Goal: Task Accomplishment & Management: Manage account settings

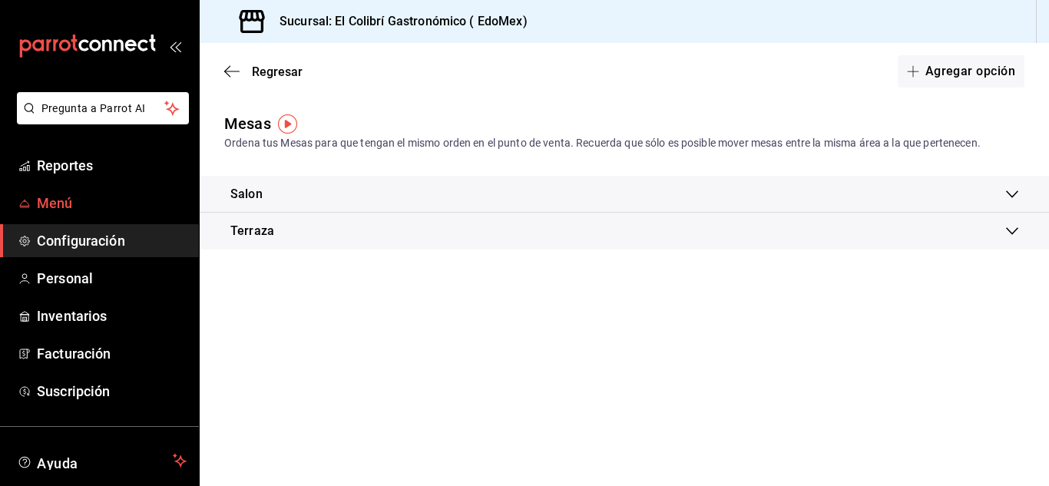
click at [86, 214] on link "Menú" at bounding box center [99, 203] width 199 height 33
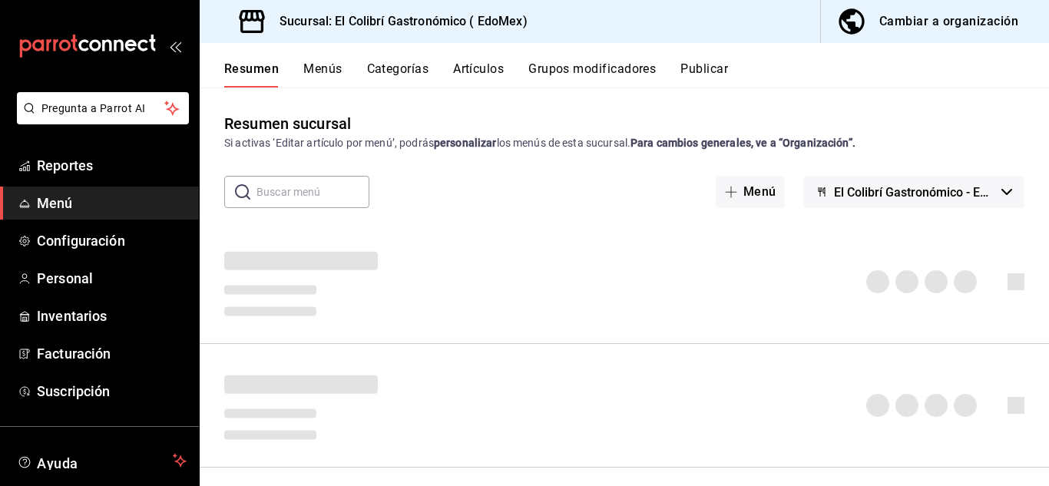
click at [981, 15] on div "Cambiar a organización" at bounding box center [948, 22] width 139 height 22
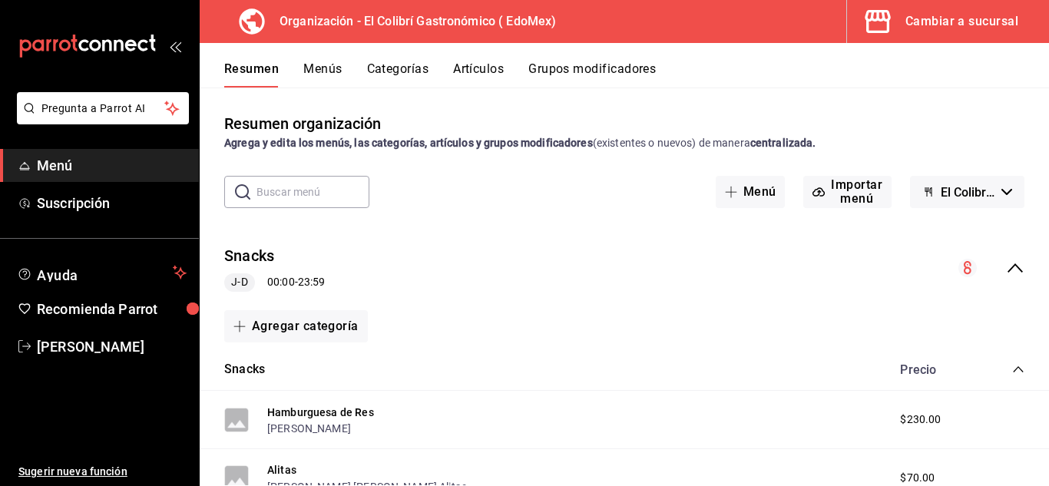
click at [341, 197] on input "text" at bounding box center [313, 192] width 113 height 31
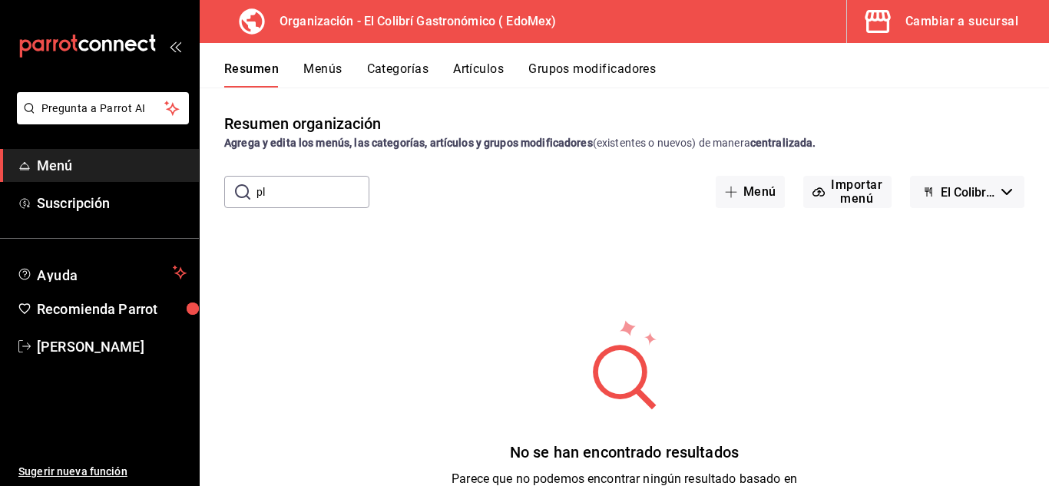
type input "p"
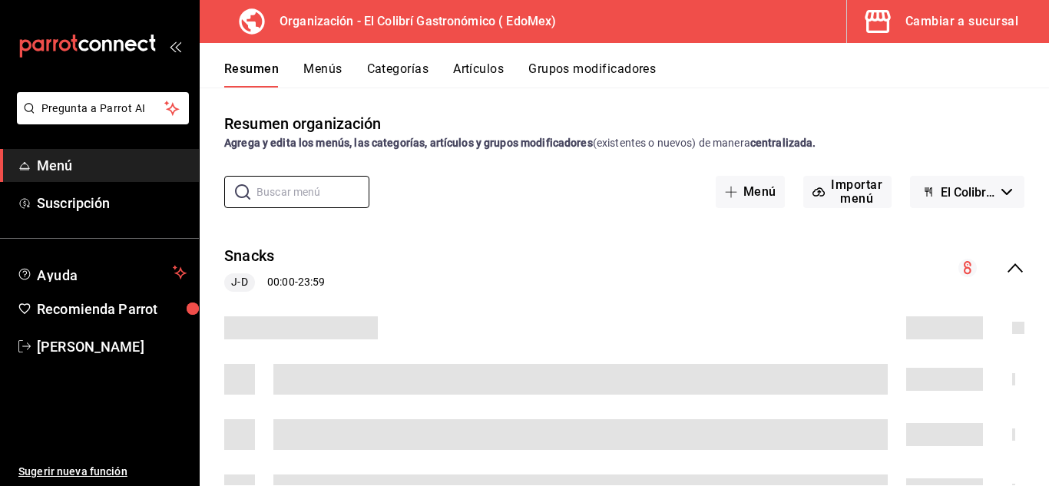
click at [455, 78] on button "Artículos" at bounding box center [478, 74] width 51 height 26
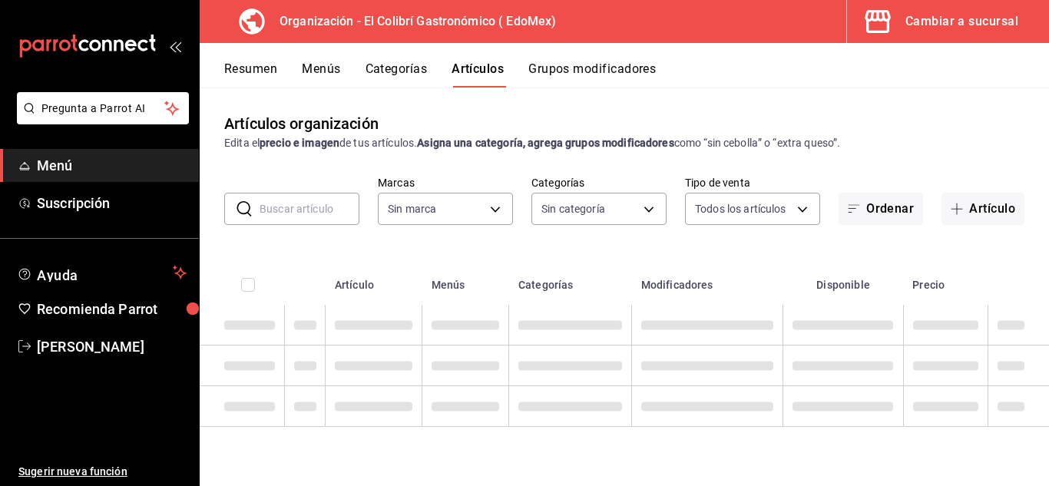
click at [286, 200] on input "text" at bounding box center [310, 209] width 100 height 31
type input "02d79155-410a-4a52-ba4e-8d9765c47241"
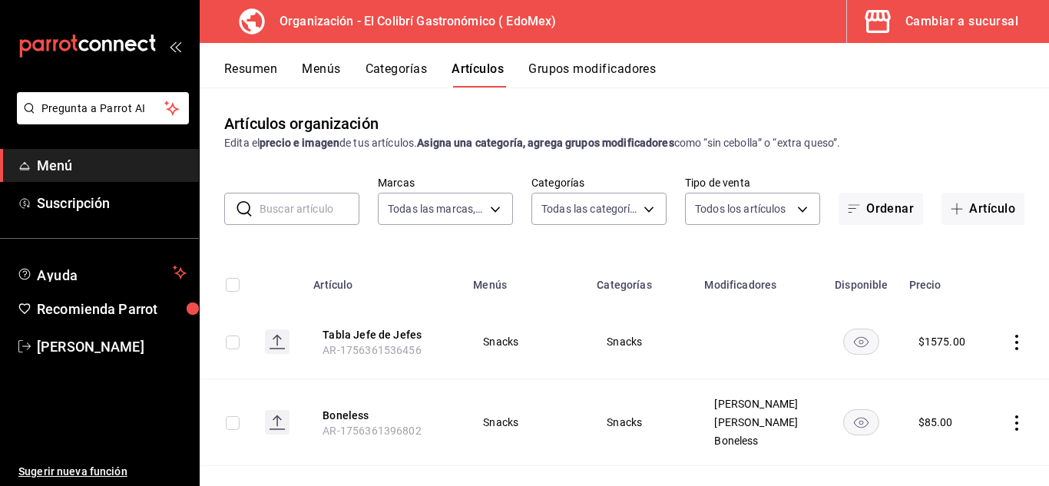
type input "6d6c4fd1-e53a-4624-99a2-7c92c6384161,d9fe7160-f61a-492f-ad87-3c2b3108834a,4ea69…"
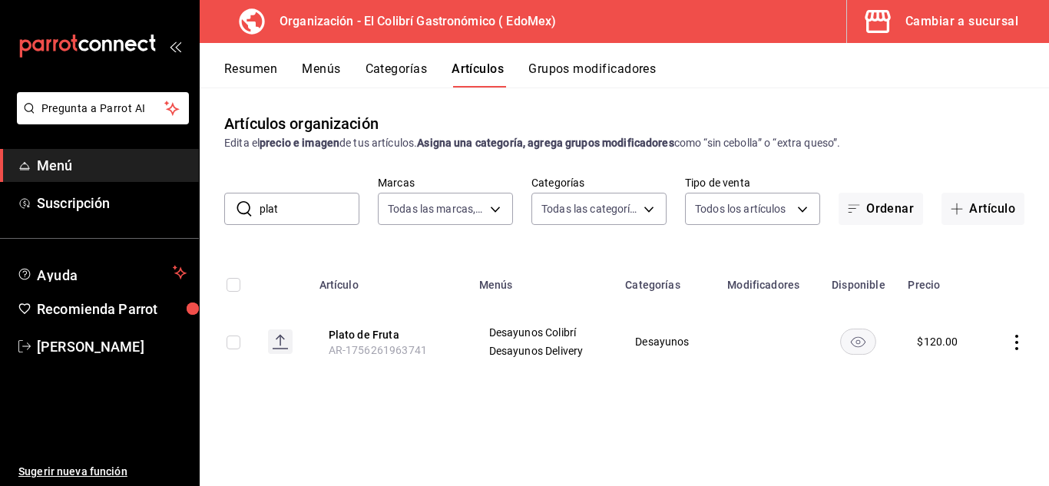
click at [327, 218] on input "plat" at bounding box center [310, 209] width 100 height 31
type input "p"
type input "yogu"
click at [375, 325] on th "Yogurt Frio AR-1756262012131" at bounding box center [390, 342] width 160 height 74
click at [373, 327] on button "Yogurt Frio" at bounding box center [390, 334] width 123 height 15
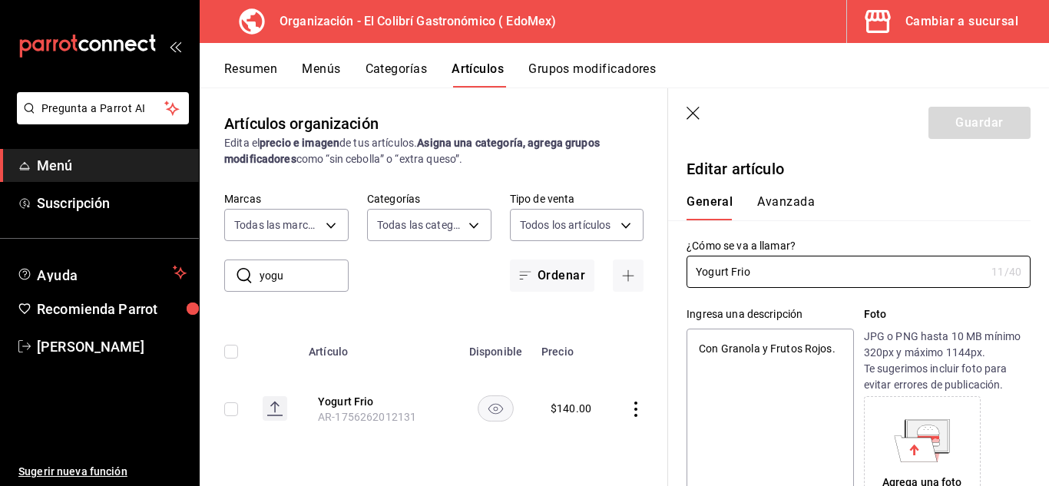
type textarea "x"
type input "$140.00"
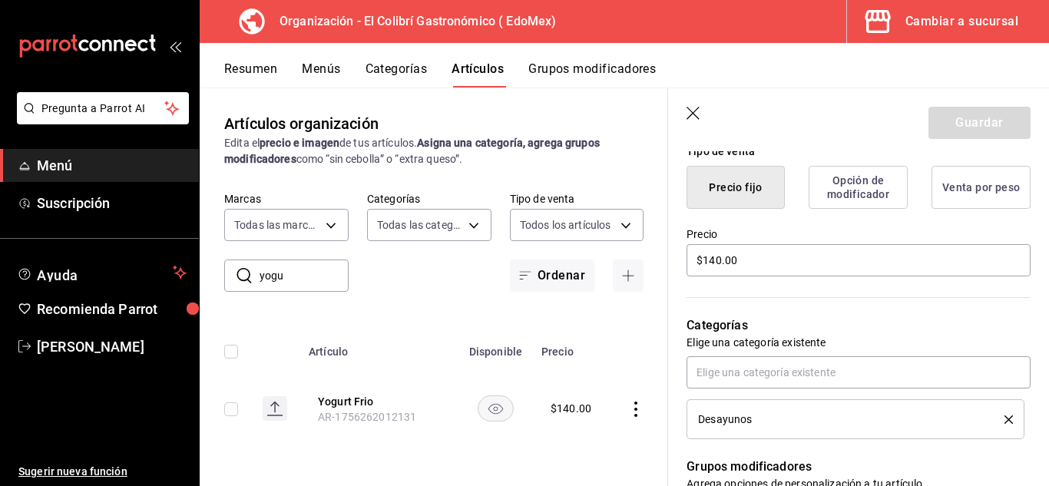
scroll to position [407, 0]
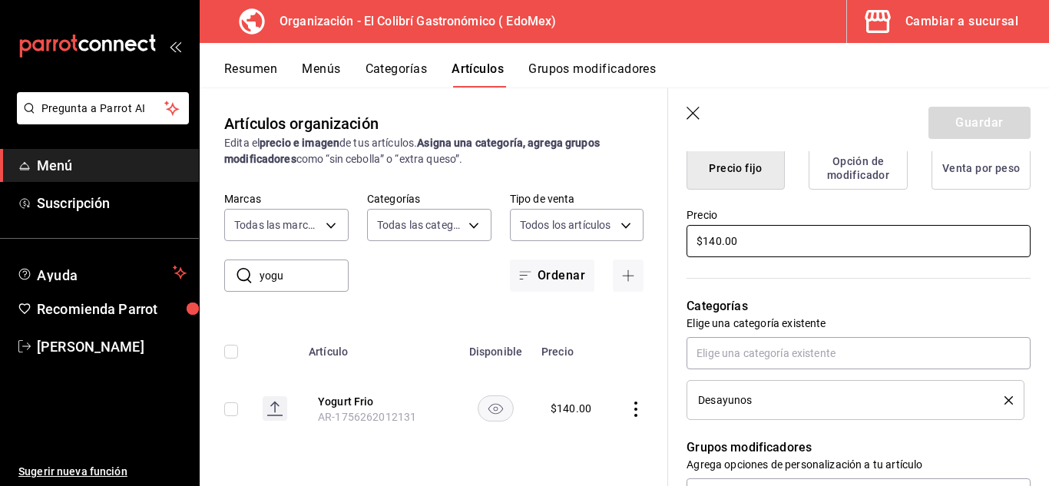
click at [717, 240] on input "$140.00" at bounding box center [859, 241] width 344 height 32
type textarea "x"
type input "$10.00"
type textarea "x"
type input "$120.00"
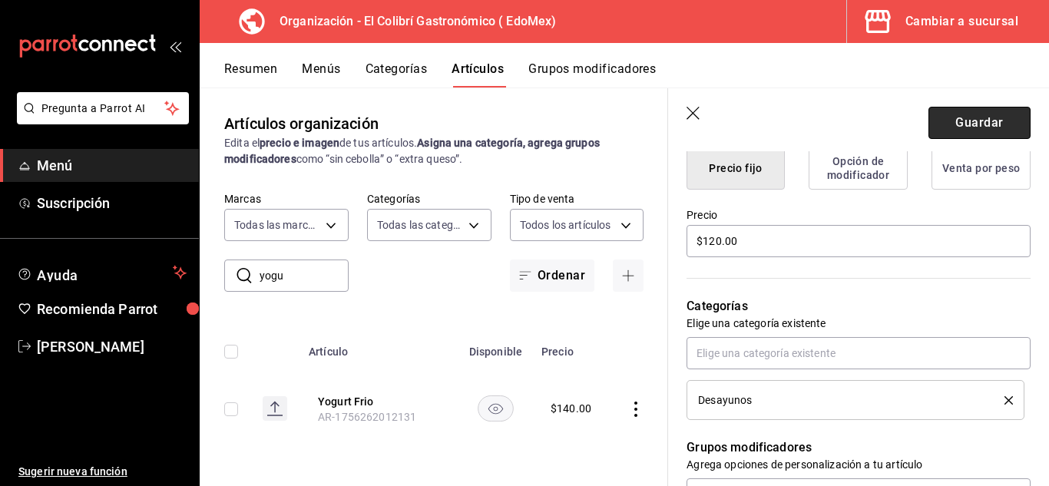
click at [975, 114] on button "Guardar" at bounding box center [980, 123] width 102 height 32
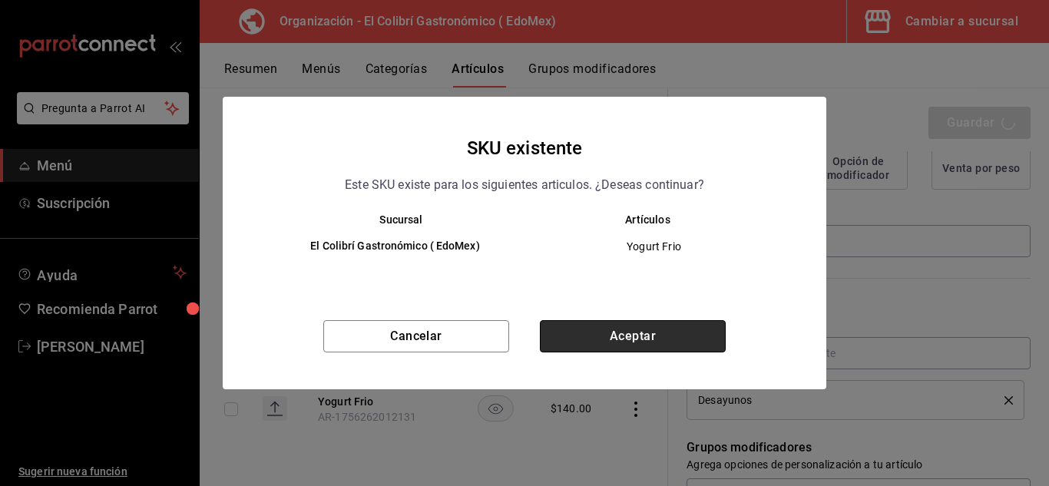
click at [691, 337] on button "Aceptar" at bounding box center [633, 336] width 186 height 32
type textarea "x"
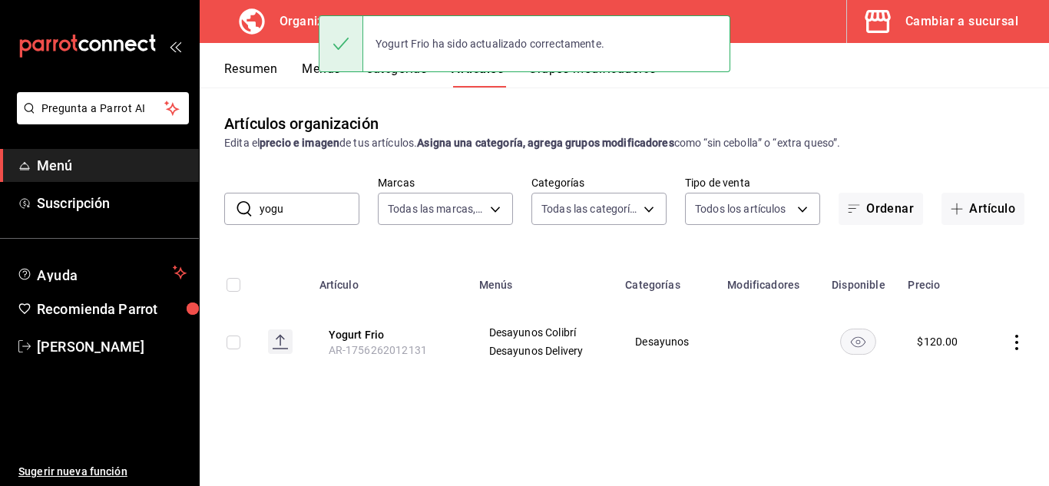
click at [340, 214] on input "yogu" at bounding box center [310, 209] width 100 height 31
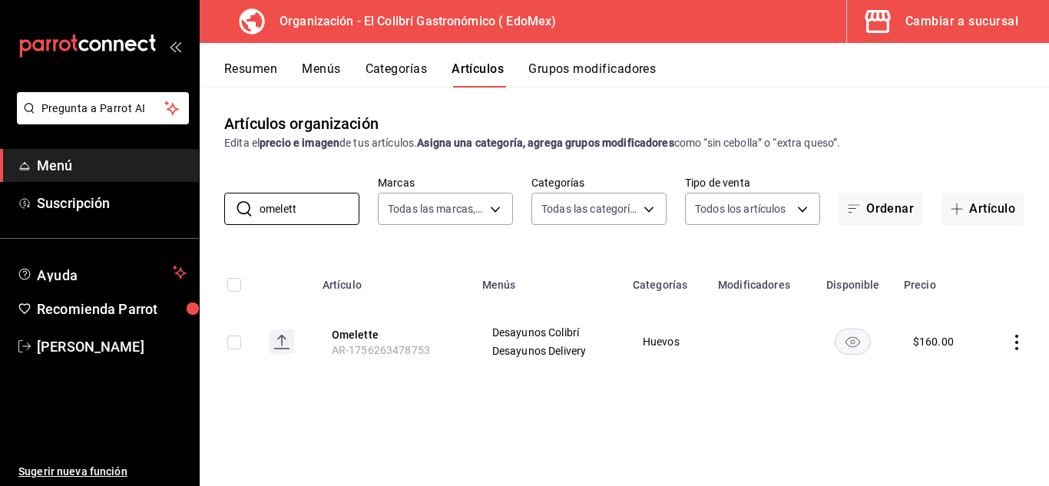
type input "omelett"
click at [1012, 341] on icon "actions" at bounding box center [1016, 342] width 15 height 15
click at [974, 382] on span "Editar" at bounding box center [971, 377] width 40 height 16
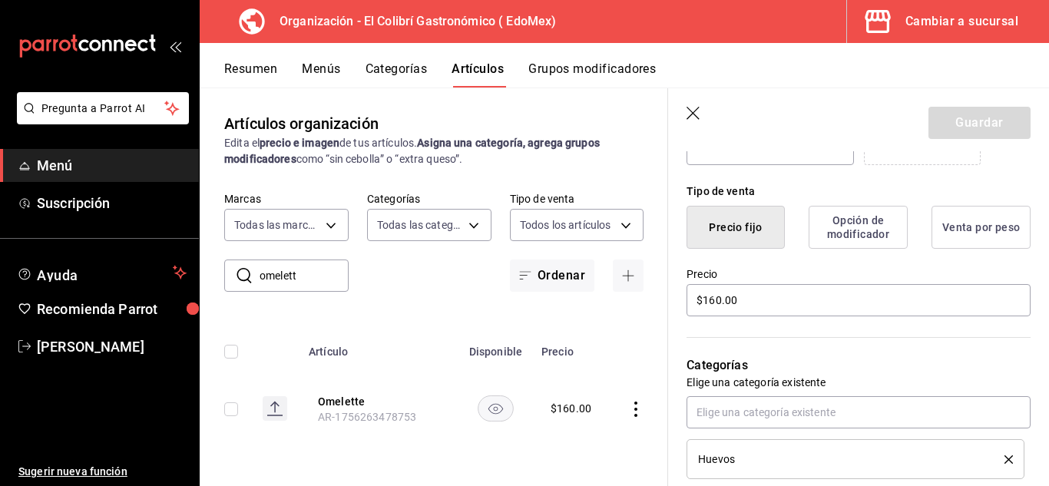
scroll to position [402, 0]
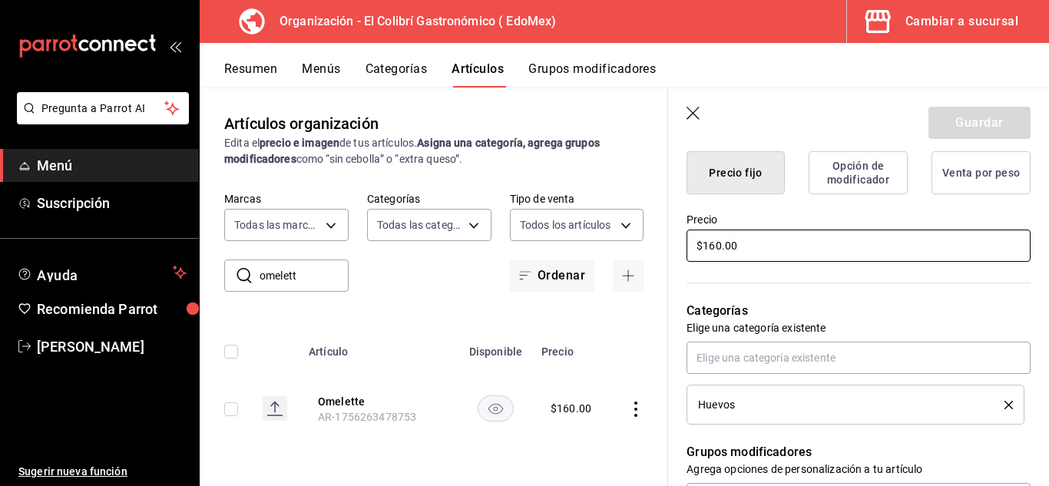
click at [716, 246] on input "$160.00" at bounding box center [859, 246] width 344 height 32
type textarea "x"
type input "$10.00"
type textarea "x"
type input "$140.00"
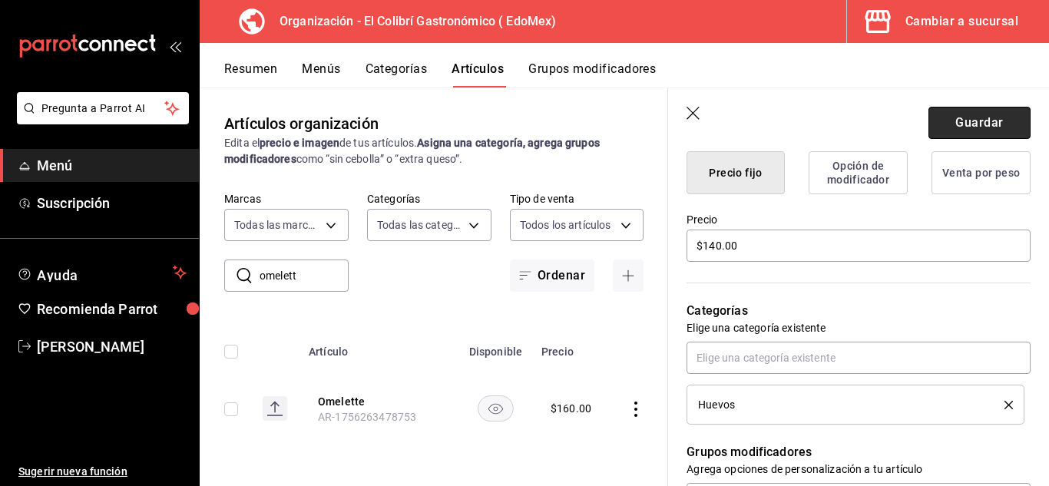
click at [973, 110] on button "Guardar" at bounding box center [980, 123] width 102 height 32
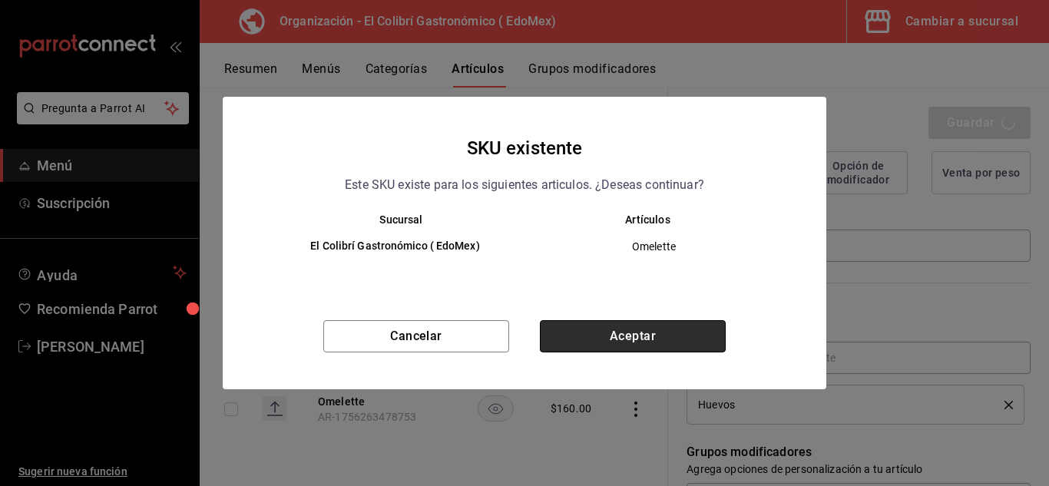
click at [654, 345] on button "Aceptar" at bounding box center [633, 336] width 186 height 32
type textarea "x"
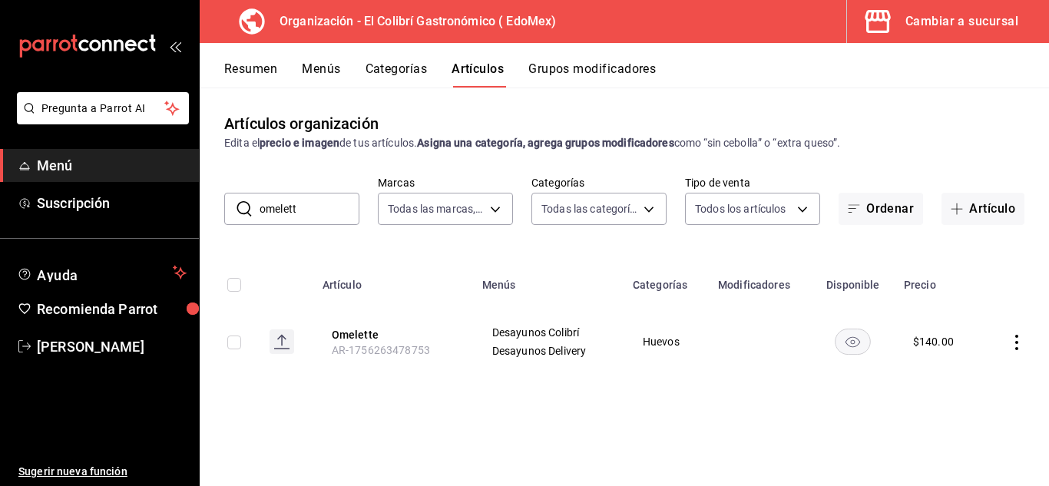
click at [330, 207] on input "omelett" at bounding box center [310, 209] width 100 height 31
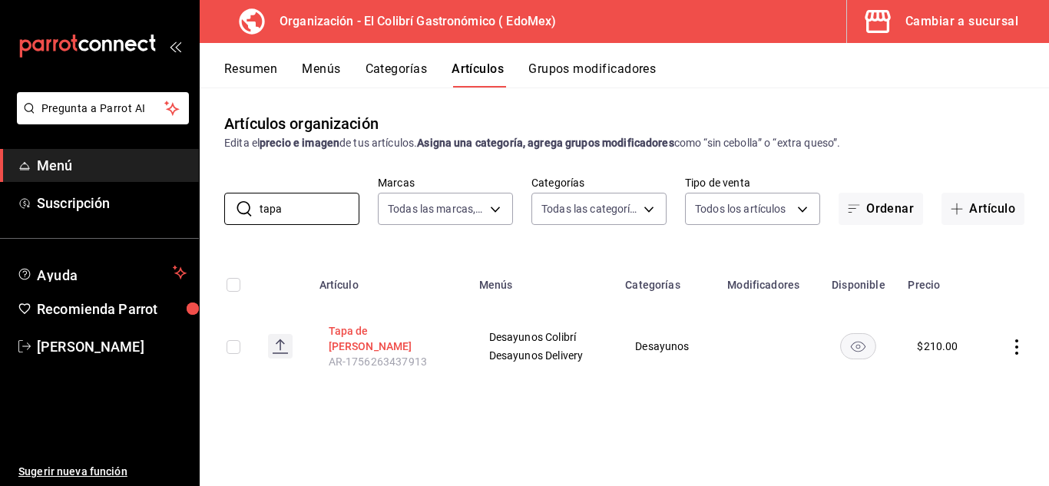
type input "tapa"
click at [367, 335] on button "Tapa de [PERSON_NAME]" at bounding box center [390, 338] width 123 height 31
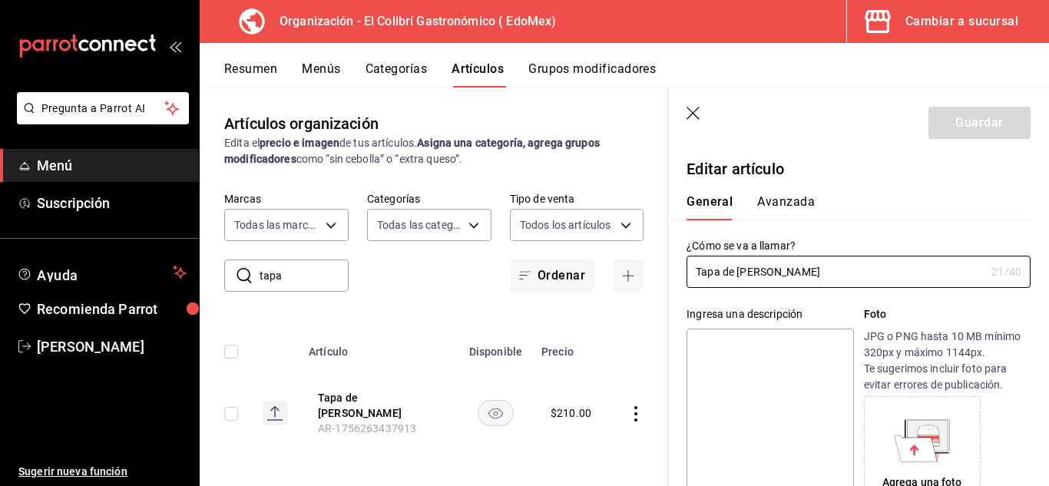
click at [733, 359] on textarea at bounding box center [770, 421] width 167 height 184
type textarea "C"
type textarea "x"
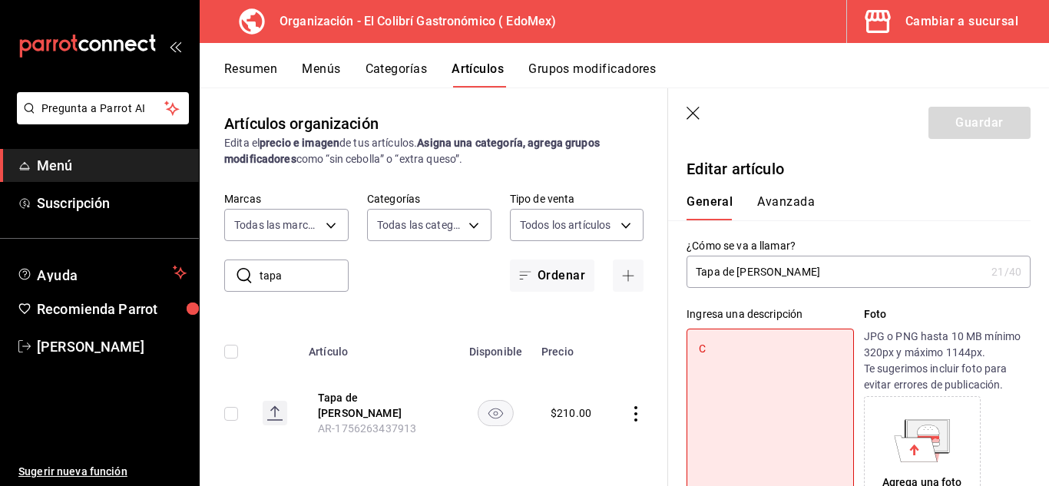
type textarea "C"
type textarea "x"
click at [751, 356] on textarea "C" at bounding box center [770, 421] width 167 height 184
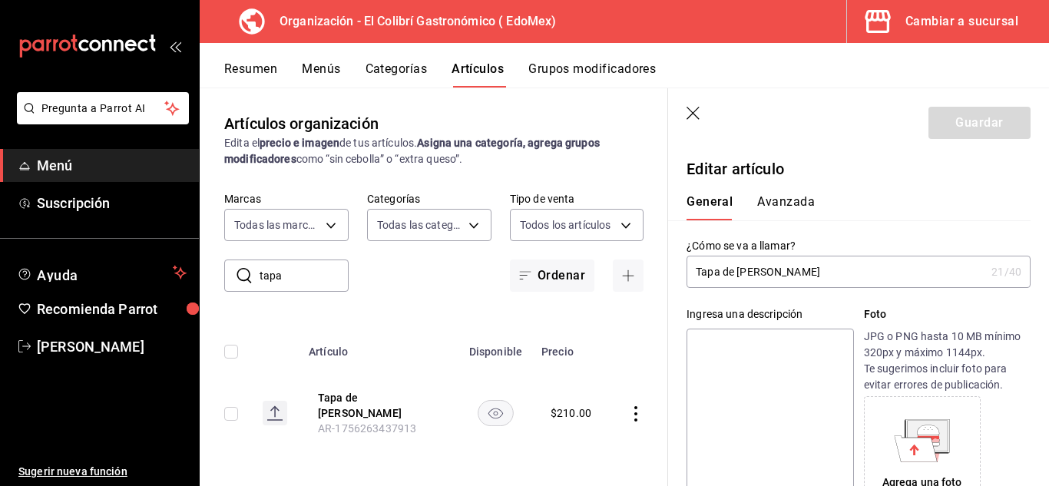
paste textarea "4 Piezas con 60 gr cu"
type textarea "4 Piezas con 60 gr cu"
type textarea "x"
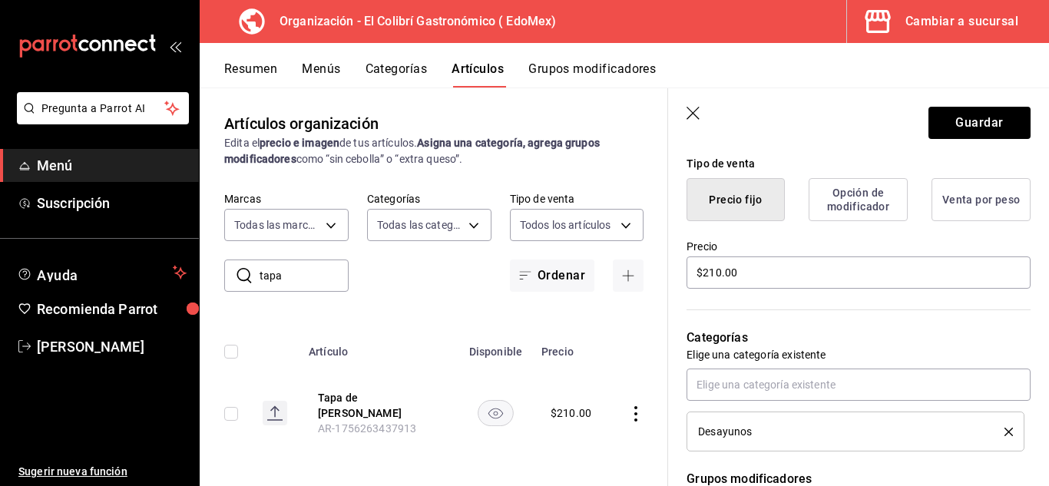
scroll to position [380, 0]
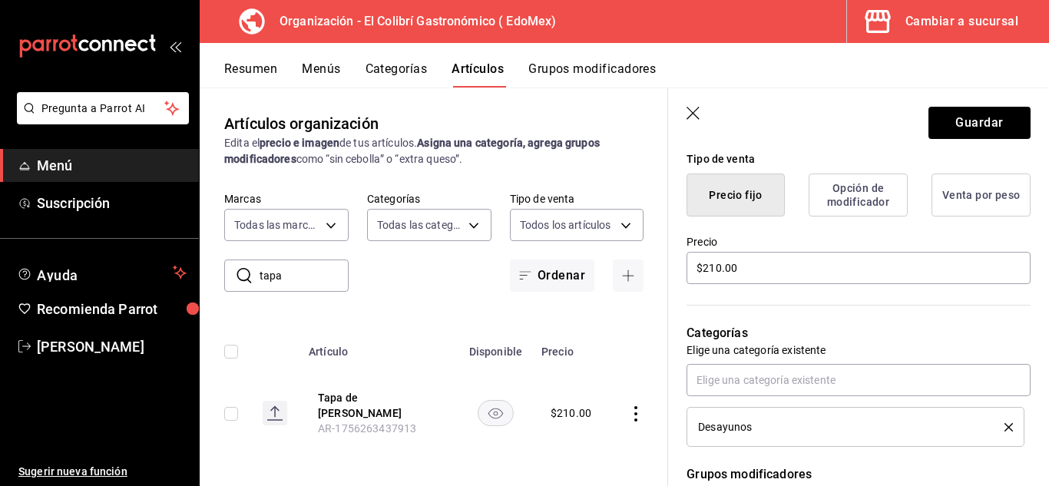
type textarea "4 Piezas con 60 gr cu"
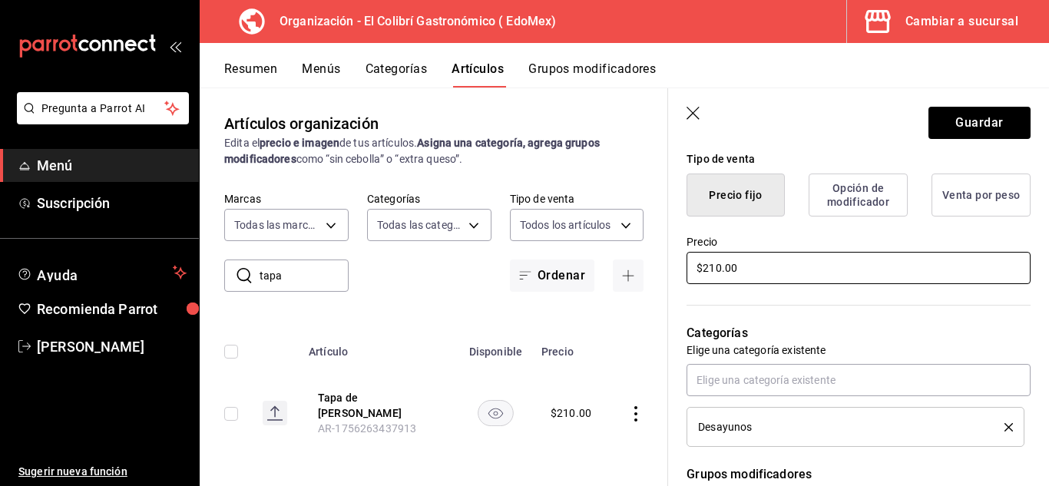
click at [873, 281] on input "$210.00" at bounding box center [859, 268] width 344 height 32
type textarea "x"
type input "$1.00"
type textarea "x"
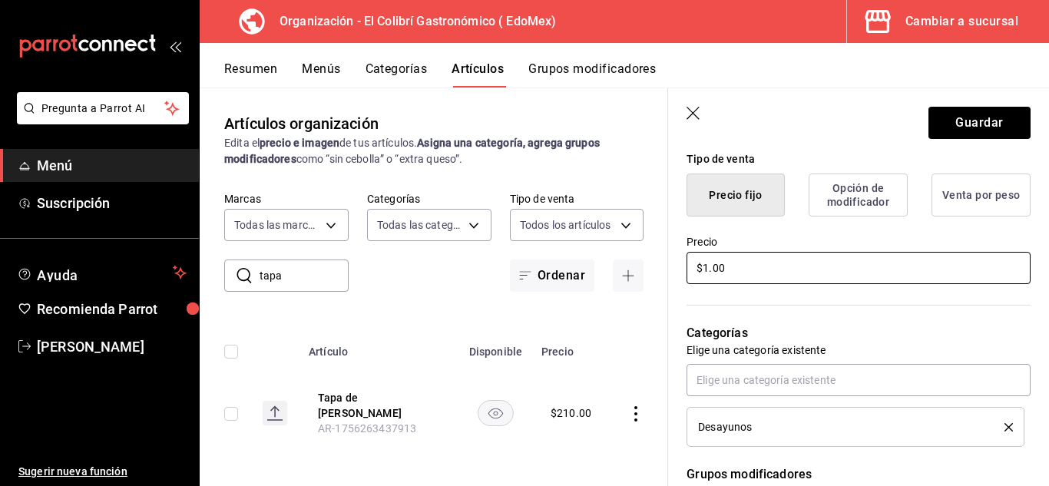
type input "$19.00"
type textarea "x"
type input "$190.00"
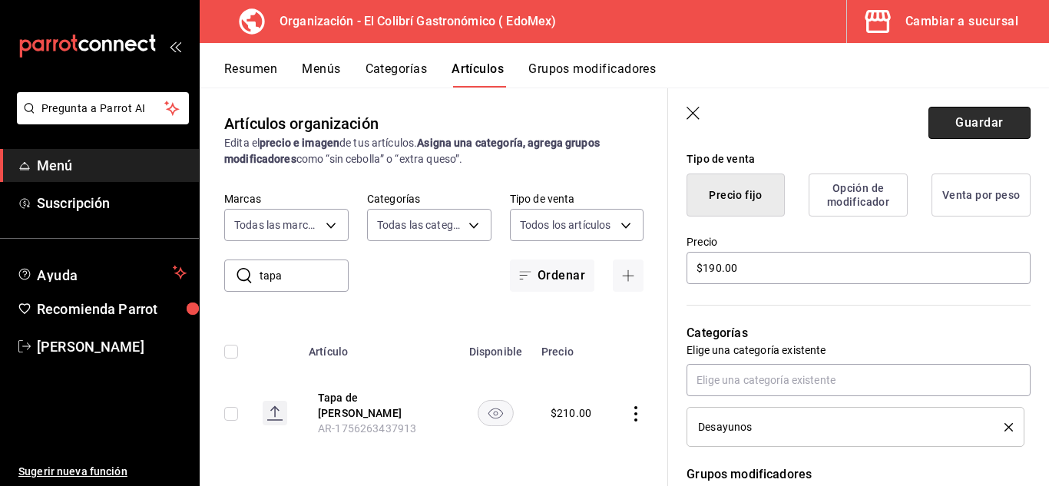
click at [1006, 127] on button "Guardar" at bounding box center [980, 123] width 102 height 32
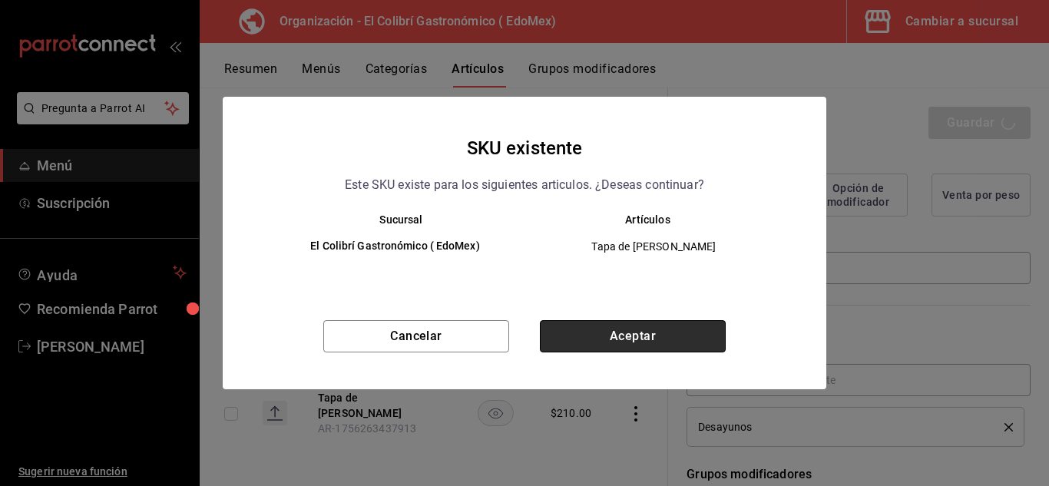
click at [710, 328] on button "Aceptar" at bounding box center [633, 336] width 186 height 32
type textarea "x"
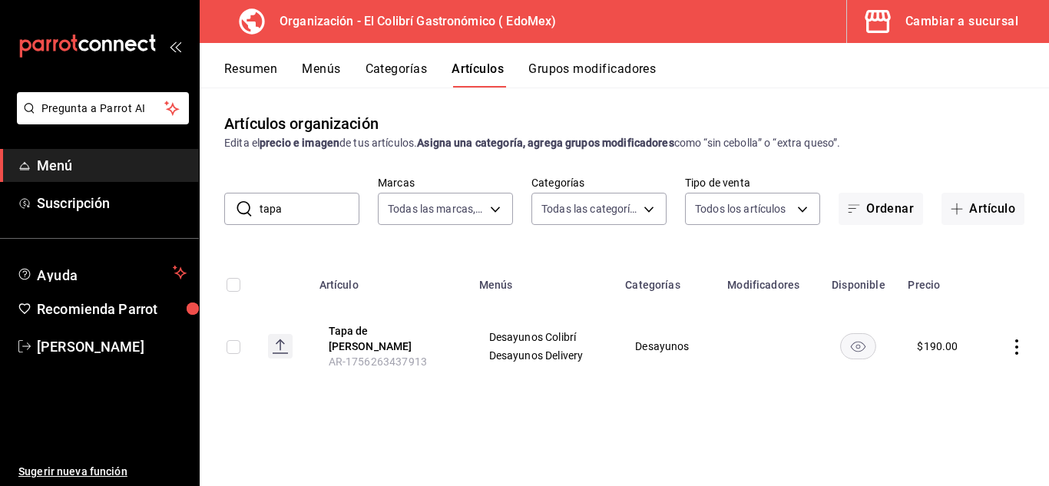
click at [320, 204] on input "tapa" at bounding box center [310, 209] width 100 height 31
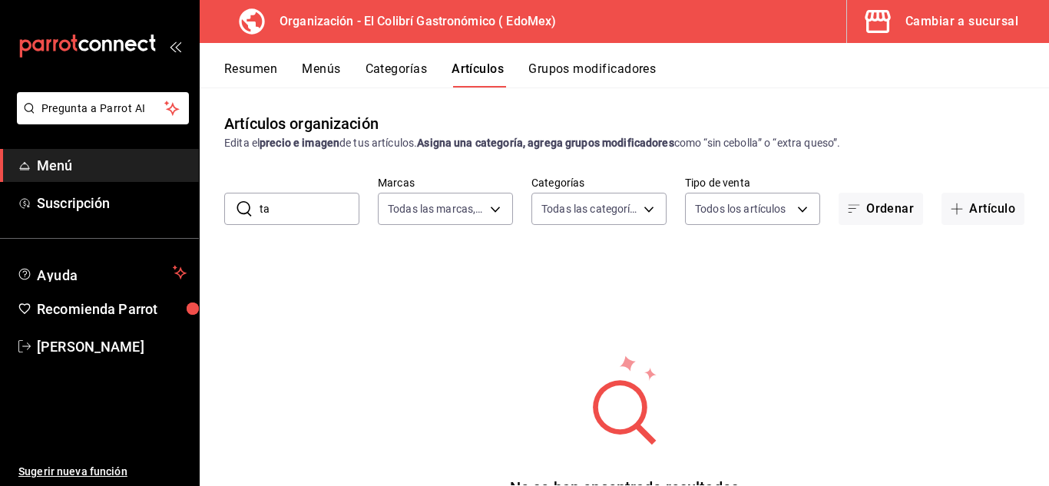
type input "t"
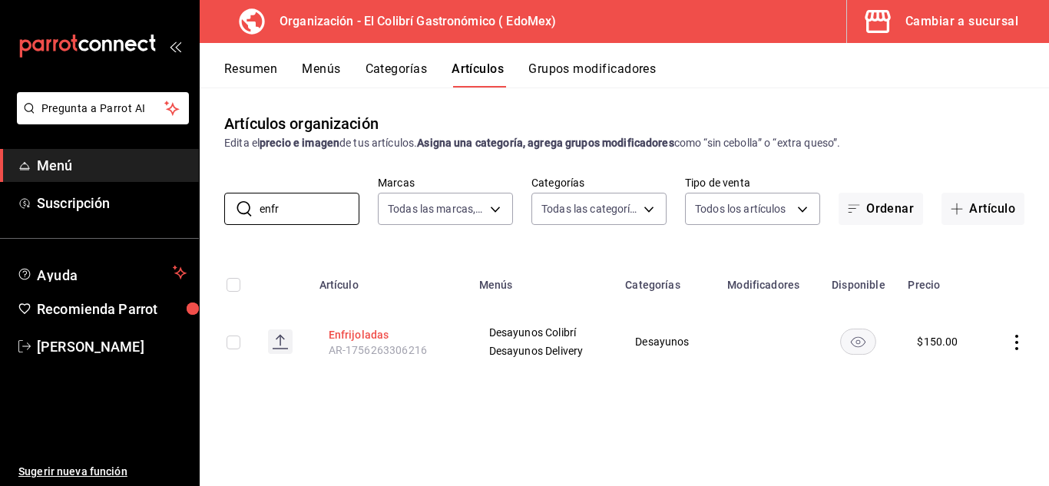
type input "enfr"
click at [373, 329] on button "Enfrijoladas" at bounding box center [390, 334] width 123 height 15
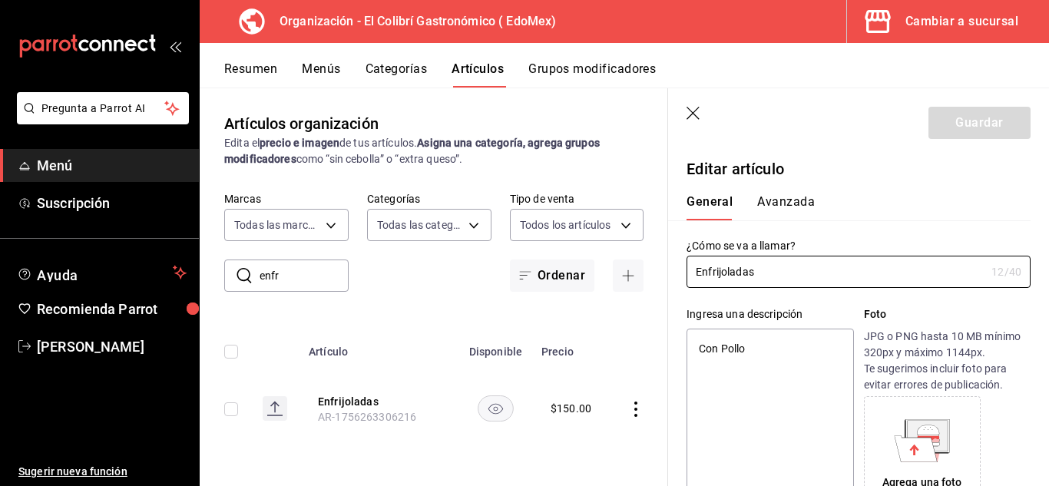
type textarea "x"
type input "$150.00"
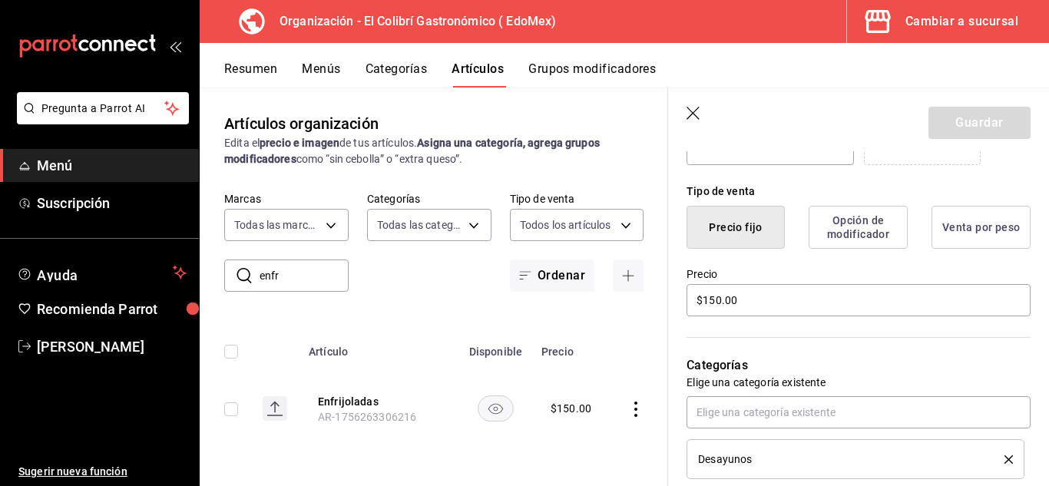
scroll to position [350, 0]
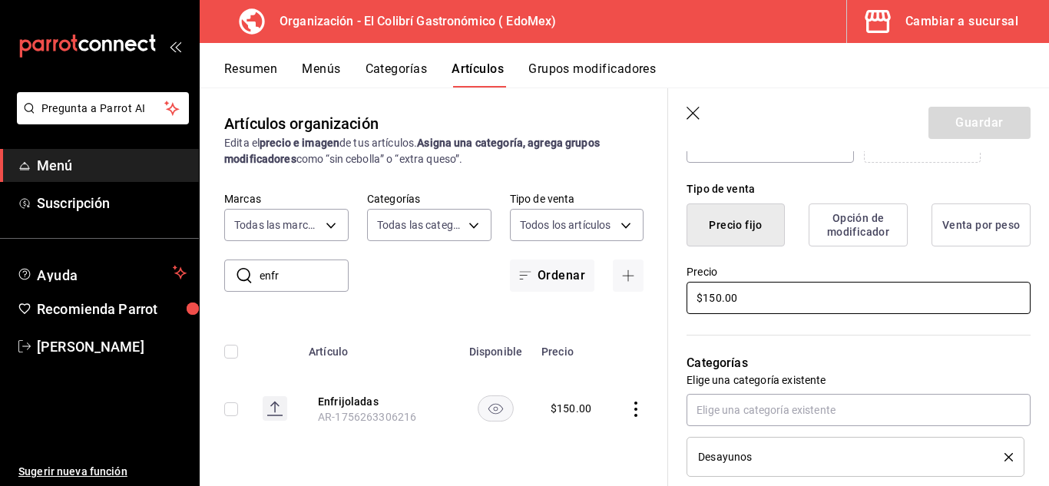
click at [716, 300] on input "$150.00" at bounding box center [859, 298] width 344 height 32
type textarea "x"
type input "$1.00"
type textarea "x"
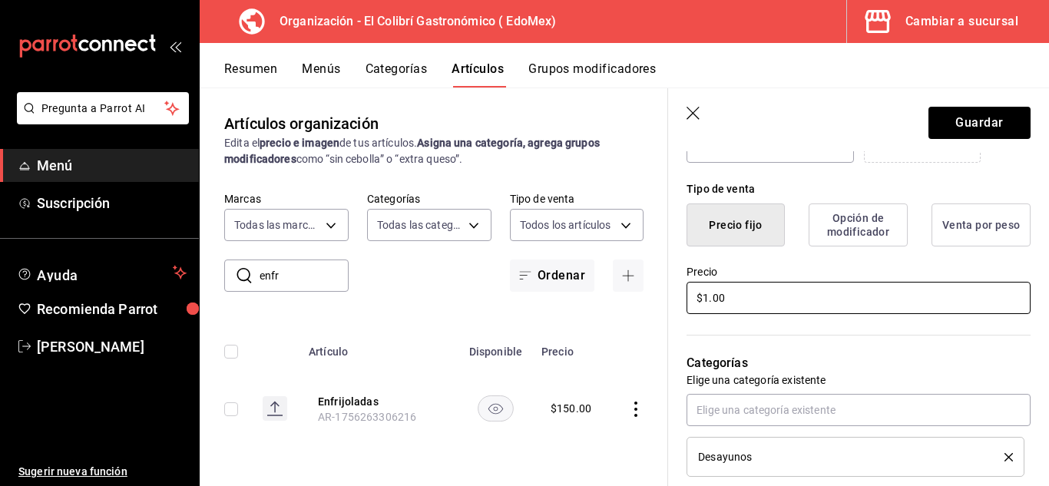
type input "$11.00"
type textarea "x"
type input "$115.00"
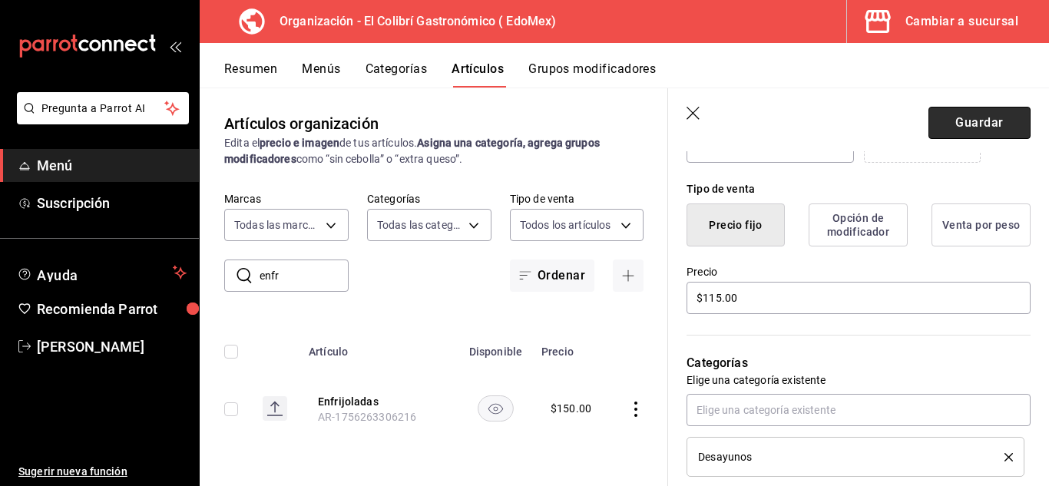
click at [960, 119] on button "Guardar" at bounding box center [980, 123] width 102 height 32
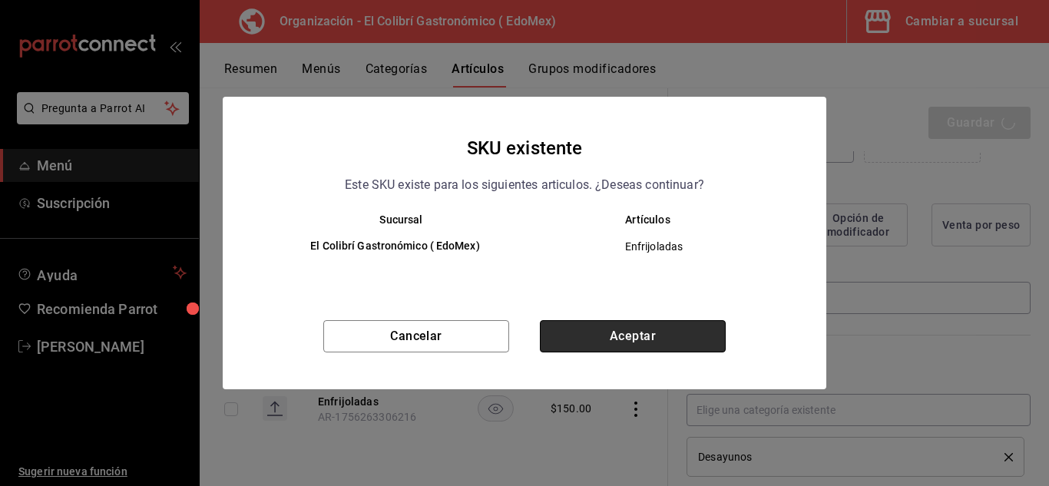
click at [657, 349] on button "Aceptar" at bounding box center [633, 336] width 186 height 32
type textarea "x"
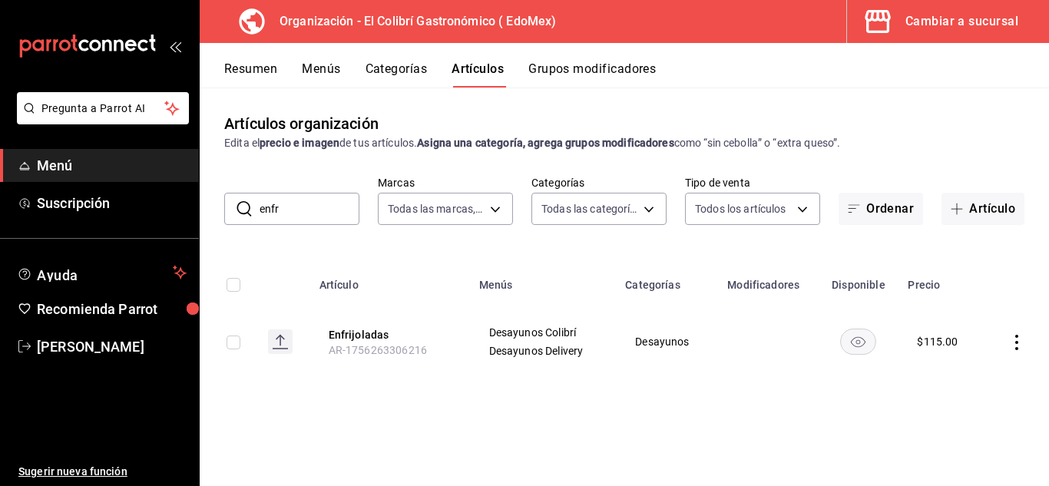
click at [339, 201] on input "enfr" at bounding box center [310, 209] width 100 height 31
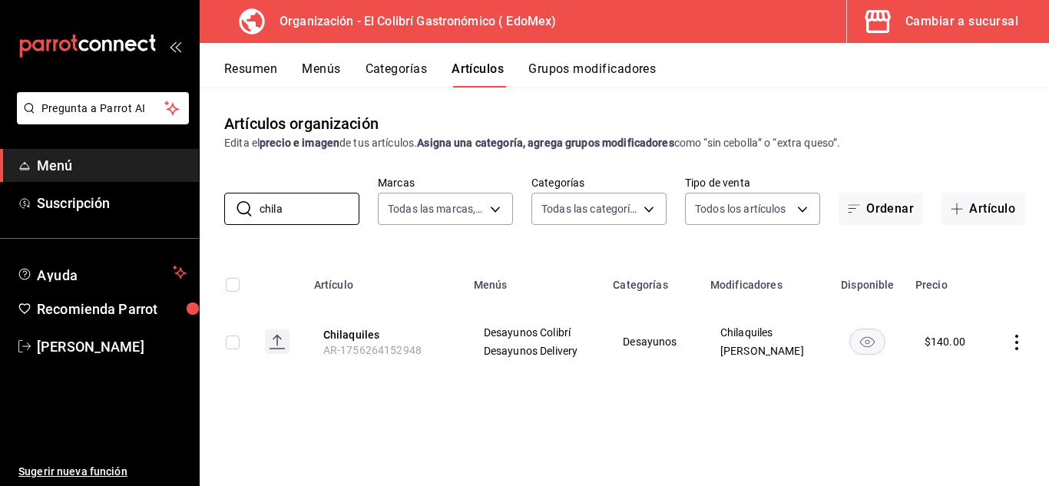
type input "chilaq"
click at [952, 331] on td "$ 140.00" at bounding box center [946, 342] width 81 height 74
click at [940, 341] on div "$ 140.00" at bounding box center [945, 341] width 41 height 15
click at [362, 333] on button "Chilaquiles" at bounding box center [384, 334] width 123 height 15
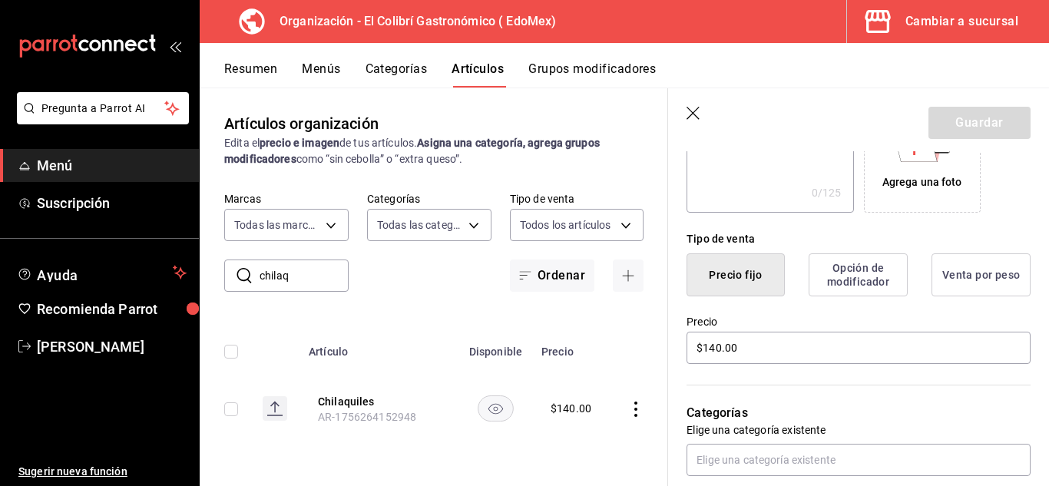
scroll to position [335, 0]
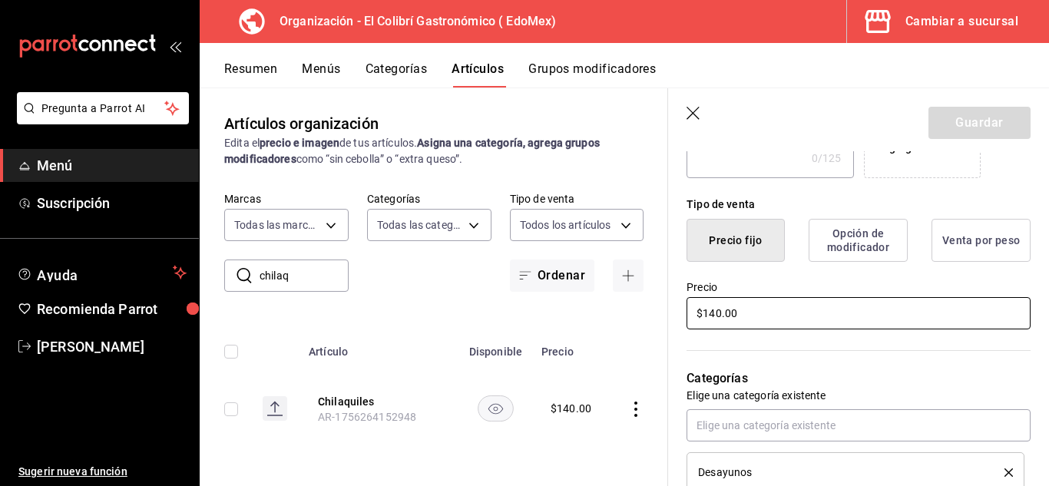
click at [786, 313] on input "$140.00" at bounding box center [859, 313] width 344 height 32
type input "$120.00"
click at [1002, 110] on button "Guardar" at bounding box center [980, 123] width 102 height 32
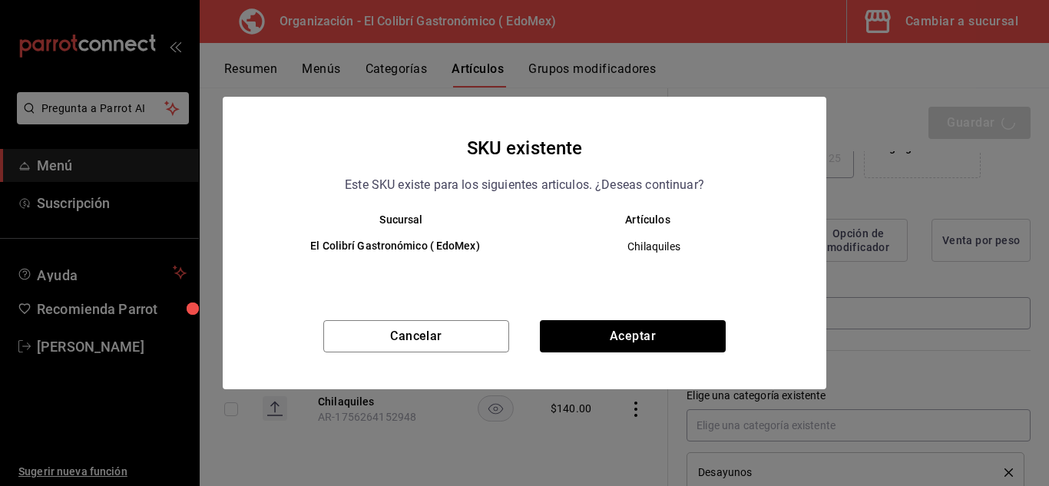
click at [661, 312] on div "SKU existente Este SKU existe para los siguientes articulos. ¿Deseas continuar?…" at bounding box center [525, 243] width 604 height 293
click at [636, 344] on button "Aceptar" at bounding box center [633, 336] width 186 height 32
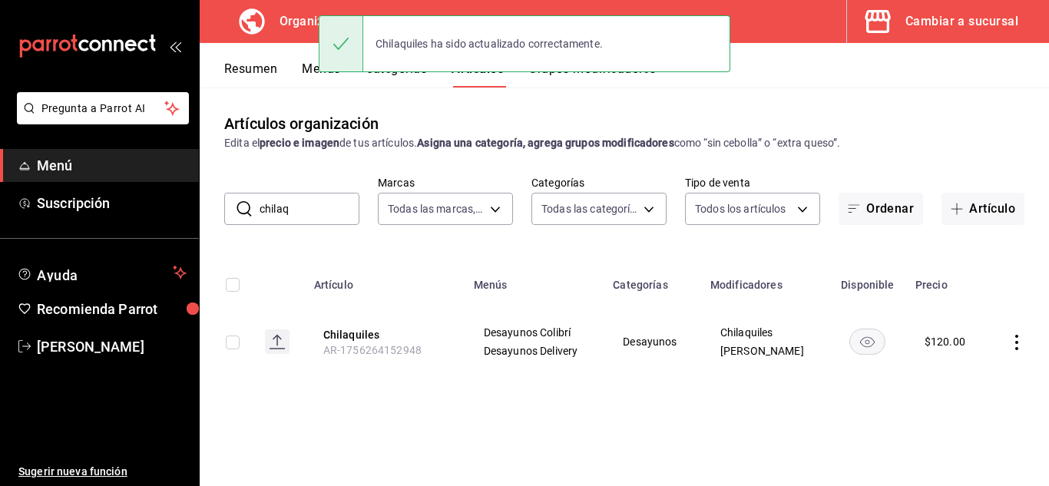
click at [878, 119] on div "Artículos organización Edita el precio e imagen de tus artículos. Asigna una ca…" at bounding box center [624, 131] width 849 height 39
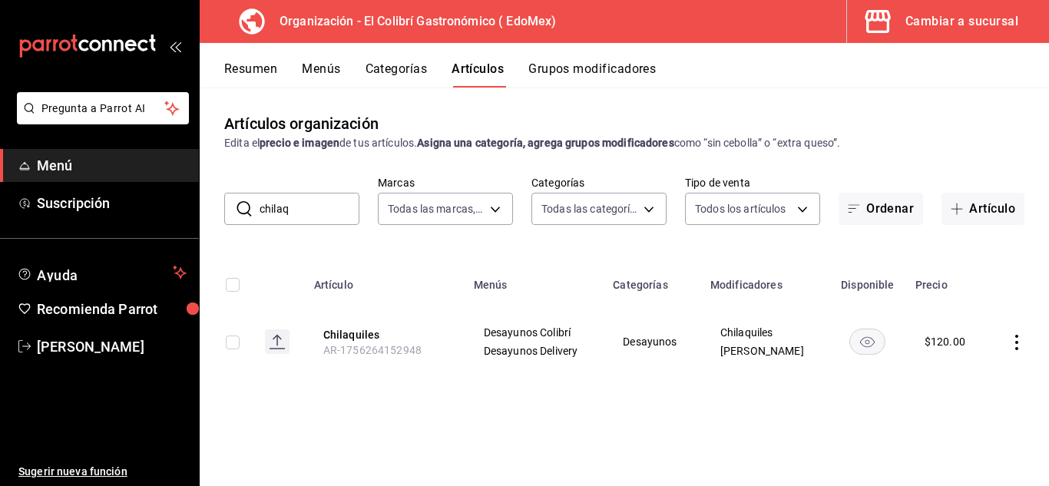
click at [584, 79] on button "Grupos modificadores" at bounding box center [591, 74] width 127 height 26
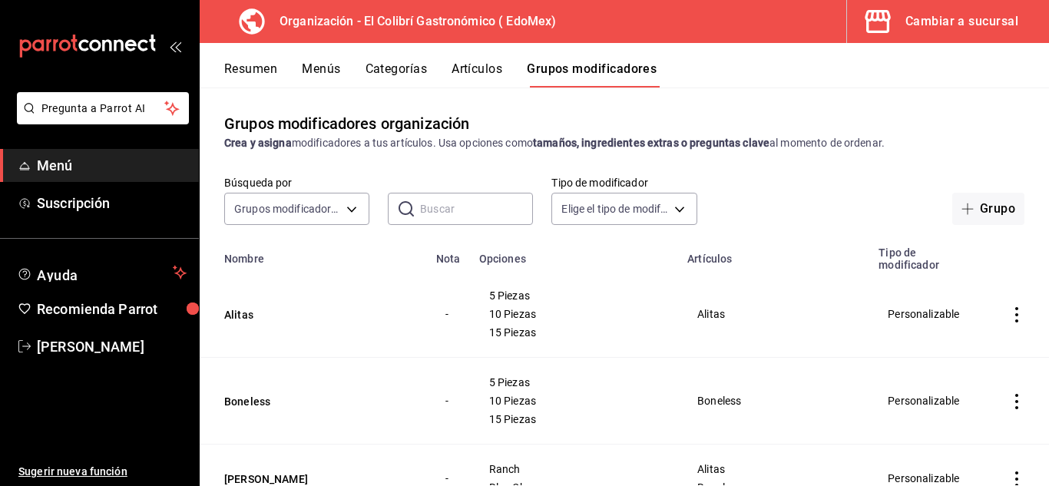
click at [475, 207] on input "text" at bounding box center [476, 209] width 113 height 31
type input "d"
click at [1036, 112] on div "Grupos modificadores organización Crea y asigna modificadores a tus artículos. …" at bounding box center [624, 131] width 849 height 39
click at [433, 194] on input "text" at bounding box center [476, 209] width 113 height 31
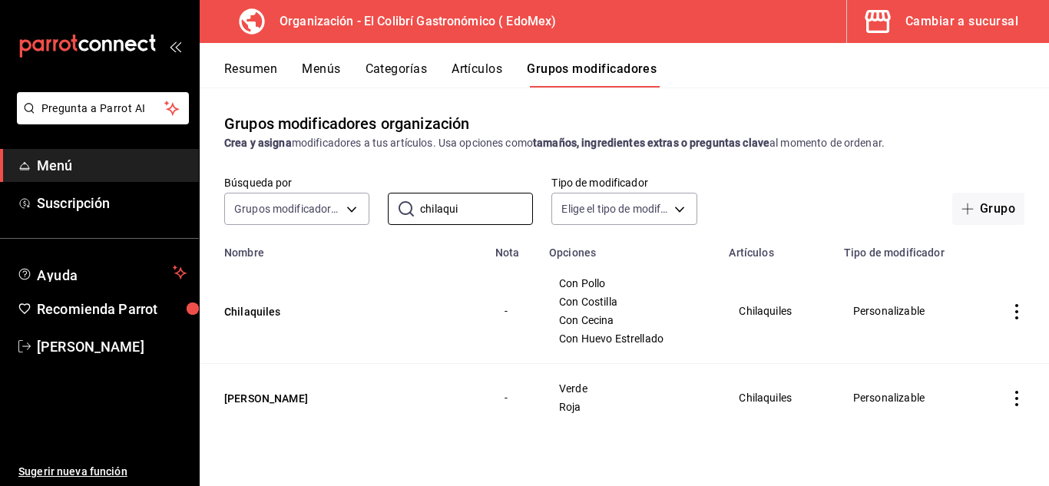
type input "chilaquile"
click at [250, 304] on button "Chilaquiles" at bounding box center [316, 311] width 184 height 15
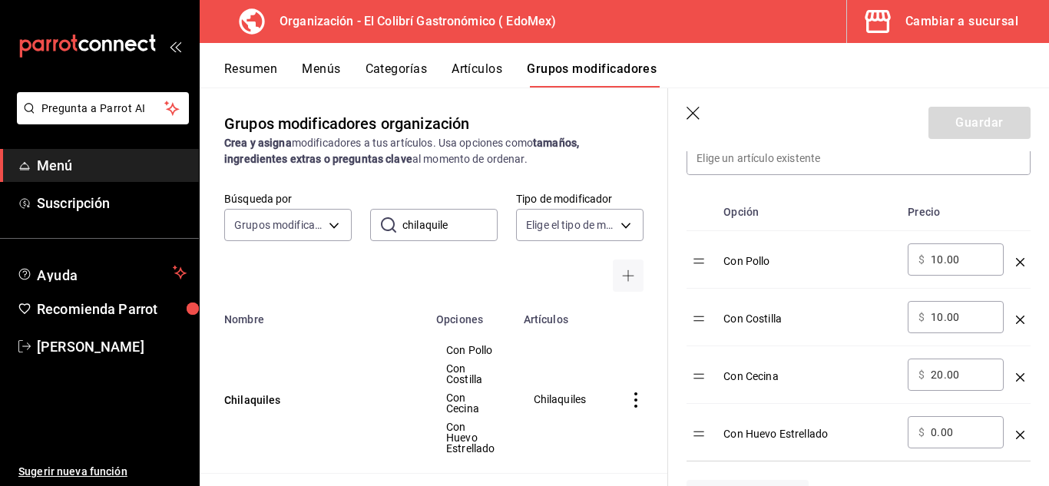
scroll to position [460, 0]
click at [969, 258] on input "10.00" at bounding box center [962, 262] width 62 height 15
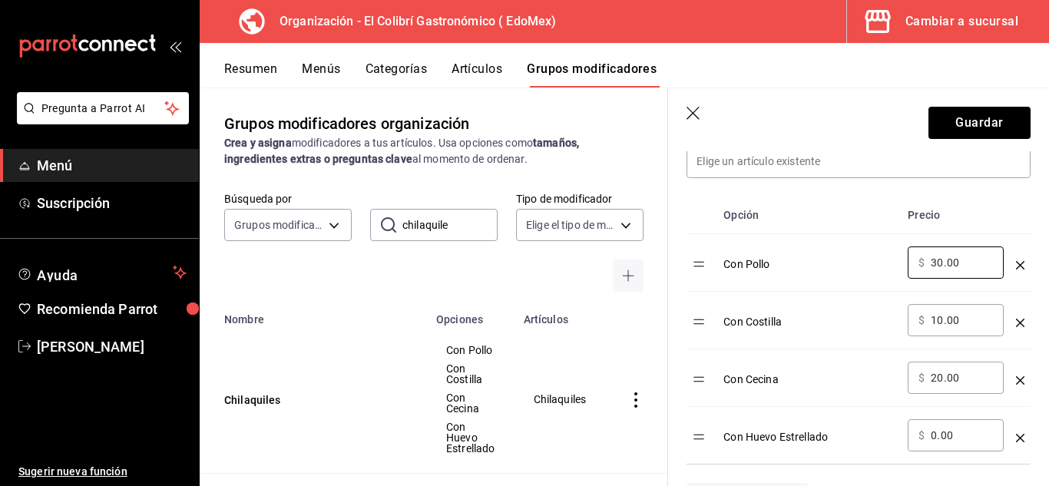
type input "30.00"
click at [966, 313] on input "10.00" at bounding box center [962, 320] width 62 height 15
type input "40.00"
click at [966, 390] on div "​ $ 20.00 ​" at bounding box center [956, 378] width 96 height 32
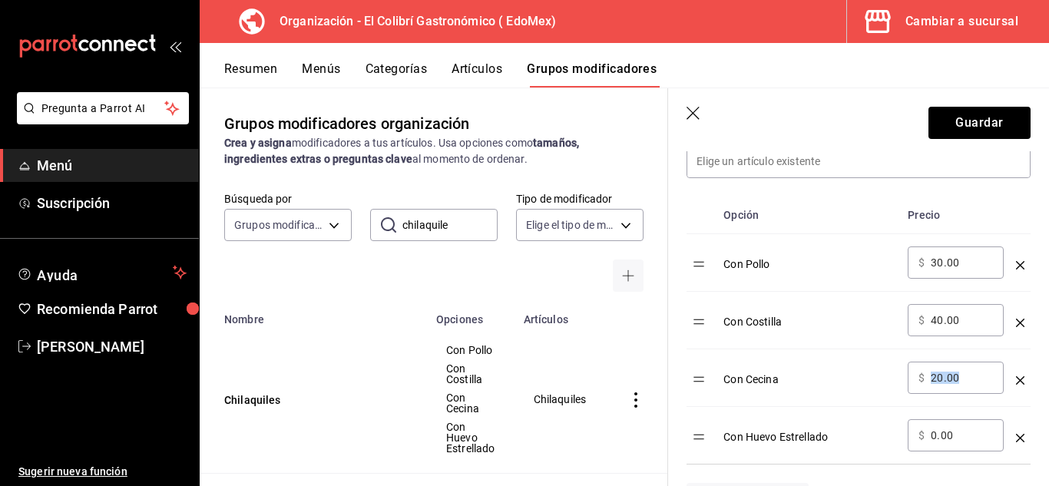
click at [966, 390] on div "​ $ 20.00 ​" at bounding box center [956, 378] width 96 height 32
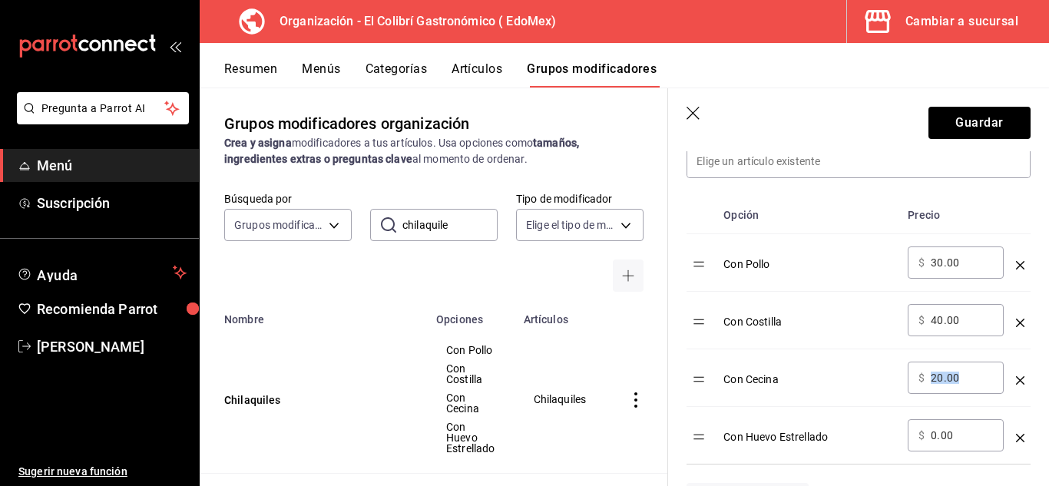
click at [966, 390] on div "​ $ 20.00 ​" at bounding box center [956, 378] width 96 height 32
drag, startPoint x: 966, startPoint y: 390, endPoint x: 985, endPoint y: 388, distance: 18.6
click at [985, 388] on div "​ $ 20.00 ​" at bounding box center [956, 378] width 96 height 32
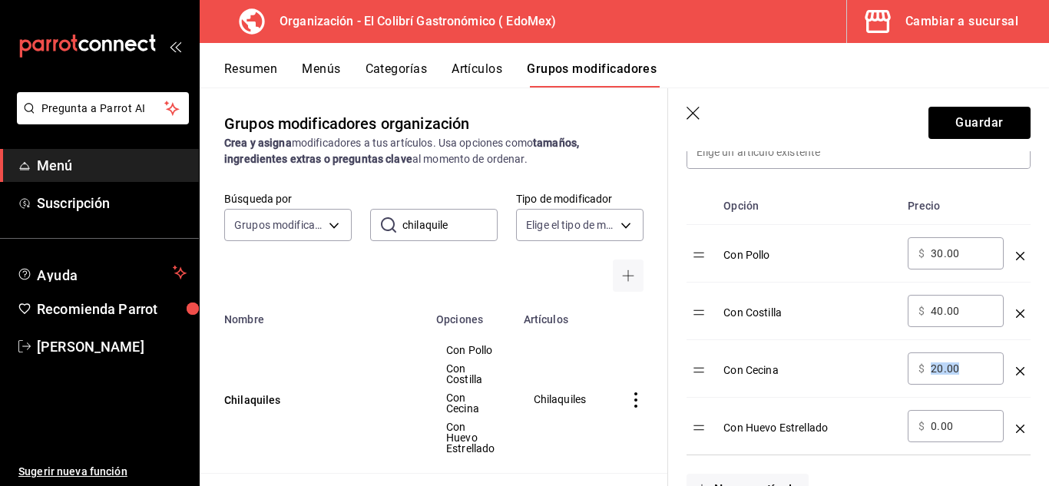
scroll to position [475, 0]
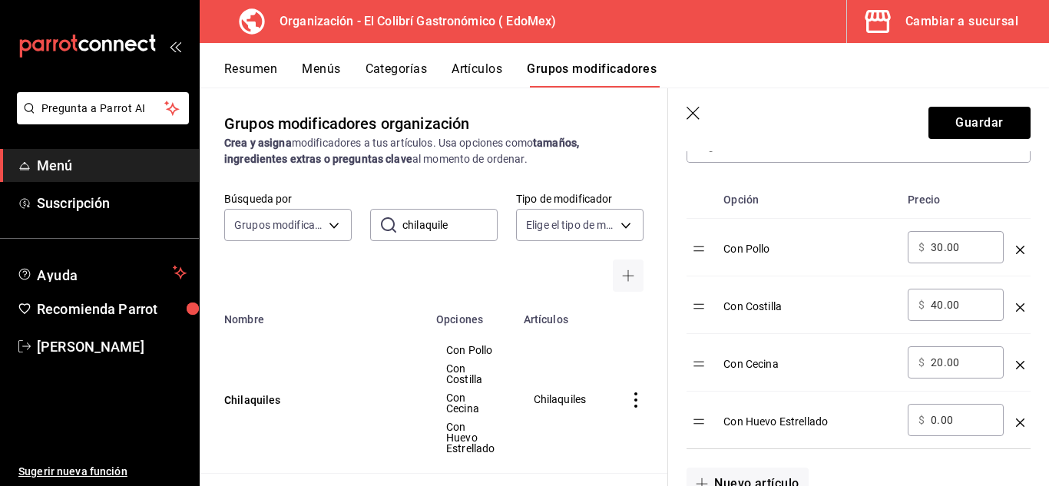
click at [956, 358] on input "20.00" at bounding box center [962, 362] width 62 height 15
type input "40.00"
click at [965, 297] on input "40.00" at bounding box center [962, 304] width 62 height 15
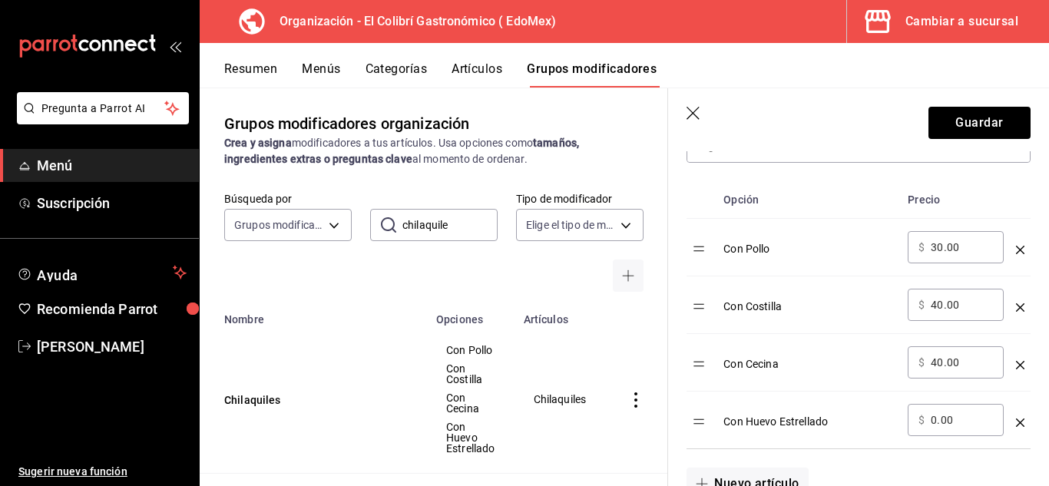
click at [968, 293] on div "​ $ 40.00 ​" at bounding box center [956, 305] width 96 height 32
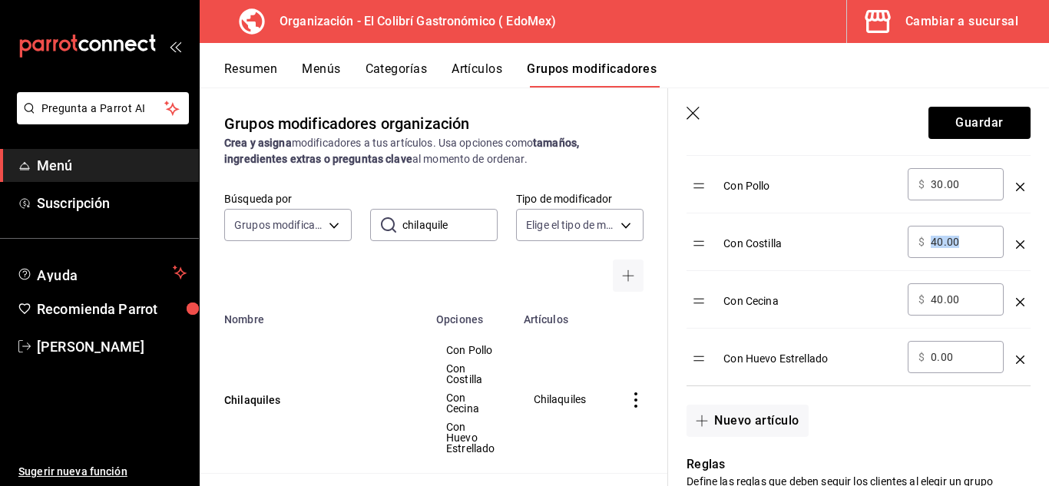
scroll to position [528, 0]
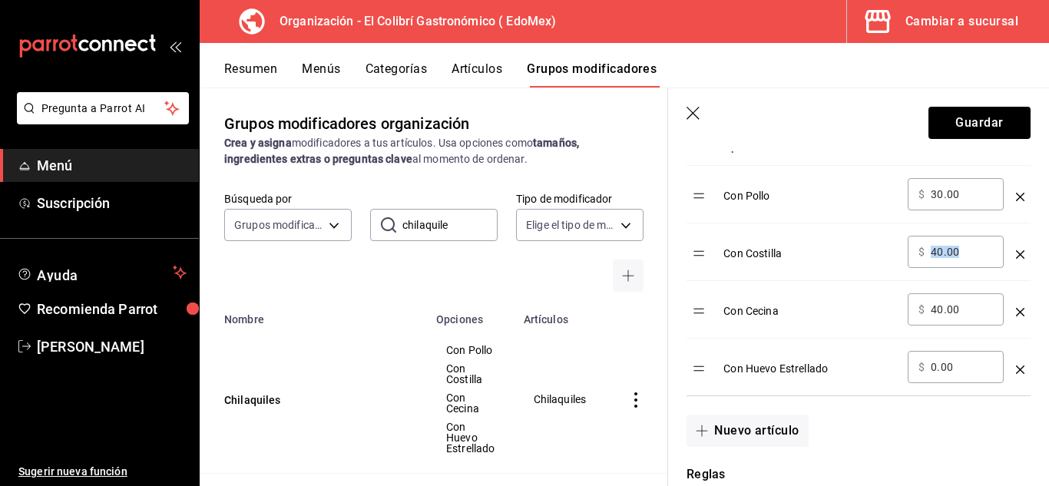
click at [972, 246] on input "40.00" at bounding box center [962, 251] width 62 height 15
click at [972, 247] on input "40.00" at bounding box center [962, 251] width 62 height 15
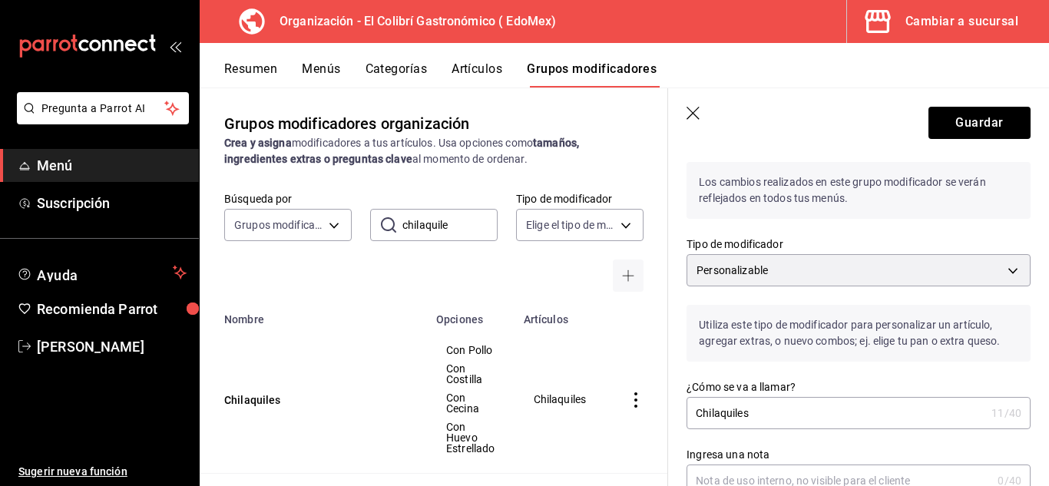
scroll to position [0, 0]
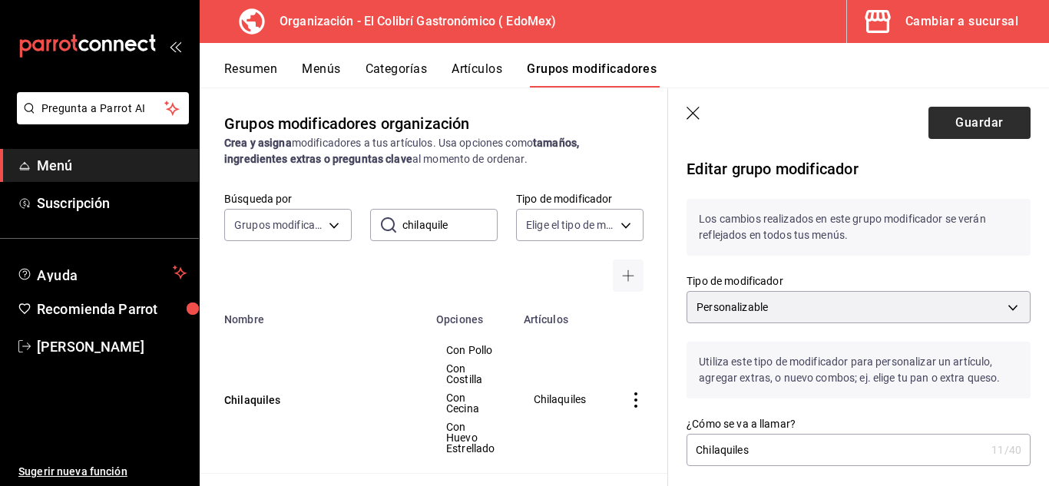
type input "30.00"
click at [987, 118] on button "Guardar" at bounding box center [980, 123] width 102 height 32
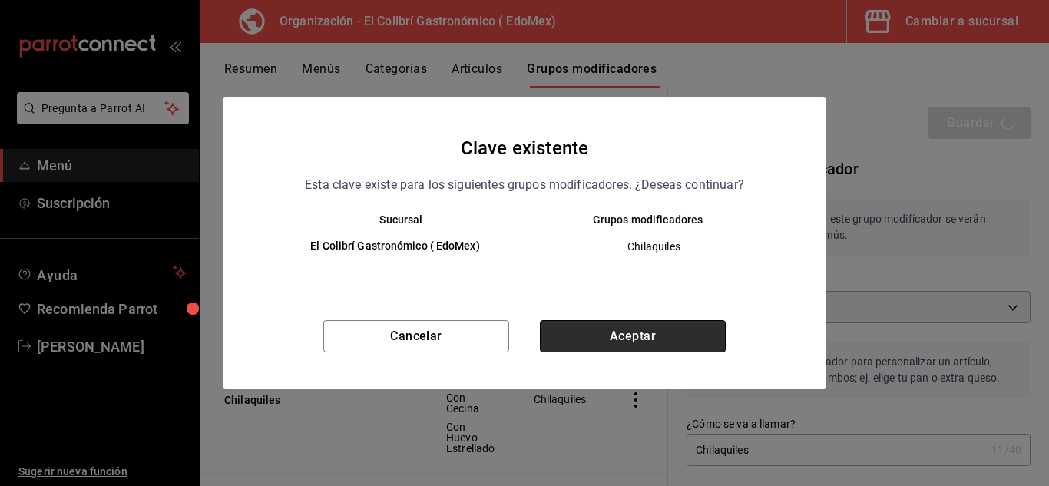
click at [654, 330] on button "Aceptar" at bounding box center [633, 336] width 186 height 32
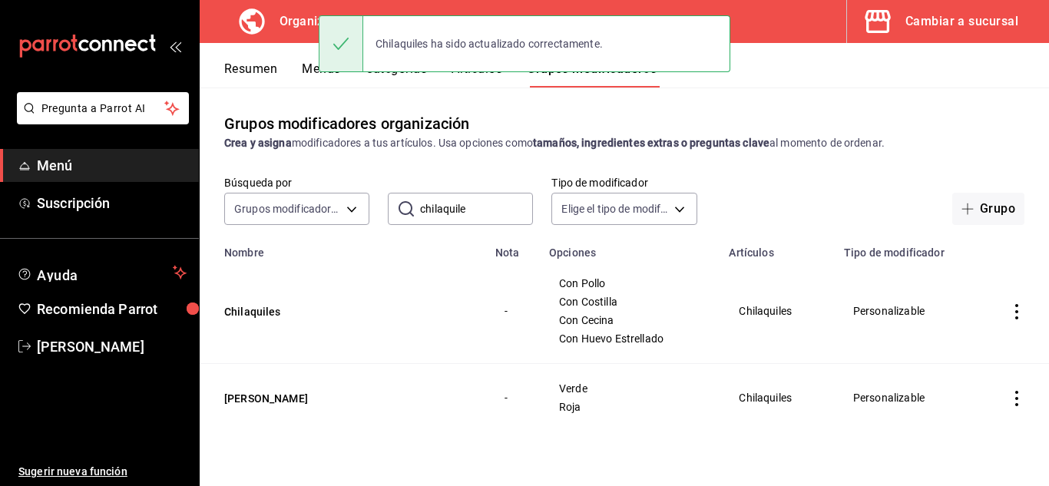
click at [512, 206] on input "chilaquile" at bounding box center [476, 209] width 113 height 31
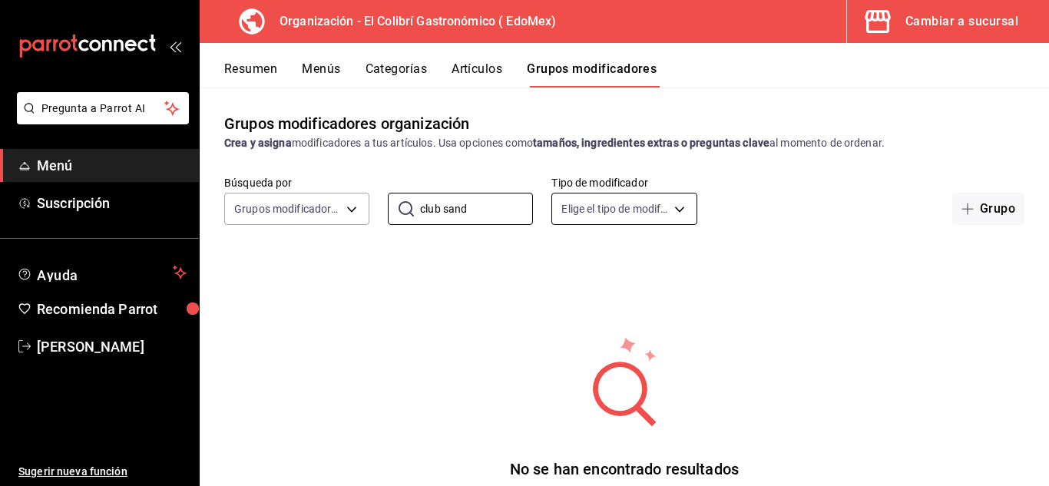
type input "club sand"
drag, startPoint x: 1034, startPoint y: 161, endPoint x: 1035, endPoint y: 183, distance: 21.5
click at [1035, 183] on div "Grupos modificadores organización Crea y asigna modificadores a tus artículos. …" at bounding box center [624, 287] width 849 height 398
click at [508, 58] on div "Resumen Menús Categorías Artículos Grupos modificadores" at bounding box center [624, 65] width 849 height 45
click at [495, 67] on button "Artículos" at bounding box center [477, 74] width 51 height 26
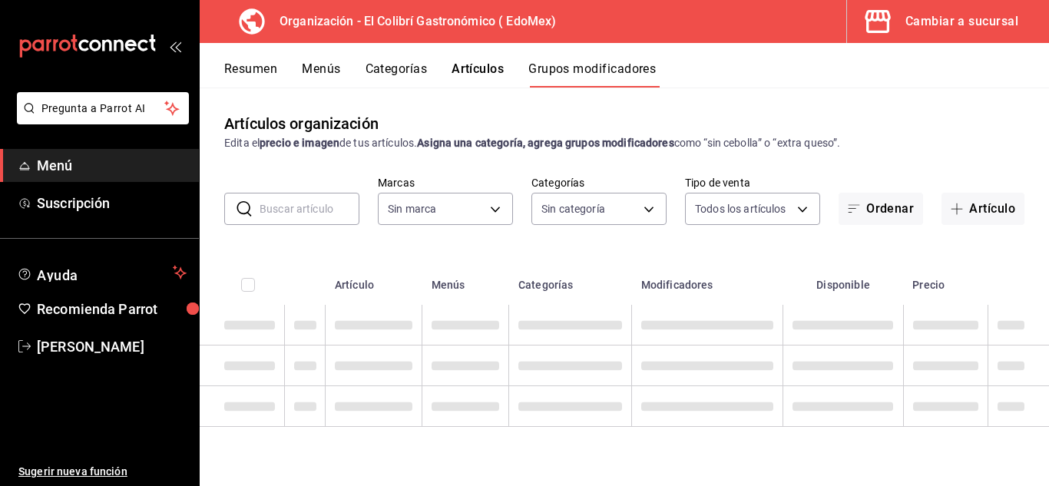
type input "02d79155-410a-4a52-ba4e-8d9765c47241"
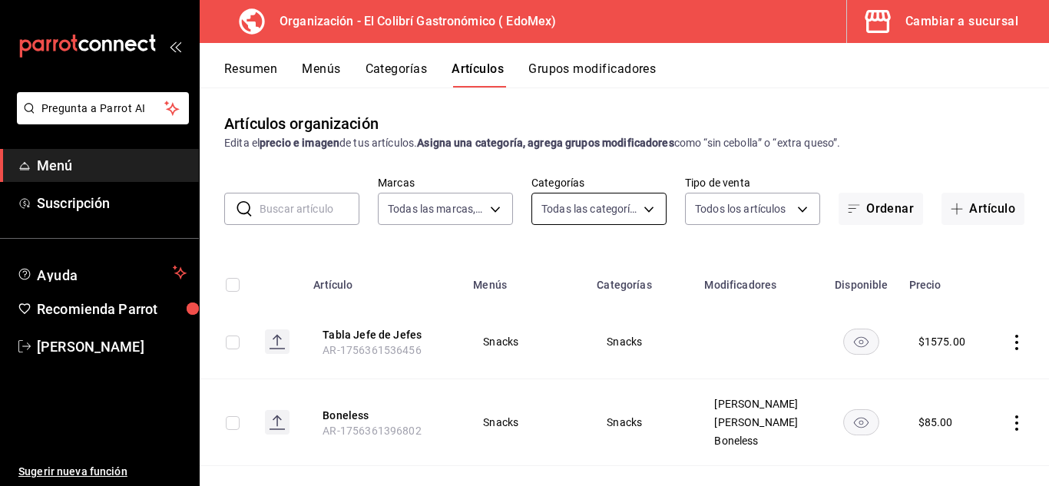
type input "6d6c4fd1-e53a-4624-99a2-7c92c6384161,d9fe7160-f61a-492f-ad87-3c2b3108834a,4ea69…"
click at [307, 212] on input "text" at bounding box center [310, 209] width 100 height 31
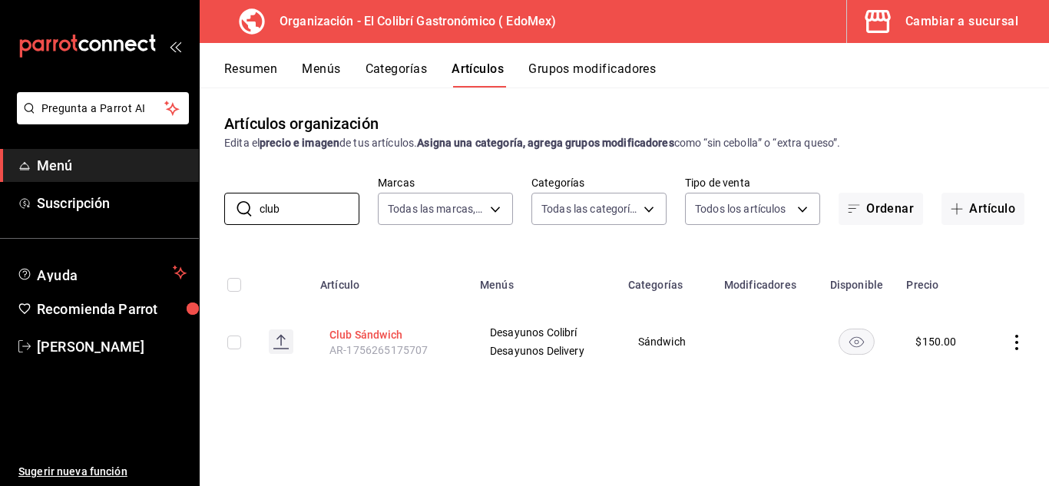
type input "club"
click at [371, 327] on button "Club Sándwich" at bounding box center [390, 334] width 123 height 15
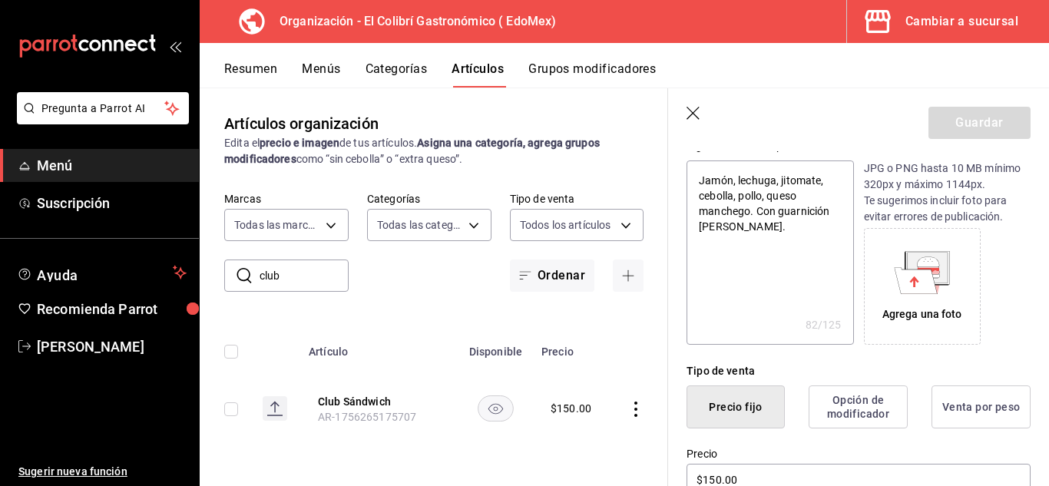
scroll to position [264, 0]
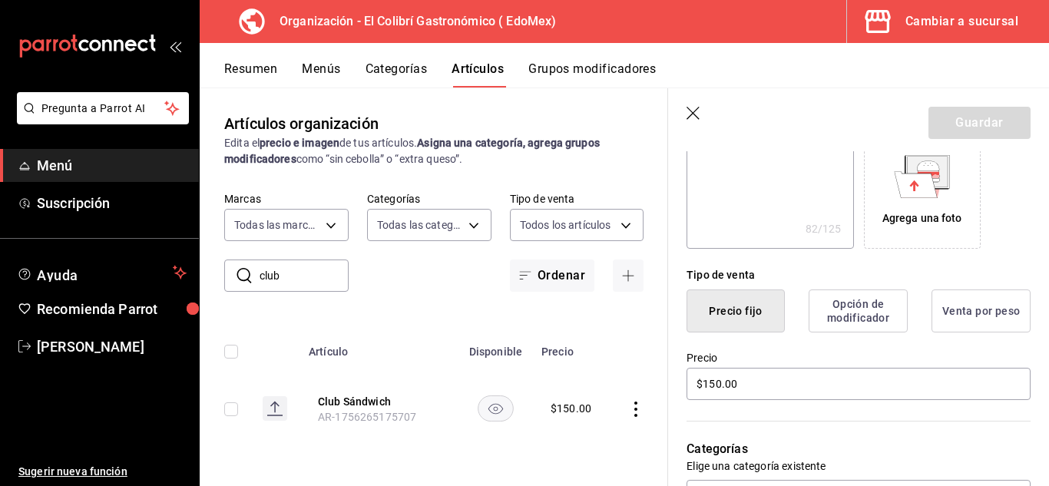
click at [836, 366] on div "Precio $150.00" at bounding box center [859, 376] width 344 height 51
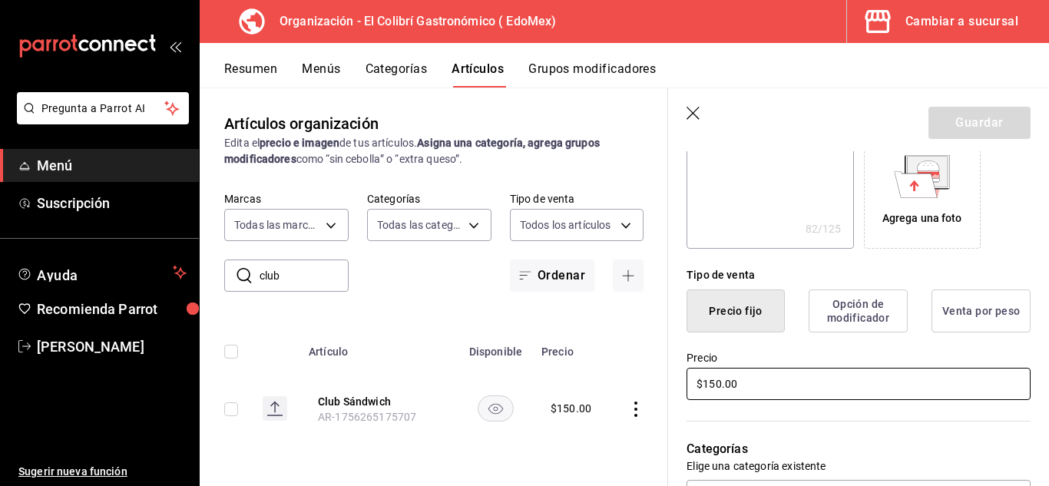
click at [812, 389] on input "$150.00" at bounding box center [859, 384] width 344 height 32
type textarea "x"
type input "$1.00"
type textarea "x"
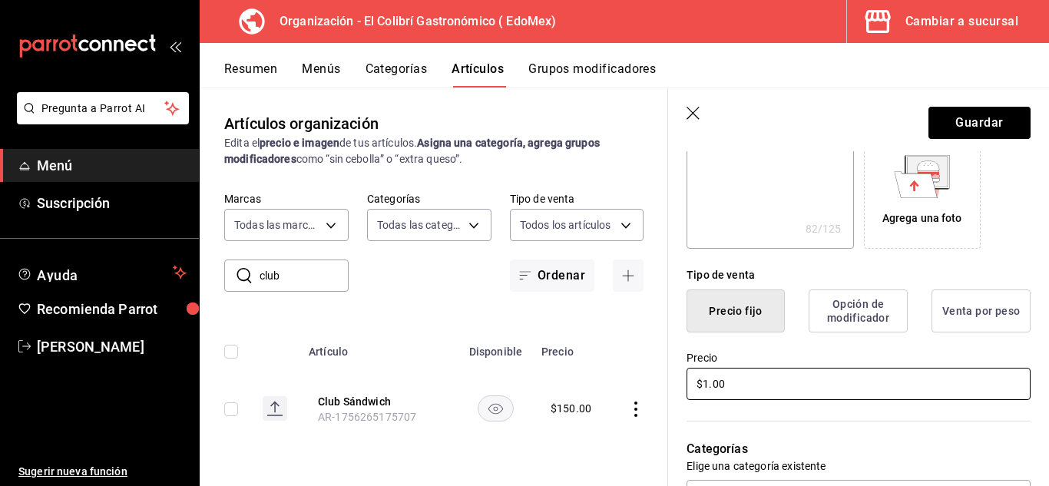
type input "$13.00"
type textarea "x"
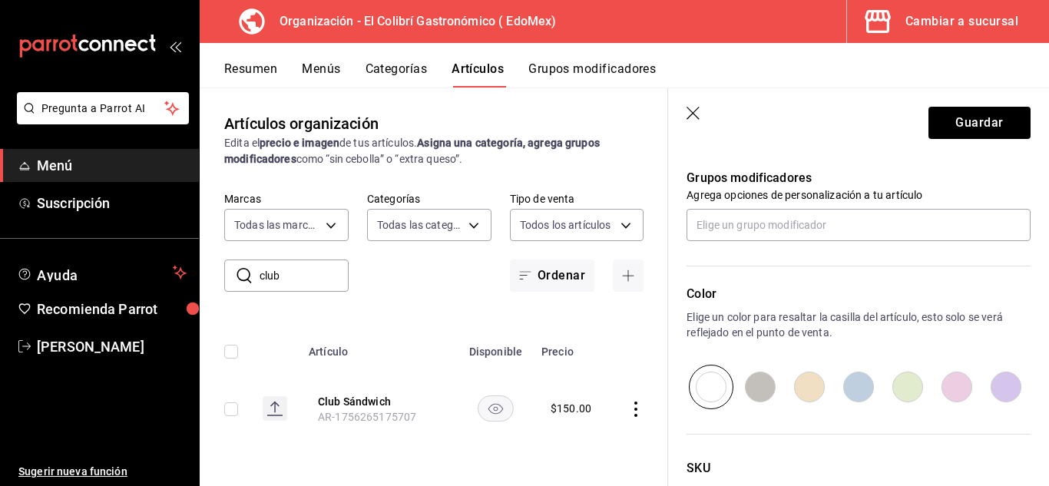
scroll to position [691, 0]
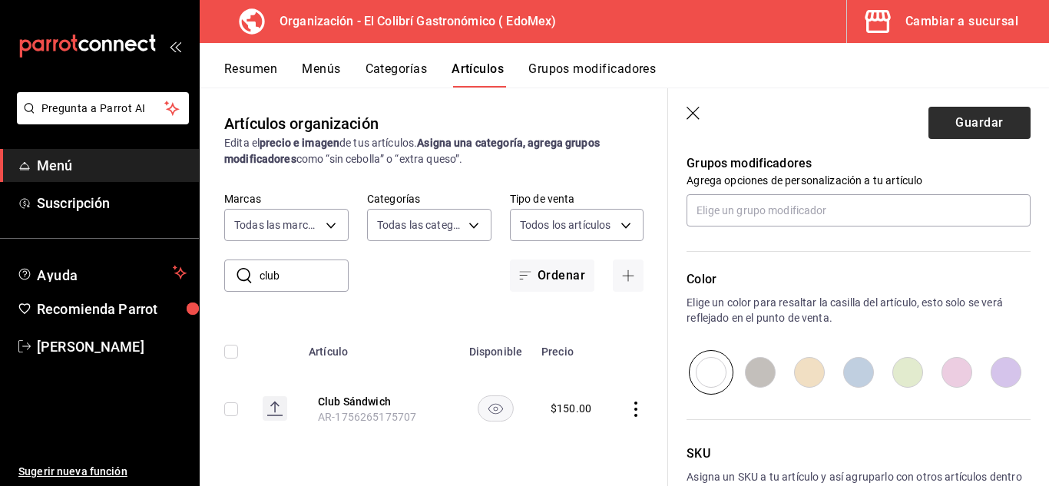
type input "$130.00"
click at [1002, 118] on button "Guardar" at bounding box center [980, 123] width 102 height 32
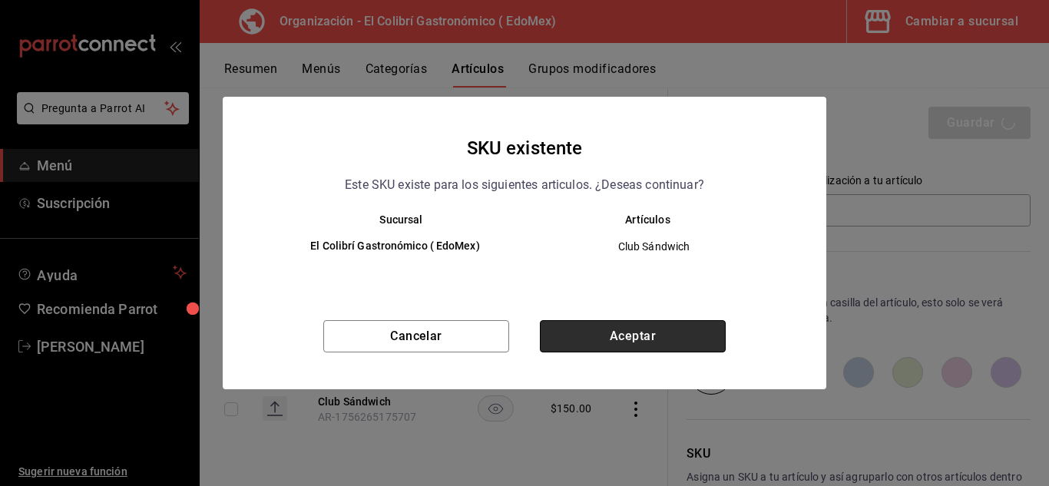
click at [662, 348] on button "Aceptar" at bounding box center [633, 336] width 186 height 32
type textarea "x"
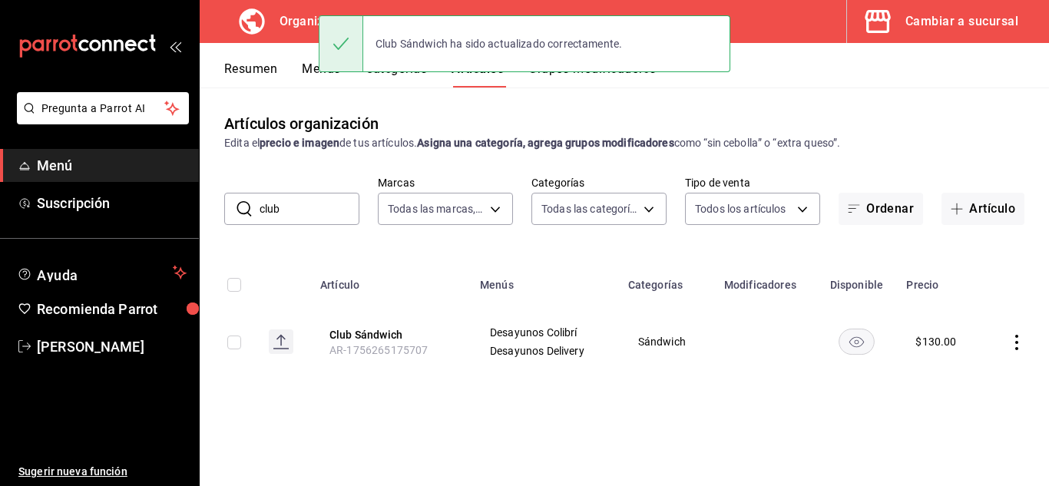
click at [320, 190] on div "​ club ​ Marcas Todas las marcas, Sin marca 02d79155-410a-4a52-ba4e-8d9765c4724…" at bounding box center [624, 200] width 849 height 49
click at [314, 201] on input "club" at bounding box center [310, 209] width 100 height 31
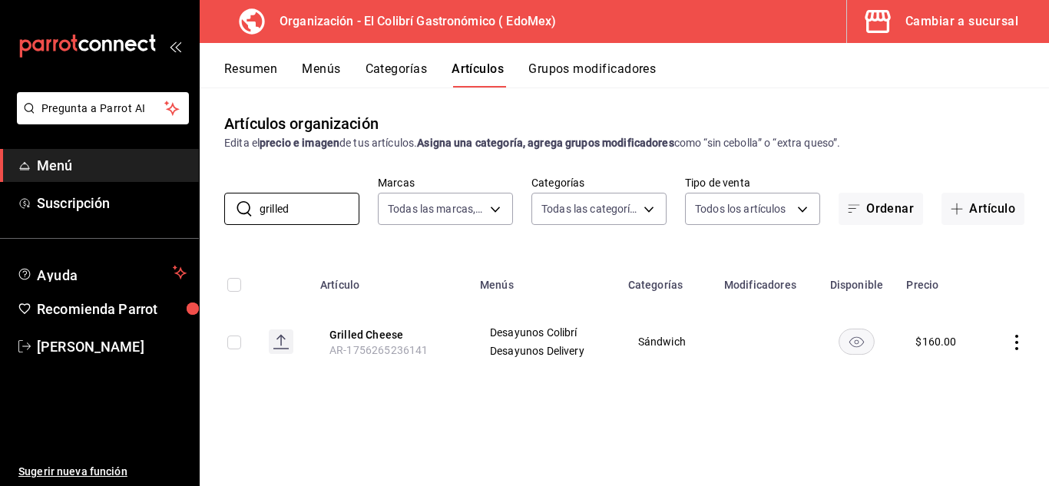
type input "grilled"
click at [339, 325] on th "Grilled Cheese AR-1756265236141" at bounding box center [391, 342] width 160 height 74
click at [336, 332] on button "Grilled Cheese" at bounding box center [390, 334] width 123 height 15
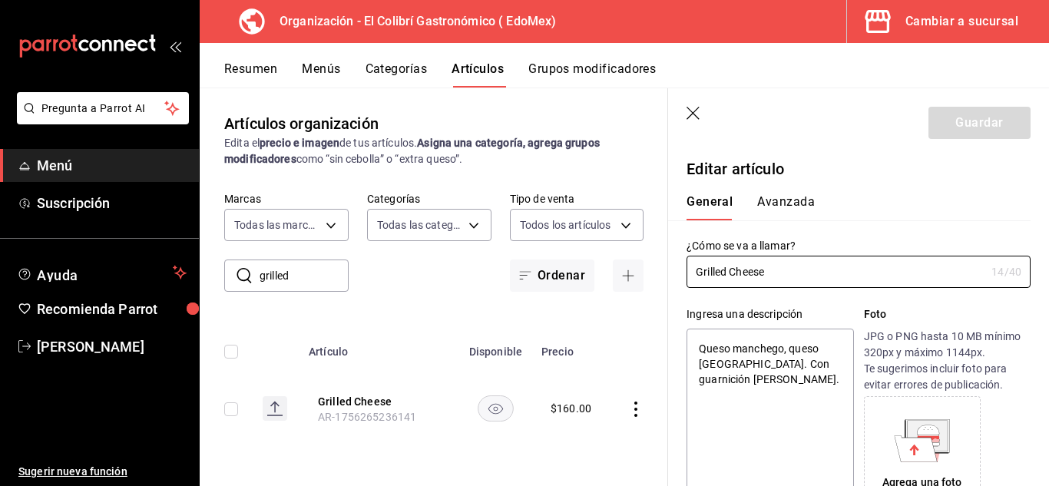
type textarea "x"
type input "$160.00"
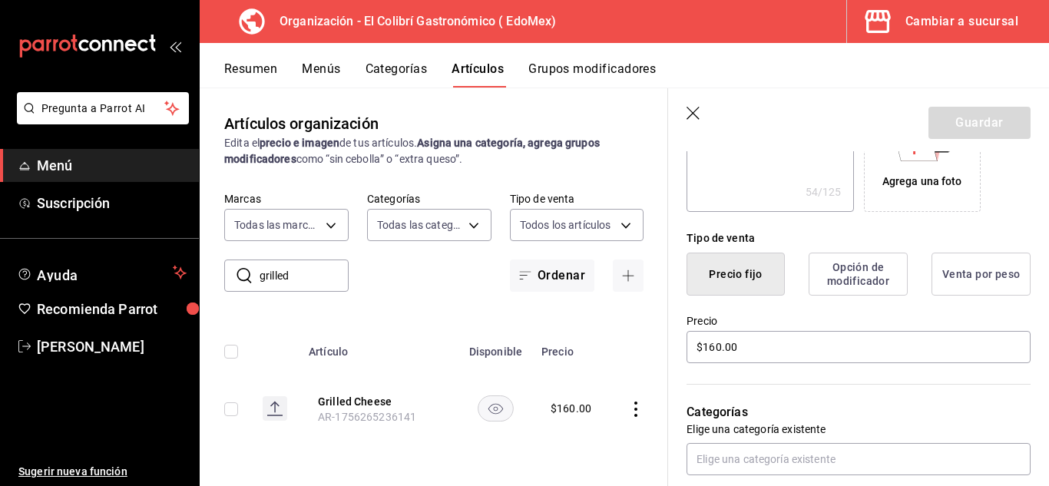
scroll to position [294, 0]
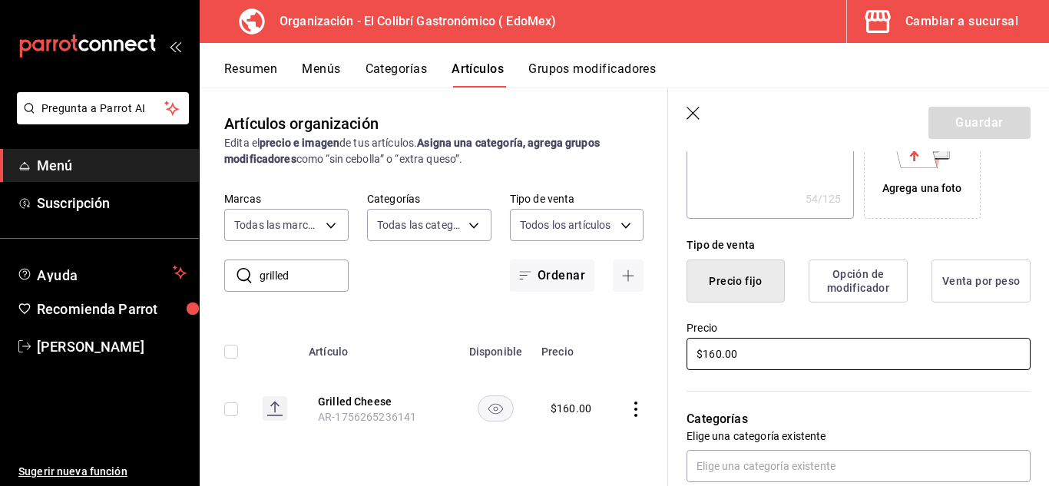
click at [757, 353] on input "$160.00" at bounding box center [859, 354] width 344 height 32
type textarea "x"
type input "$1.00"
type textarea "x"
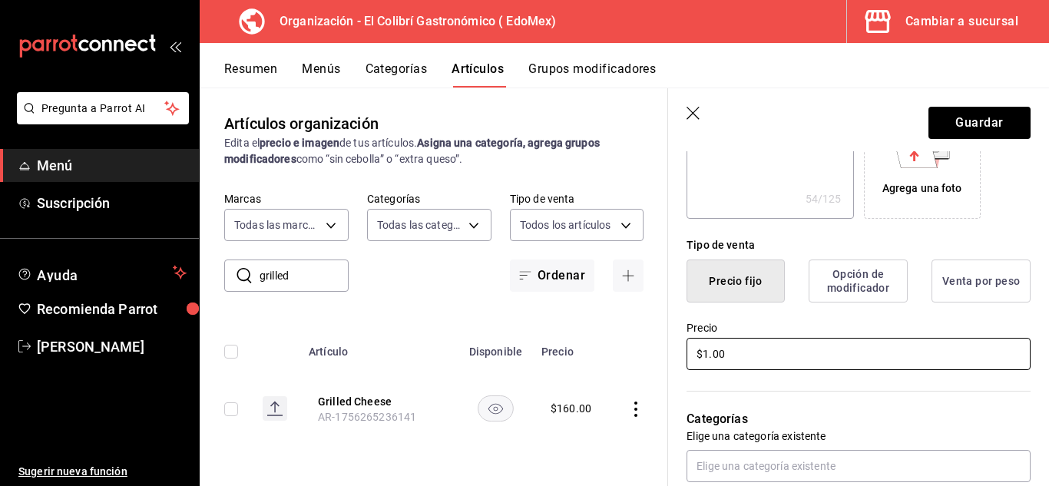
type input "$15.00"
type textarea "x"
type input "$150.00"
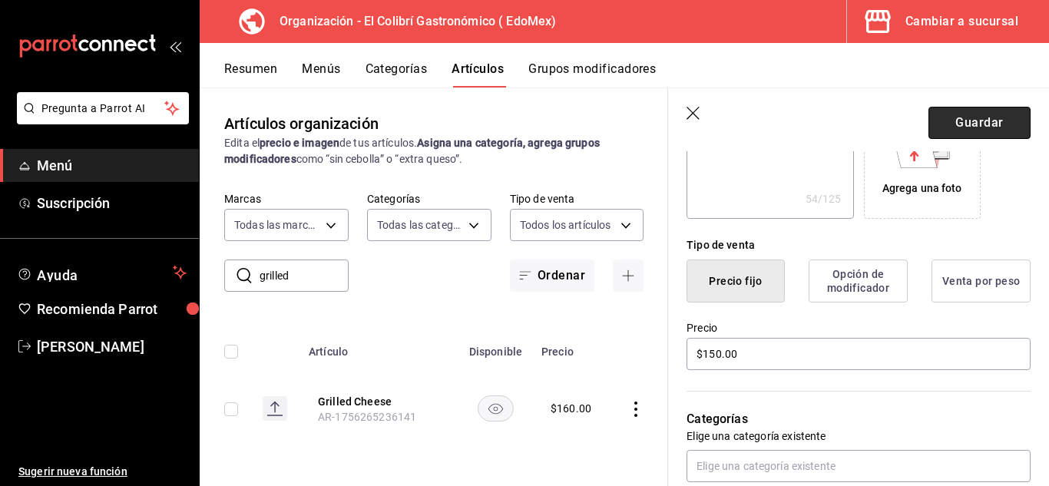
click at [992, 134] on button "Guardar" at bounding box center [980, 123] width 102 height 32
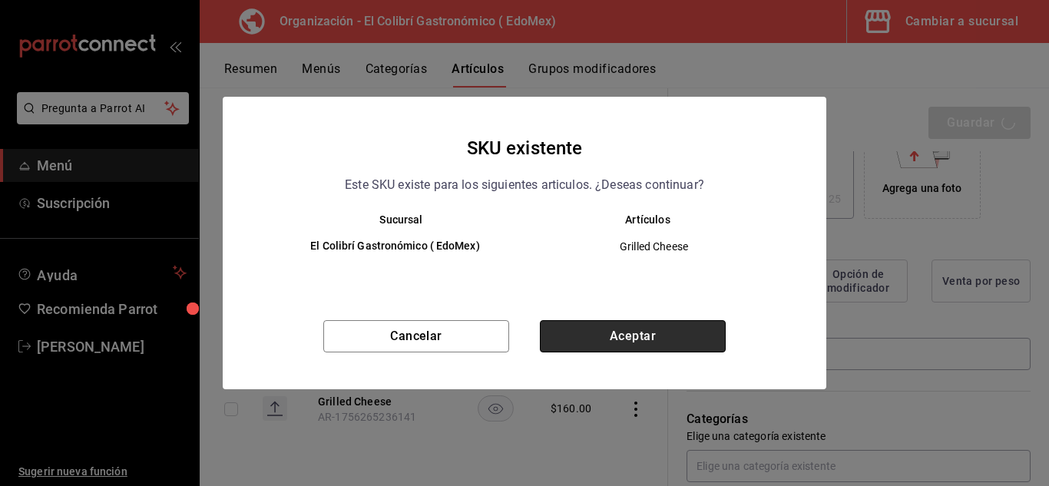
click at [674, 348] on button "Aceptar" at bounding box center [633, 336] width 186 height 32
type textarea "x"
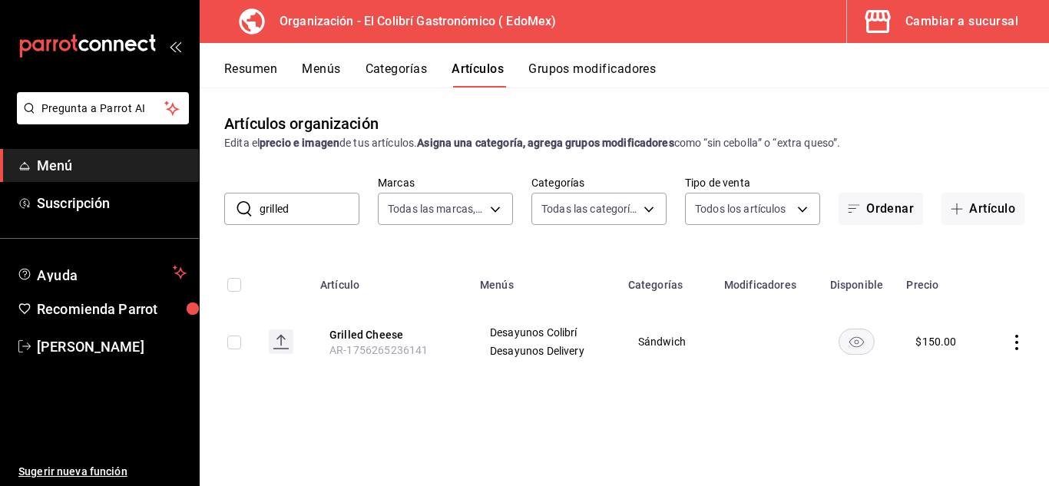
click at [325, 226] on div "Artículos organización Edita el precio e imagen de tus artículos. Asigna una ca…" at bounding box center [624, 287] width 849 height 398
click at [344, 214] on input "grilled" at bounding box center [310, 209] width 100 height 31
type input "mollete"
click at [369, 340] on button "Molletes" at bounding box center [390, 334] width 123 height 15
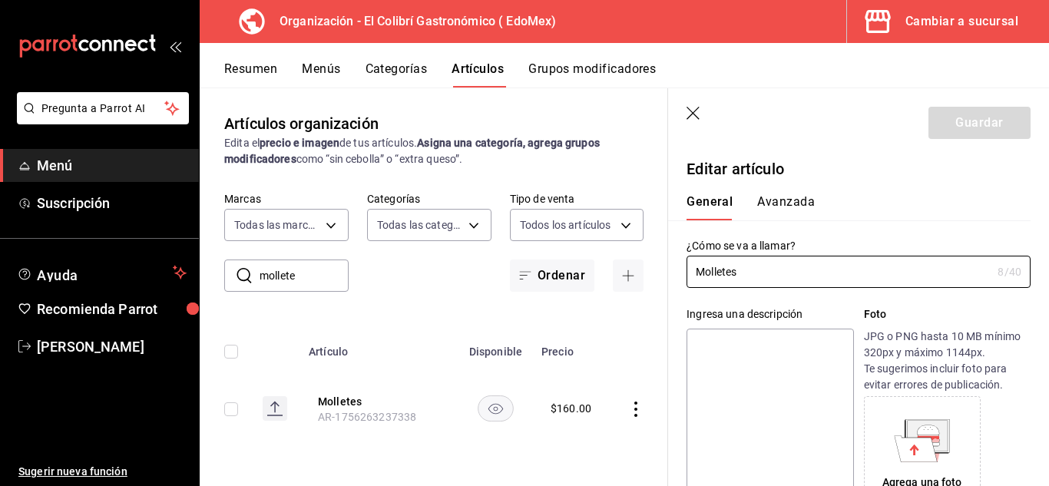
scroll to position [348, 0]
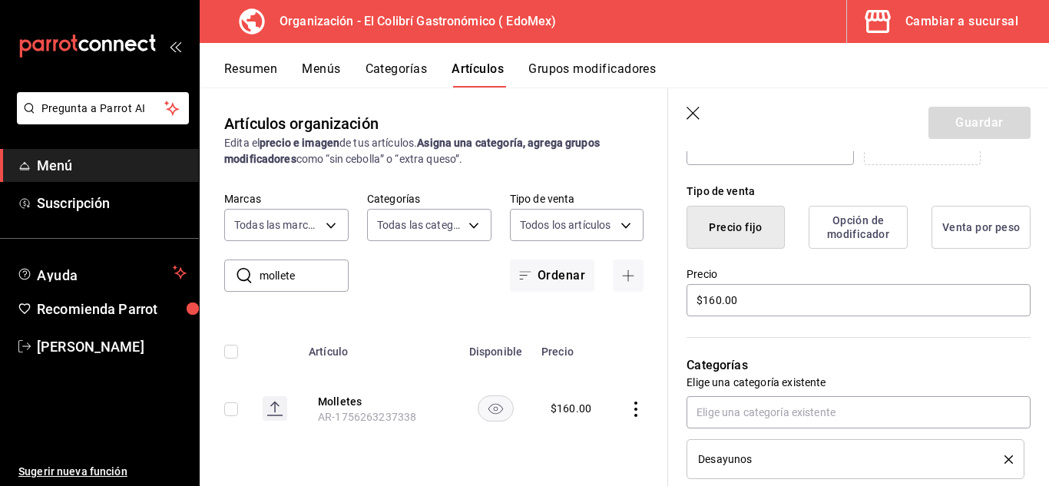
click at [823, 320] on div "Categorías Elige una categoría existente Desayunos" at bounding box center [849, 399] width 363 height 161
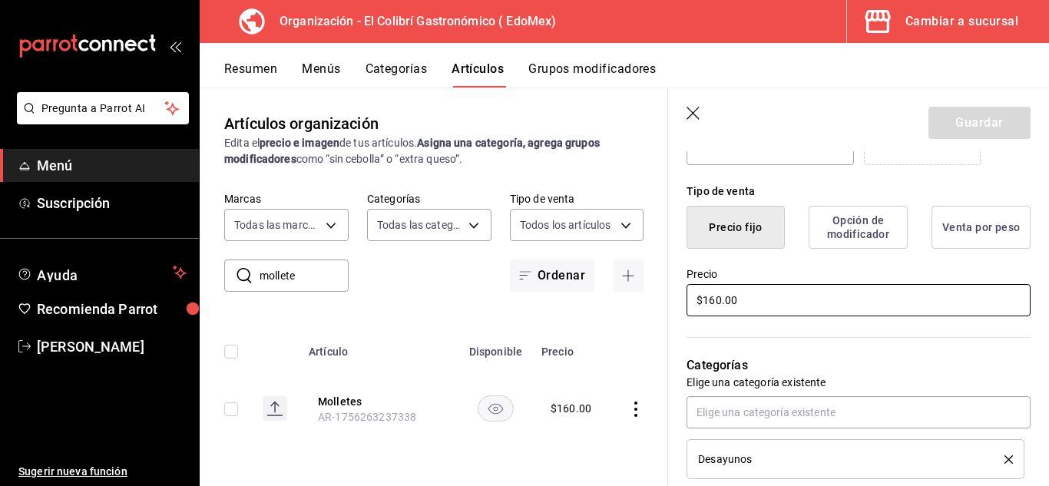
click at [842, 313] on input "$160.00" at bounding box center [859, 300] width 344 height 32
type input "$115.00"
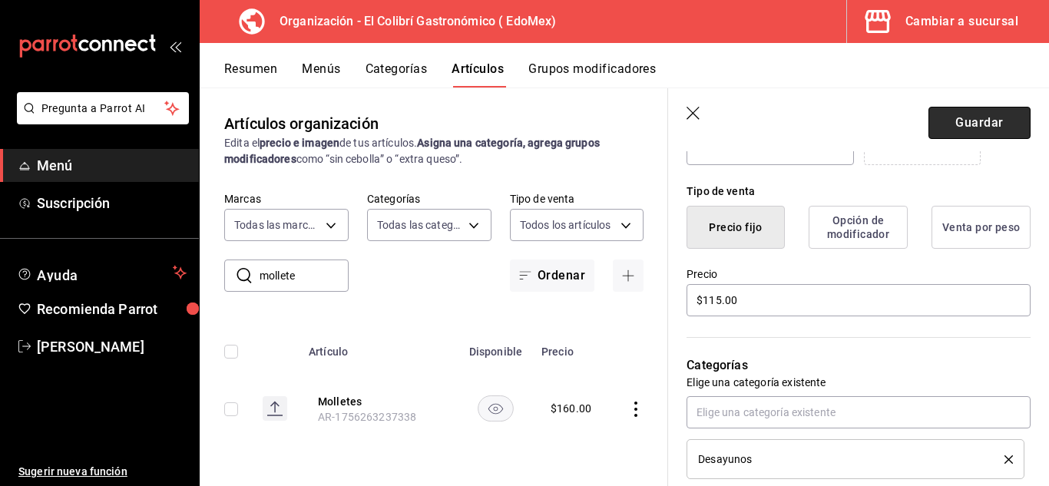
click at [995, 118] on button "Guardar" at bounding box center [980, 123] width 102 height 32
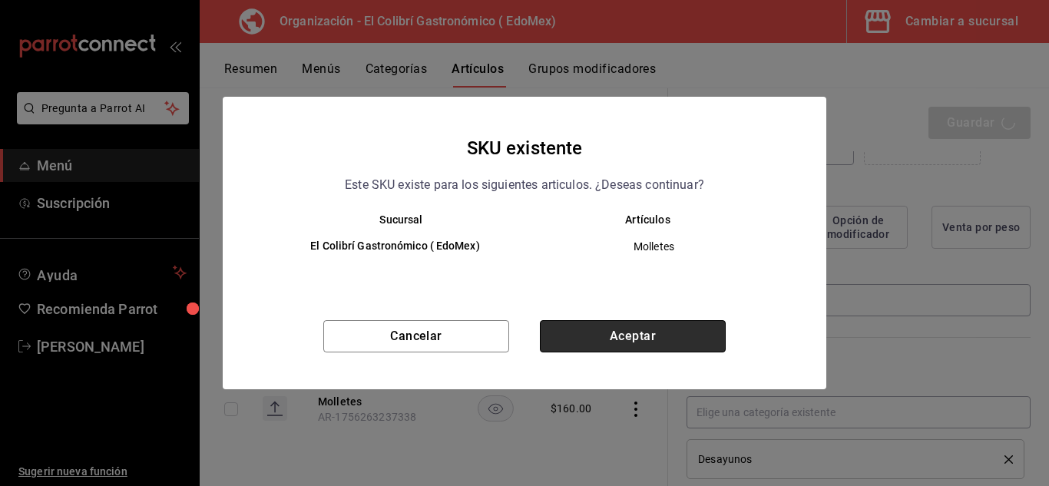
click at [637, 339] on button "Aceptar" at bounding box center [633, 336] width 186 height 32
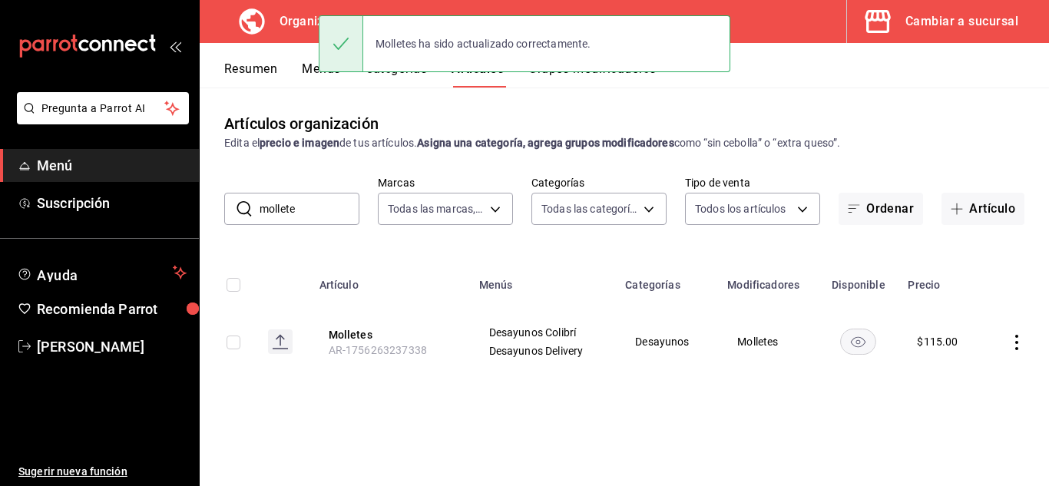
click at [559, 84] on button "Grupos modificadores" at bounding box center [591, 74] width 127 height 26
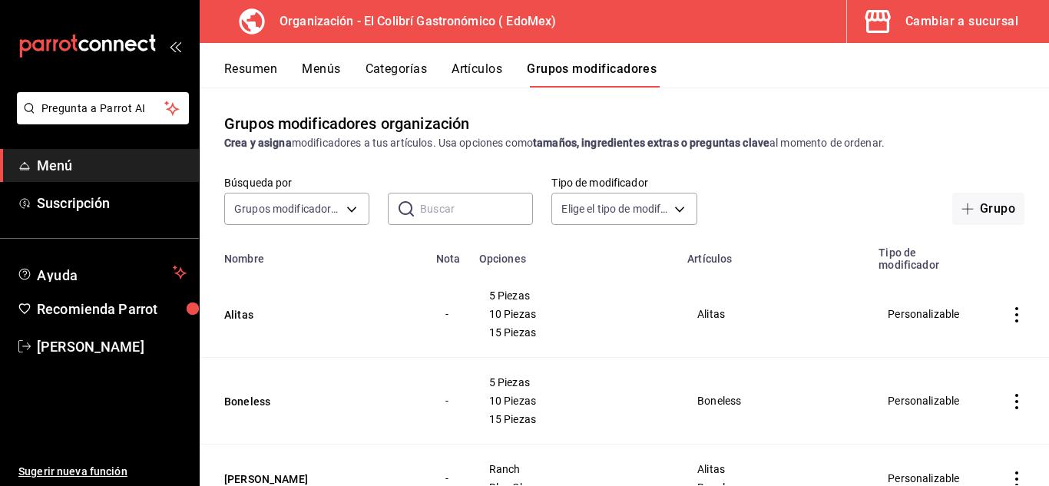
click at [517, 211] on input "text" at bounding box center [476, 209] width 113 height 31
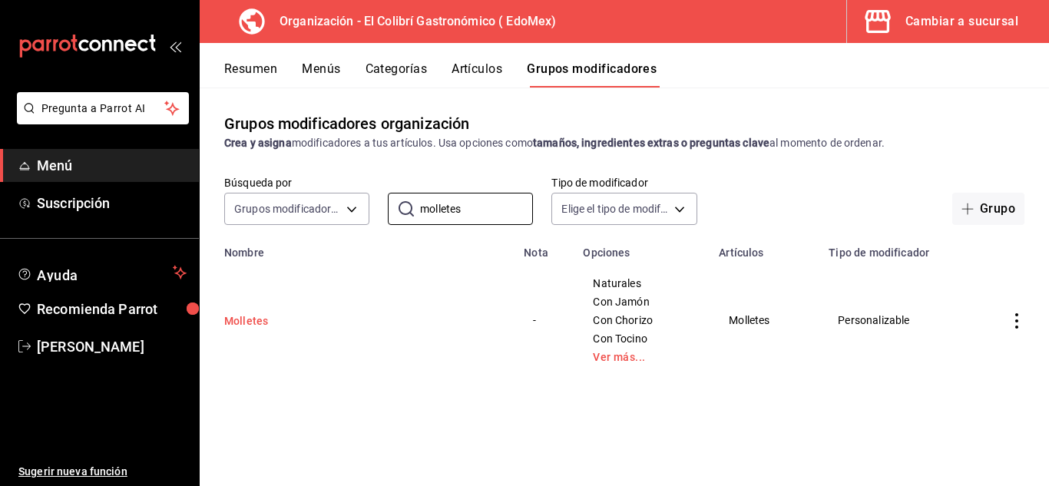
type input "molletes"
click at [243, 313] on button "Molletes" at bounding box center [316, 320] width 184 height 15
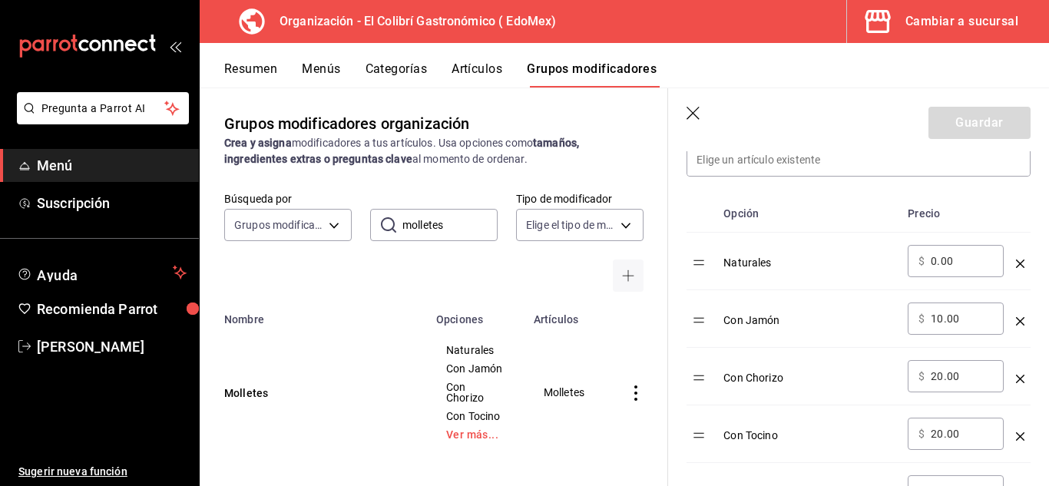
scroll to position [518, 0]
click at [962, 259] on input "10.00" at bounding box center [962, 262] width 62 height 15
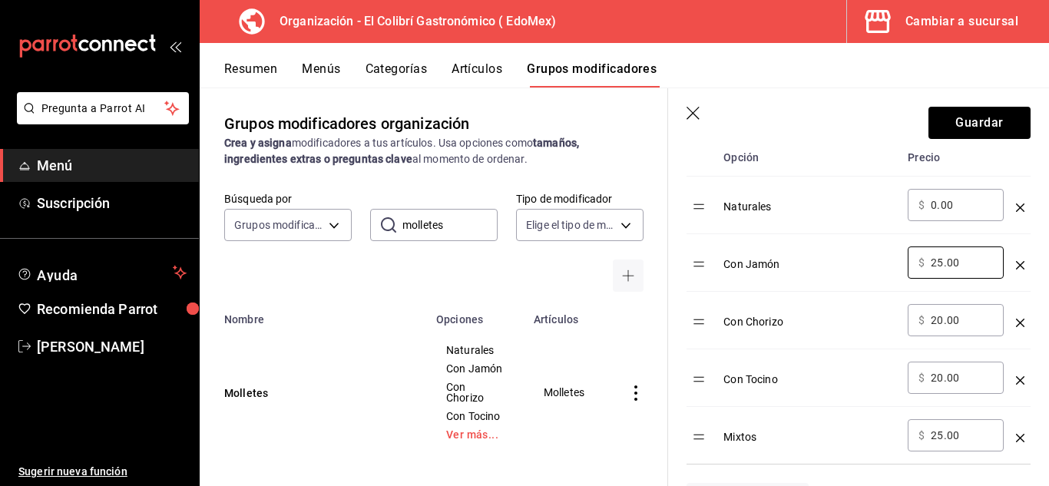
type input "25.00"
click at [951, 378] on input "20.00" at bounding box center [962, 377] width 62 height 15
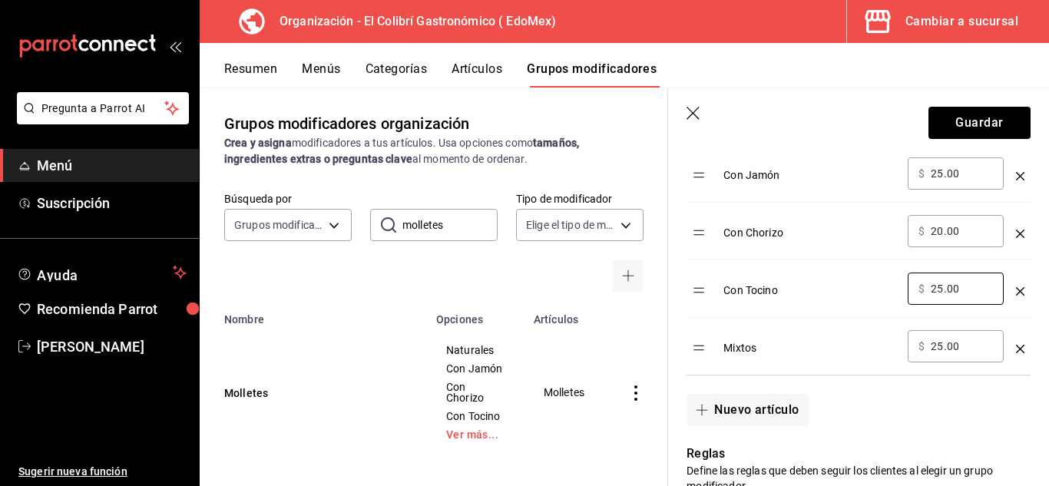
scroll to position [616, 0]
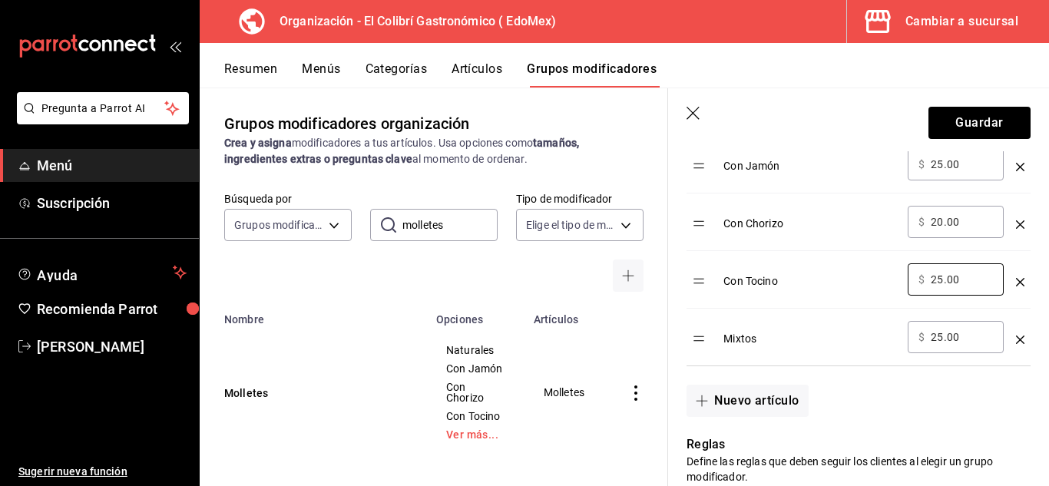
type input "25.00"
click at [948, 347] on div "​ $ 25.00 ​" at bounding box center [956, 337] width 96 height 32
click at [951, 341] on input "25.00" at bounding box center [962, 336] width 62 height 15
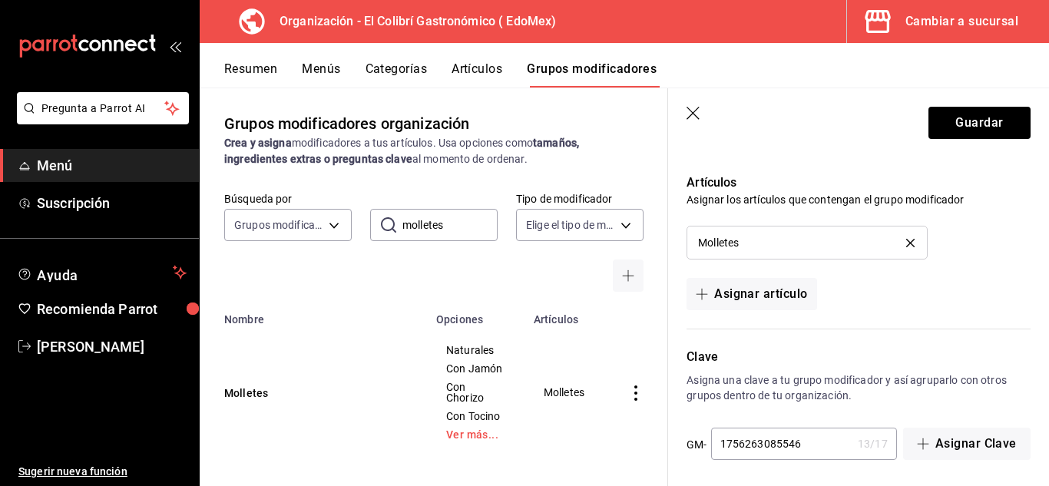
scroll to position [1190, 0]
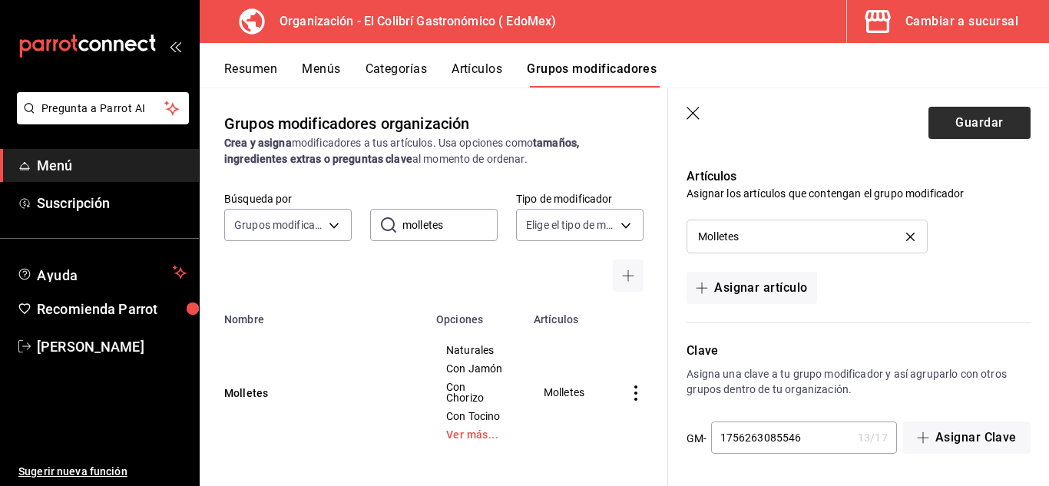
type input "30.00"
click at [1005, 120] on button "Guardar" at bounding box center [980, 123] width 102 height 32
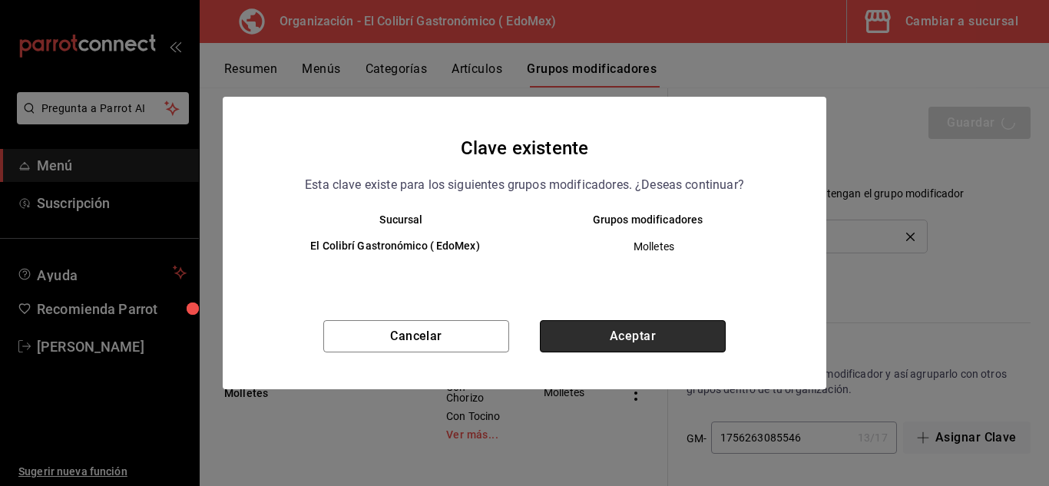
click at [664, 337] on button "Aceptar" at bounding box center [633, 336] width 186 height 32
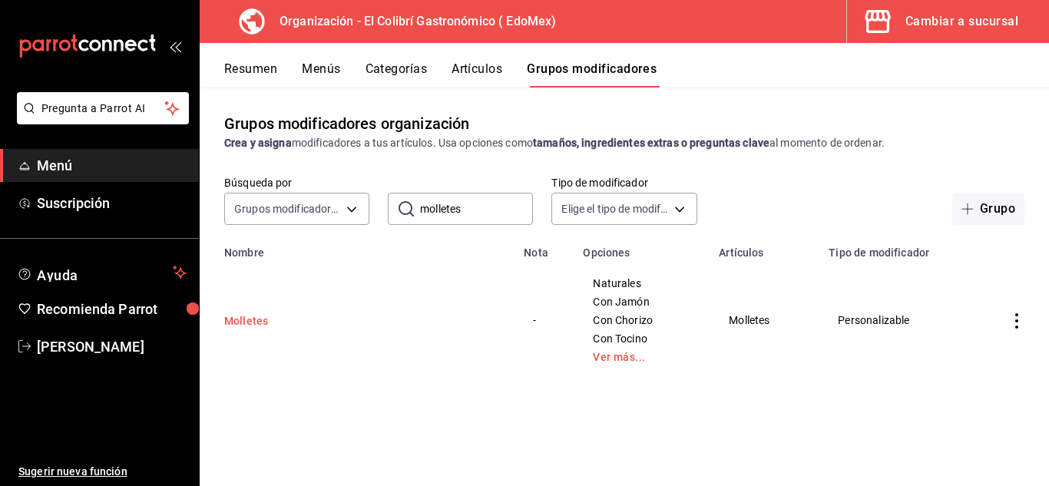
click at [260, 320] on button "Molletes" at bounding box center [316, 320] width 184 height 15
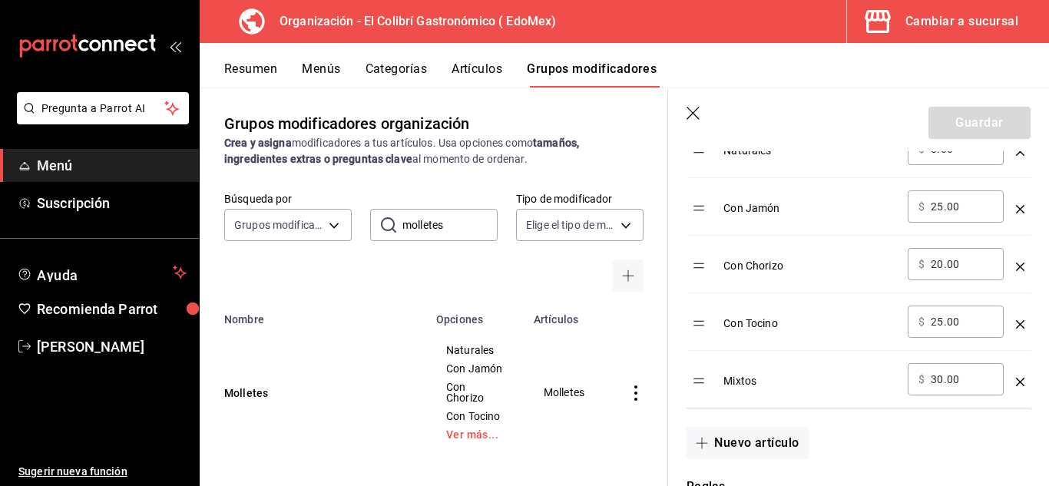
scroll to position [922, 0]
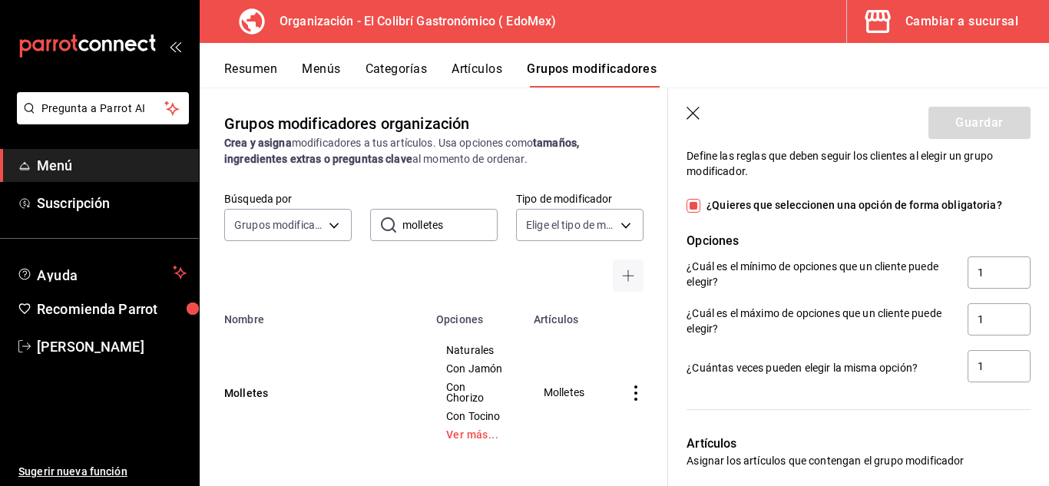
click at [685, 118] on header "Guardar" at bounding box center [858, 119] width 381 height 63
click at [696, 118] on icon "button" at bounding box center [694, 114] width 15 height 15
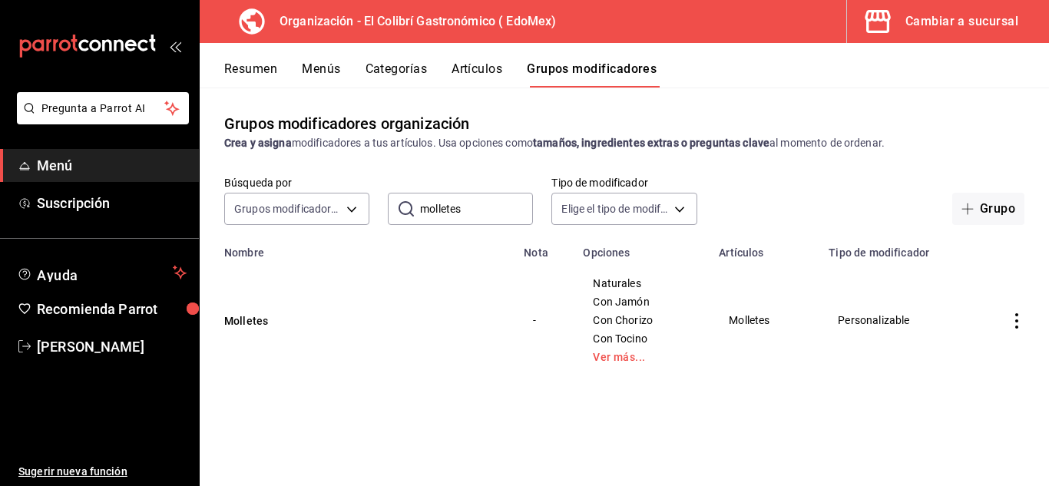
click at [487, 67] on button "Artículos" at bounding box center [477, 74] width 51 height 26
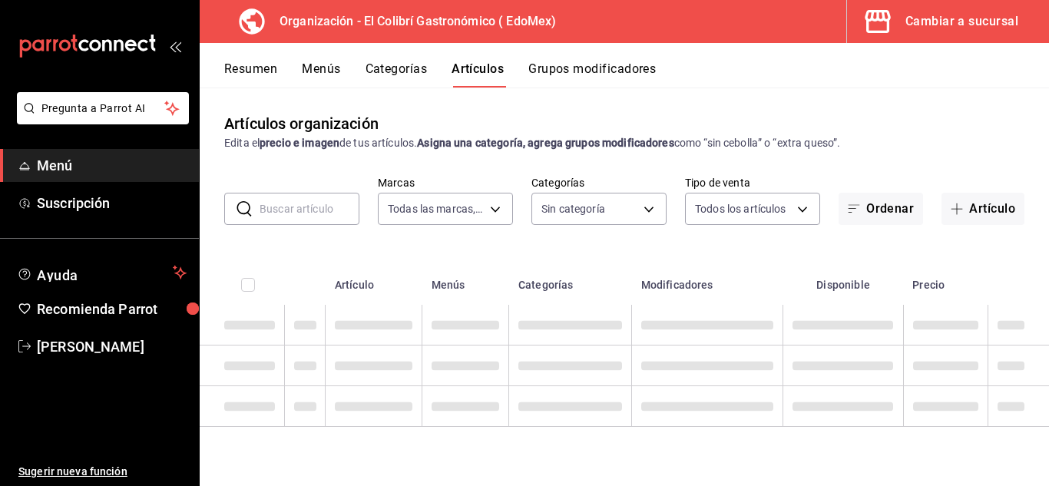
type input "02d79155-410a-4a52-ba4e-8d9765c47241"
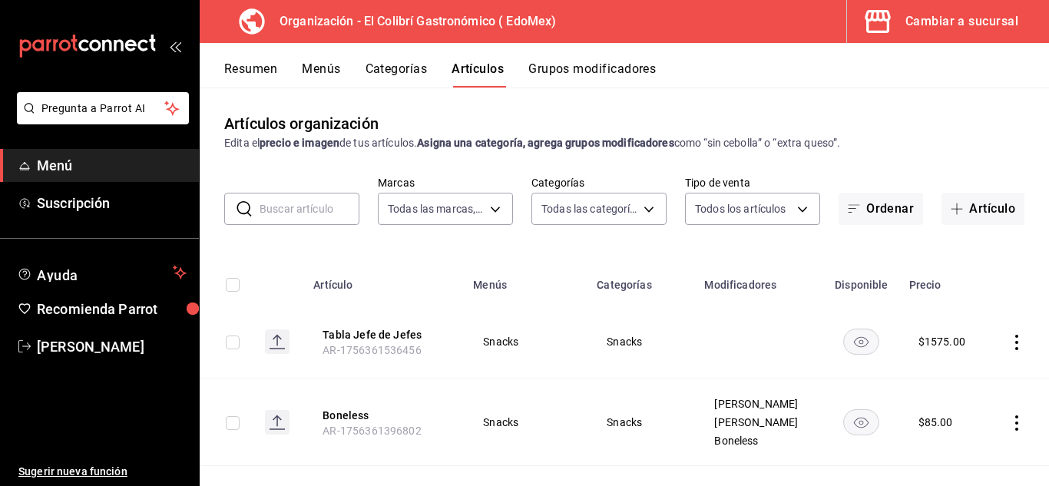
type input "6d6c4fd1-e53a-4624-99a2-7c92c6384161,d9fe7160-f61a-492f-ad87-3c2b3108834a,4ea69…"
click at [267, 206] on input "text" at bounding box center [310, 209] width 100 height 31
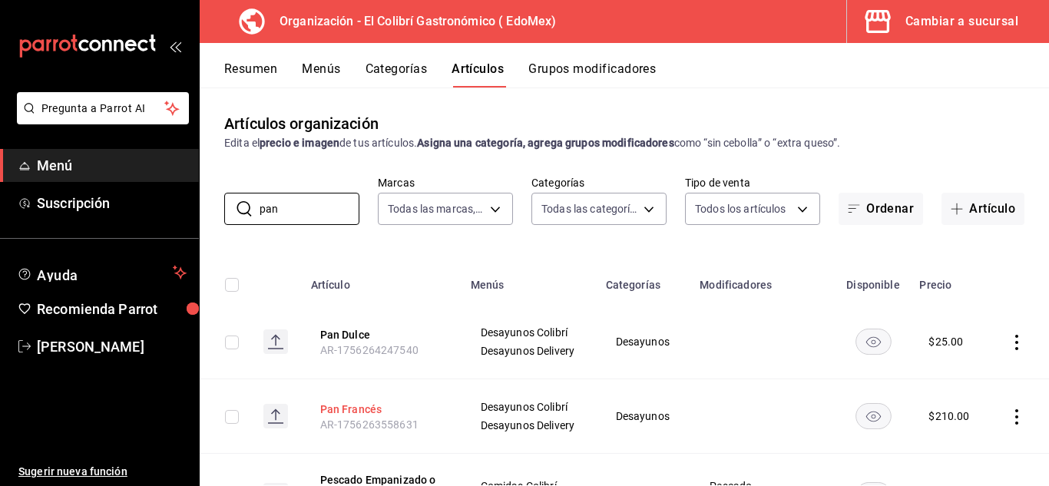
type input "pan"
click at [379, 409] on button "Pan Francés" at bounding box center [381, 409] width 123 height 15
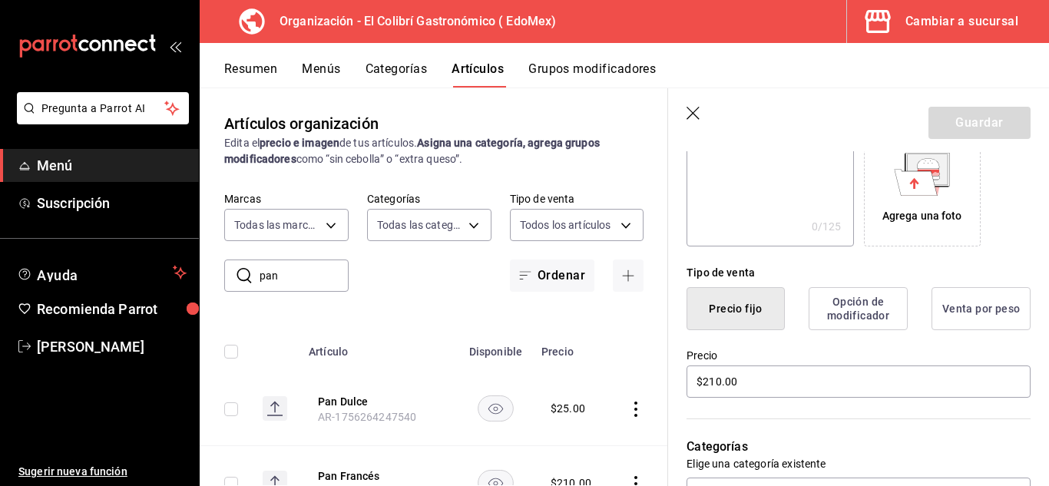
scroll to position [264, 0]
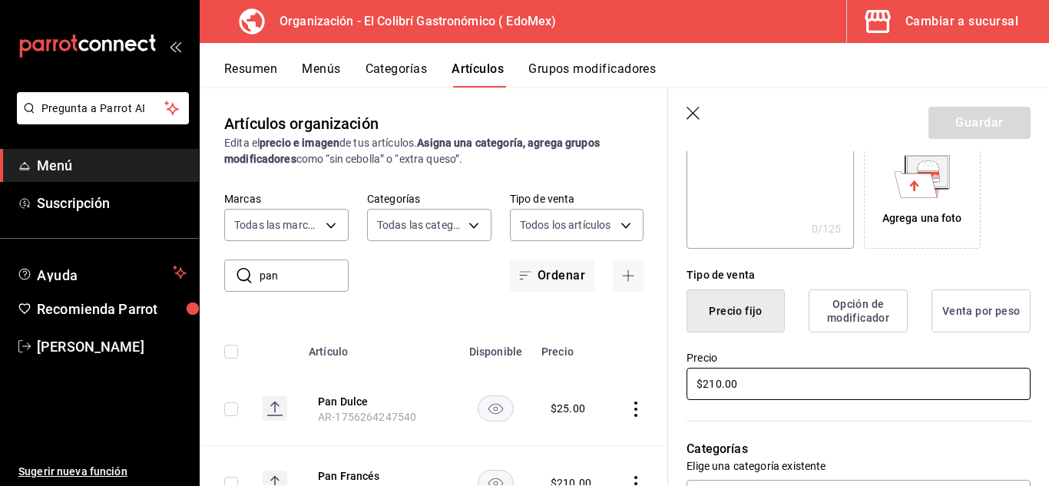
click at [722, 391] on input "$210.00" at bounding box center [859, 384] width 344 height 32
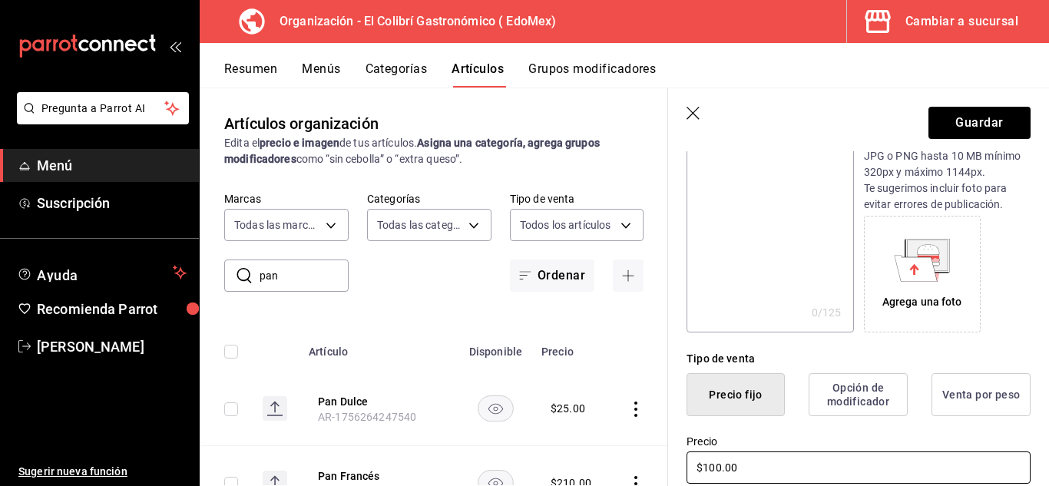
scroll to position [0, 0]
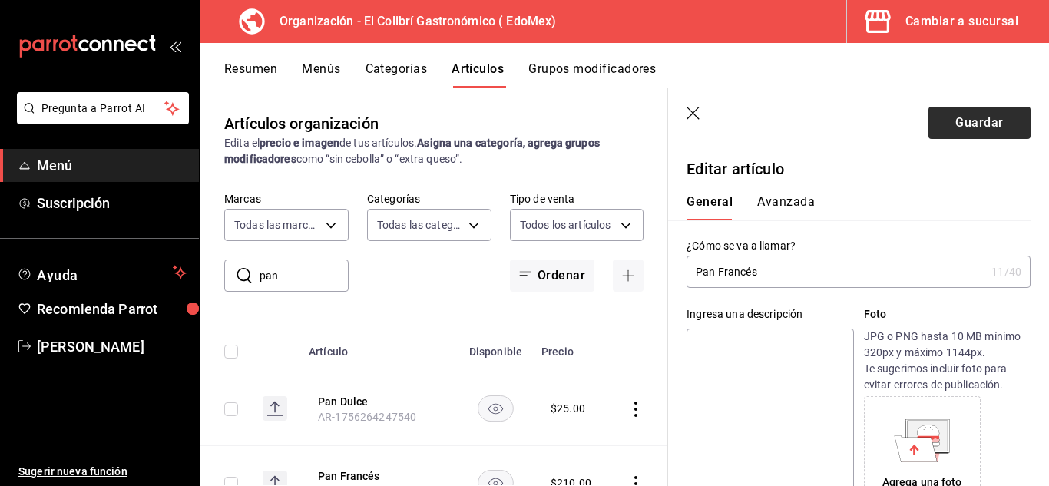
type input "$100.00"
click at [976, 114] on button "Guardar" at bounding box center [980, 123] width 102 height 32
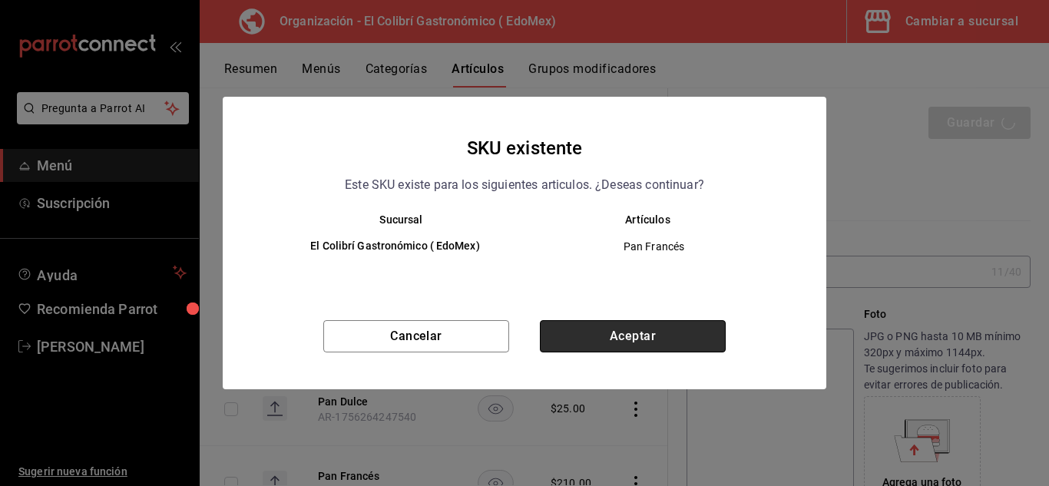
click at [687, 329] on button "Aceptar" at bounding box center [633, 336] width 186 height 32
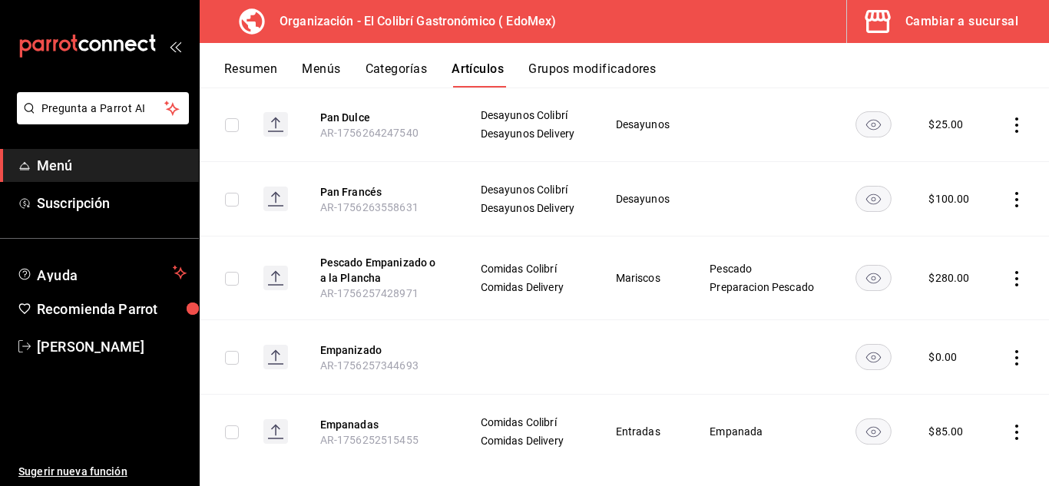
scroll to position [237, 0]
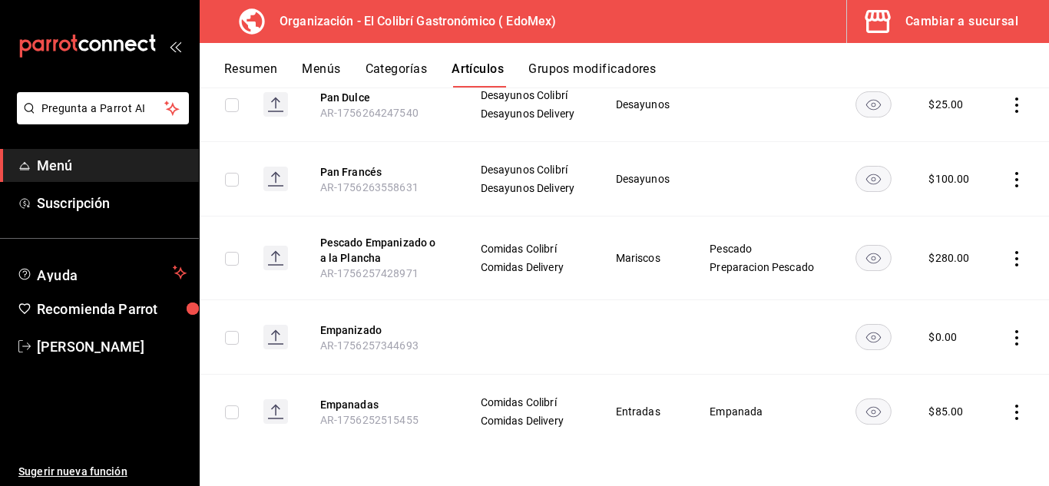
drag, startPoint x: 1041, startPoint y: 56, endPoint x: 1048, endPoint y: 84, distance: 29.2
click at [1048, 84] on div "Resumen Menús Categorías Artículos Grupos modificadores" at bounding box center [636, 74] width 825 height 26
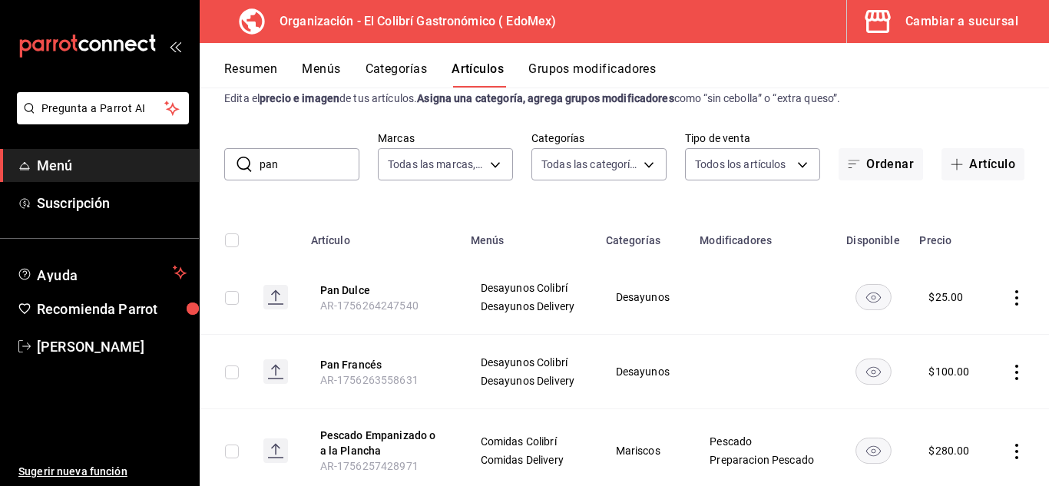
scroll to position [0, 0]
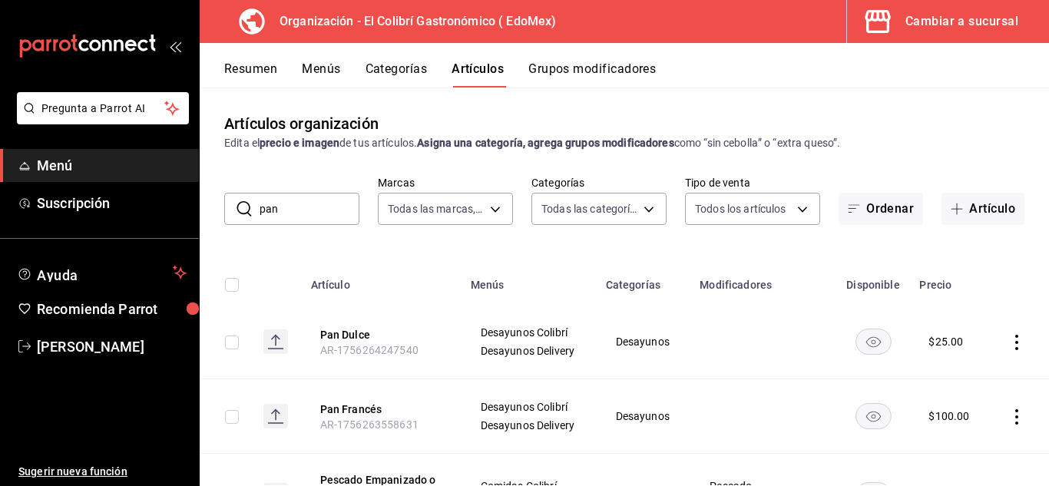
click at [325, 69] on button "Menús" at bounding box center [321, 74] width 38 height 26
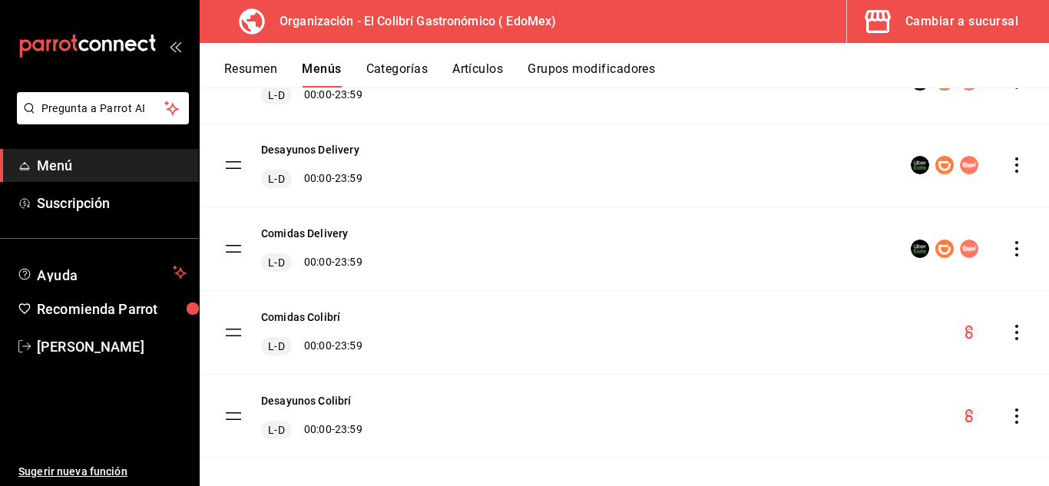
scroll to position [358, 0]
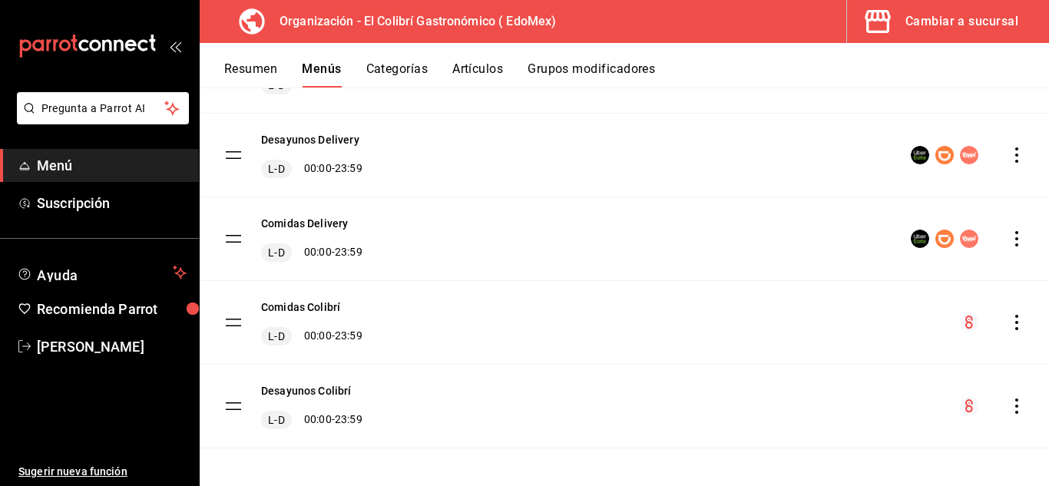
click at [1009, 412] on icon "actions" at bounding box center [1016, 406] width 15 height 15
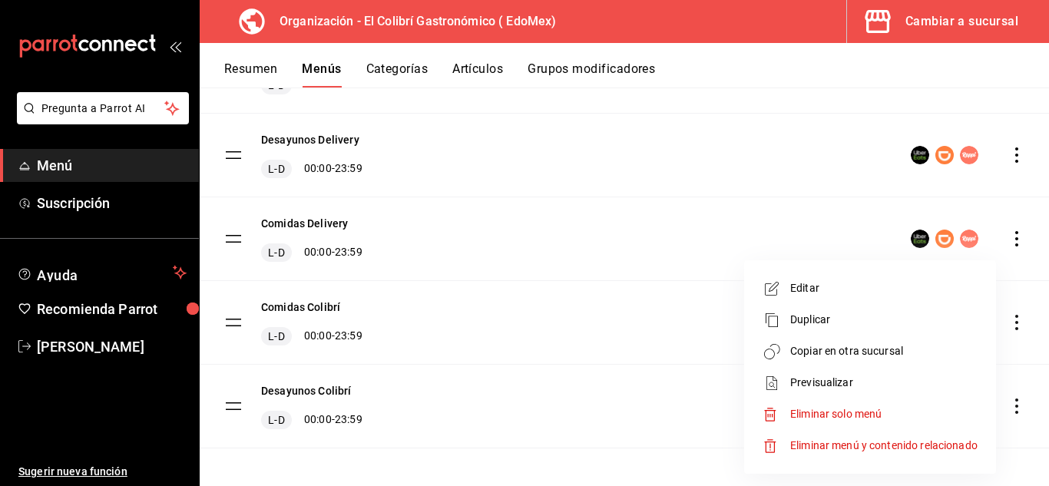
click at [906, 357] on span "Copiar en otra sucursal" at bounding box center [883, 351] width 187 height 16
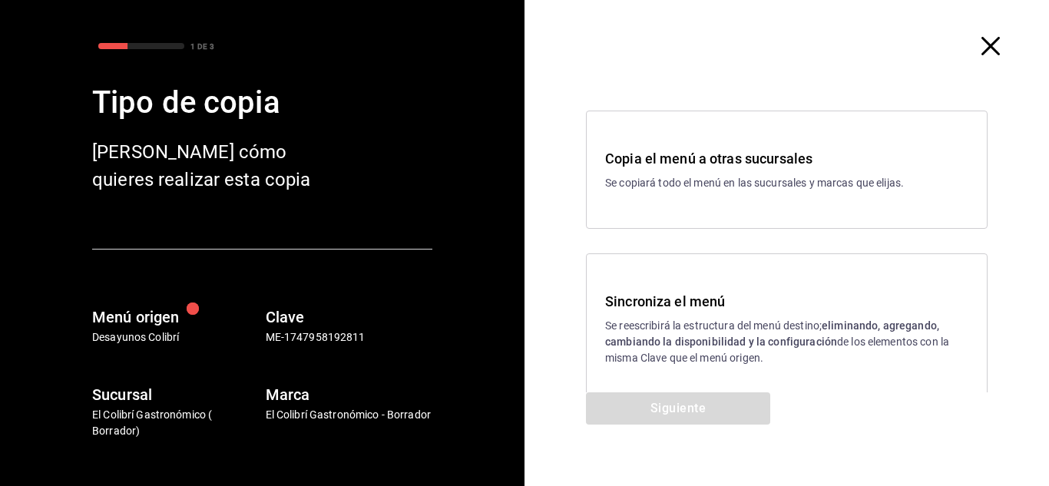
click at [675, 328] on p "Se reescribirá la estructura del menú destino; eliminando, agregando, cambiando…" at bounding box center [786, 342] width 363 height 48
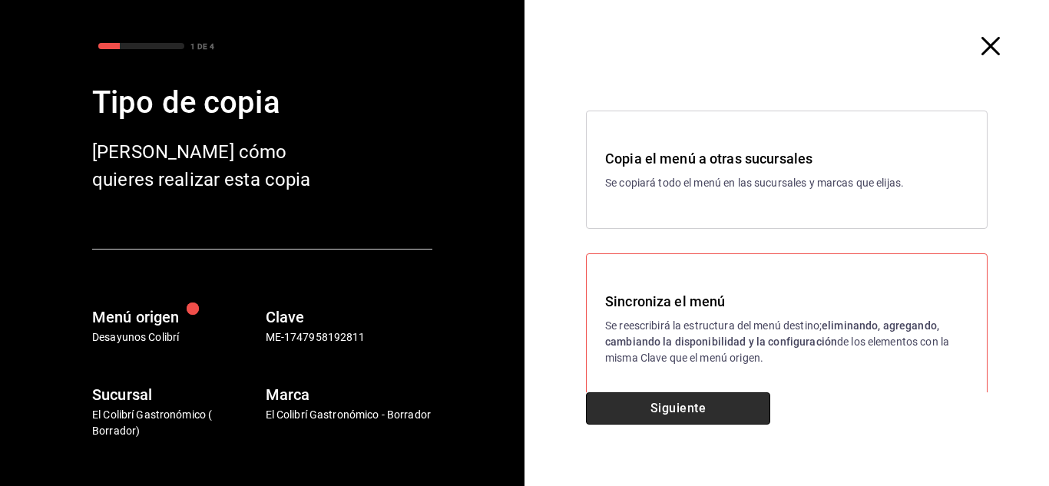
click at [700, 411] on button "Siguiente" at bounding box center [678, 408] width 184 height 32
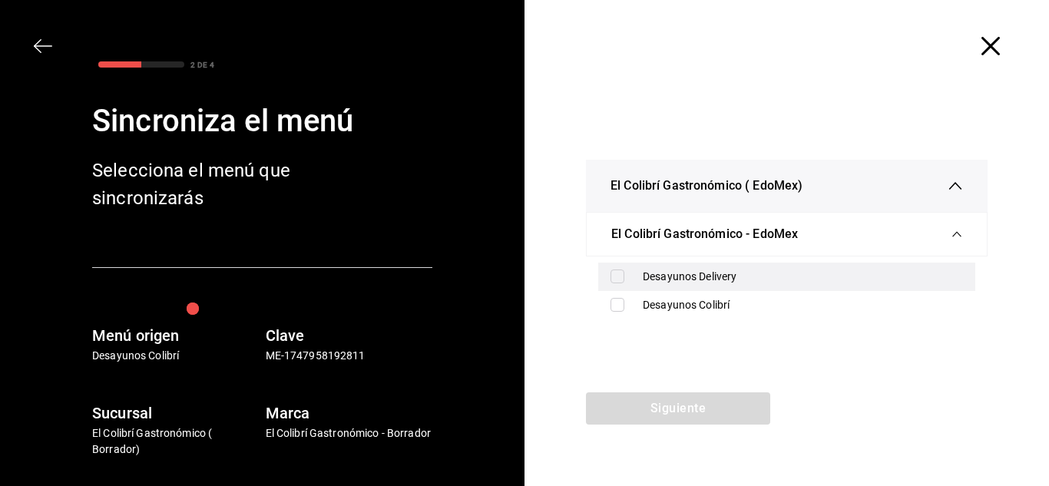
click at [614, 276] on input "checkbox" at bounding box center [618, 277] width 14 height 14
checkbox input "true"
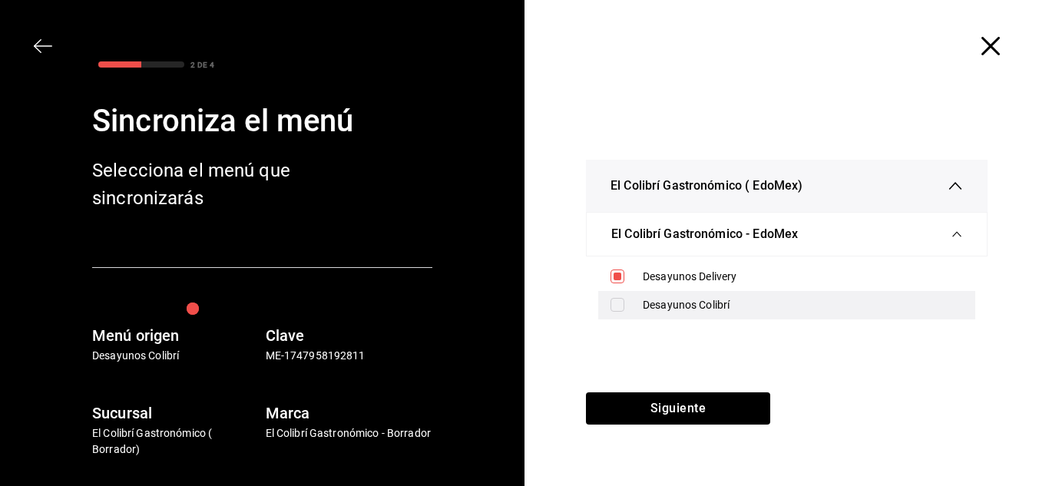
click at [632, 302] on div "Desayunos Colibrí" at bounding box center [786, 305] width 377 height 28
checkbox input "true"
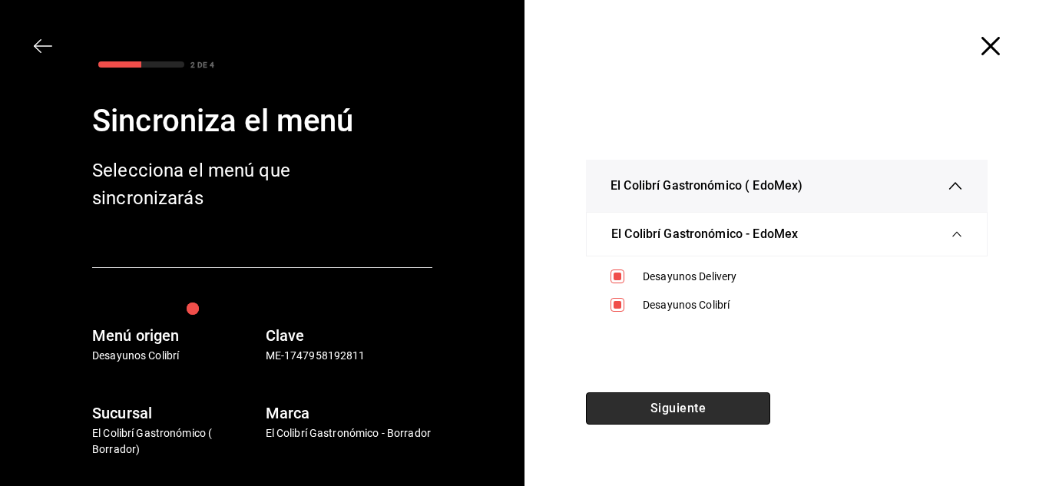
click at [674, 404] on button "Siguiente" at bounding box center [678, 408] width 184 height 32
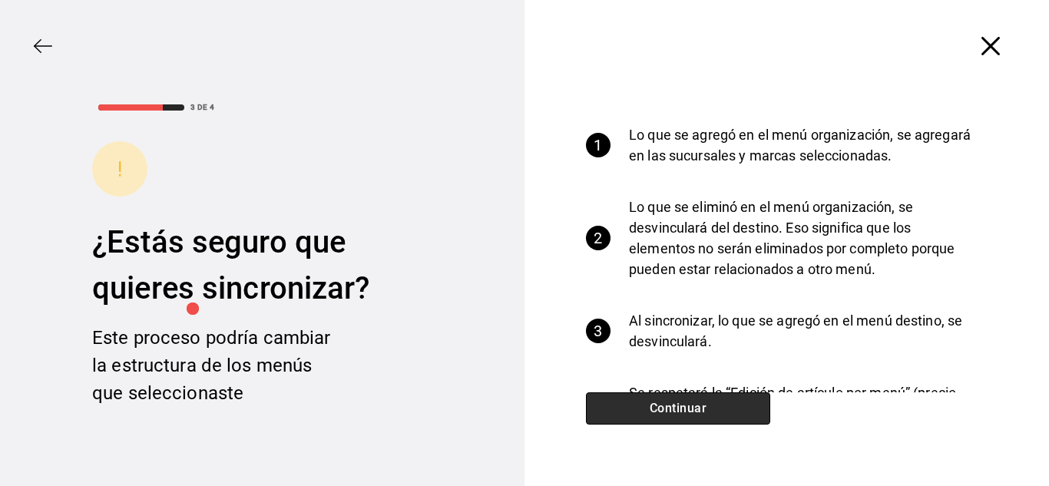
click at [677, 406] on button "Continuar" at bounding box center [678, 408] width 184 height 32
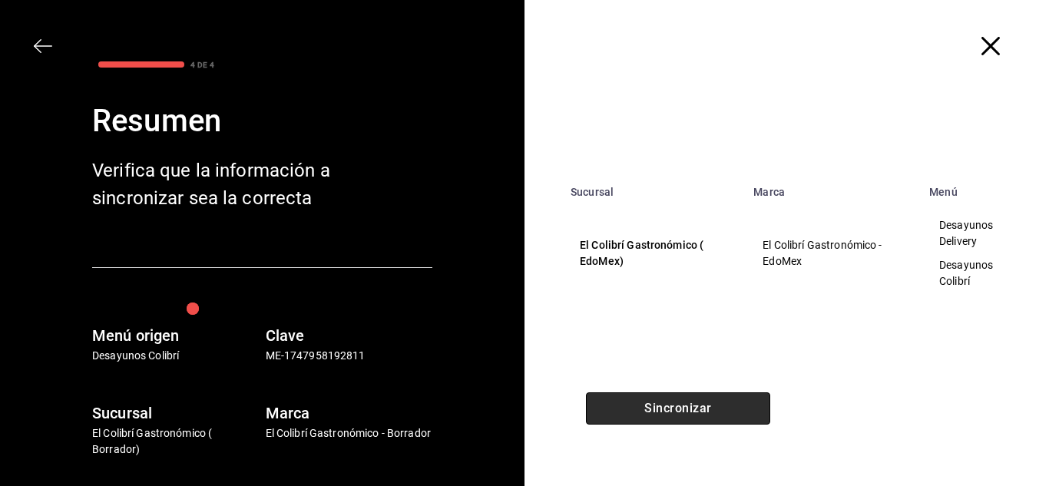
click at [677, 406] on button "Sincronizar" at bounding box center [678, 408] width 184 height 32
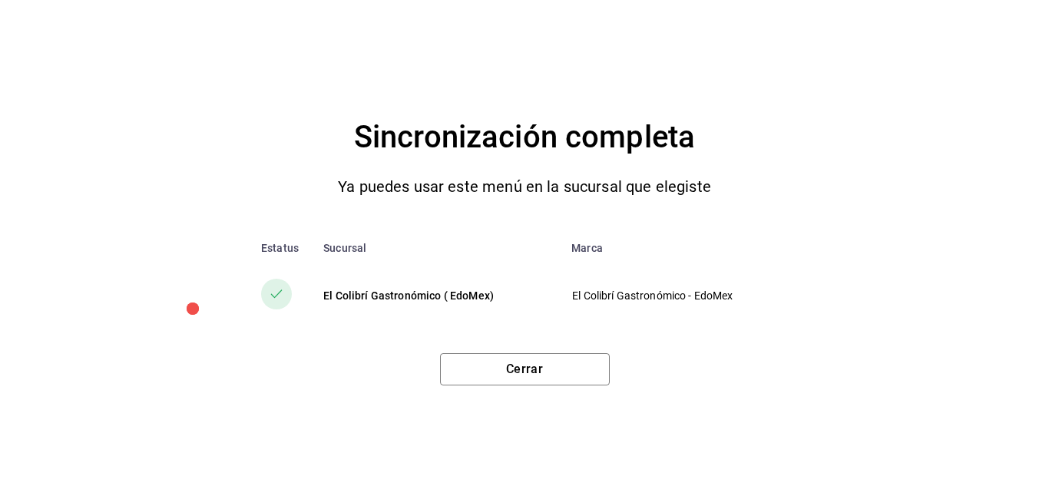
click at [607, 387] on div "Sincronización completa Ya puedes usar este menú en la sucursal que elegiste Es…" at bounding box center [524, 243] width 1049 height 486
click at [601, 383] on button "Cerrar" at bounding box center [525, 369] width 170 height 32
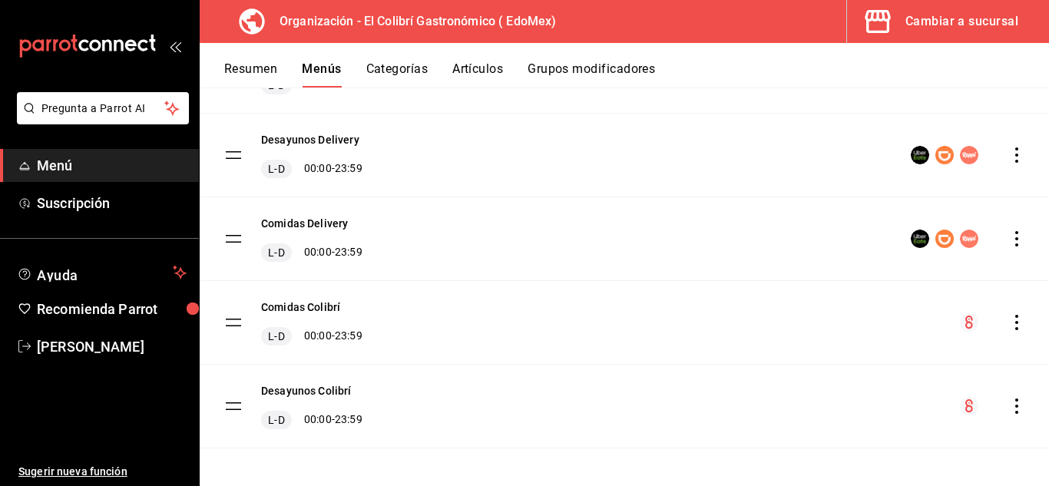
scroll to position [364, 0]
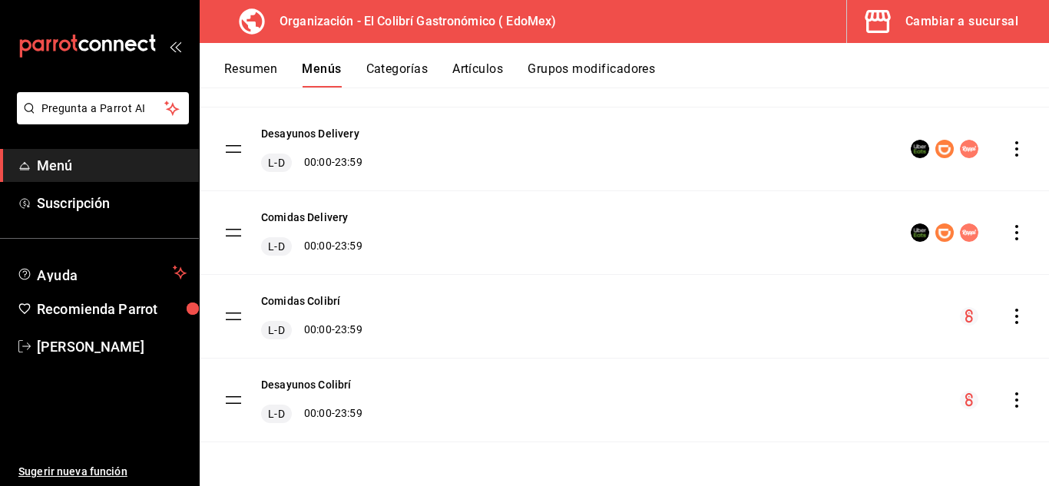
click at [985, 35] on button "Cambiar a sucursal" at bounding box center [942, 21] width 190 height 43
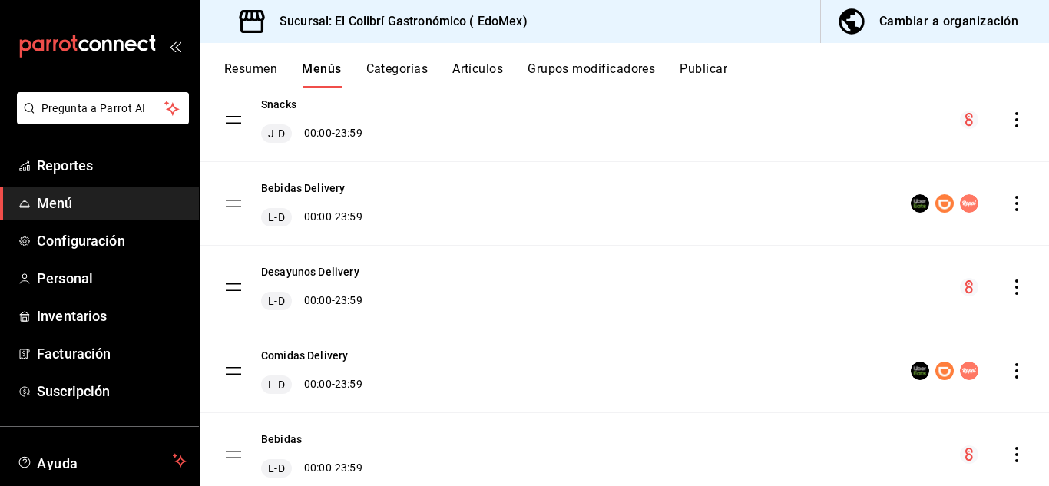
scroll to position [164, 0]
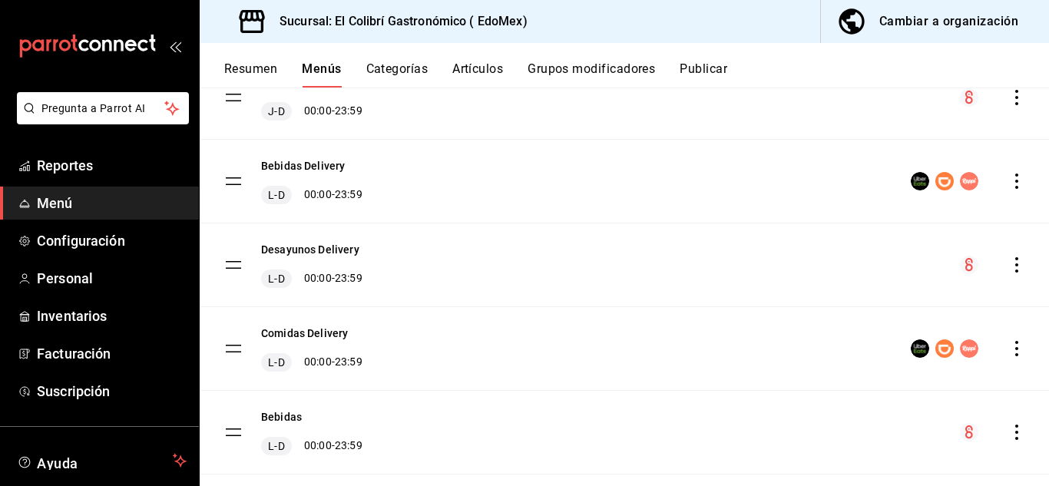
click at [1009, 260] on icon "actions" at bounding box center [1016, 264] width 15 height 15
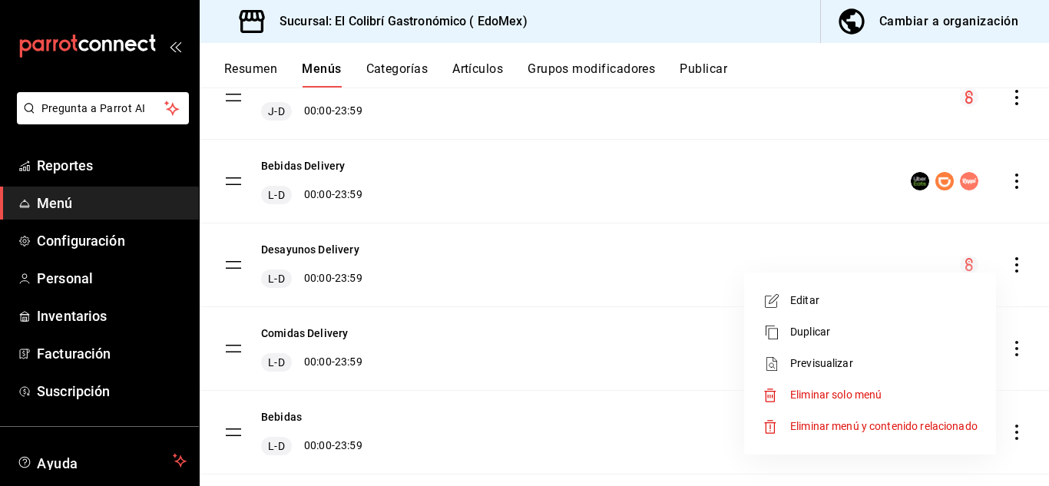
click at [945, 302] on span "Editar" at bounding box center [883, 301] width 187 height 16
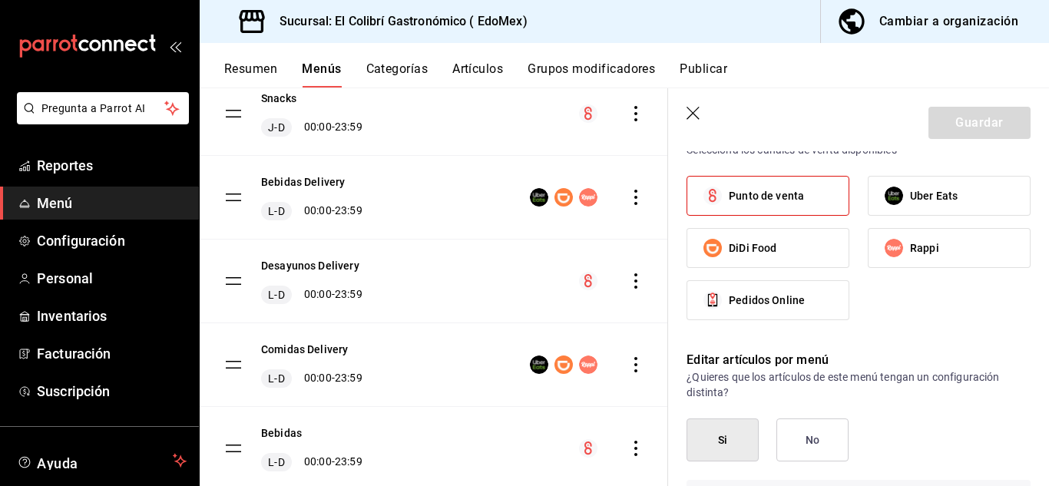
scroll to position [743, 0]
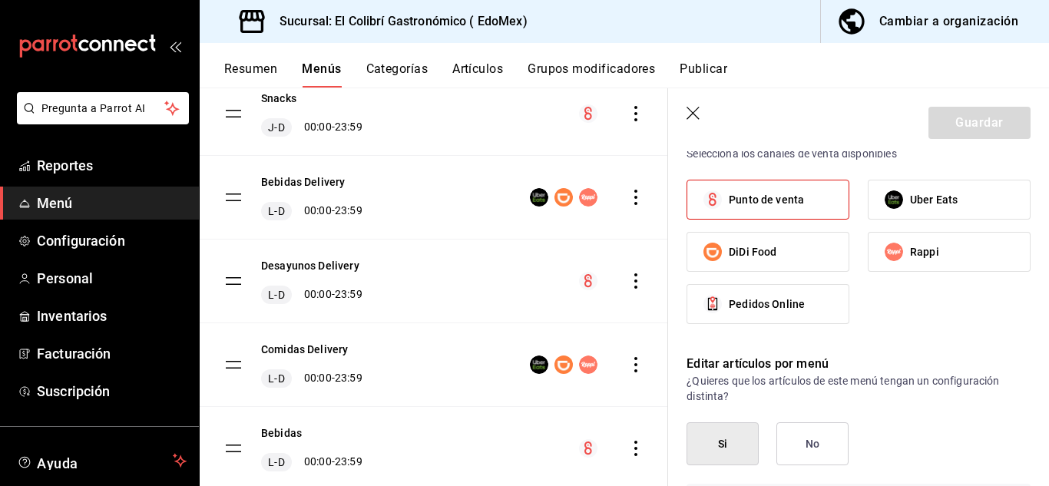
click at [820, 184] on label "Punto de venta" at bounding box center [767, 199] width 161 height 38
click at [729, 184] on input "Punto de venta" at bounding box center [713, 200] width 32 height 32
checkbox input "false"
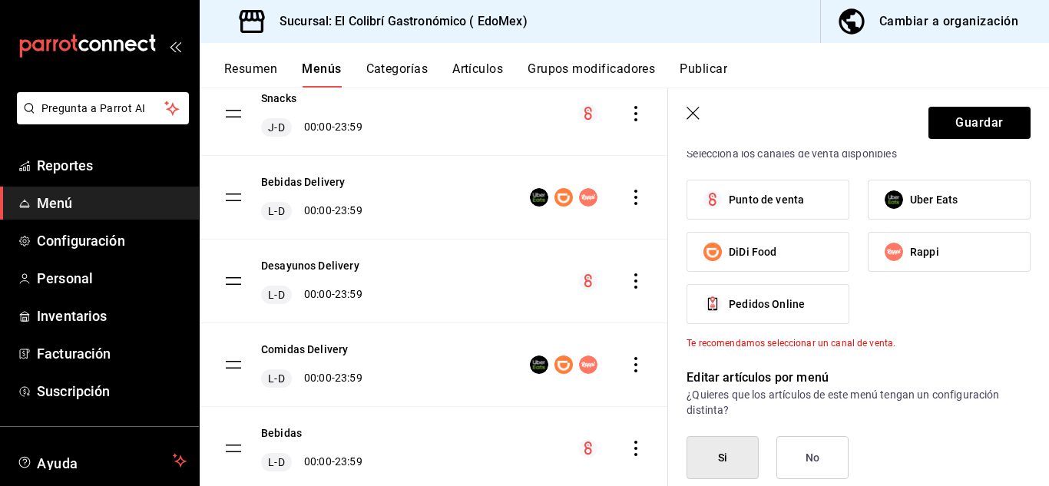
click at [916, 192] on span "Uber Eats" at bounding box center [934, 200] width 48 height 16
click at [910, 192] on input "Uber Eats" at bounding box center [894, 200] width 32 height 32
checkbox input "true"
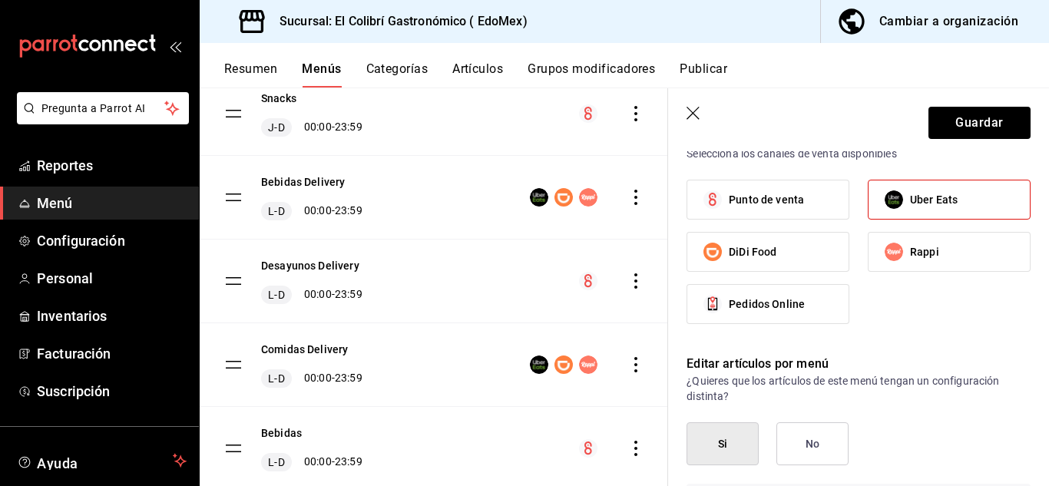
click at [902, 243] on input "Rappi" at bounding box center [894, 252] width 32 height 32
checkbox input "true"
click at [820, 247] on label "DiDi Food" at bounding box center [767, 252] width 161 height 38
click at [729, 247] on input "DiDi Food" at bounding box center [713, 252] width 32 height 32
checkbox input "true"
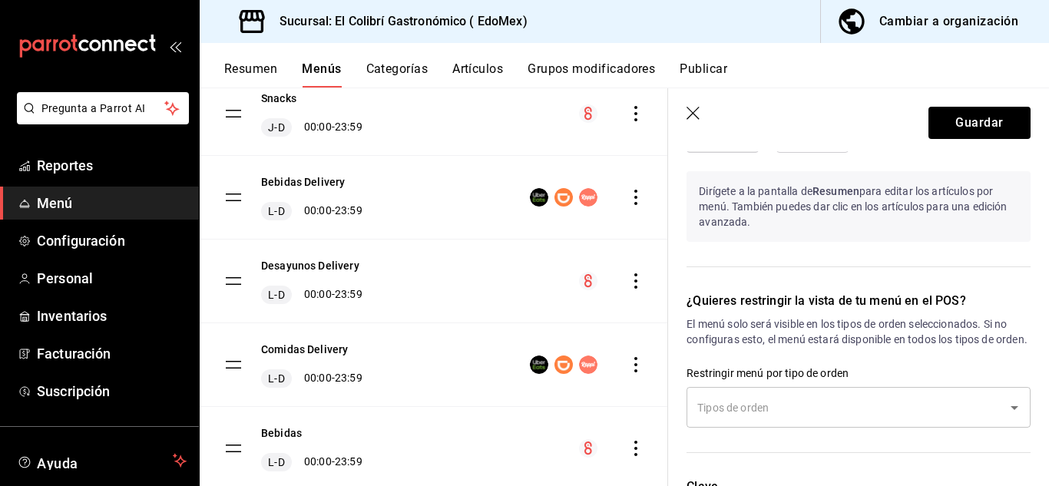
scroll to position [1150, 0]
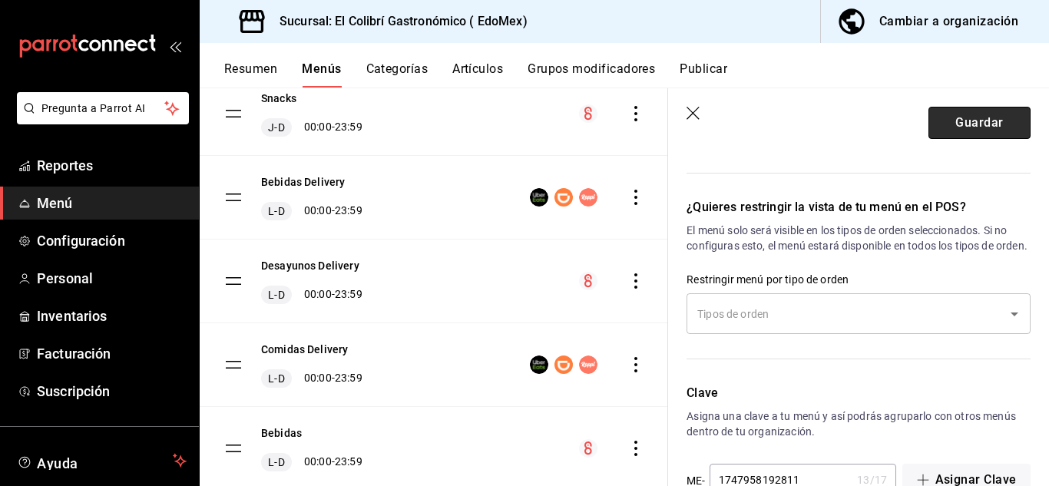
click at [997, 137] on button "Guardar" at bounding box center [980, 123] width 102 height 32
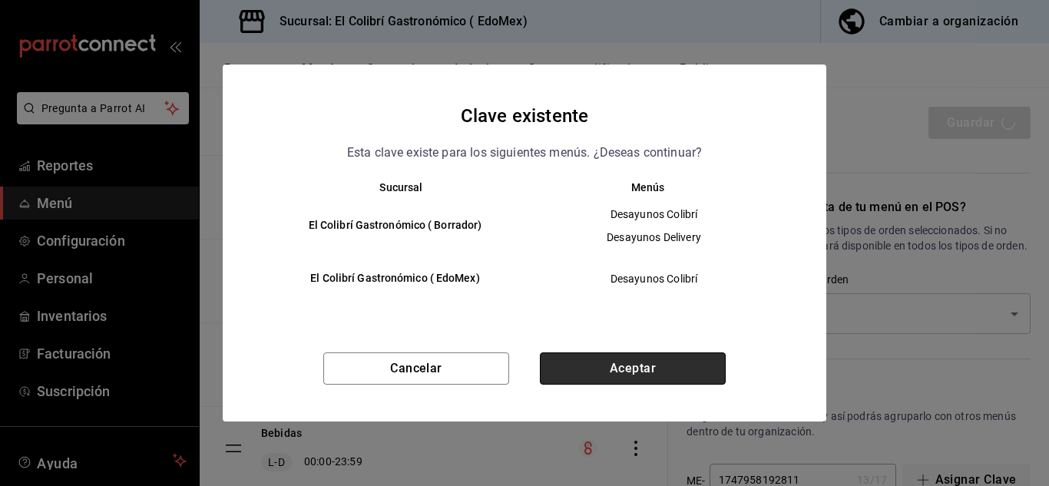
click at [611, 368] on button "Aceptar" at bounding box center [633, 369] width 186 height 32
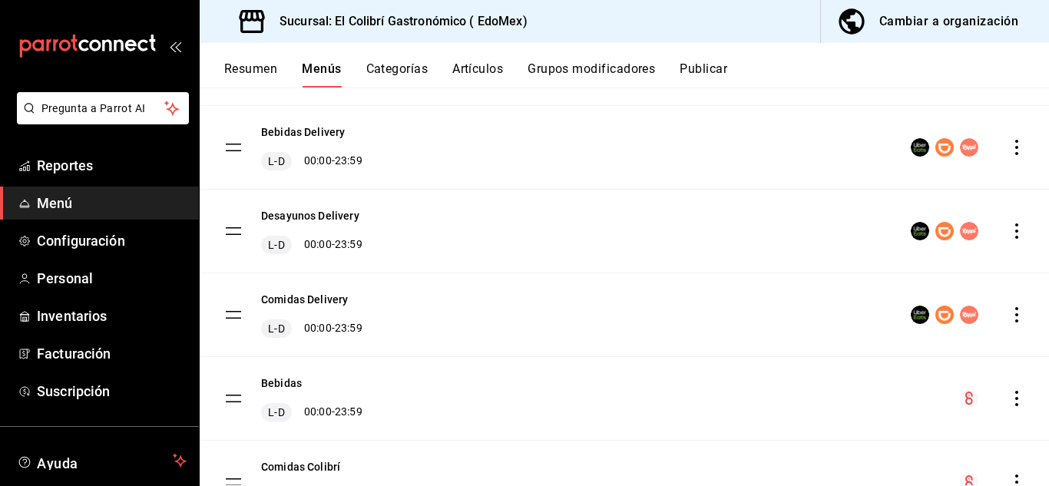
scroll to position [200, 0]
click at [366, 66] on button "Categorías" at bounding box center [397, 74] width 62 height 26
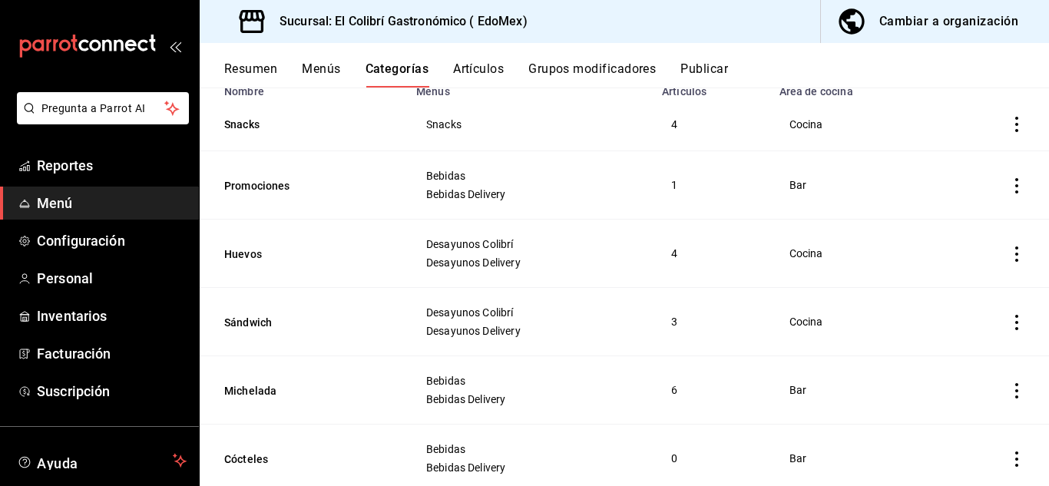
scroll to position [141, 0]
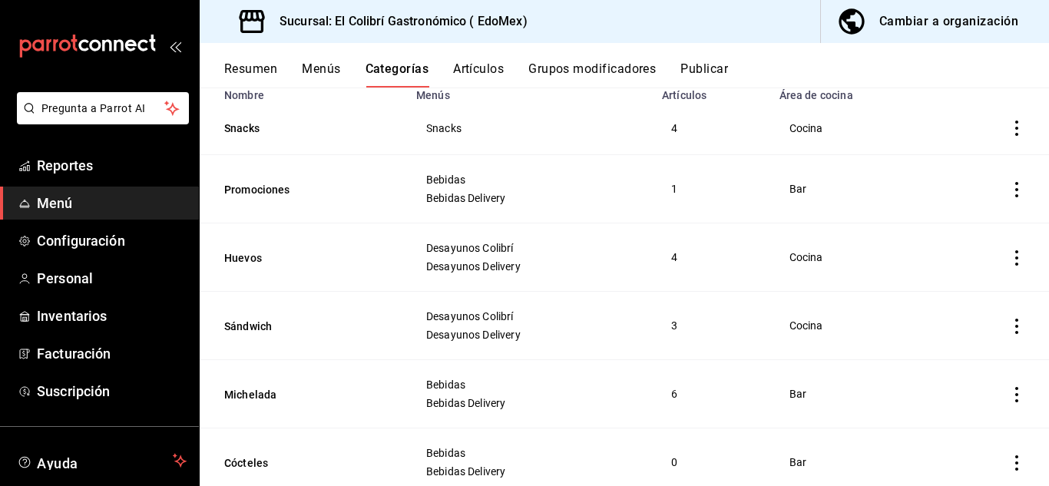
click at [698, 54] on div "Resumen Menús Categorías Artículos Grupos modificadores Publicar" at bounding box center [624, 65] width 849 height 45
click at [698, 63] on button "Publicar" at bounding box center [704, 74] width 48 height 26
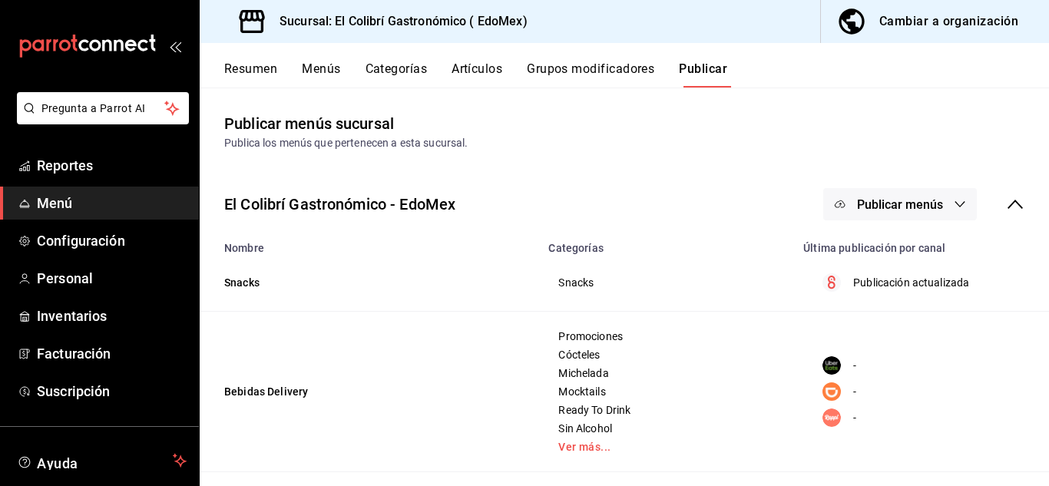
click at [879, 203] on span "Publicar menús" at bounding box center [900, 204] width 86 height 15
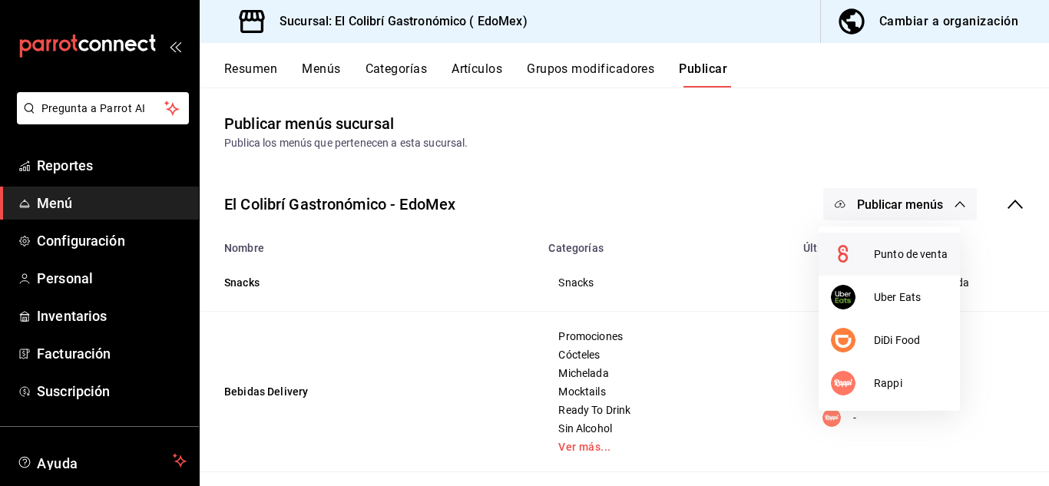
click at [915, 264] on li "Punto de venta" at bounding box center [889, 254] width 141 height 43
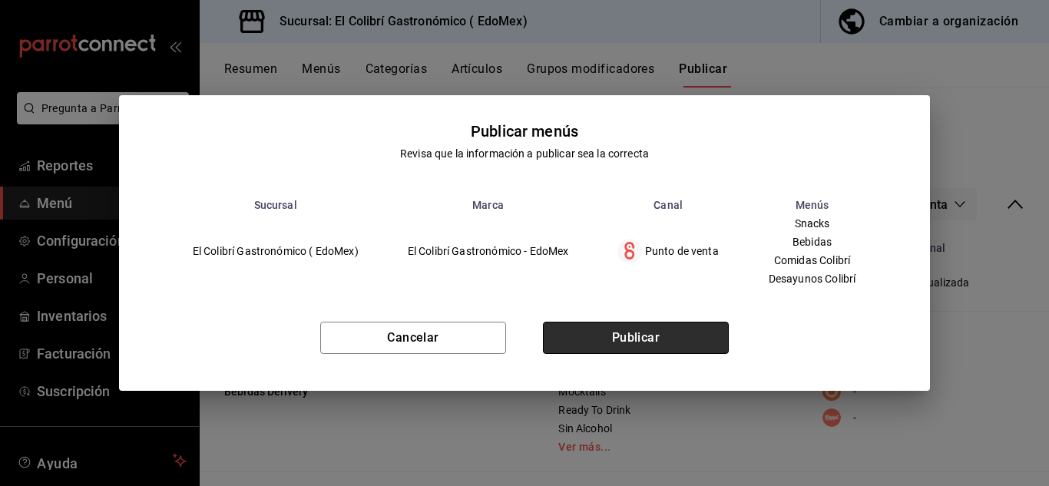
click at [661, 327] on button "Publicar" at bounding box center [636, 338] width 186 height 32
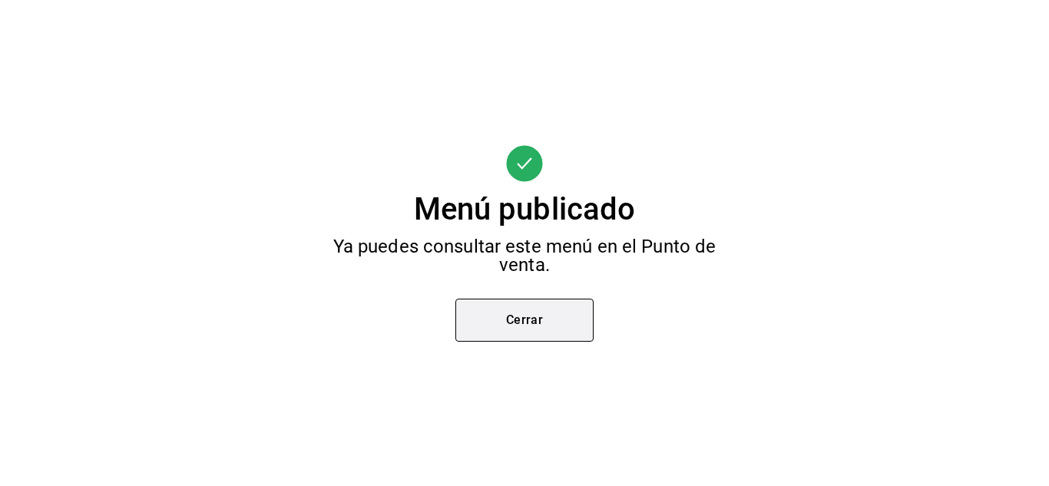
click at [555, 323] on button "Cerrar" at bounding box center [524, 320] width 138 height 43
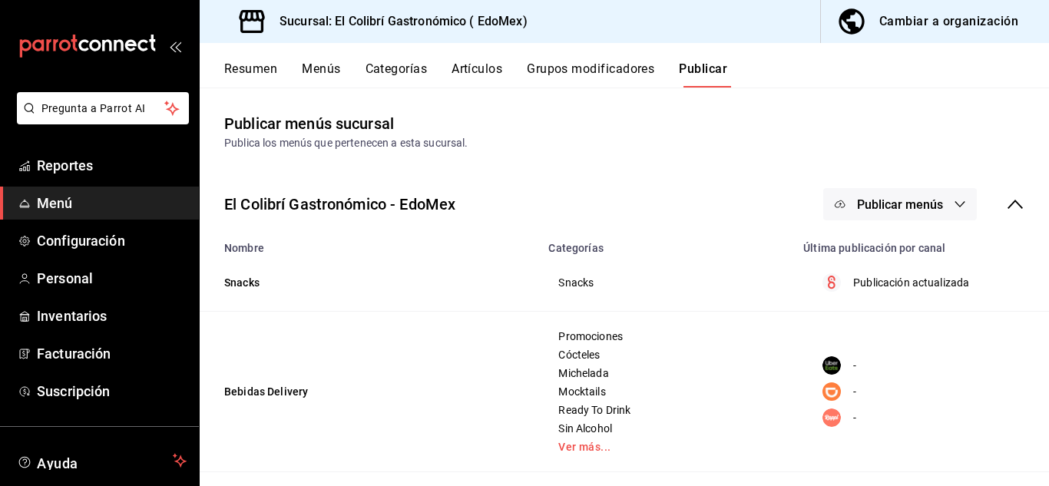
click at [879, 217] on button "Publicar menús" at bounding box center [900, 204] width 154 height 32
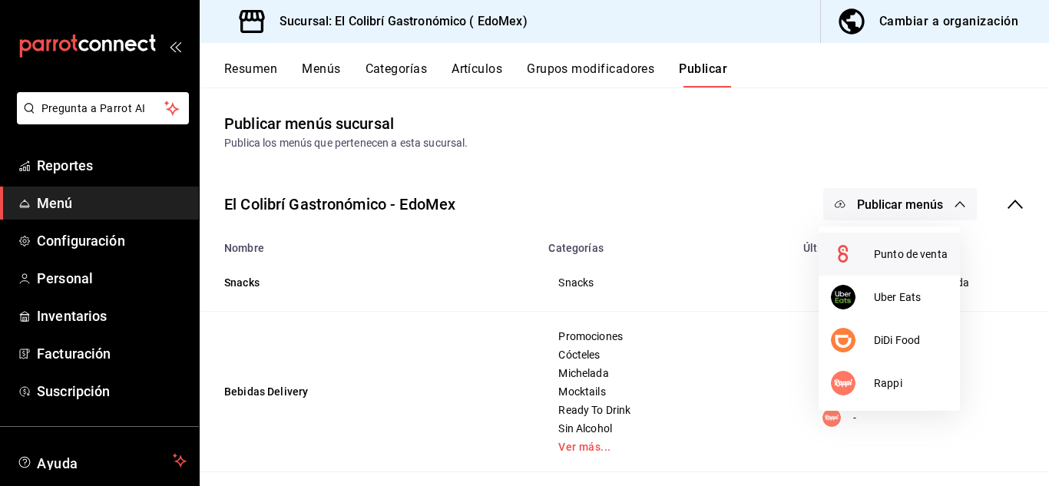
click at [867, 247] on div at bounding box center [852, 254] width 43 height 25
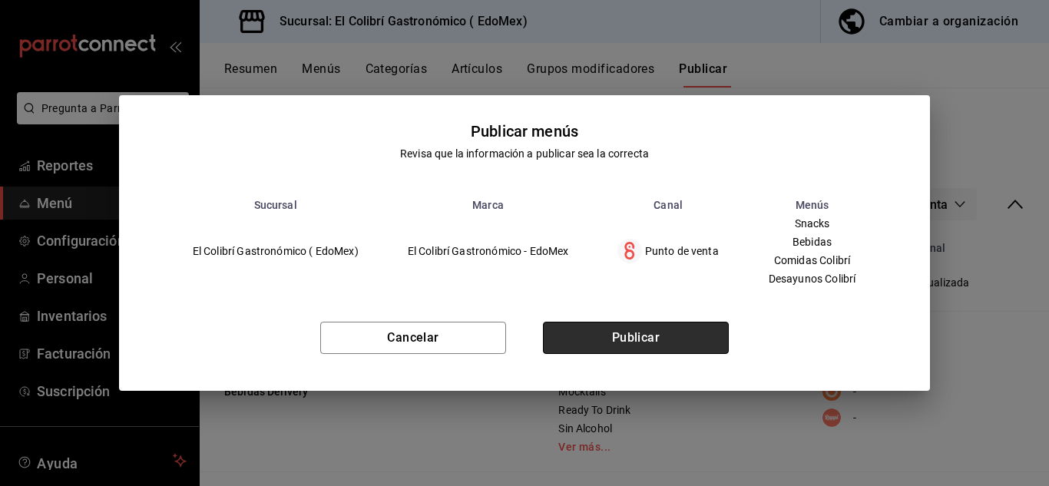
click at [681, 350] on button "Publicar" at bounding box center [636, 338] width 186 height 32
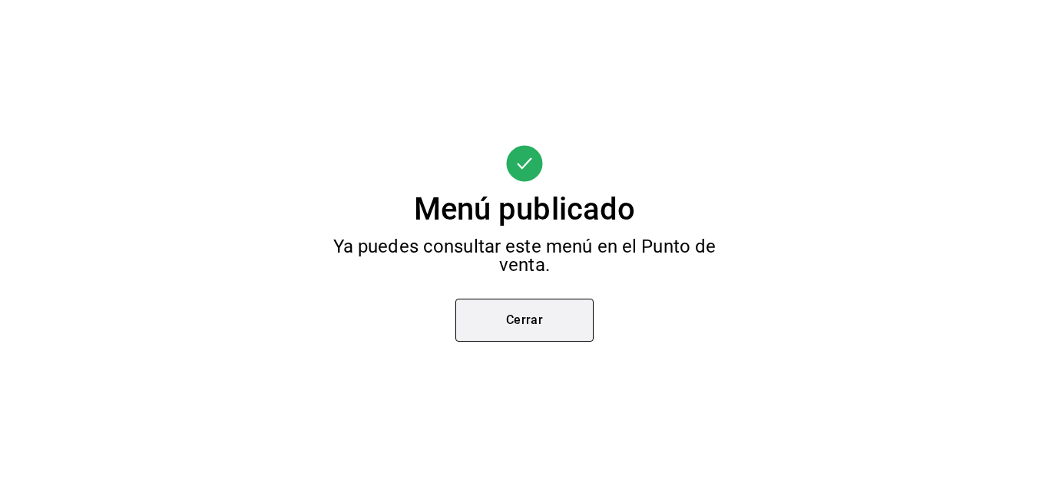
click at [548, 316] on button "Cerrar" at bounding box center [524, 320] width 138 height 43
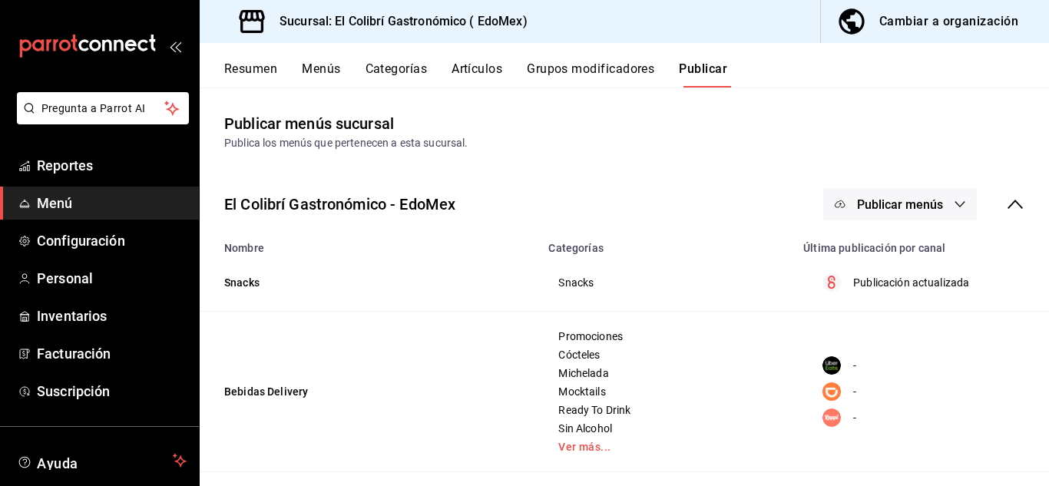
click at [412, 65] on button "Categorías" at bounding box center [397, 74] width 62 height 26
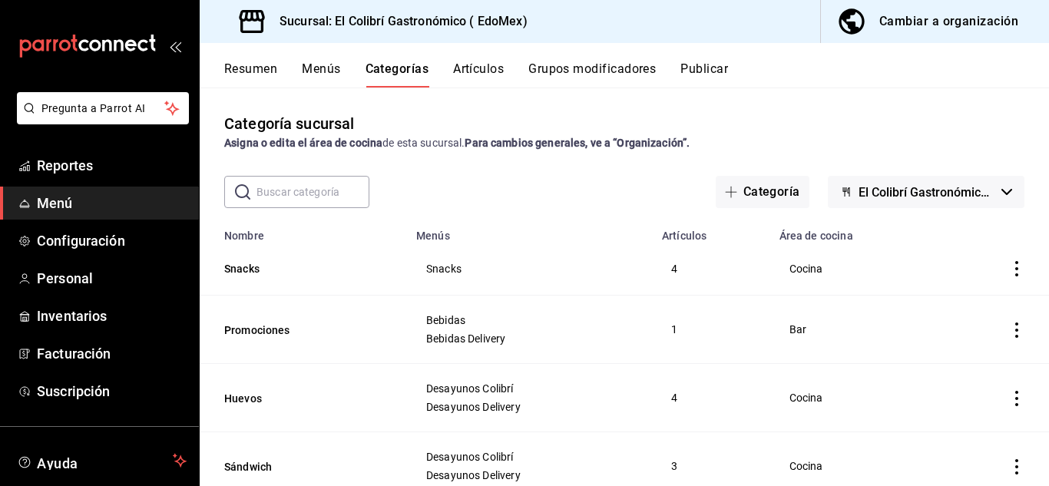
click at [925, 18] on div "Cambiar a organización" at bounding box center [948, 22] width 139 height 22
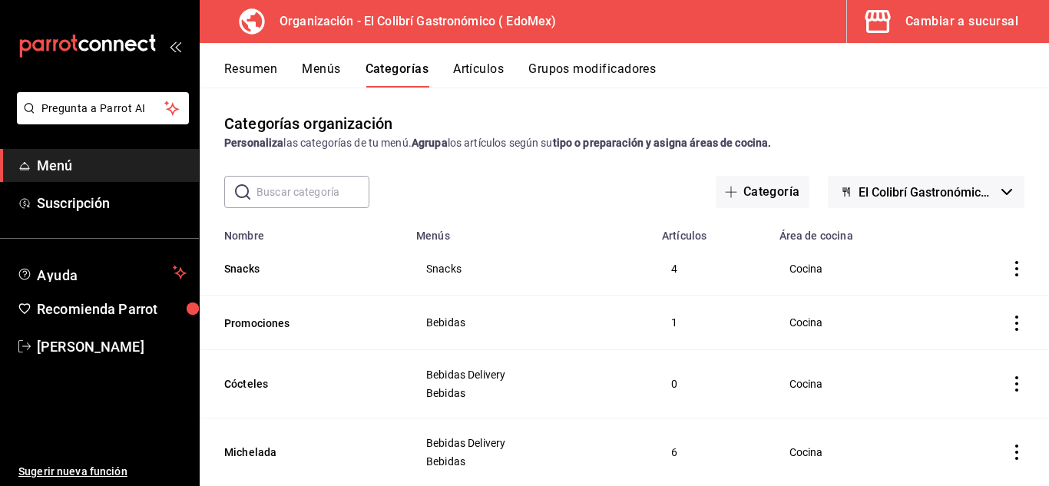
click at [501, 75] on button "Artículos" at bounding box center [478, 74] width 51 height 26
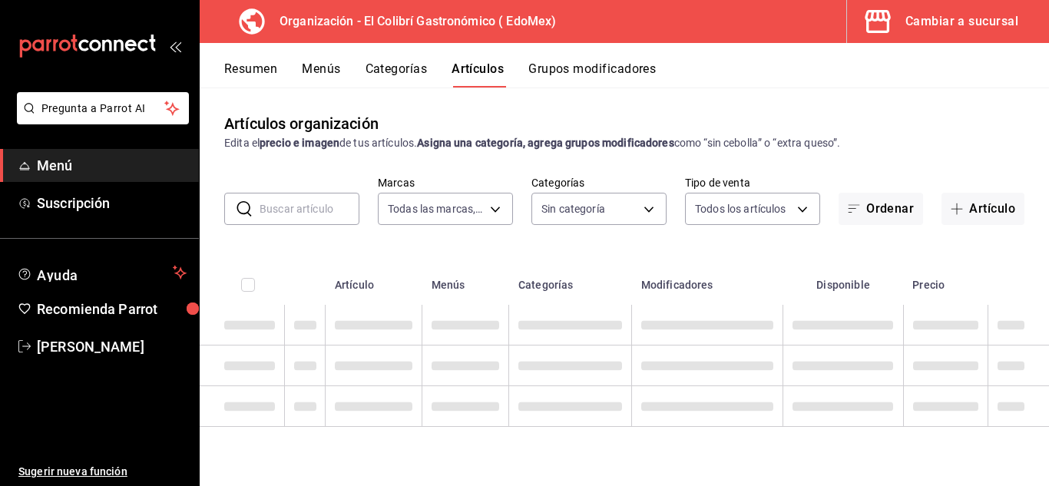
type input "02d79155-410a-4a52-ba4e-8d9765c47241"
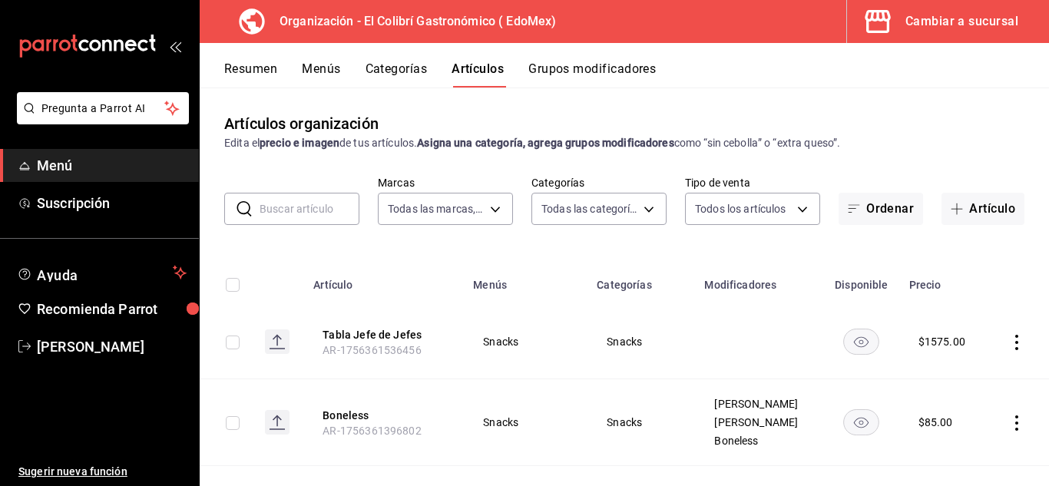
type input "6d6c4fd1-e53a-4624-99a2-7c92c6384161,d9fe7160-f61a-492f-ad87-3c2b3108834a,4ea69…"
click at [316, 216] on input "text" at bounding box center [310, 209] width 100 height 31
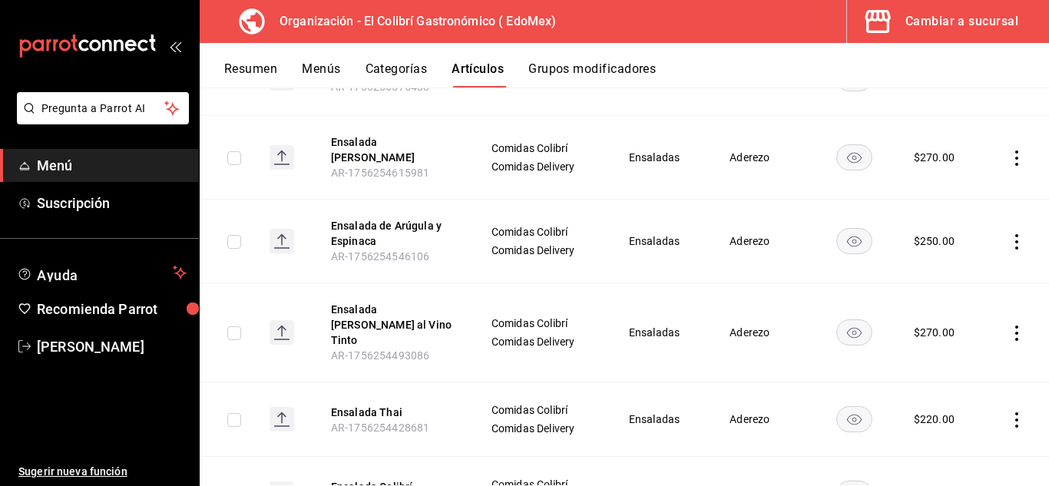
scroll to position [744, 0]
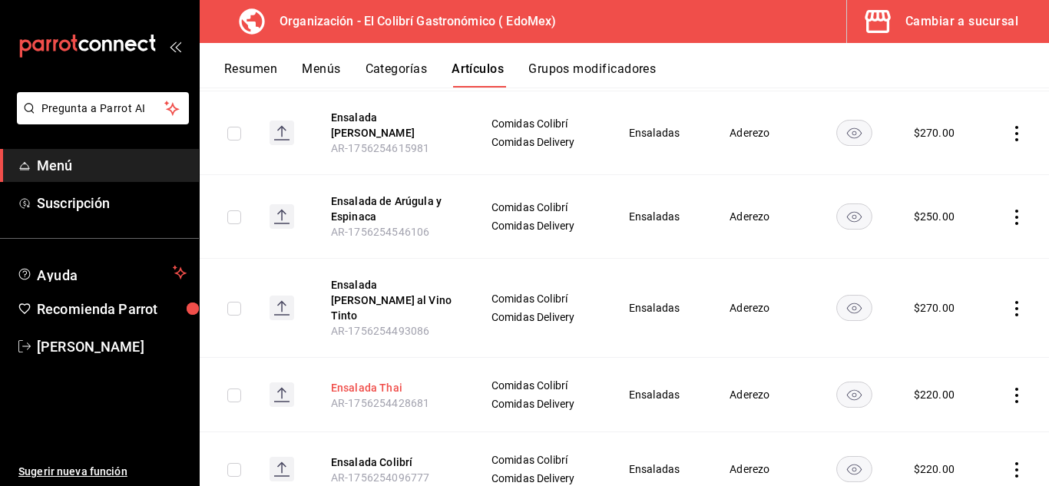
type input "ensalada"
click at [382, 380] on button "Ensalada Thai" at bounding box center [392, 387] width 123 height 15
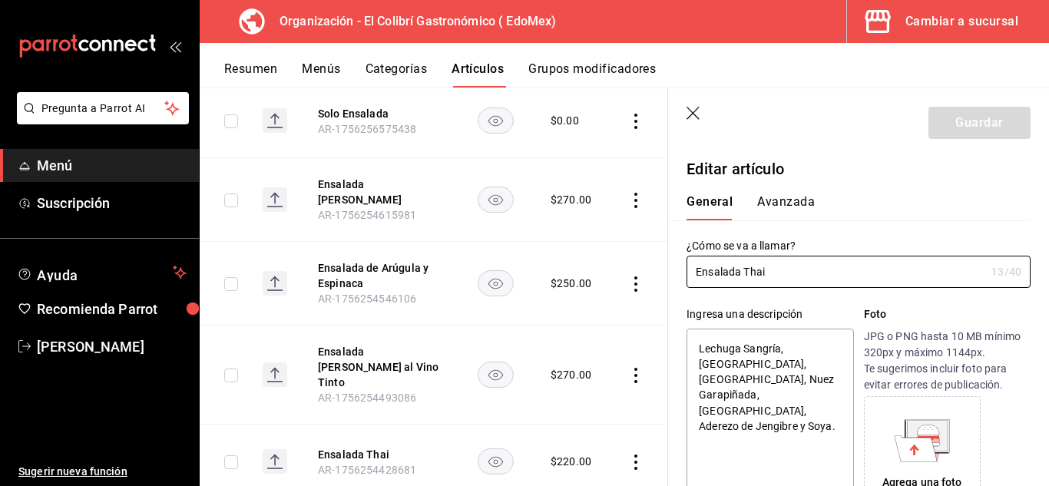
type textarea "x"
type input "$220.00"
type input "Ensalada Tha"
type textarea "x"
type input "Ensalada Th"
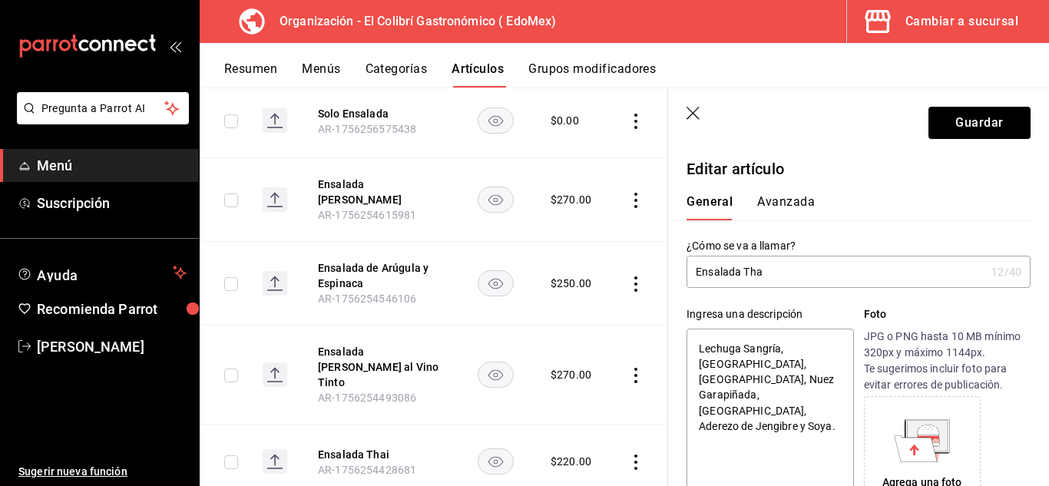
type textarea "x"
type input "Ensalada T"
type textarea "x"
type input "Ensalada"
type textarea "x"
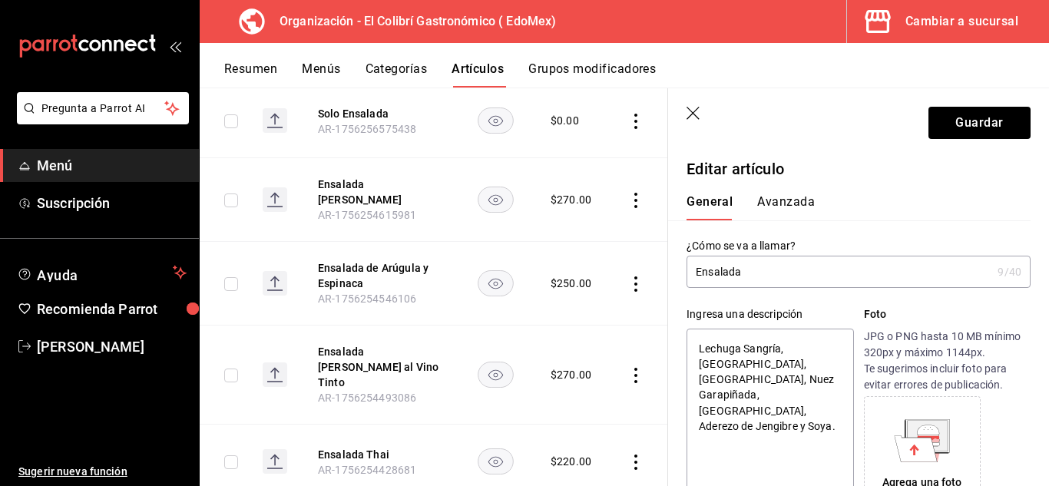
type input "Ensalada C"
type textarea "x"
type input "Ensalada Ce"
type textarea "x"
type input "Ensalada C"
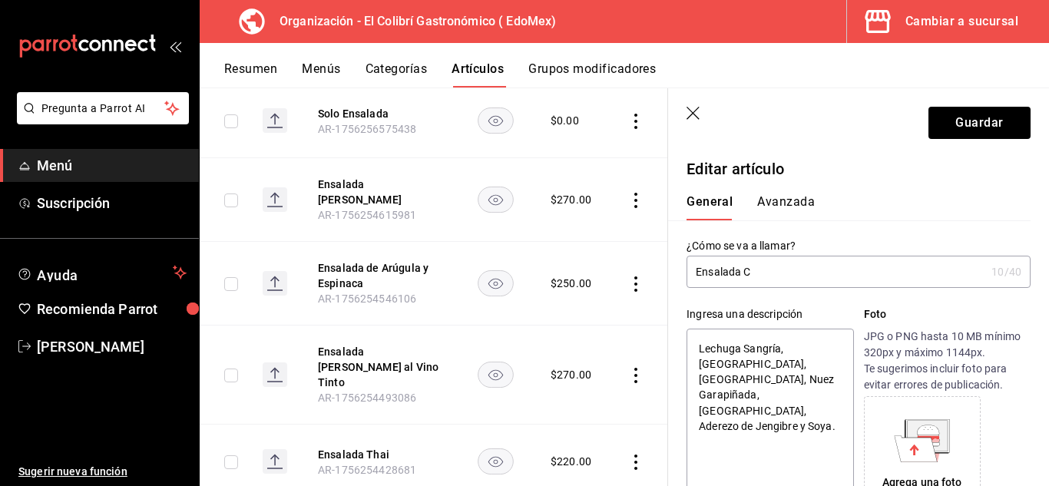
type textarea "x"
type input "Ensalada Cé"
type textarea "x"
type input "Ensalada Cés"
type textarea "x"
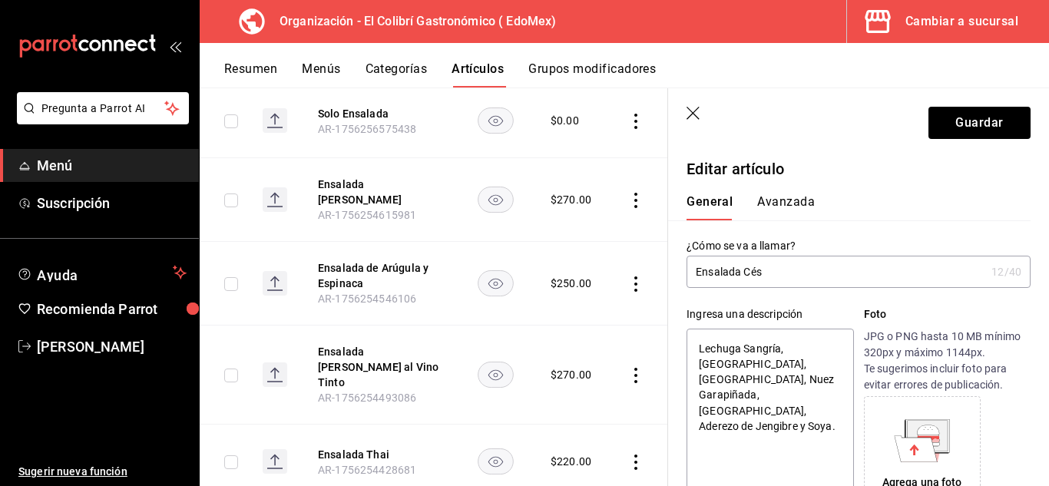
type input "Ensalada Césa"
type textarea "x"
type input "Ensalada César"
type textarea "x"
type input "Ensalada César"
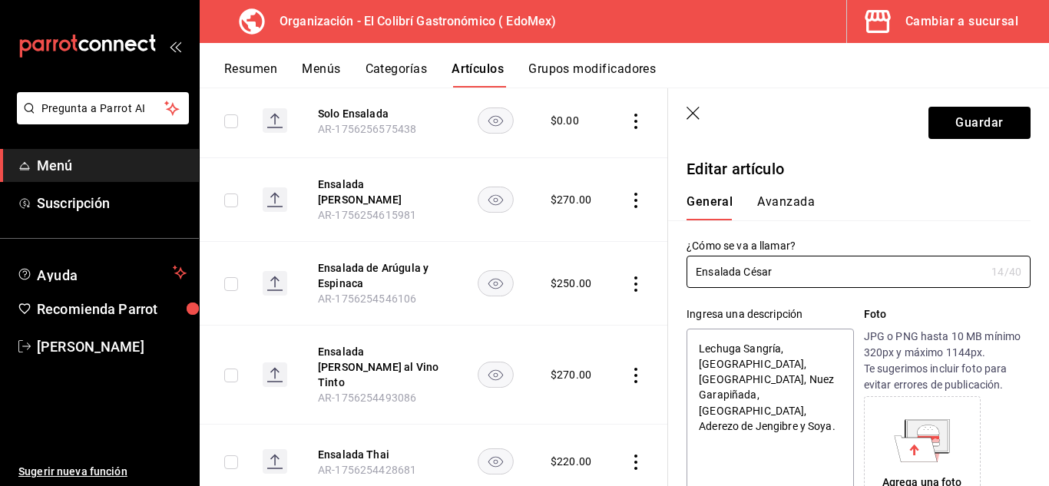
type textarea "x"
click at [757, 416] on textarea "Lechuga Sangría, [GEOGRAPHIC_DATA], [GEOGRAPHIC_DATA], Nuez Garapiñada, [GEOGRA…" at bounding box center [770, 421] width 167 height 184
paste textarea "Italiana, Queso Parmesano, Aceite [PERSON_NAME], Crotones"
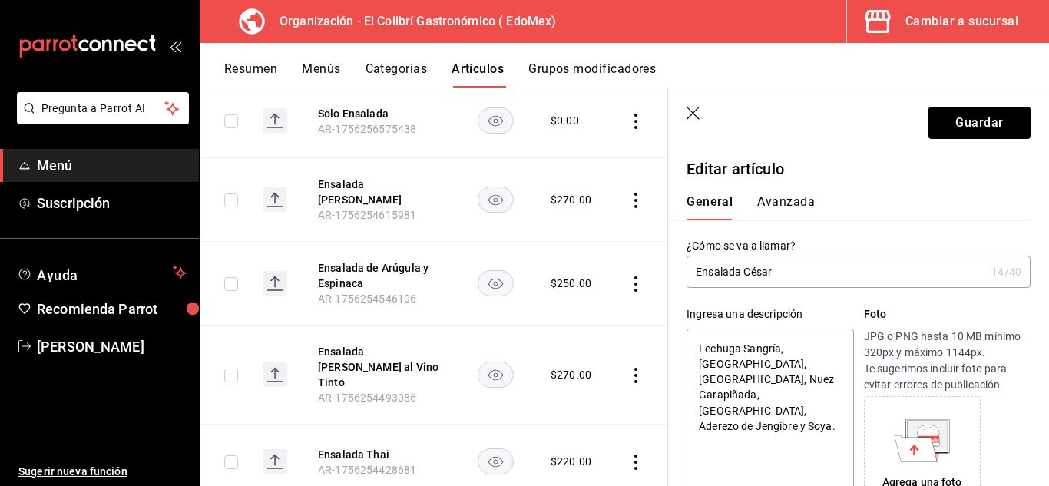
type textarea "Lechuga Italiana, Queso Parmesano, Aceite [PERSON_NAME], Crotones"
type textarea "x"
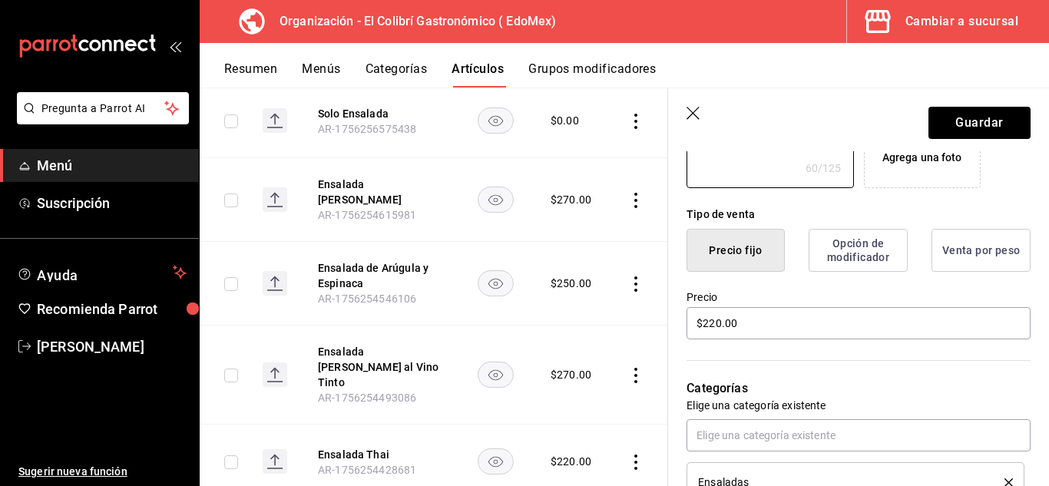
scroll to position [320, 0]
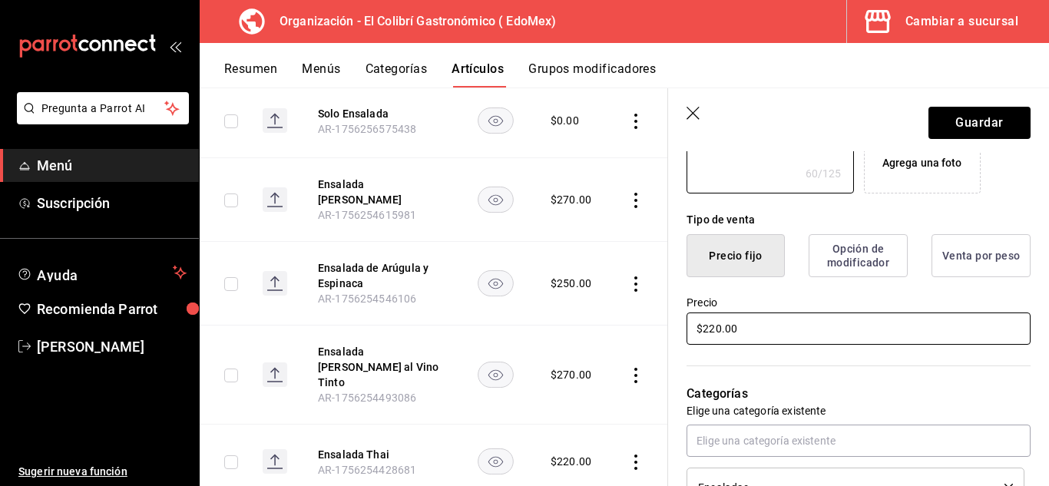
type textarea "Lechuga Italiana, Queso Parmesano, Aceite [PERSON_NAME], Crotones"
click at [843, 322] on input "$220.00" at bounding box center [859, 329] width 344 height 32
type textarea "x"
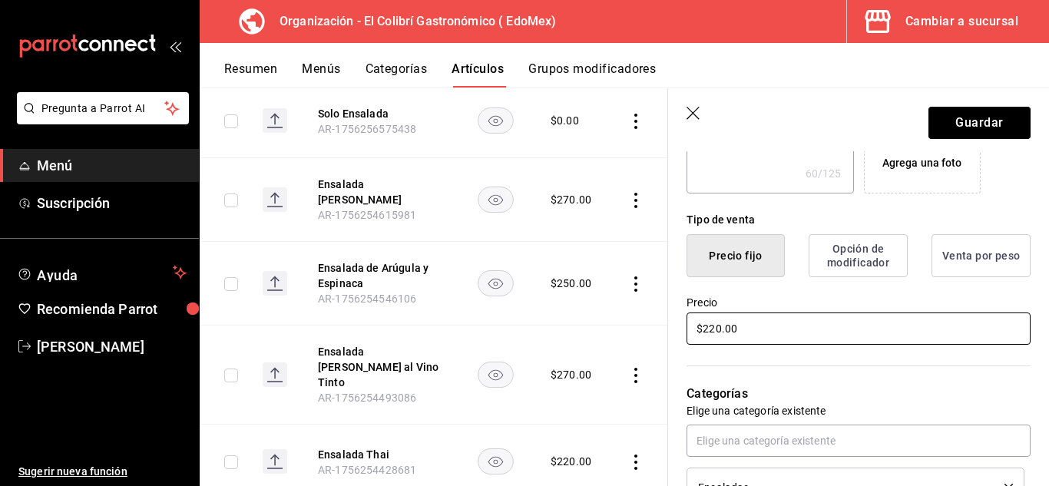
type input "$1.00"
type textarea "x"
type input "$15.00"
type textarea "x"
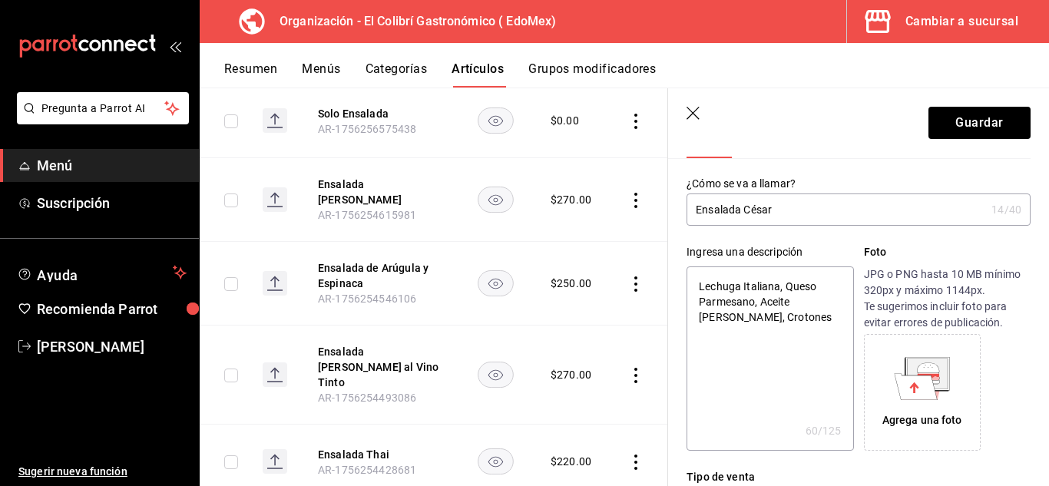
scroll to position [0, 0]
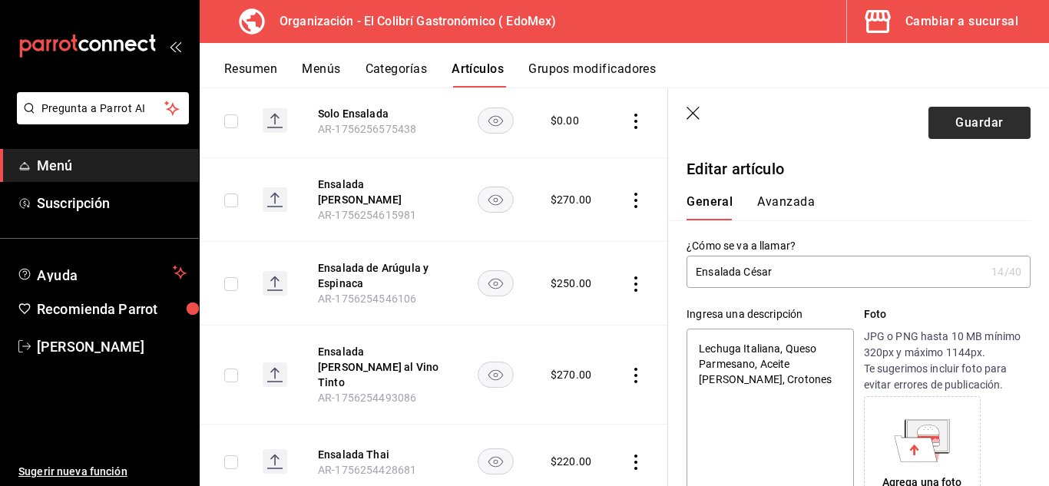
type input "$150.00"
click at [954, 121] on button "Guardar" at bounding box center [980, 123] width 102 height 32
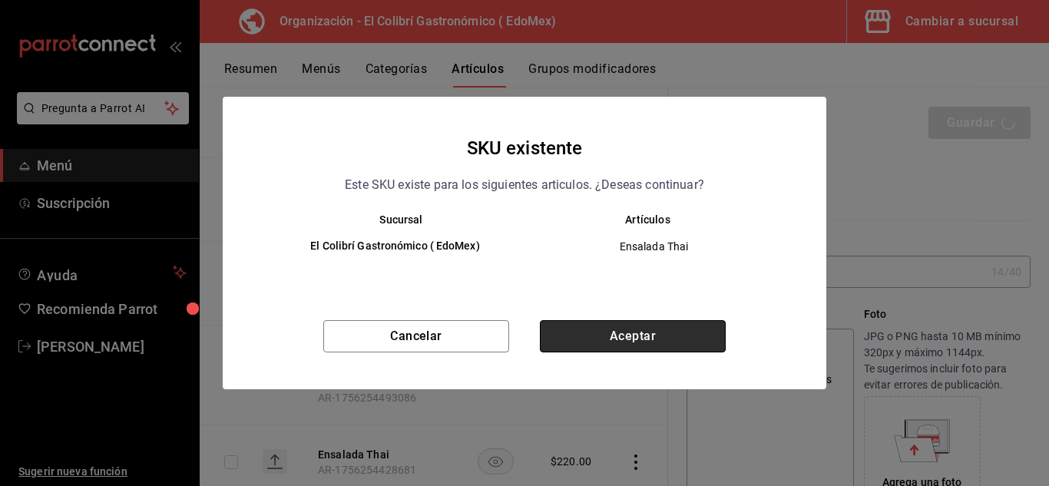
click at [618, 334] on button "Aceptar" at bounding box center [633, 336] width 186 height 32
type textarea "x"
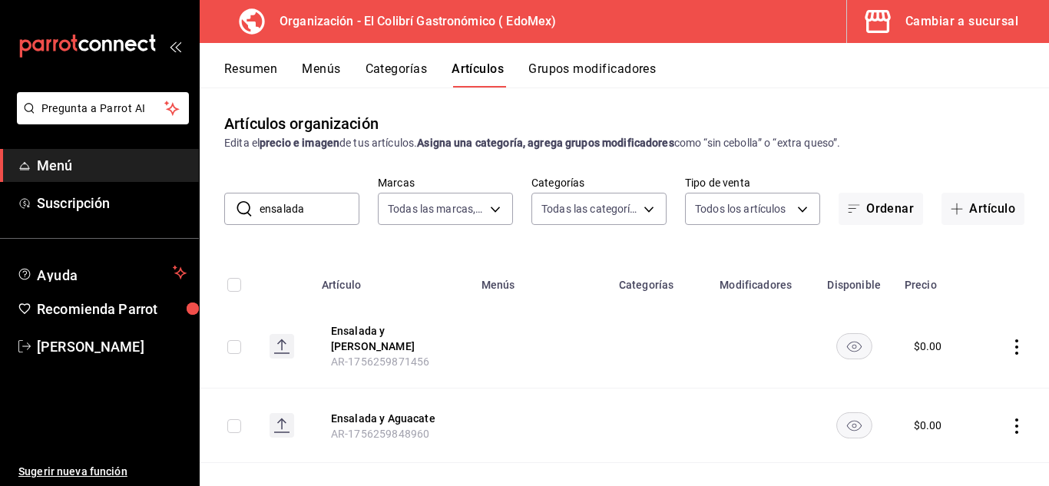
click at [604, 58] on div "Resumen Menús Categorías Artículos Grupos modificadores" at bounding box center [624, 65] width 849 height 45
click at [573, 86] on button "Grupos modificadores" at bounding box center [591, 74] width 127 height 26
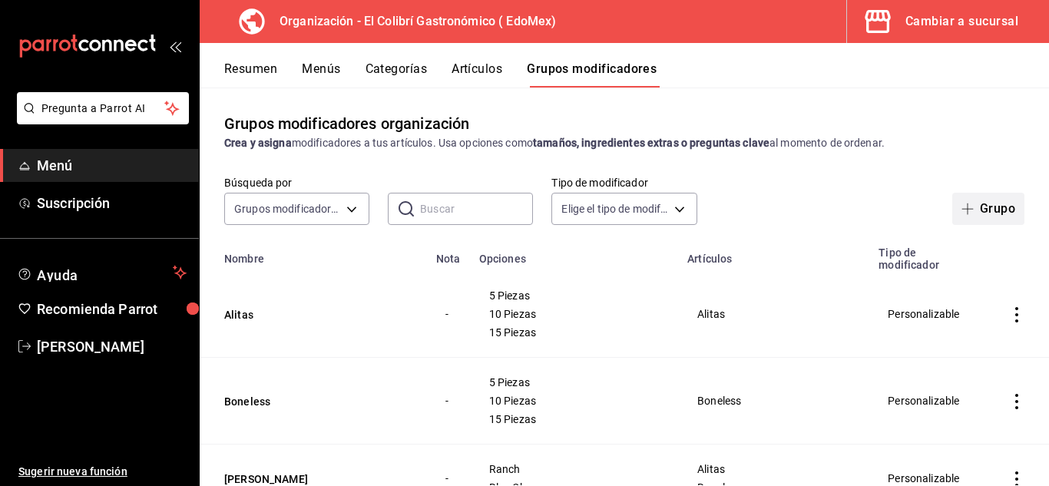
click at [998, 204] on button "Grupo" at bounding box center [988, 209] width 72 height 32
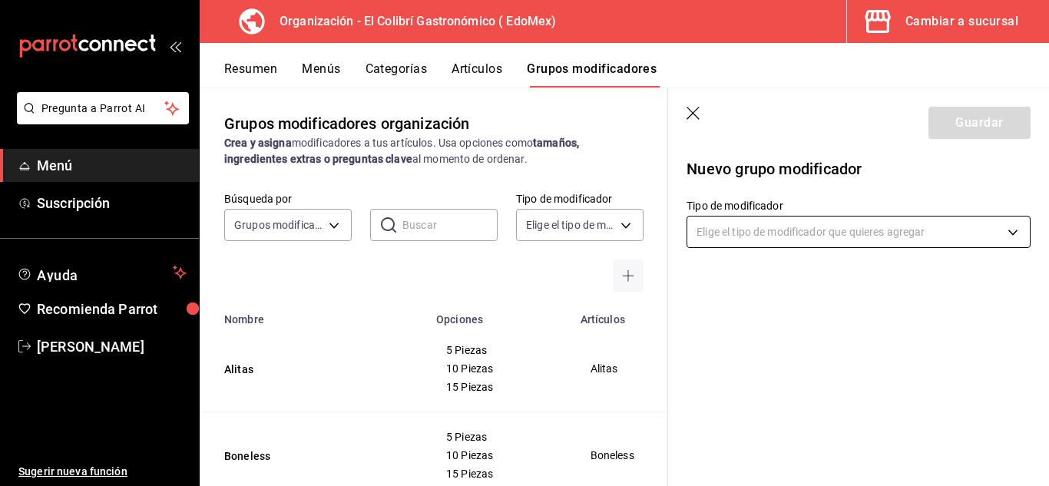
click at [827, 237] on body "Pregunta a Parrot AI Menú Suscripción Ayuda Recomienda Parrot [PERSON_NAME] Sug…" at bounding box center [524, 243] width 1049 height 486
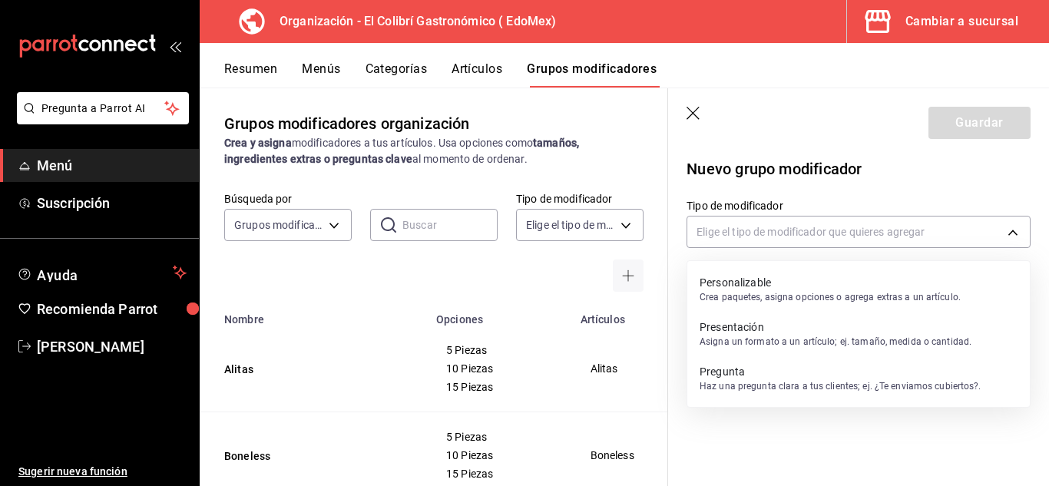
click at [806, 275] on p "Personalizable" at bounding box center [830, 282] width 261 height 15
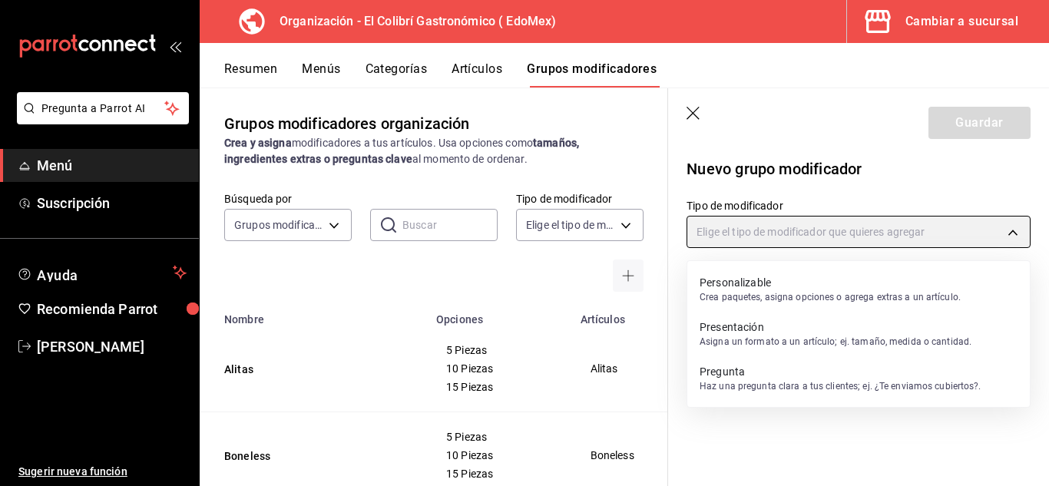
type input "CUSTOMIZABLE"
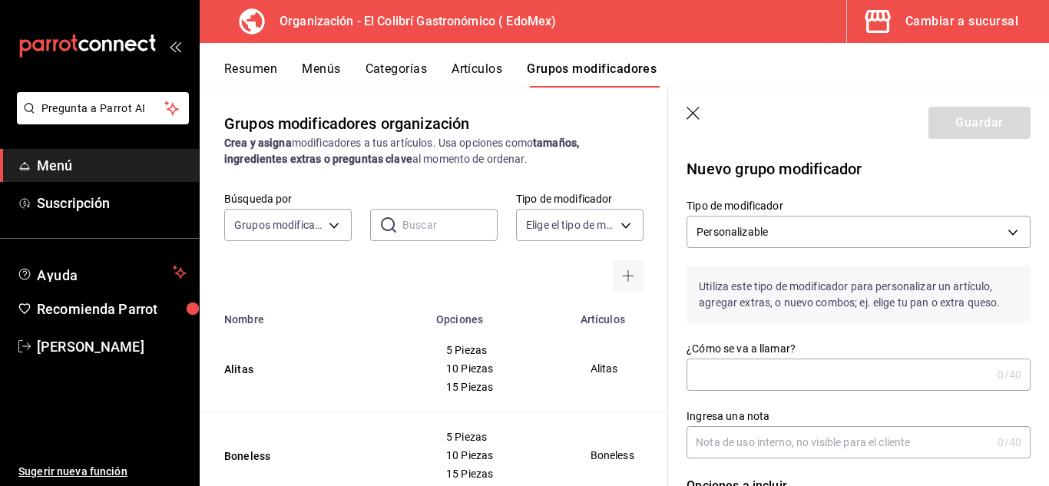
click at [756, 356] on div "¿Cómo se va a llamar? 0 /40 ¿Cómo se va a llamar?" at bounding box center [859, 366] width 344 height 49
click at [735, 378] on input "¿Cómo se va a llamar?" at bounding box center [839, 374] width 305 height 31
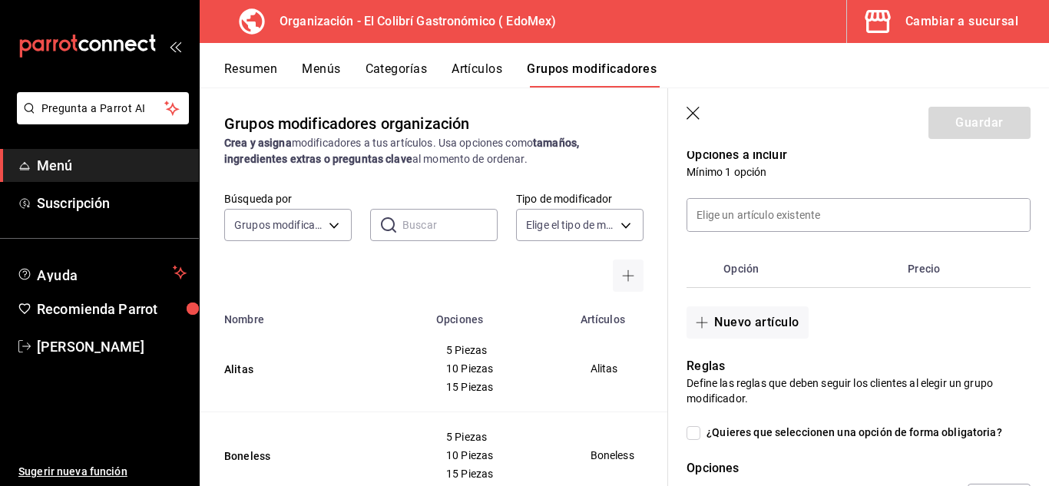
scroll to position [329, 0]
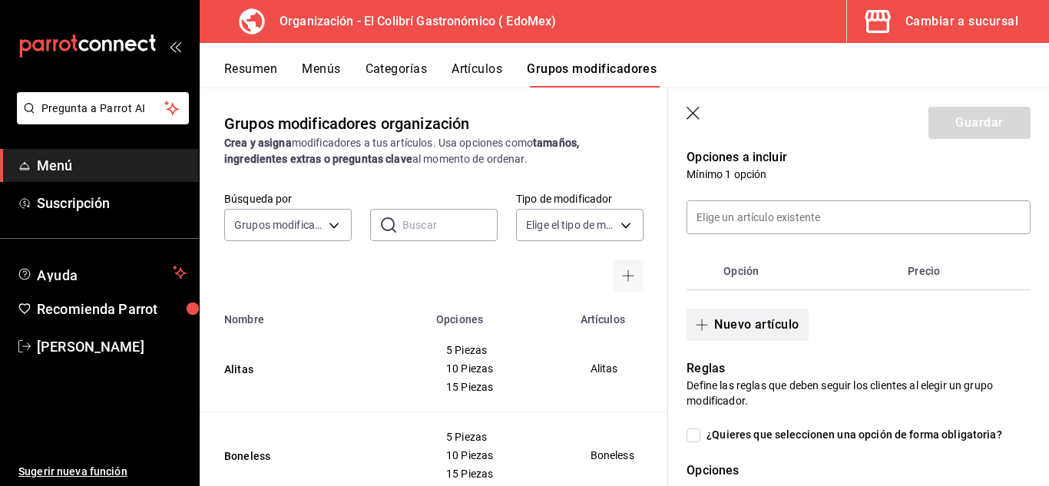
type input "Pollo"
click at [730, 322] on button "Nuevo artículo" at bounding box center [747, 325] width 121 height 32
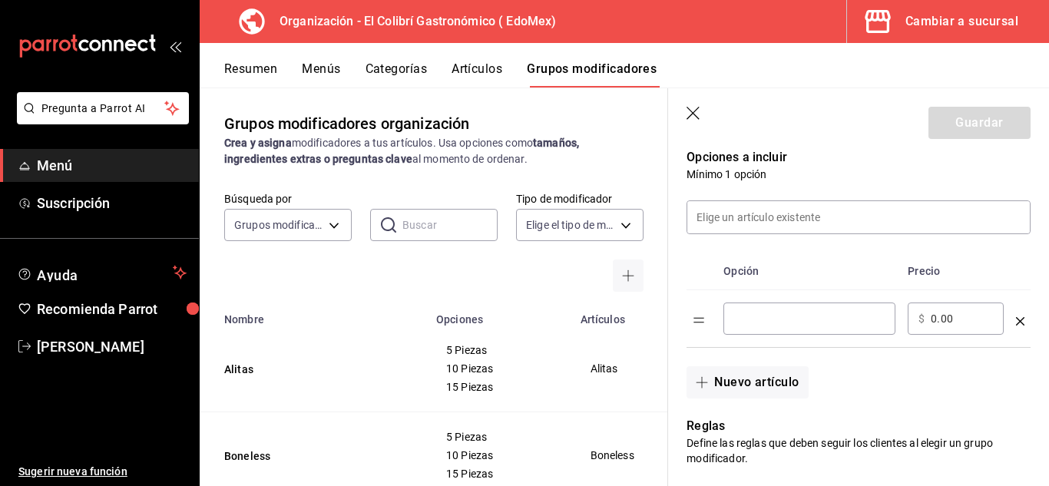
click at [748, 326] on input "optionsTable" at bounding box center [809, 318] width 151 height 15
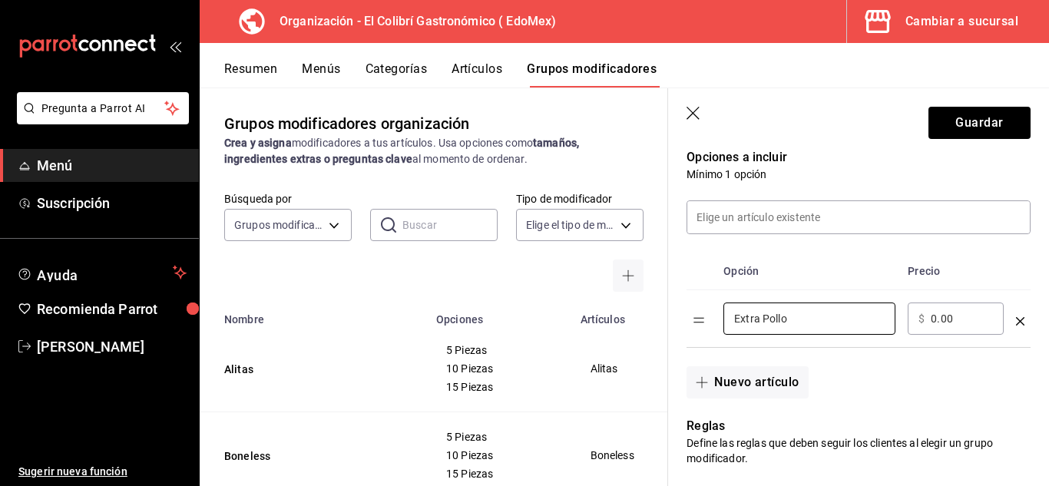
type input "Extra Pollo"
click at [970, 308] on div "​ $ 0.00 ​" at bounding box center [956, 319] width 96 height 32
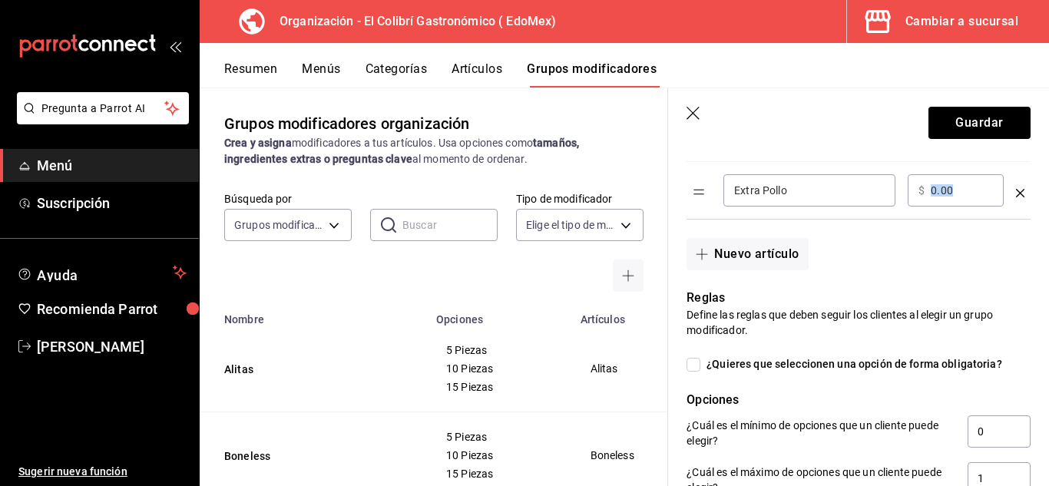
scroll to position [349, 0]
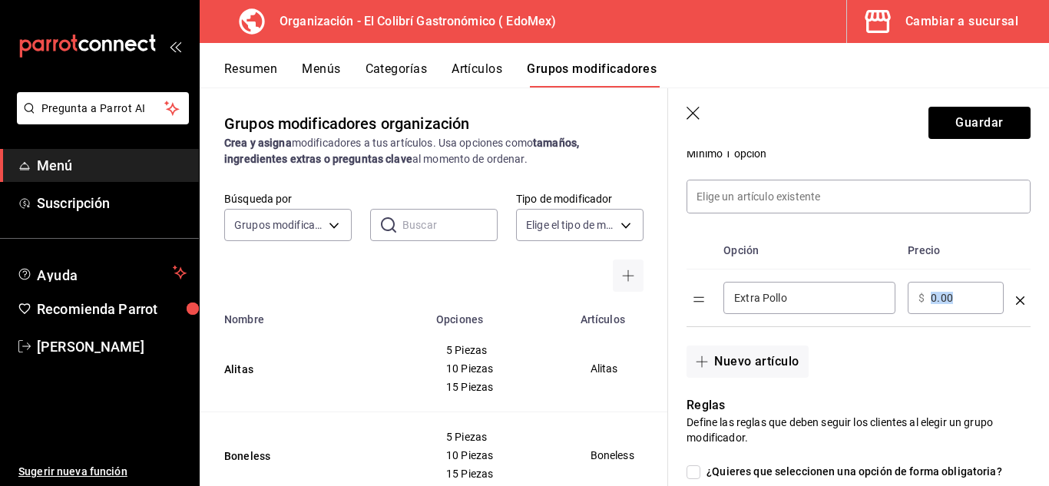
click at [971, 300] on input "0.00" at bounding box center [962, 297] width 62 height 15
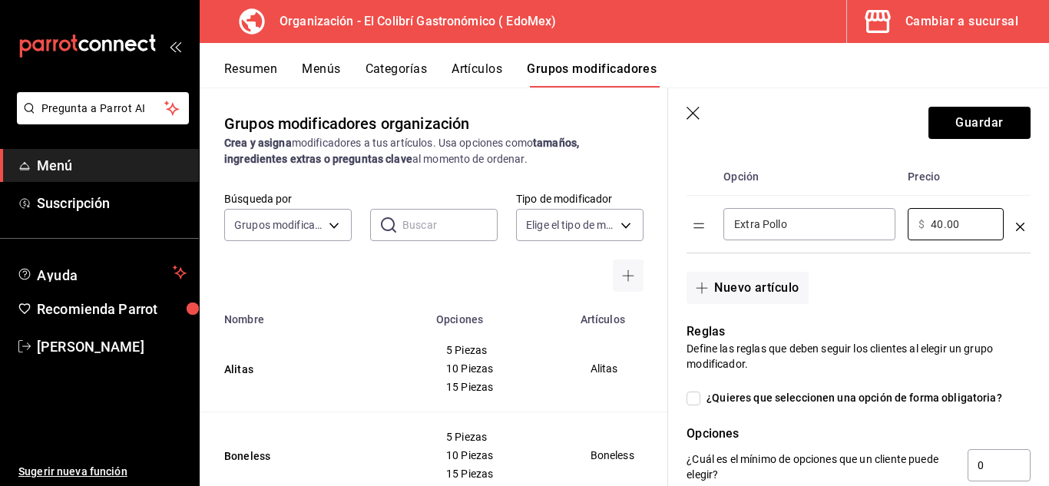
scroll to position [365, 0]
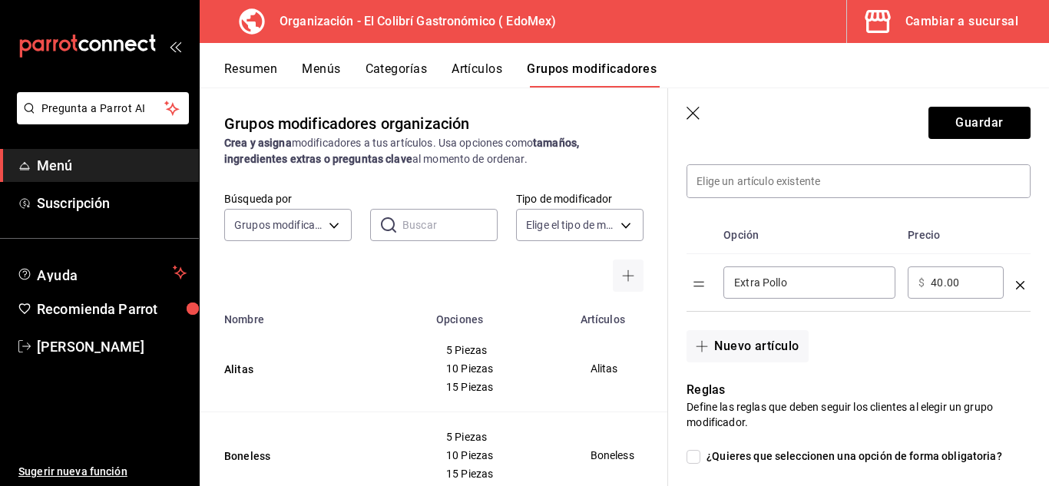
click at [954, 290] on input "40.00" at bounding box center [962, 282] width 62 height 15
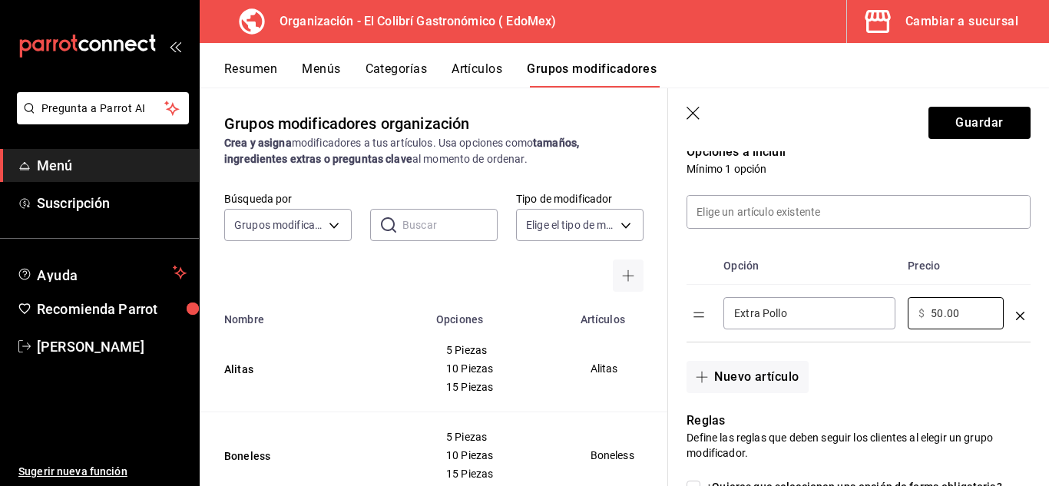
scroll to position [349, 0]
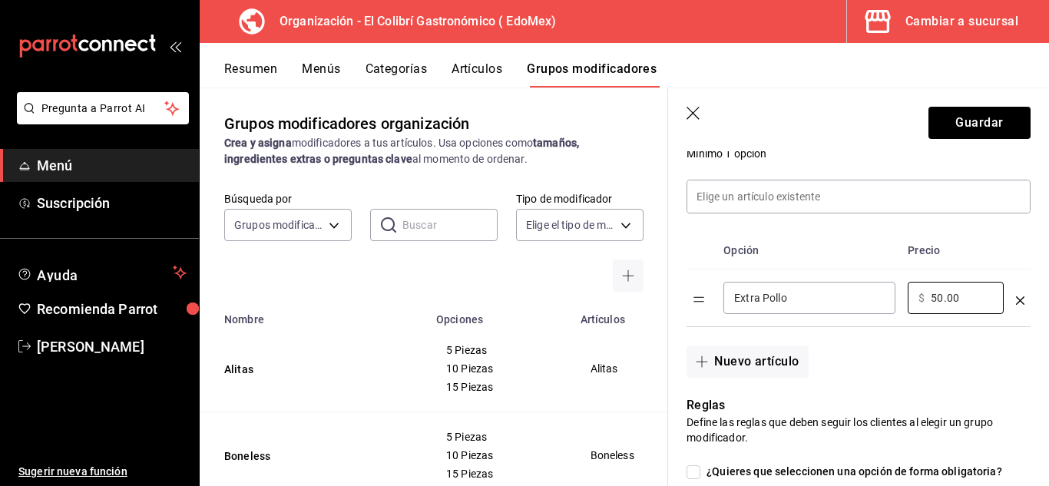
drag, startPoint x: 966, startPoint y: 302, endPoint x: 912, endPoint y: 353, distance: 74.5
click at [912, 353] on div "Opción Precio Extra Pollo ​ ​ $ 50.00 ​ Nuevo artículo" at bounding box center [849, 269] width 363 height 217
type input "50.00"
click at [912, 353] on div "Nuevo artículo" at bounding box center [849, 352] width 363 height 51
click at [959, 306] on input "50.00" at bounding box center [962, 297] width 62 height 15
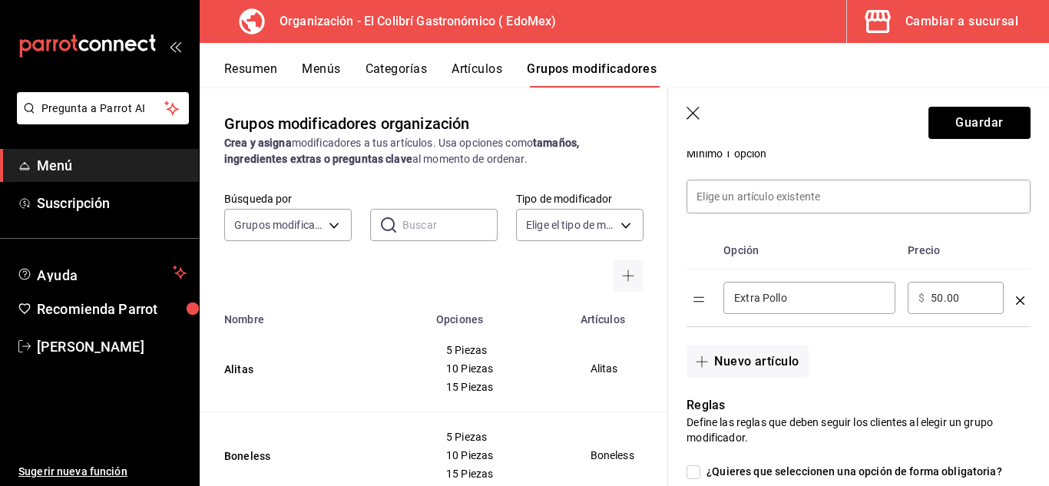
click at [959, 306] on input "50.00" at bounding box center [962, 297] width 62 height 15
click at [955, 328] on div "Nuevo artículo" at bounding box center [849, 352] width 363 height 51
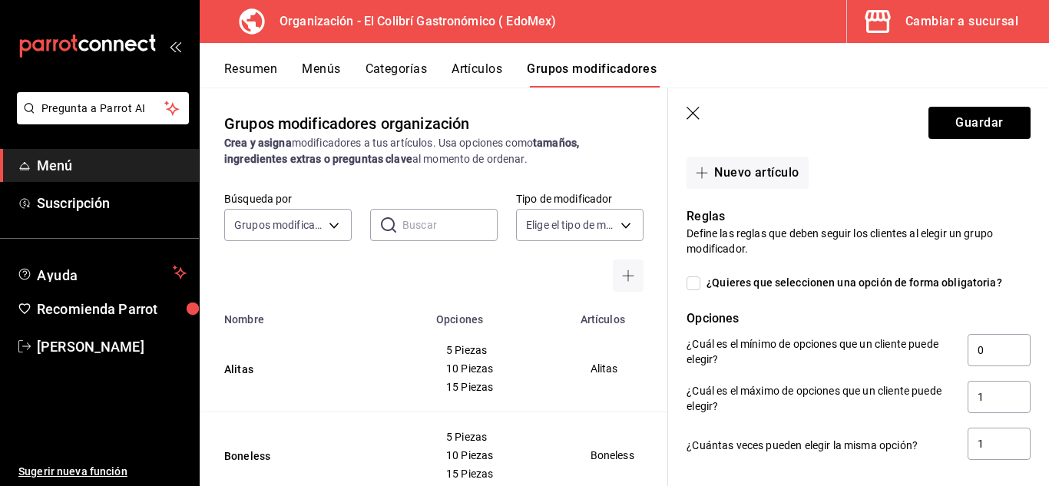
scroll to position [623, 0]
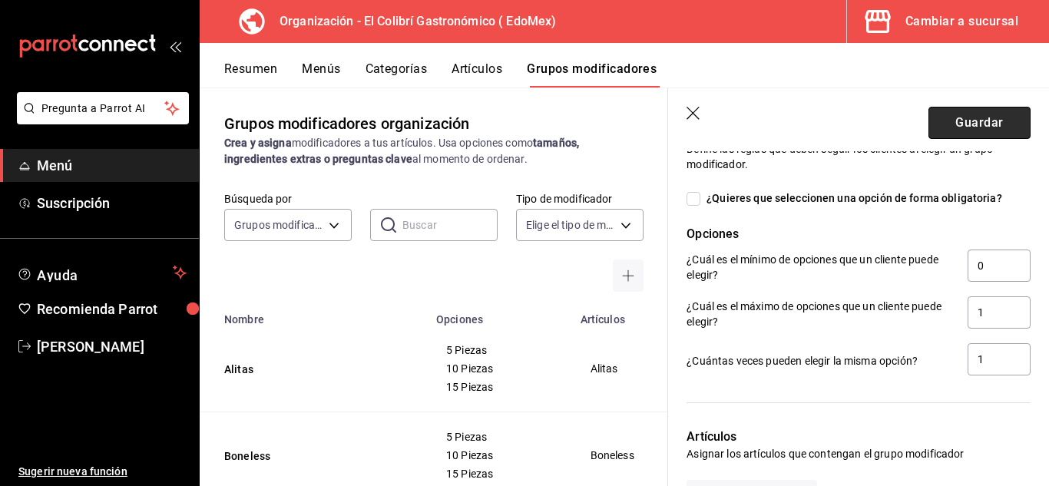
click at [929, 134] on button "Guardar" at bounding box center [980, 123] width 102 height 32
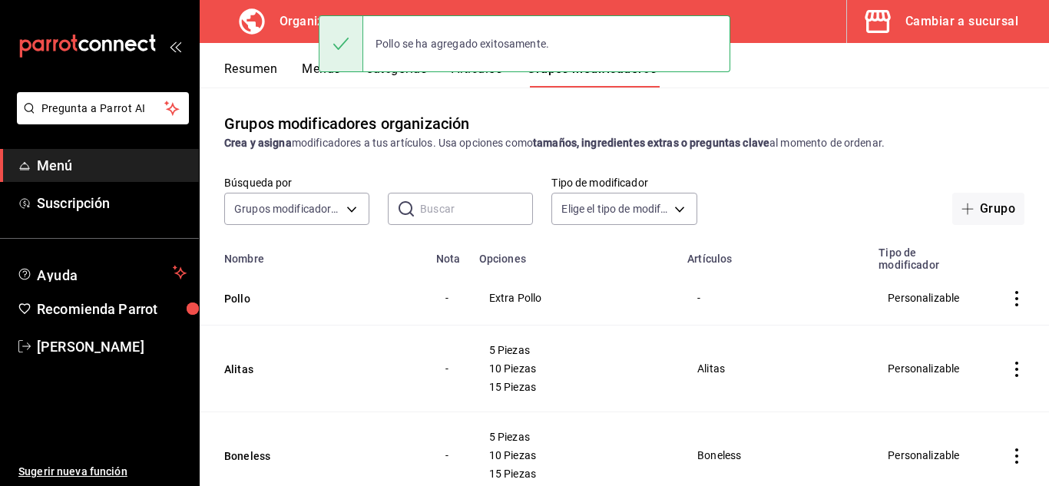
click at [425, 207] on input "text" at bounding box center [476, 209] width 113 height 31
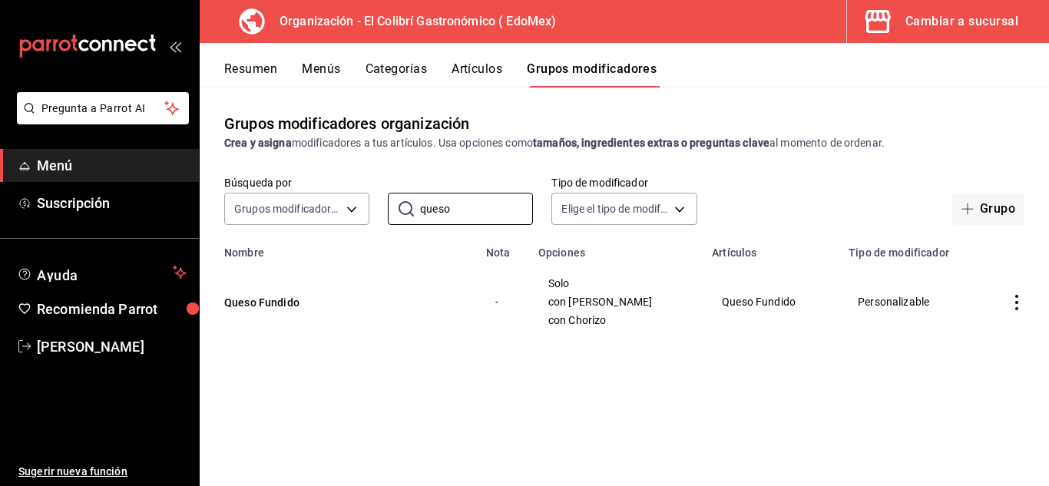
type input "queso"
click at [279, 309] on button "Queso Fundido" at bounding box center [316, 302] width 184 height 15
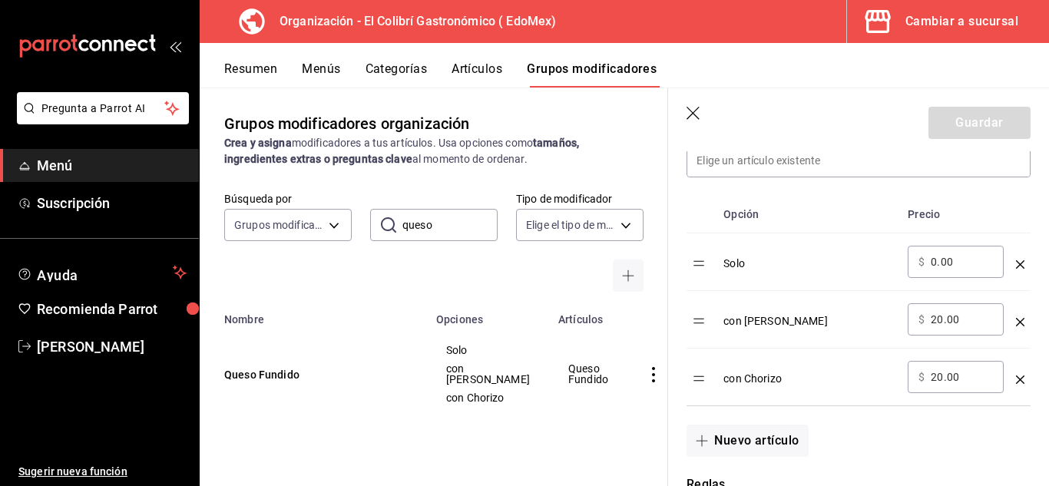
scroll to position [458, 0]
click at [933, 310] on div "​ $ 20.00 ​" at bounding box center [956, 322] width 96 height 32
click at [946, 324] on input "20.00" at bounding box center [962, 322] width 62 height 15
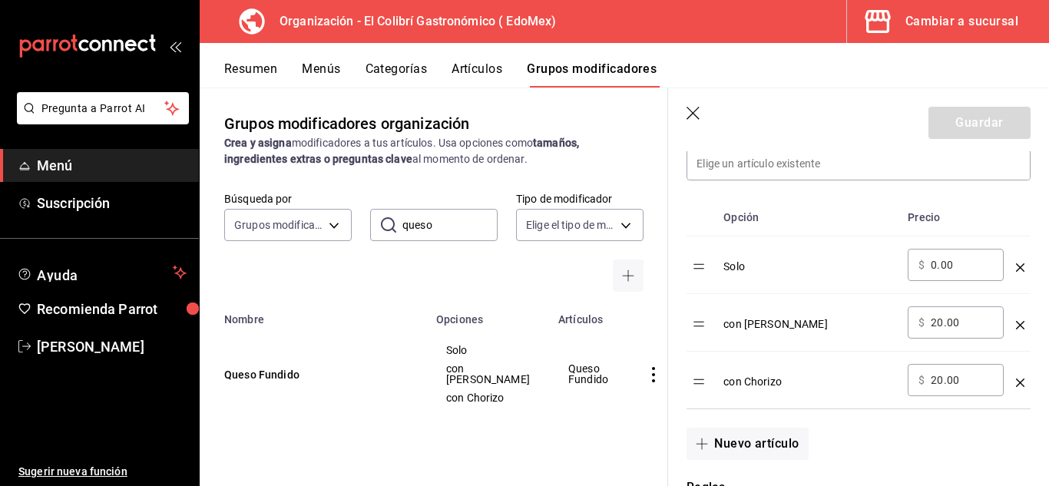
click at [946, 324] on input "20.00" at bounding box center [962, 322] width 62 height 15
type input "25.00"
click at [954, 393] on div "​ $ 20.00 ​" at bounding box center [956, 380] width 96 height 32
drag, startPoint x: 954, startPoint y: 393, endPoint x: 981, endPoint y: 380, distance: 29.9
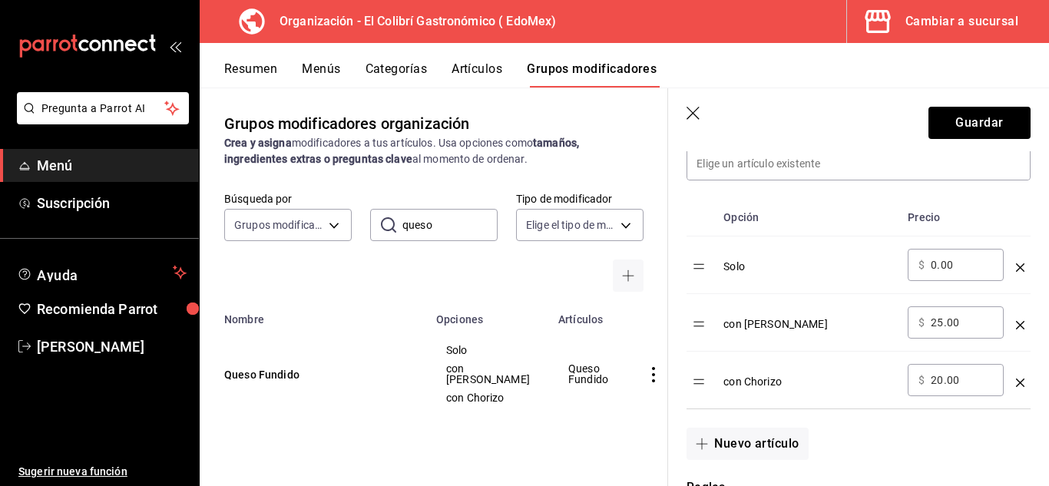
click at [981, 380] on input "20.00" at bounding box center [962, 380] width 62 height 15
click at [955, 375] on input "20.00" at bounding box center [962, 380] width 62 height 15
type input "15.00"
click at [972, 111] on button "Guardar" at bounding box center [980, 123] width 102 height 32
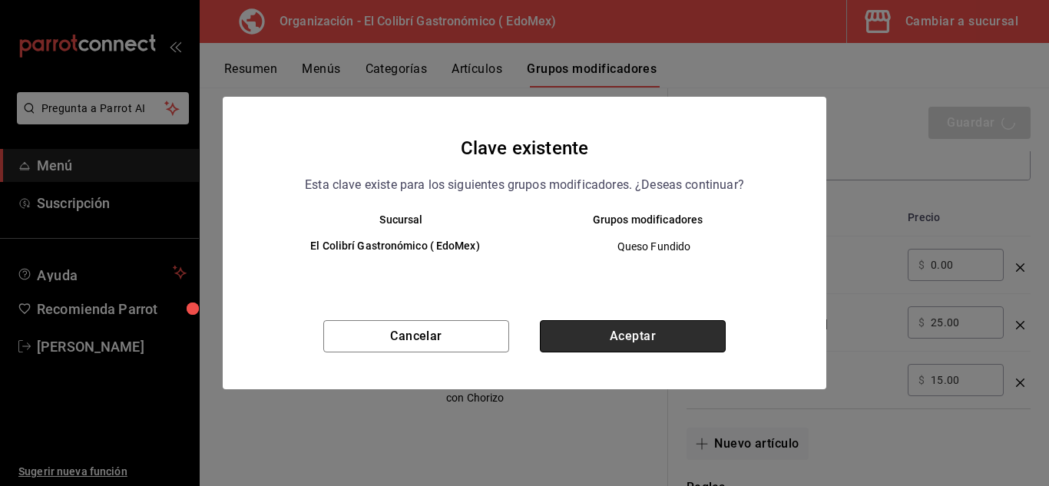
click at [655, 344] on button "Aceptar" at bounding box center [633, 336] width 186 height 32
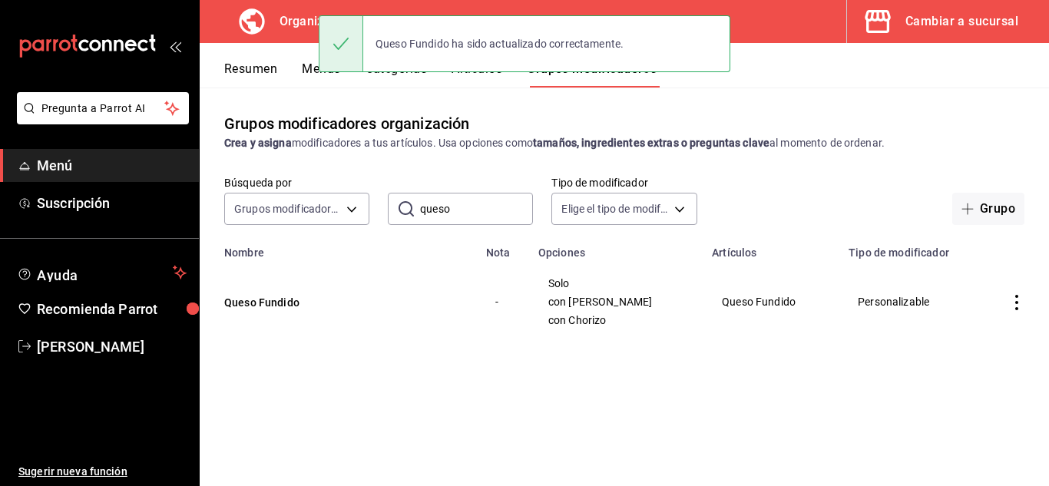
click at [495, 83] on button "Artículos" at bounding box center [477, 74] width 51 height 26
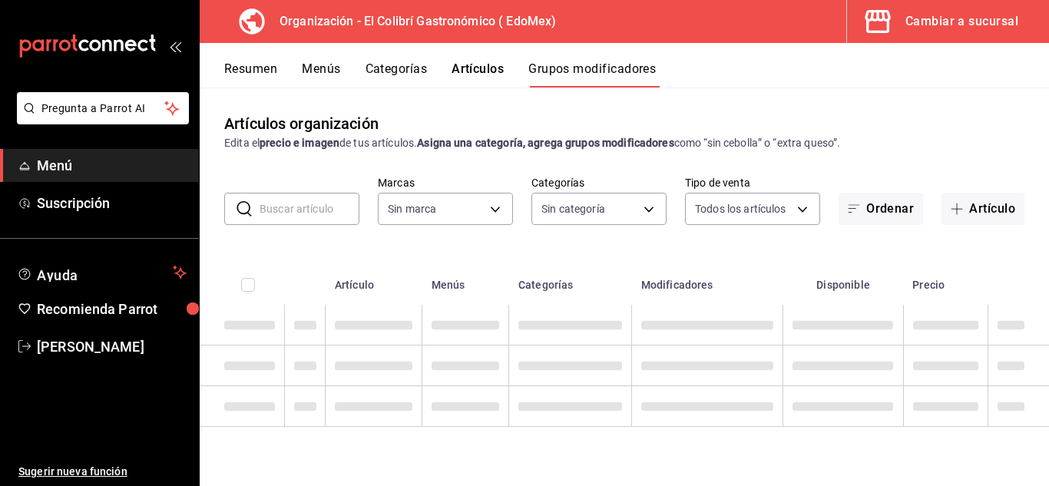
type input "02d79155-410a-4a52-ba4e-8d9765c47241"
type input "6d6c4fd1-e53a-4624-99a2-7c92c6384161,d9fe7160-f61a-492f-ad87-3c2b3108834a,4ea69…"
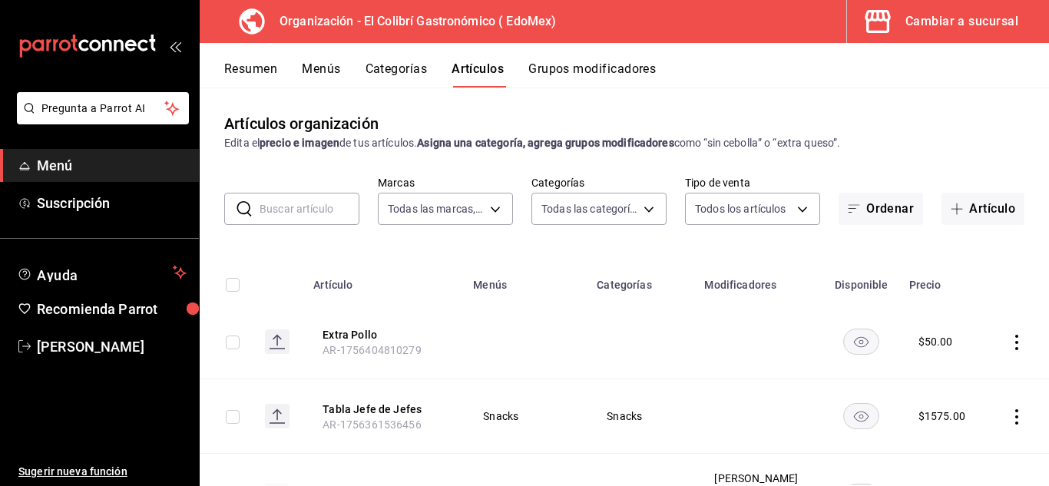
click at [323, 208] on input "text" at bounding box center [310, 209] width 100 height 31
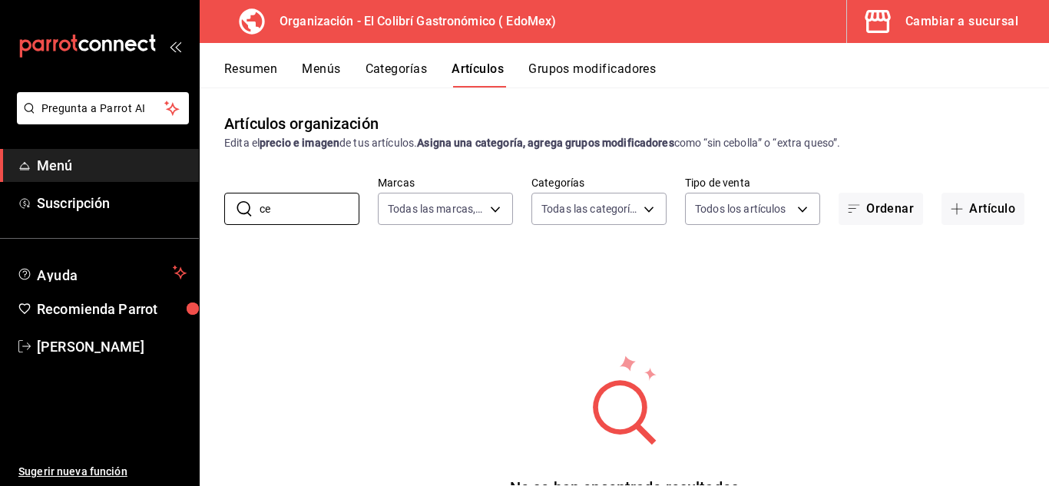
type input "c"
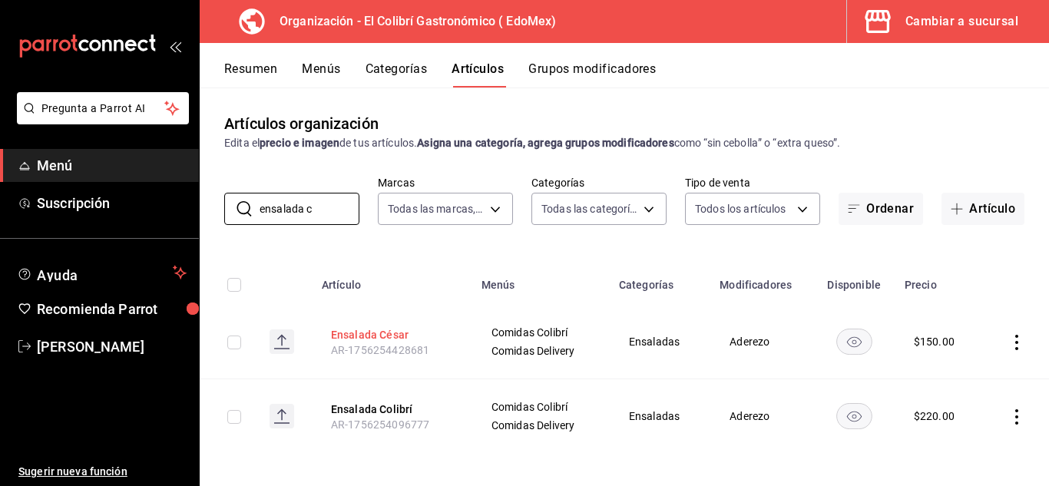
type input "ensalada c"
click at [362, 330] on button "Ensalada César" at bounding box center [392, 334] width 123 height 15
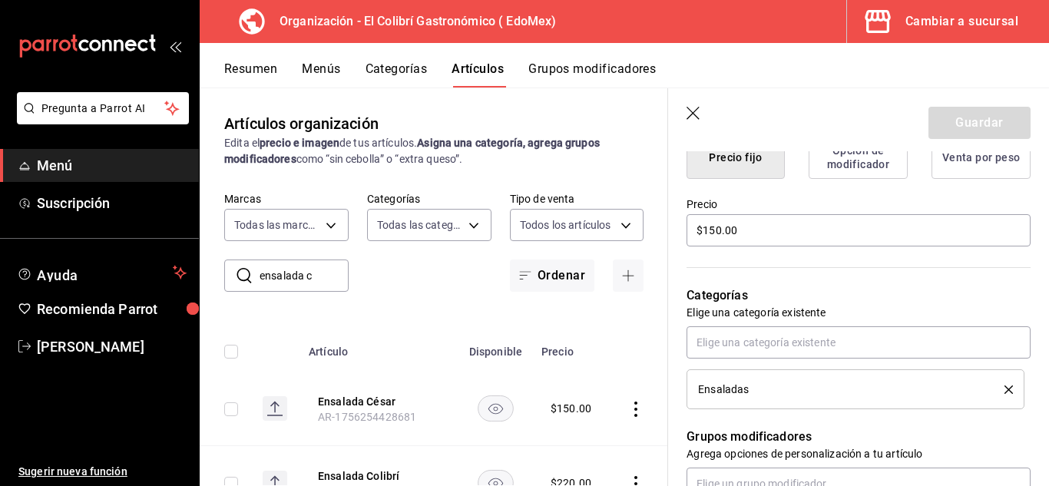
scroll to position [408, 0]
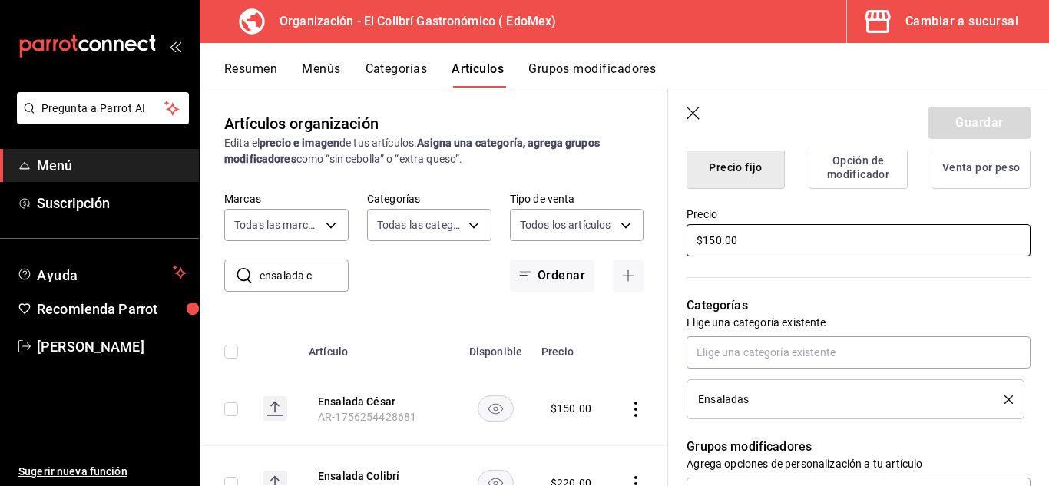
click at [836, 252] on input "$150.00" at bounding box center [859, 240] width 344 height 32
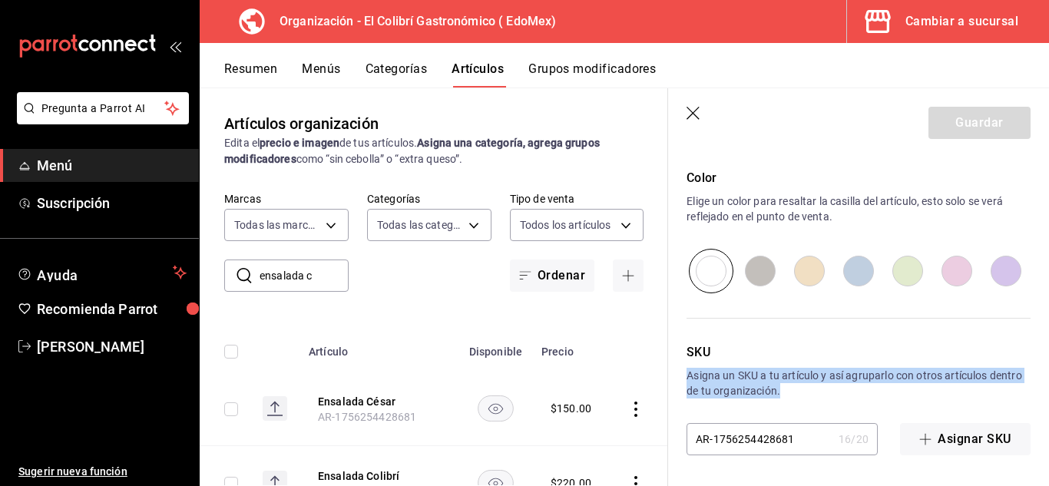
drag, startPoint x: 1037, startPoint y: 390, endPoint x: 1048, endPoint y: 349, distance: 43.0
click at [1048, 349] on section "Guardar Editar artículo General Avanzada ¿Cómo se va a llamar? Ensalada César 1…" at bounding box center [858, 287] width 381 height 398
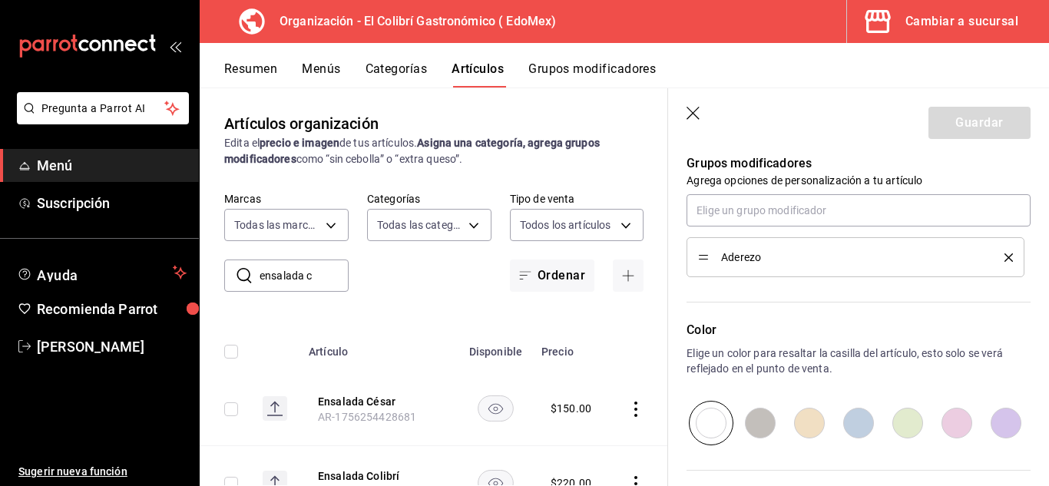
scroll to position [673, 0]
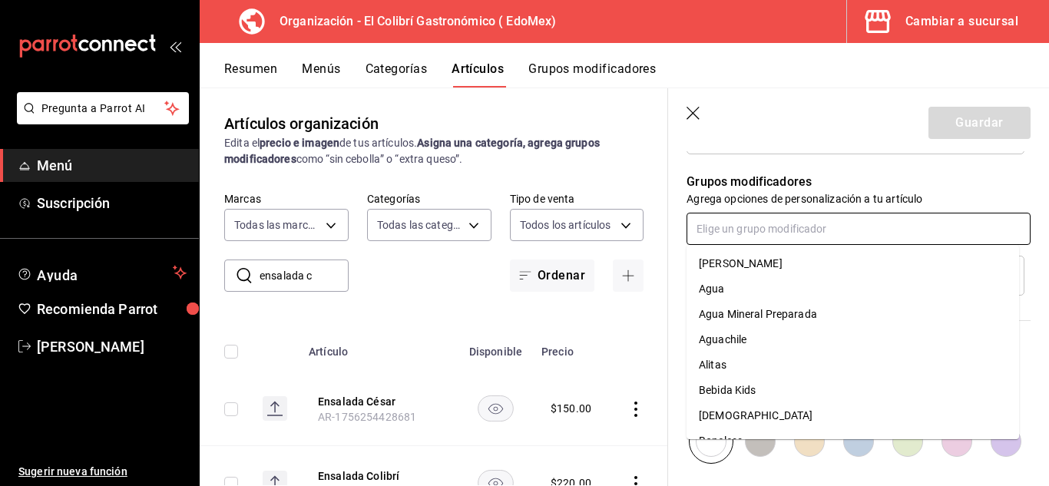
click at [890, 226] on input "text" at bounding box center [859, 229] width 344 height 32
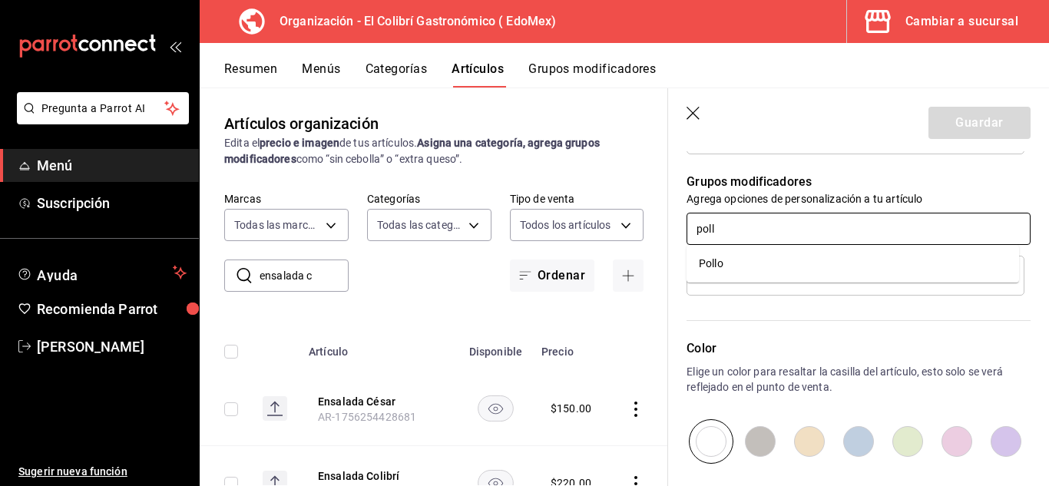
type input "pollo"
click at [837, 255] on li "Pollo" at bounding box center [853, 263] width 333 height 25
type textarea "x"
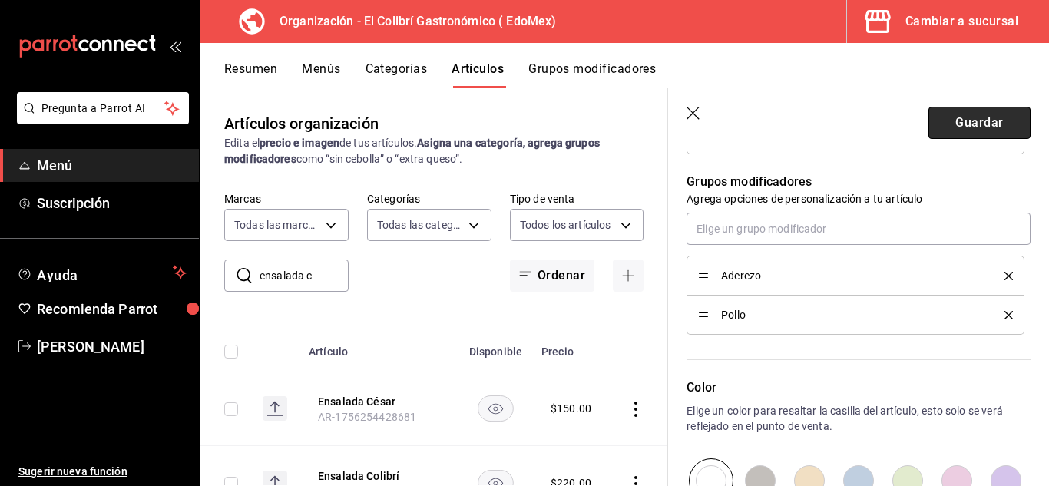
click at [998, 132] on button "Guardar" at bounding box center [980, 123] width 102 height 32
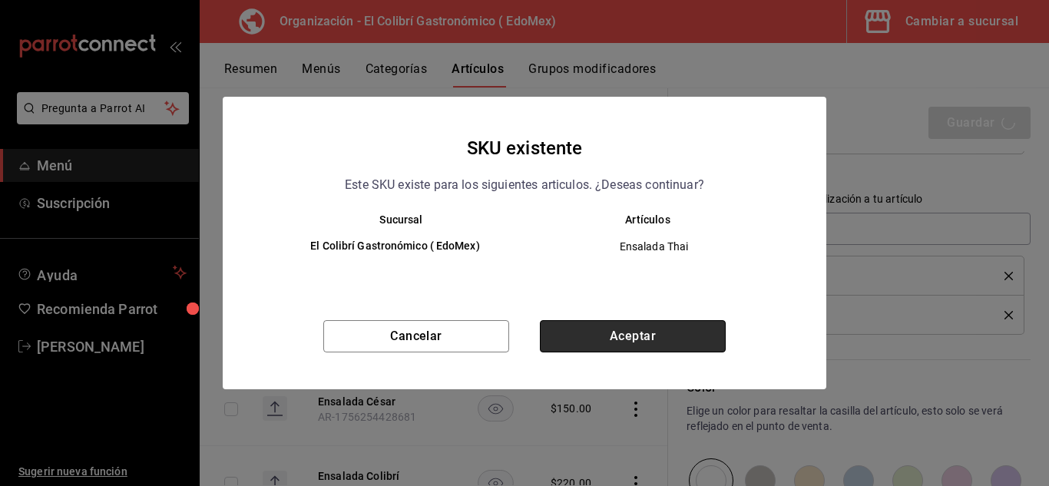
click at [651, 346] on button "Aceptar" at bounding box center [633, 336] width 186 height 32
type textarea "x"
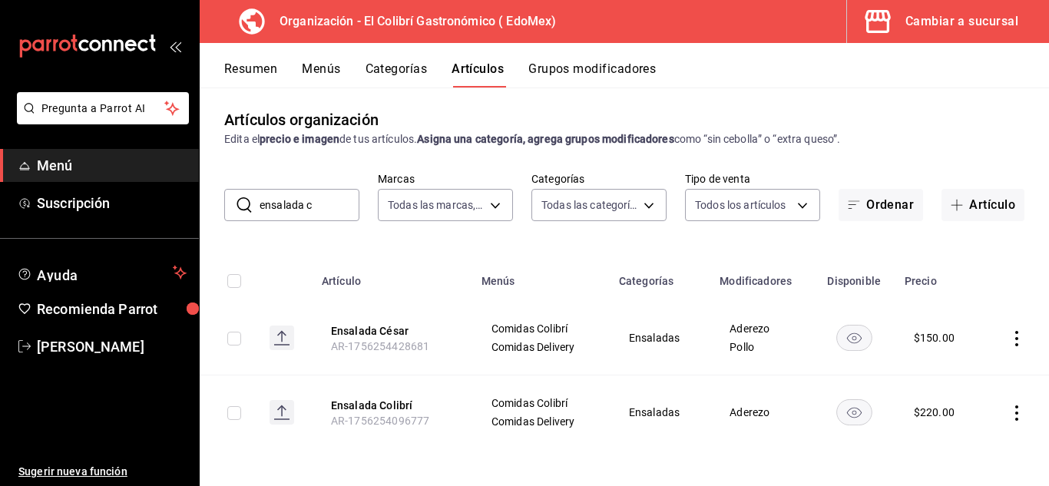
scroll to position [5, 0]
click at [288, 216] on input "ensalada c" at bounding box center [310, 204] width 100 height 31
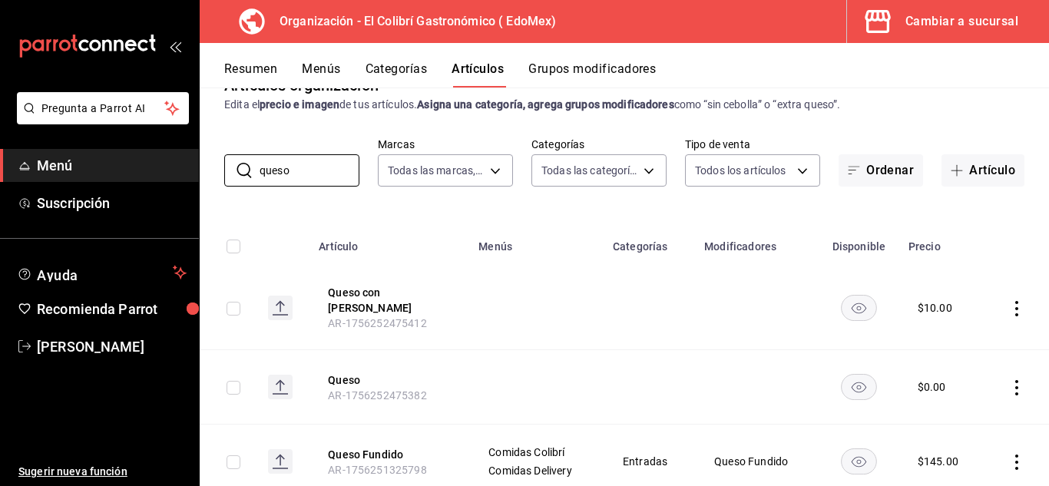
scroll to position [79, 0]
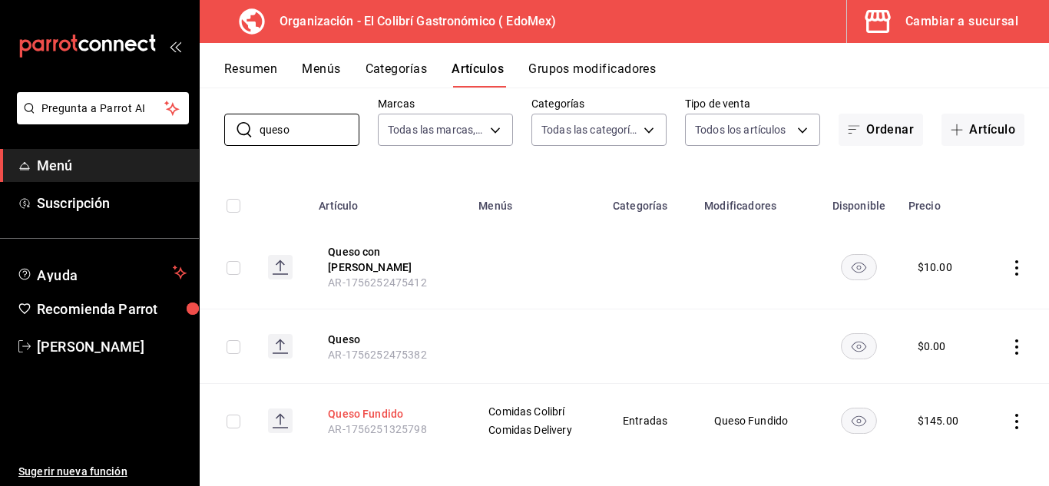
type input "queso"
click at [379, 406] on button "Queso Fundido" at bounding box center [389, 413] width 123 height 15
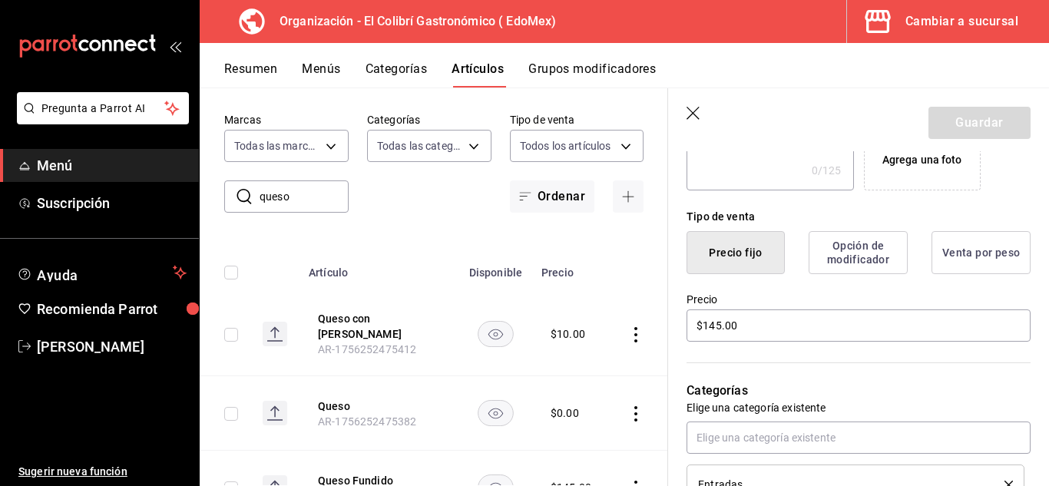
scroll to position [315, 0]
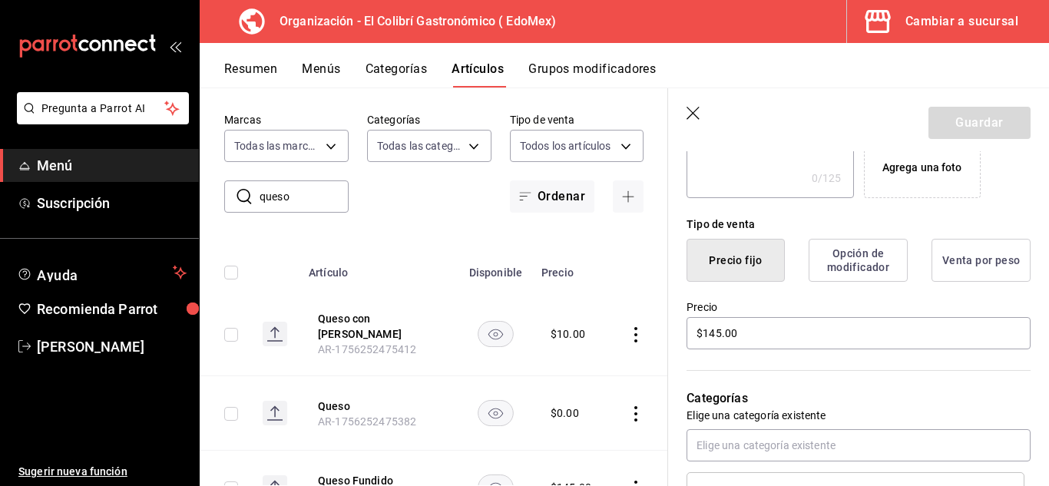
click at [716, 352] on div "Categorías Elige una categoría existente Entradas" at bounding box center [849, 432] width 363 height 161
click at [722, 346] on input "$145.00" at bounding box center [859, 333] width 344 height 32
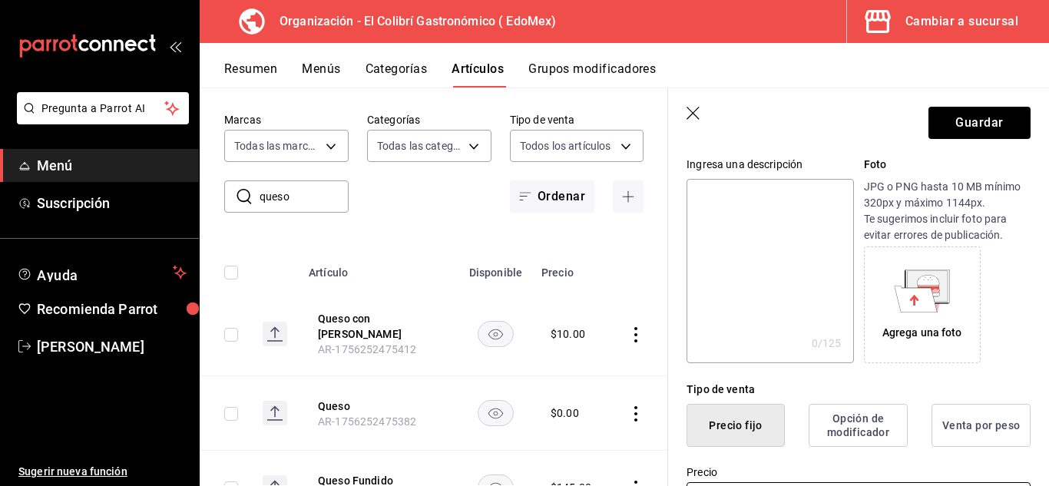
scroll to position [134, 0]
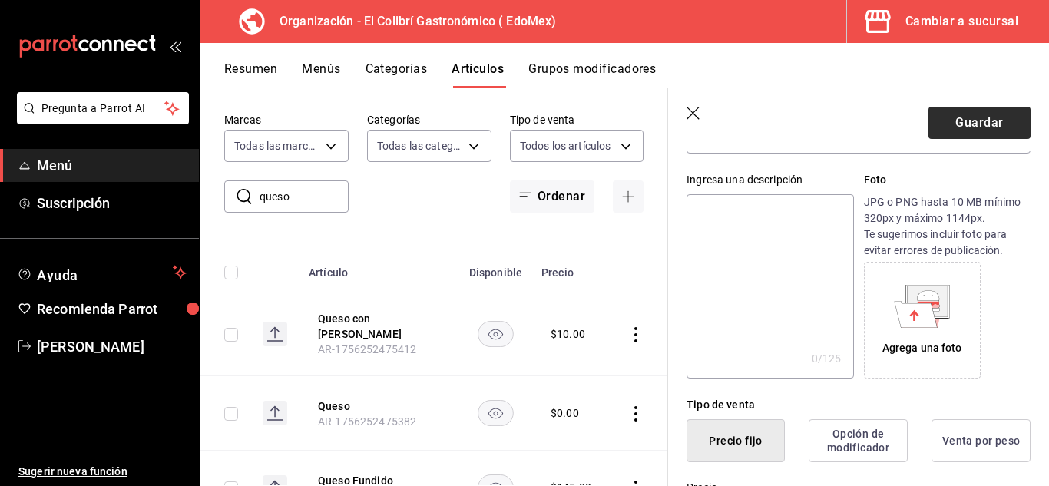
type input "$125.00"
click at [993, 123] on button "Guardar" at bounding box center [980, 123] width 102 height 32
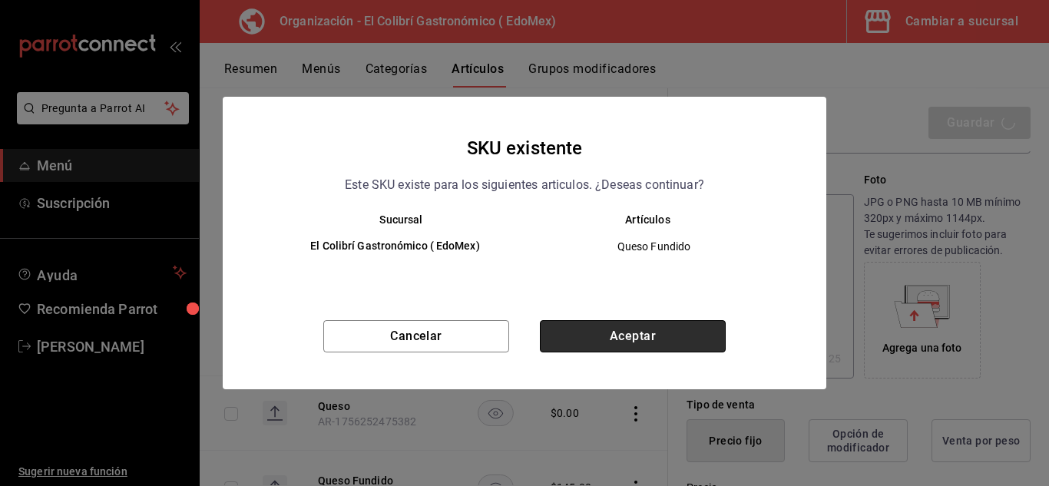
click at [679, 335] on button "Aceptar" at bounding box center [633, 336] width 186 height 32
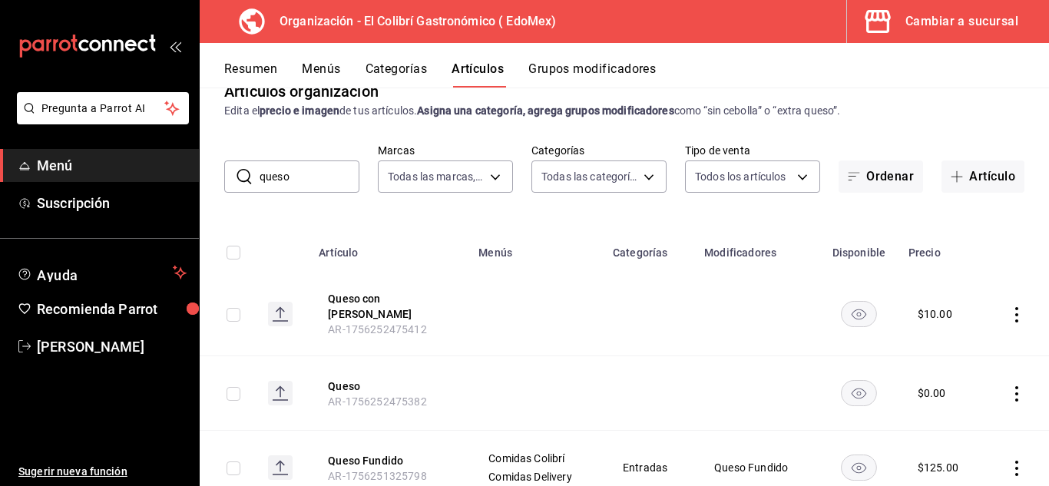
scroll to position [79, 0]
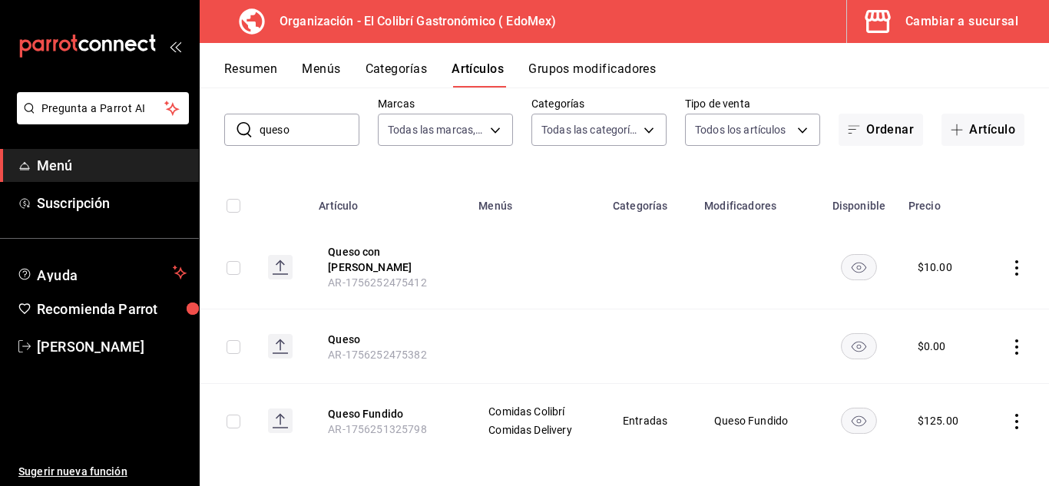
click at [1035, 194] on th at bounding box center [1017, 201] width 65 height 49
drag, startPoint x: 1037, startPoint y: 192, endPoint x: 1048, endPoint y: 145, distance: 48.2
click at [1048, 145] on div "Artículos organización Edita el precio e imagen de tus artículos. Asigna una ca…" at bounding box center [624, 287] width 849 height 398
click at [604, 66] on button "Grupos modificadores" at bounding box center [591, 74] width 127 height 26
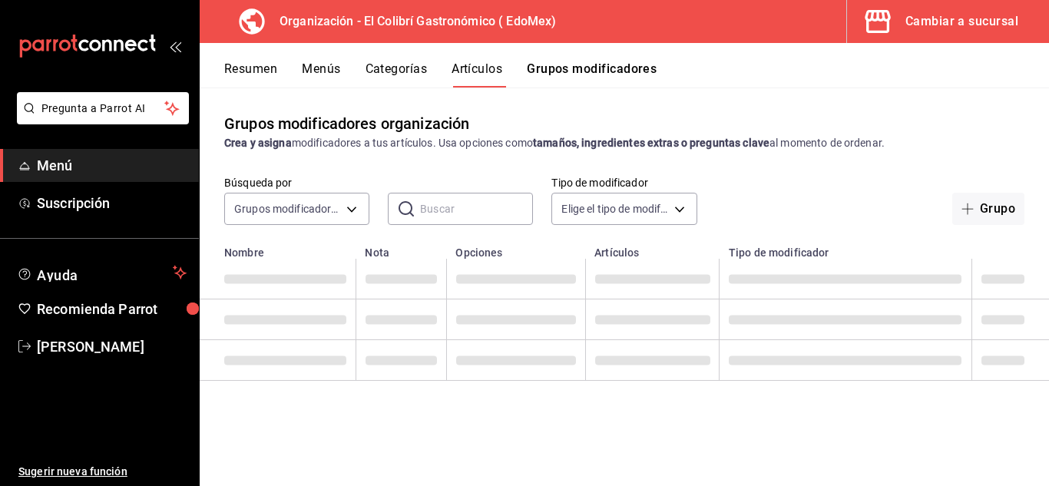
click at [604, 66] on button "Grupos modificadores" at bounding box center [592, 74] width 130 height 26
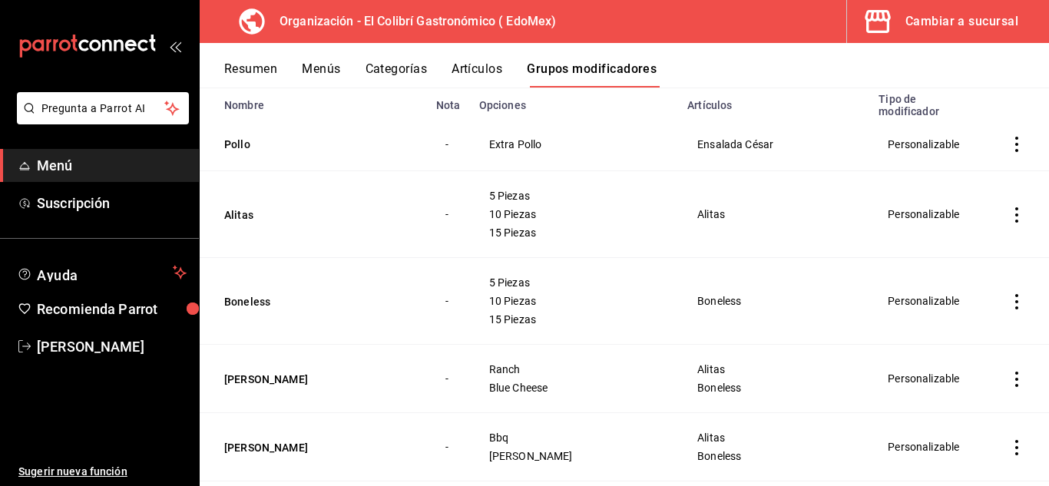
scroll to position [126, 0]
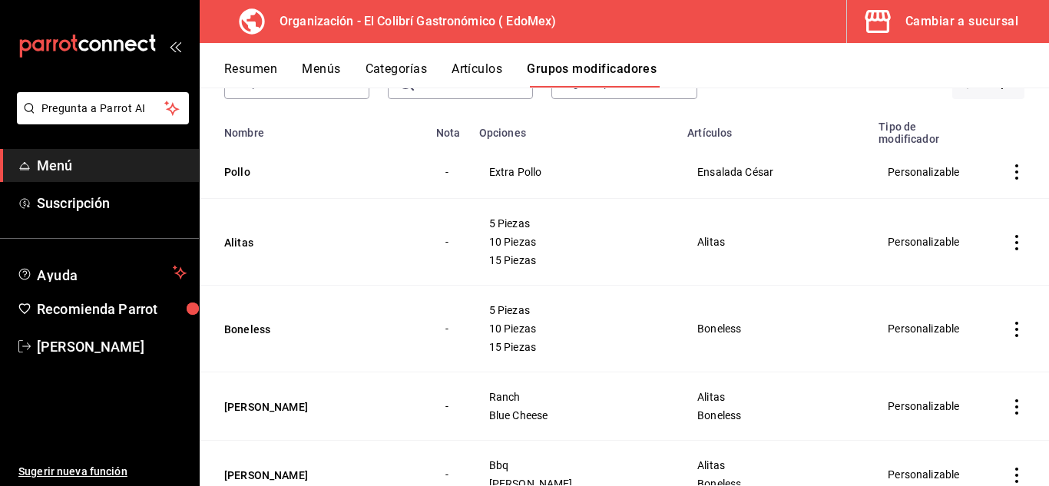
click at [248, 163] on td "Pollo" at bounding box center [313, 172] width 227 height 54
click at [243, 179] on button "Pollo" at bounding box center [316, 171] width 184 height 15
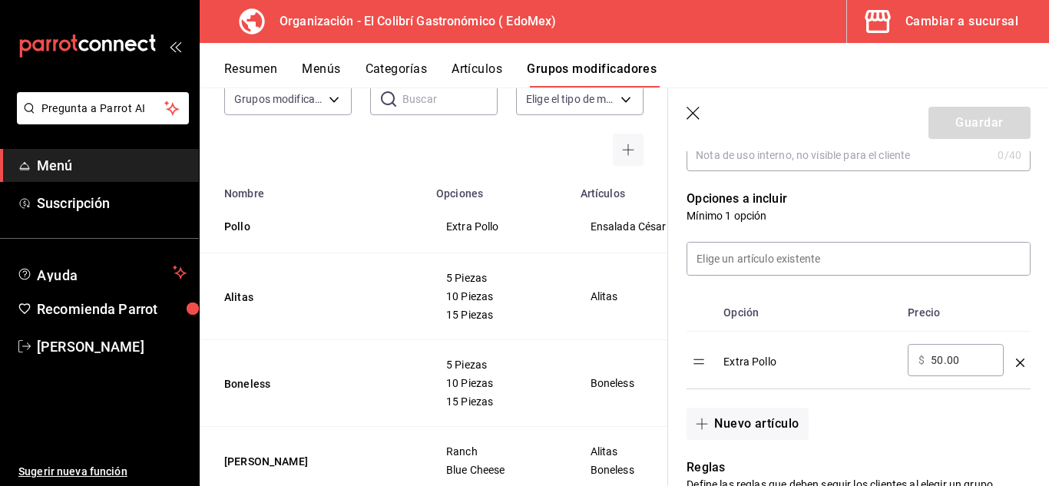
scroll to position [340, 0]
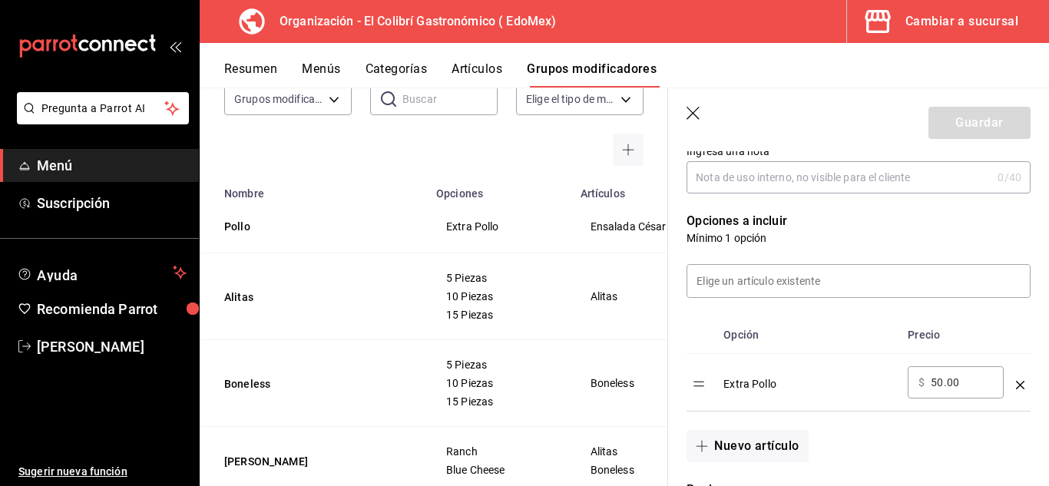
click at [955, 384] on input "50.00" at bounding box center [962, 382] width 62 height 15
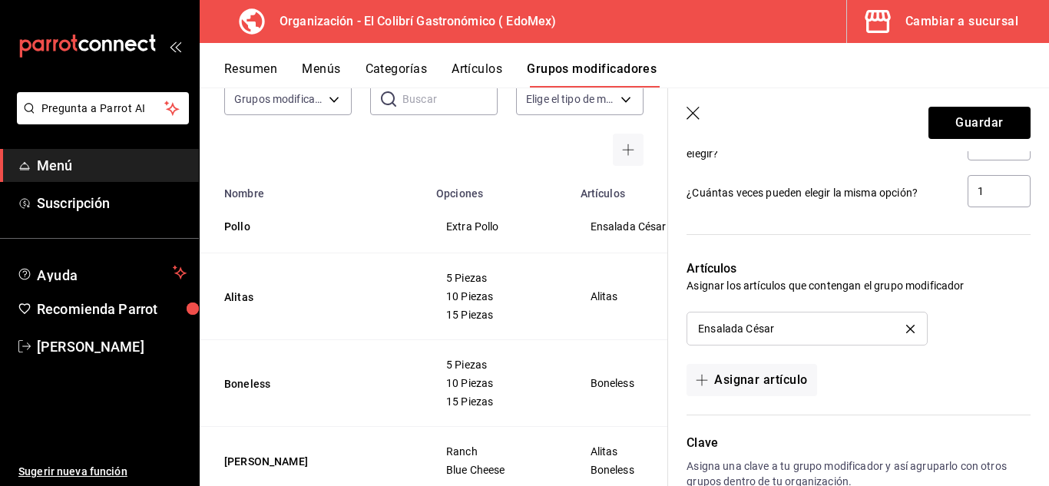
scroll to position [853, 0]
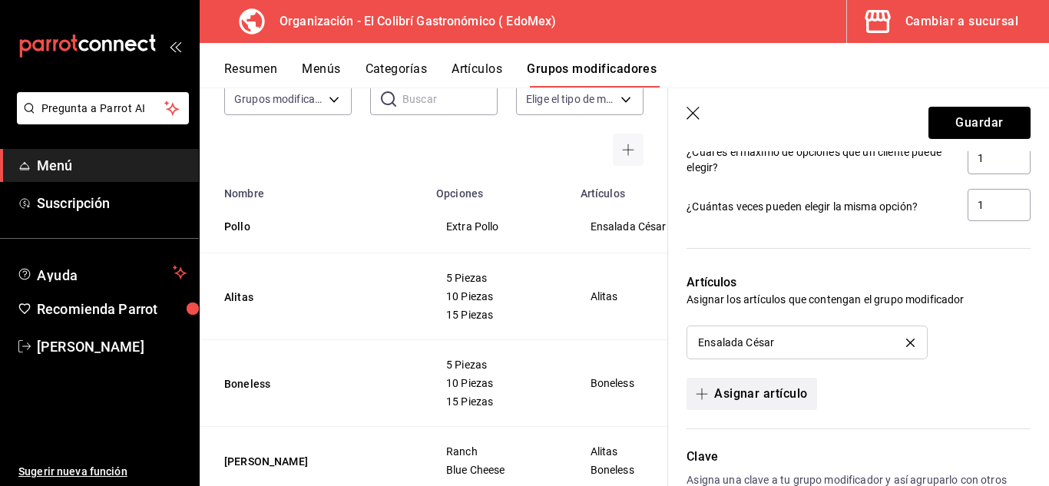
type input "45.00"
click at [777, 398] on button "Asignar artículo" at bounding box center [752, 394] width 130 height 32
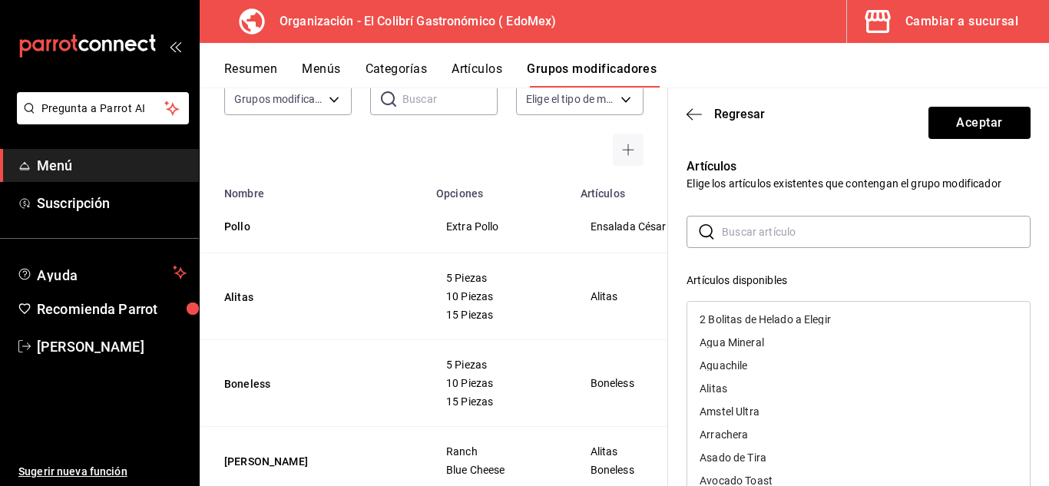
click at [909, 217] on input "text" at bounding box center [876, 232] width 309 height 31
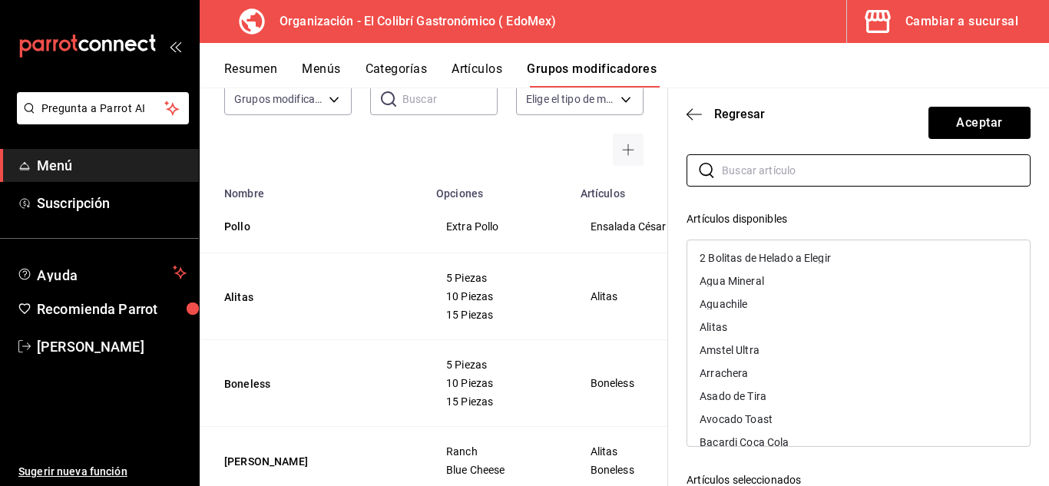
scroll to position [55, 0]
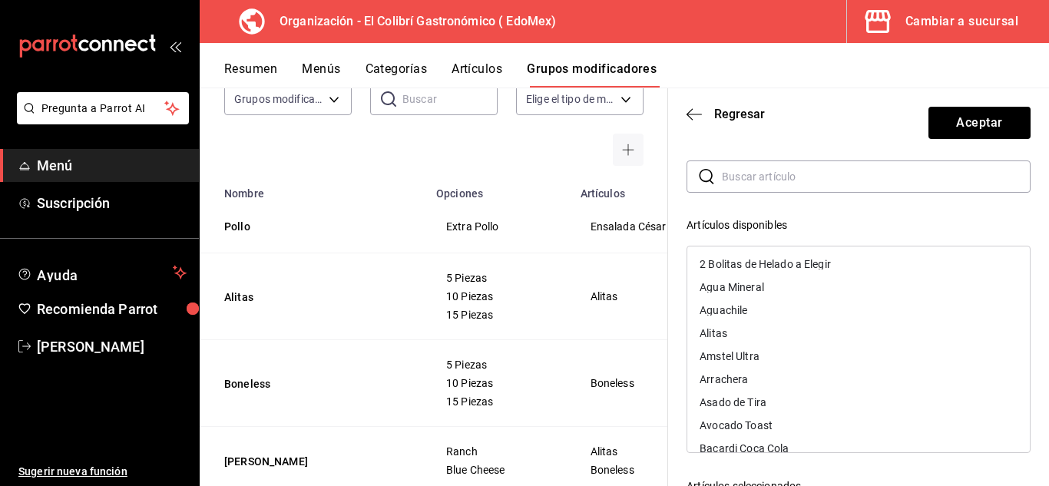
click at [982, 194] on div "​ ​ Artículos disponibles 2 Bolitas de Helado a Elegir Agua Mineral Aguachile A…" at bounding box center [859, 435] width 344 height 548
click at [983, 181] on input "text" at bounding box center [876, 176] width 309 height 31
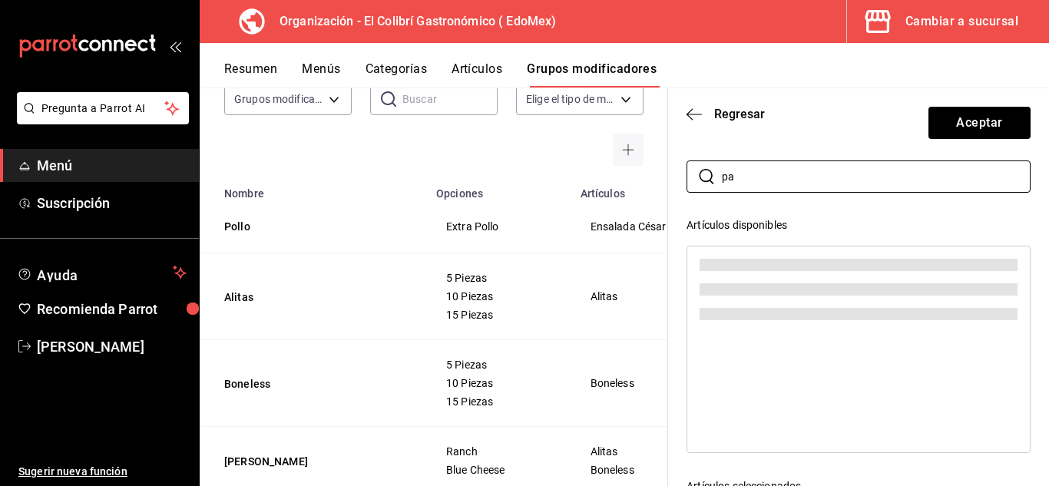
type input "p"
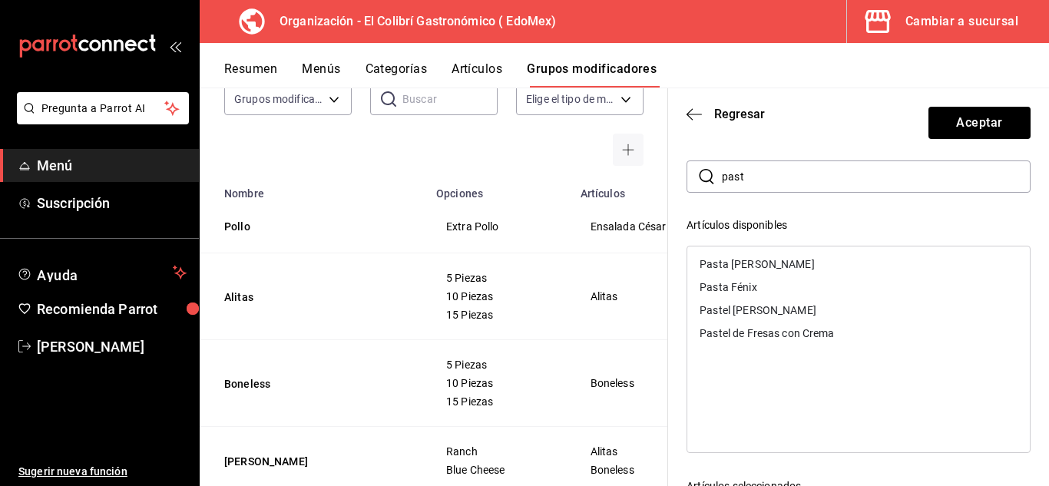
click at [846, 270] on div "Pasta [PERSON_NAME]" at bounding box center [858, 264] width 343 height 23
click at [843, 270] on div "Pasta Fénix" at bounding box center [858, 264] width 343 height 23
click at [859, 164] on input "past" at bounding box center [876, 176] width 309 height 31
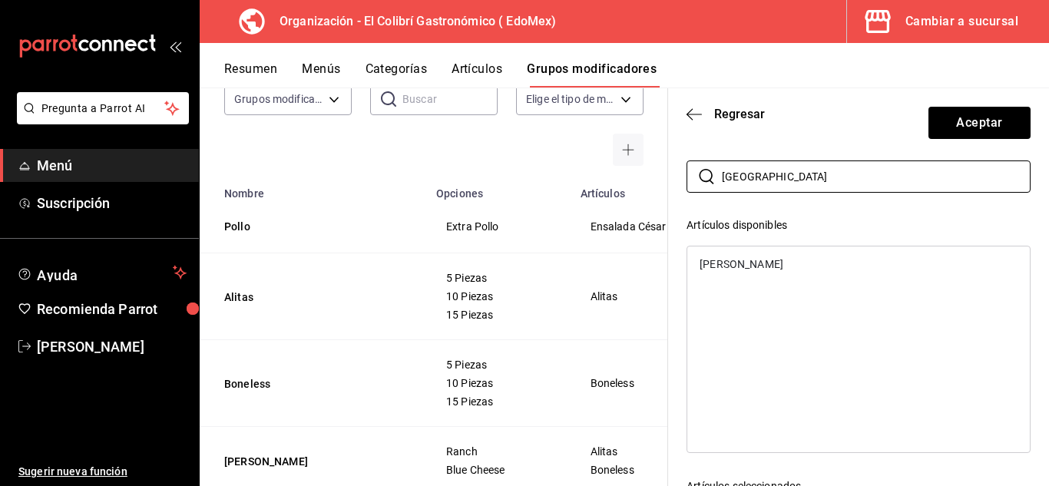
type input "[GEOGRAPHIC_DATA]"
click at [785, 259] on div "[PERSON_NAME]" at bounding box center [858, 264] width 343 height 23
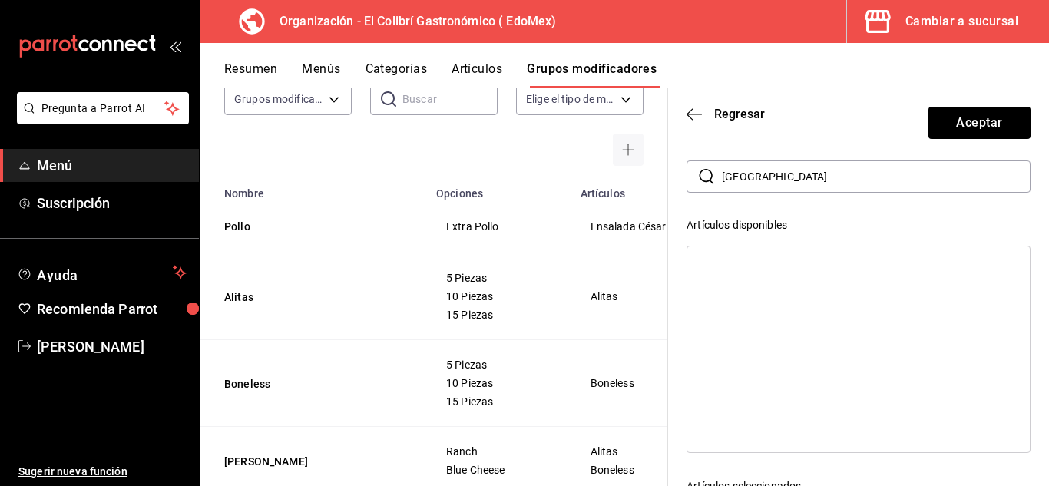
click at [839, 202] on div "​ riga ​ Artículos disponibles Artículos seleccionados Ensalada César Pasta [PE…" at bounding box center [859, 435] width 344 height 548
click at [840, 197] on div "​ riga ​ Artículos disponibles Artículos seleccionados Ensalada César Pasta [PE…" at bounding box center [859, 435] width 344 height 548
click at [859, 177] on input "[GEOGRAPHIC_DATA]" at bounding box center [876, 176] width 309 height 31
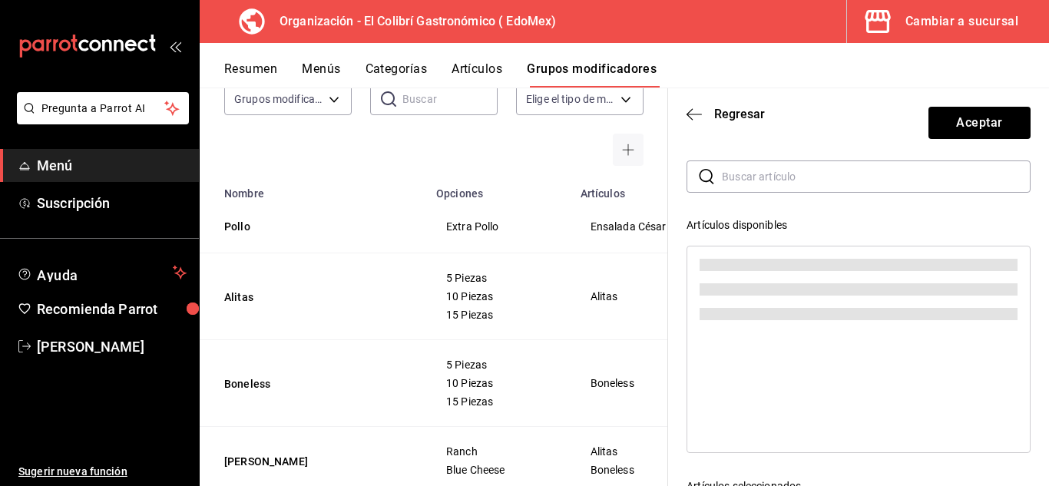
click at [828, 214] on div "​ ​ Artículos disponibles Artículos seleccionados Ensalada César Pasta [PERSON_…" at bounding box center [859, 435] width 344 height 548
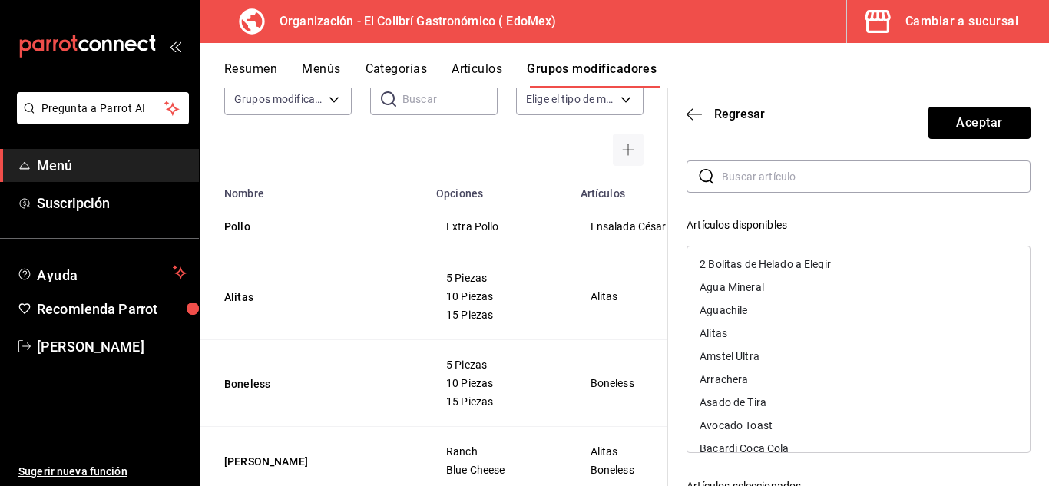
drag, startPoint x: 988, startPoint y: 216, endPoint x: 975, endPoint y: 207, distance: 16.0
click at [975, 207] on div "​ ​ Artículos disponibles 2 Bolitas de Helado a Elegir Agua Mineral Aguachile A…" at bounding box center [859, 435] width 344 height 548
click at [1035, 235] on div "Artículos Elige los artículos existentes que contengan el grupo modificador ​ ​…" at bounding box center [858, 418] width 381 height 644
click at [1019, 235] on div "Artículos Elige los artículos existentes que contengan el grupo modificador ​ ​…" at bounding box center [858, 418] width 381 height 644
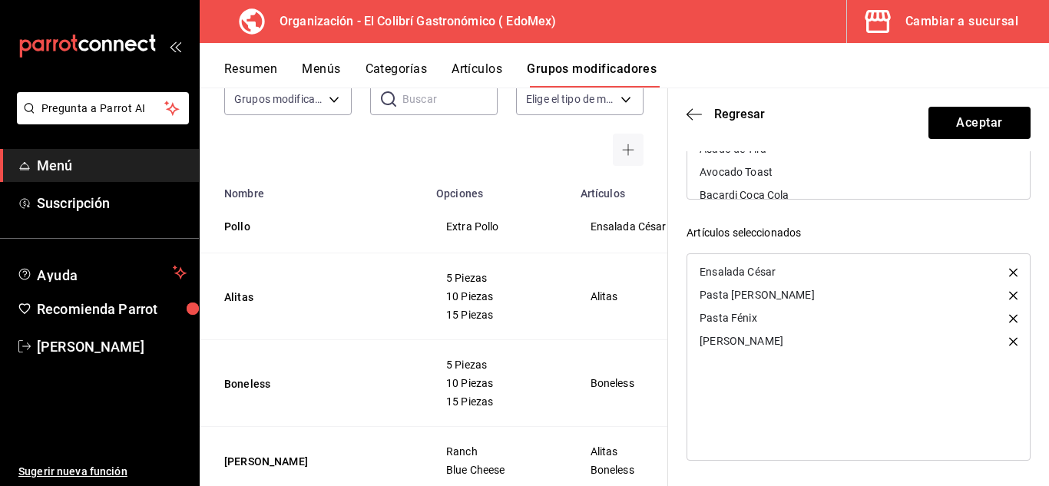
scroll to position [288, 0]
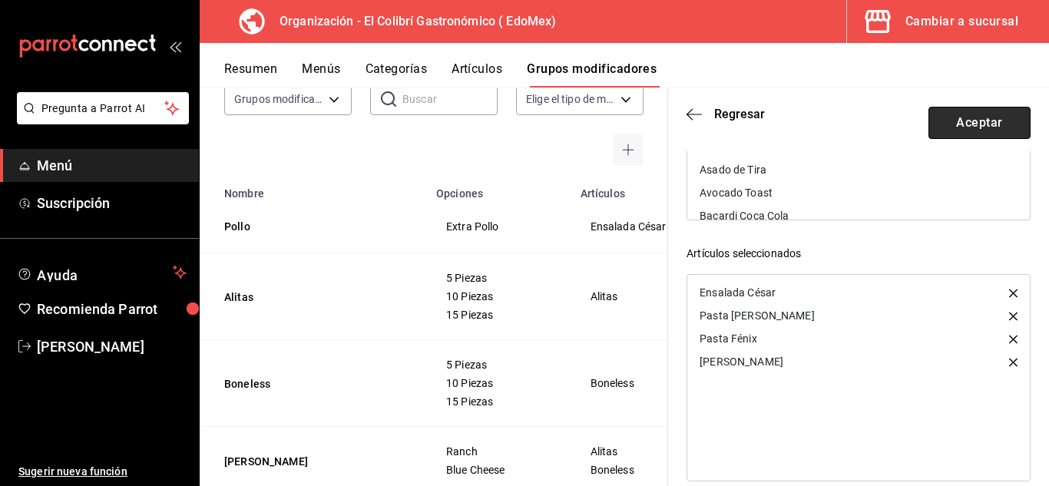
click at [983, 130] on button "Aceptar" at bounding box center [980, 123] width 102 height 32
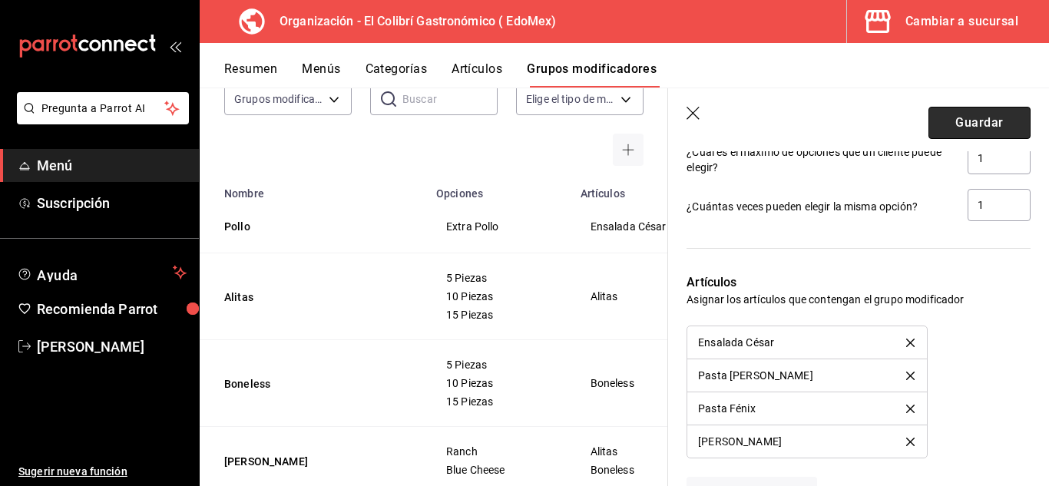
click at [988, 134] on button "Guardar" at bounding box center [980, 123] width 102 height 32
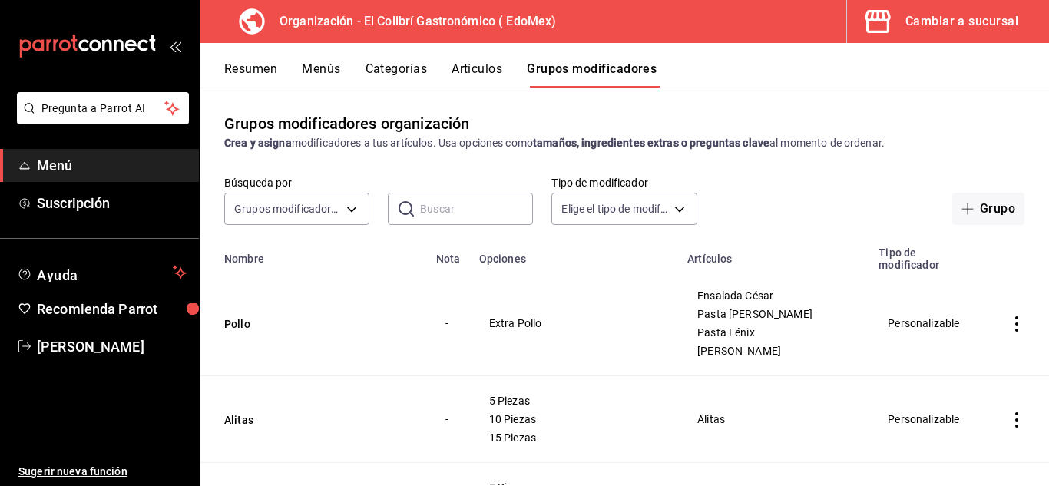
click at [988, 134] on div "Grupos modificadores organización Crea y asigna modificadores a tus artículos. …" at bounding box center [624, 131] width 849 height 39
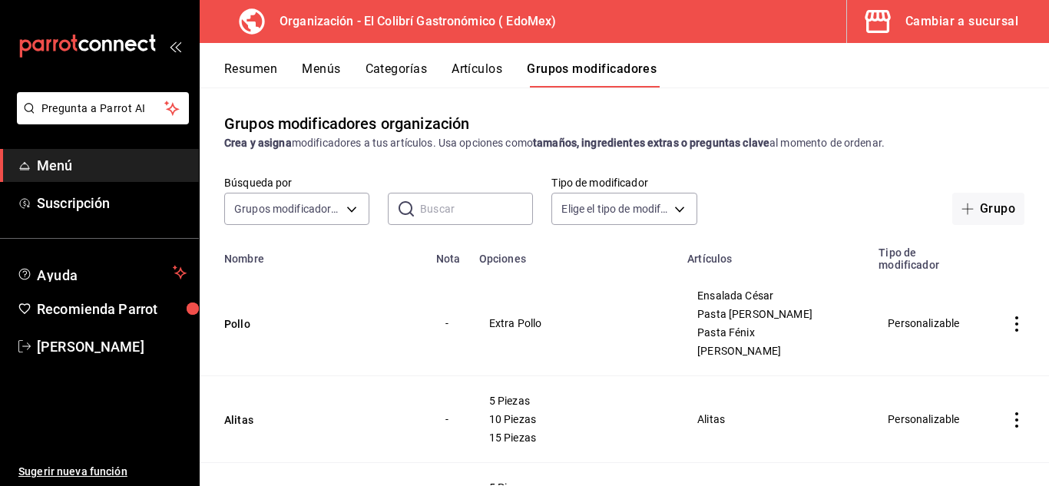
click at [988, 134] on div "Grupos modificadores organización Crea y asigna modificadores a tus artículos. …" at bounding box center [624, 131] width 849 height 39
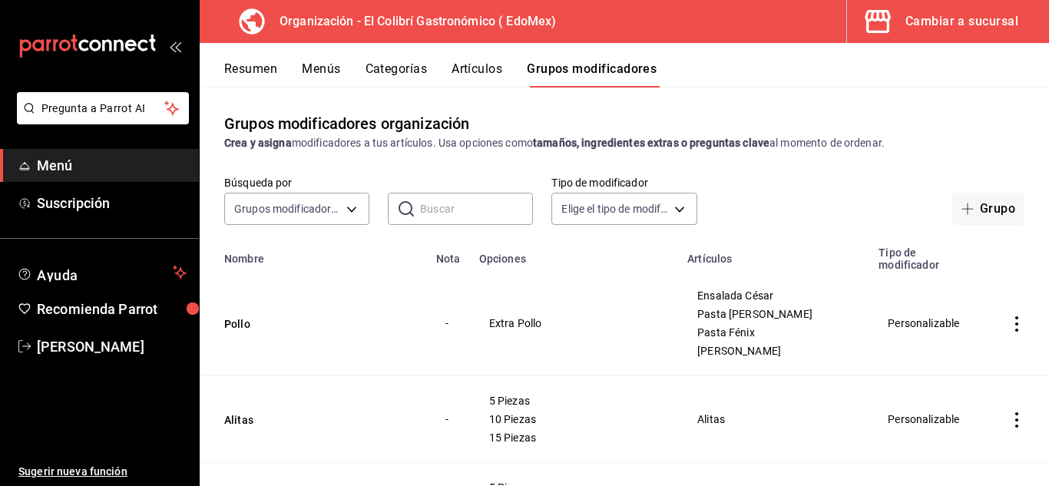
click at [988, 134] on div "Grupos modificadores organización Crea y asigna modificadores a tus artículos. …" at bounding box center [624, 131] width 849 height 39
click at [326, 77] on button "Menús" at bounding box center [321, 74] width 38 height 26
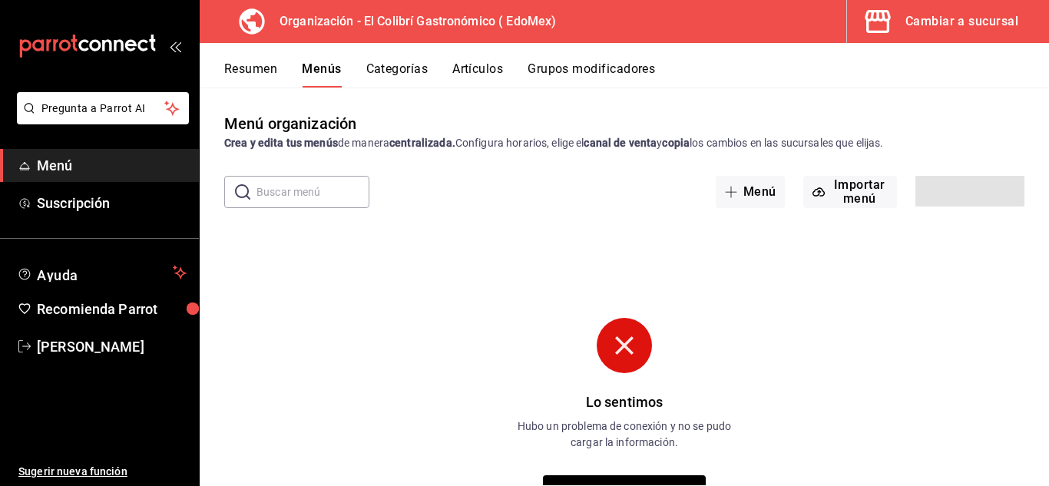
click at [488, 58] on div "Resumen Menús Categorías Artículos Grupos modificadores" at bounding box center [624, 65] width 849 height 45
click at [478, 68] on button "Artículos" at bounding box center [477, 74] width 51 height 26
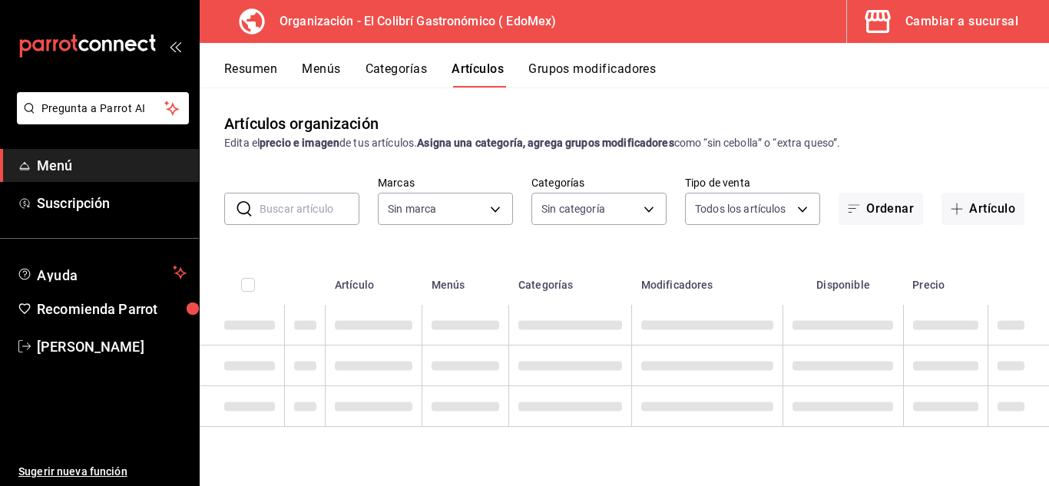
click at [578, 76] on button "Grupos modificadores" at bounding box center [591, 74] width 127 height 26
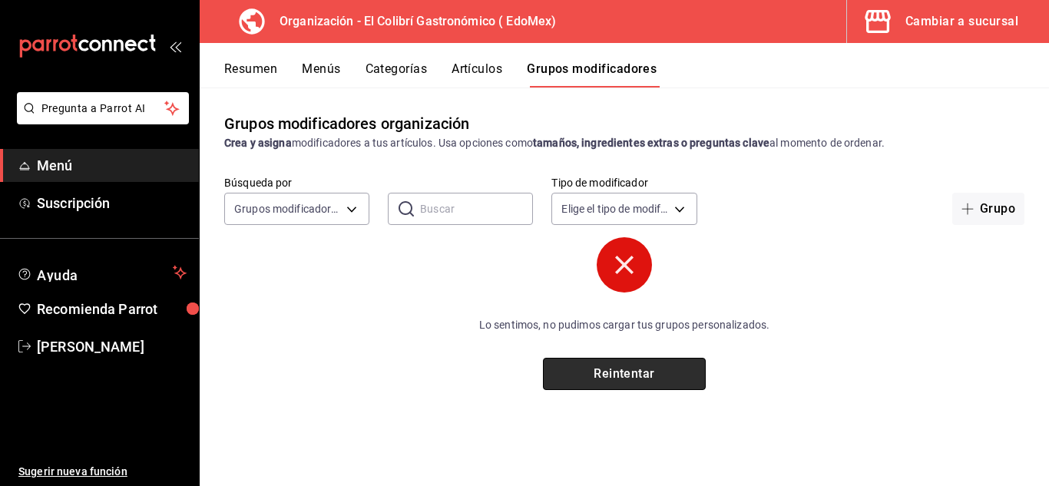
click at [598, 389] on button "Reintentar" at bounding box center [624, 374] width 163 height 32
click at [557, 380] on button "Reintentar" at bounding box center [624, 374] width 163 height 32
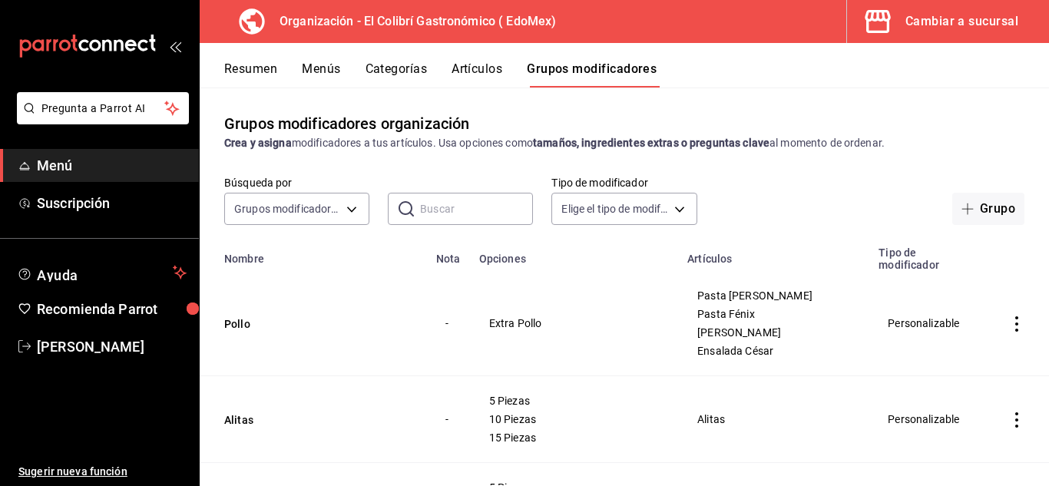
click at [472, 69] on button "Artículos" at bounding box center [477, 74] width 51 height 26
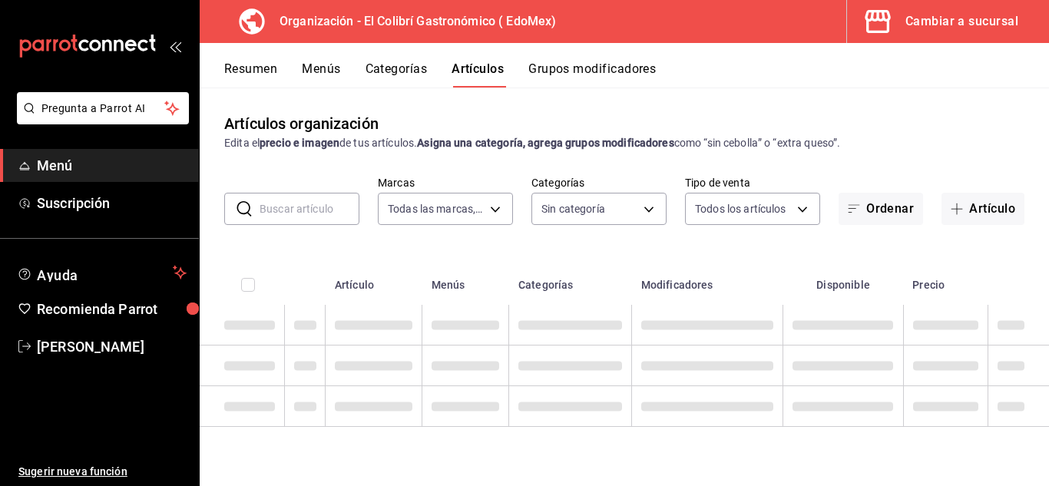
type input "02d79155-410a-4a52-ba4e-8d9765c47241"
click at [320, 210] on input "text" at bounding box center [310, 209] width 100 height 31
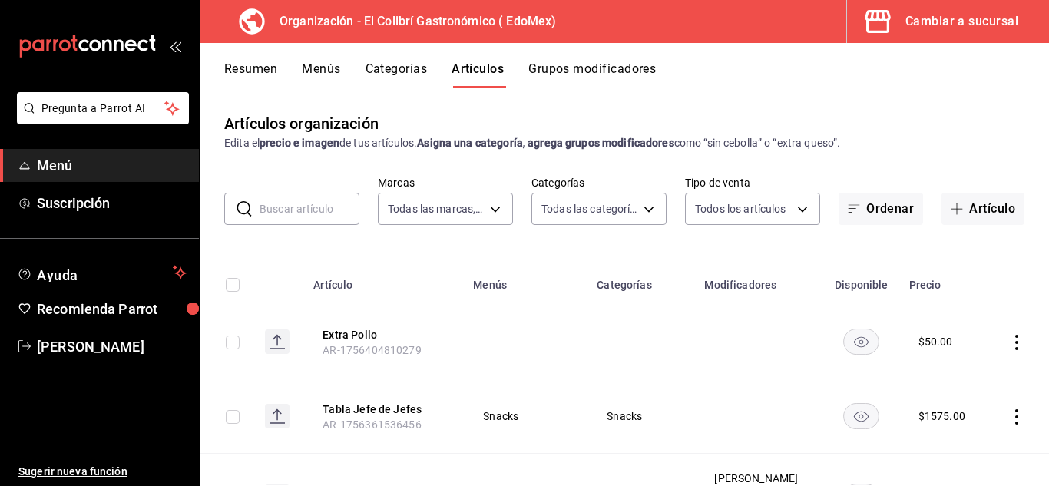
type input "6d6c4fd1-e53a-4624-99a2-7c92c6384161,d9fe7160-f61a-492f-ad87-3c2b3108834a,4ea69…"
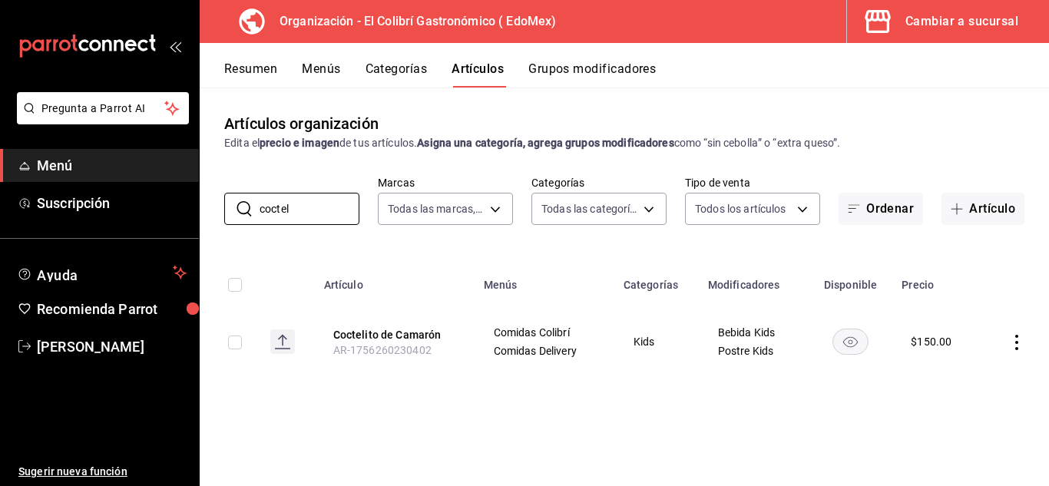
type input "coctel"
click at [310, 213] on input "có" at bounding box center [310, 209] width 100 height 31
type input "cóc"
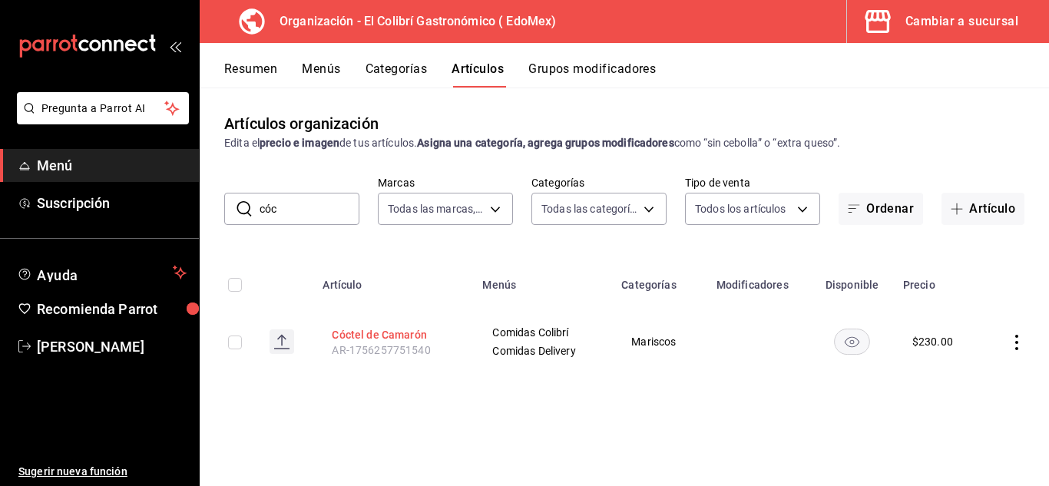
click at [399, 340] on button "Cóctel de Camarón" at bounding box center [393, 334] width 123 height 15
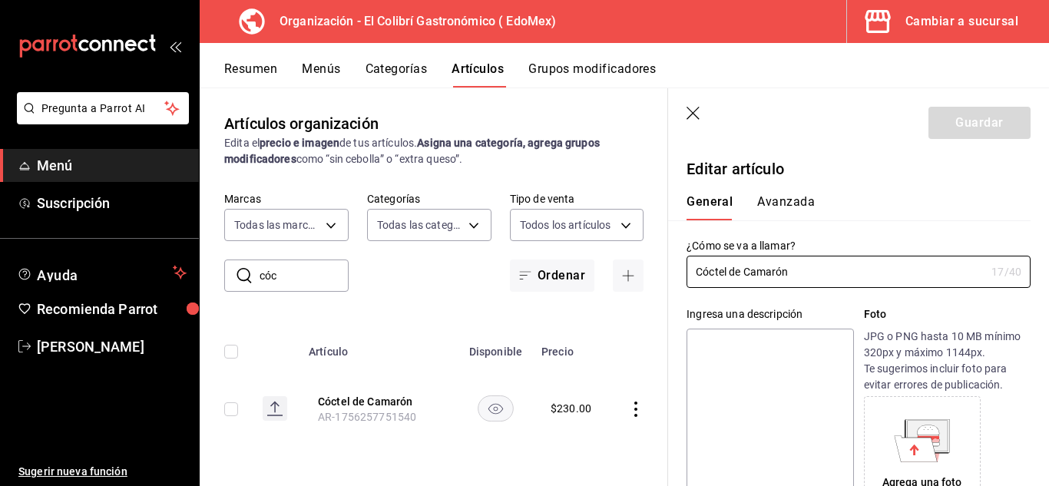
type input "$230.00"
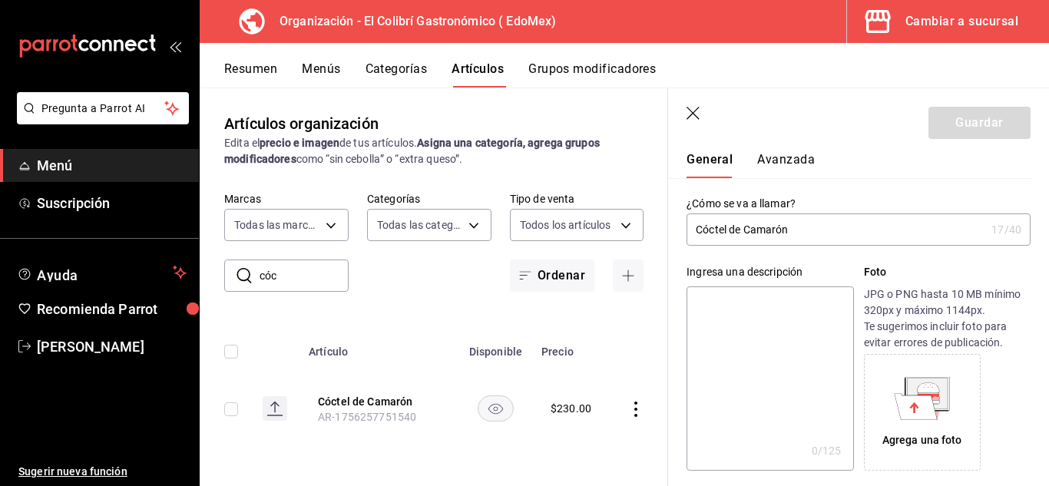
scroll to position [42, 0]
click at [826, 243] on input "Cóctel de Camarón" at bounding box center [836, 229] width 299 height 31
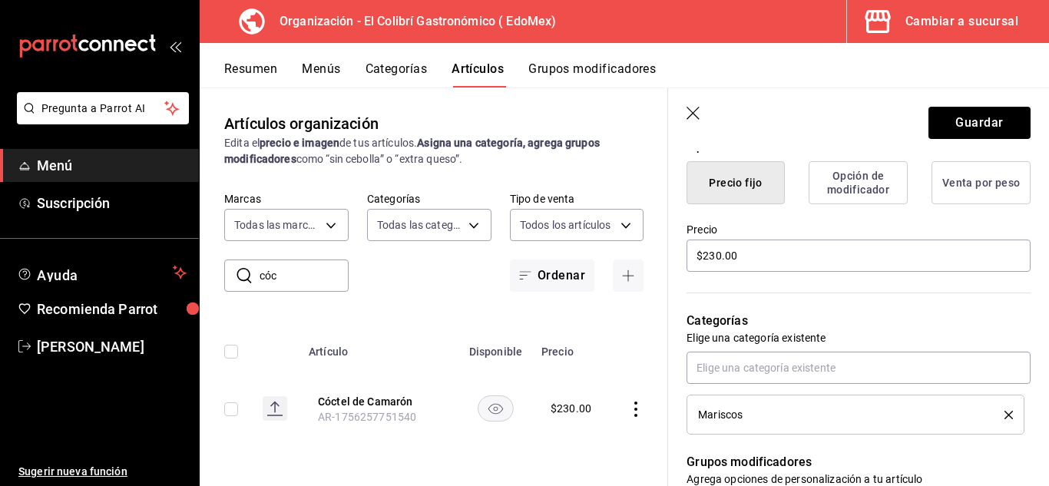
scroll to position [376, 0]
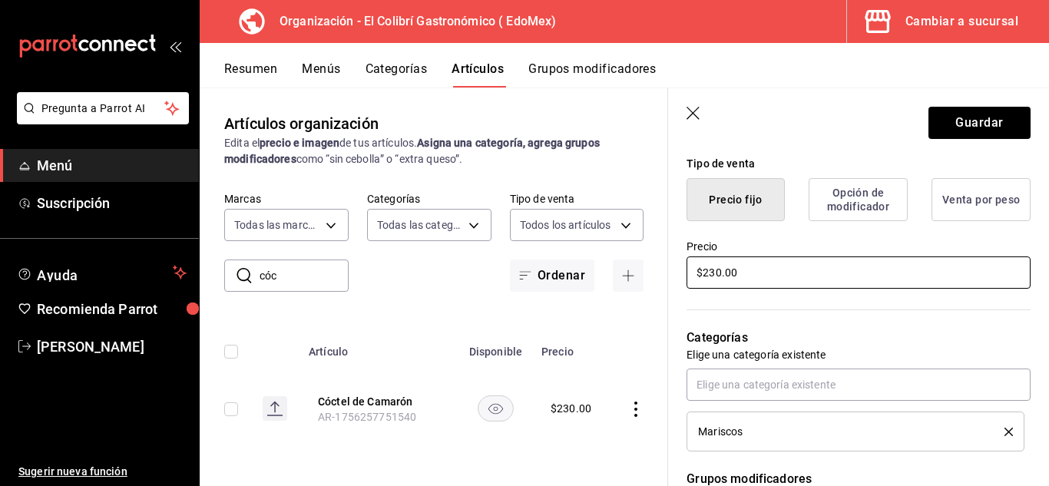
type input "Cóctel Colibri"
click at [970, 267] on input "$230.00" at bounding box center [859, 273] width 344 height 32
drag, startPoint x: 970, startPoint y: 267, endPoint x: 949, endPoint y: 207, distance: 63.7
drag, startPoint x: 949, startPoint y: 207, endPoint x: 1019, endPoint y: 243, distance: 79.3
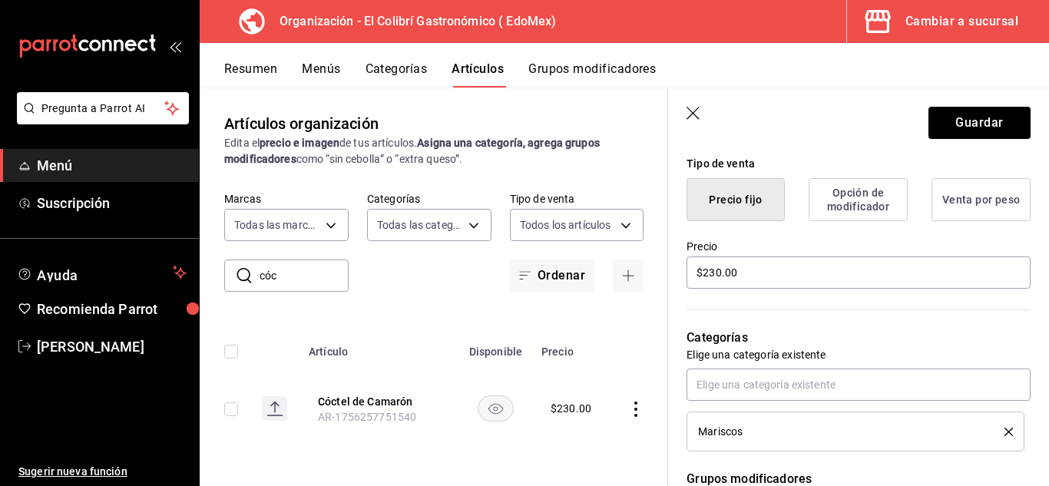
click at [1019, 243] on div "Editar artículo General Avanzada ¿Cómo se va a llamar? Cóctel Colibri 14 /40 ¿C…" at bounding box center [858, 339] width 381 height 1127
click at [994, 260] on input "$230.00" at bounding box center [859, 273] width 344 height 32
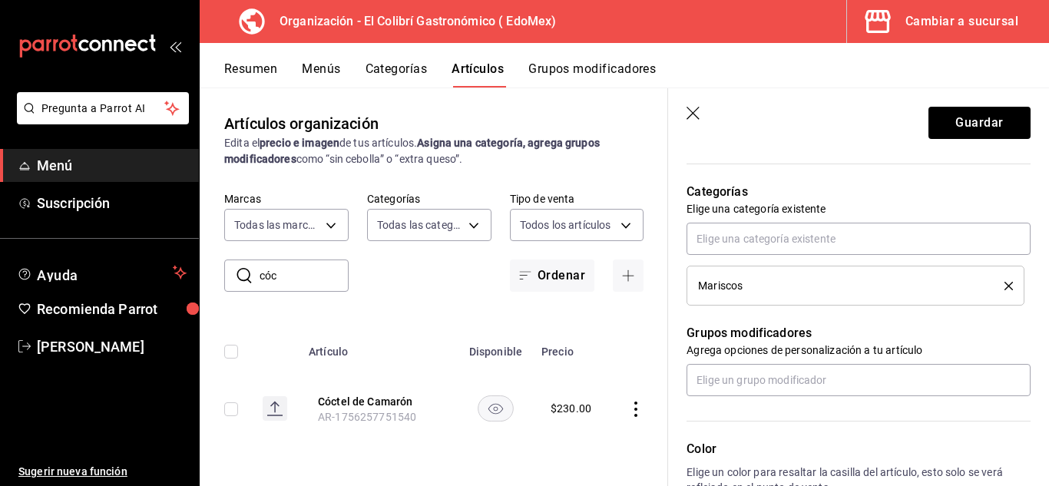
scroll to position [793, 0]
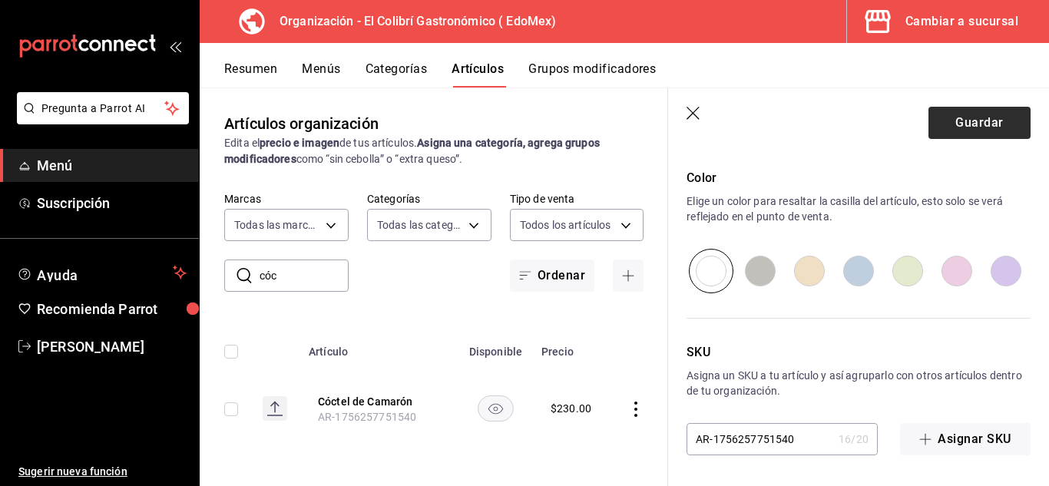
type input "$250.00"
click at [997, 118] on button "Guardar" at bounding box center [980, 123] width 102 height 32
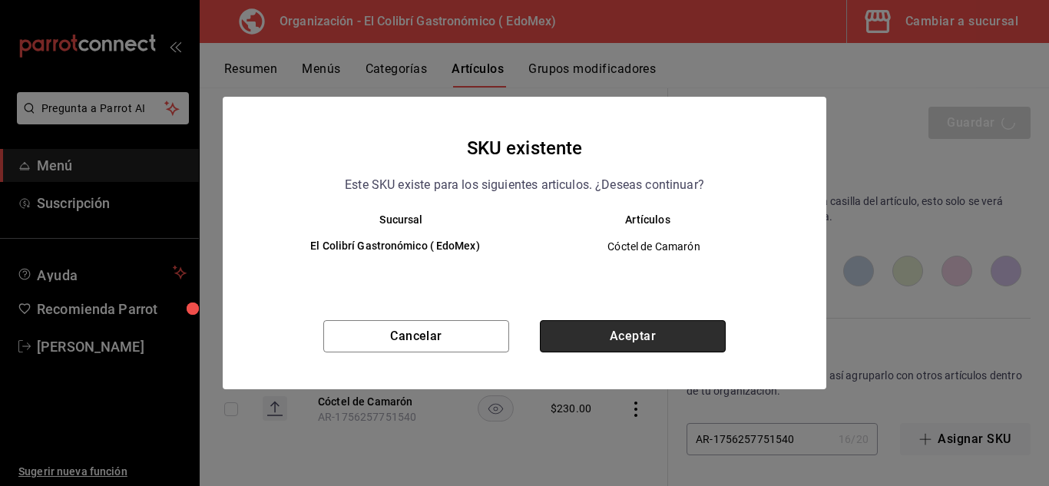
click at [649, 336] on button "Aceptar" at bounding box center [633, 336] width 186 height 32
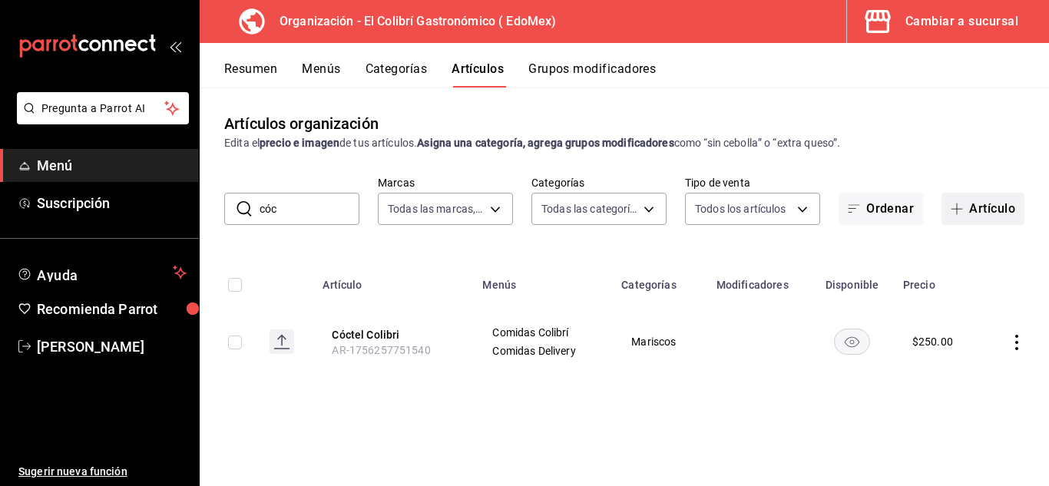
click at [972, 214] on button "Artículo" at bounding box center [983, 209] width 83 height 32
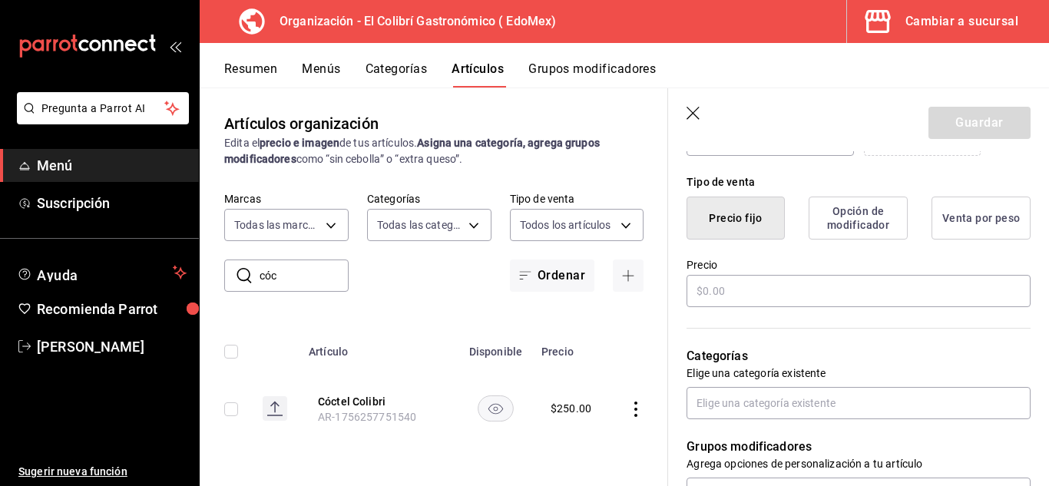
scroll to position [345, 0]
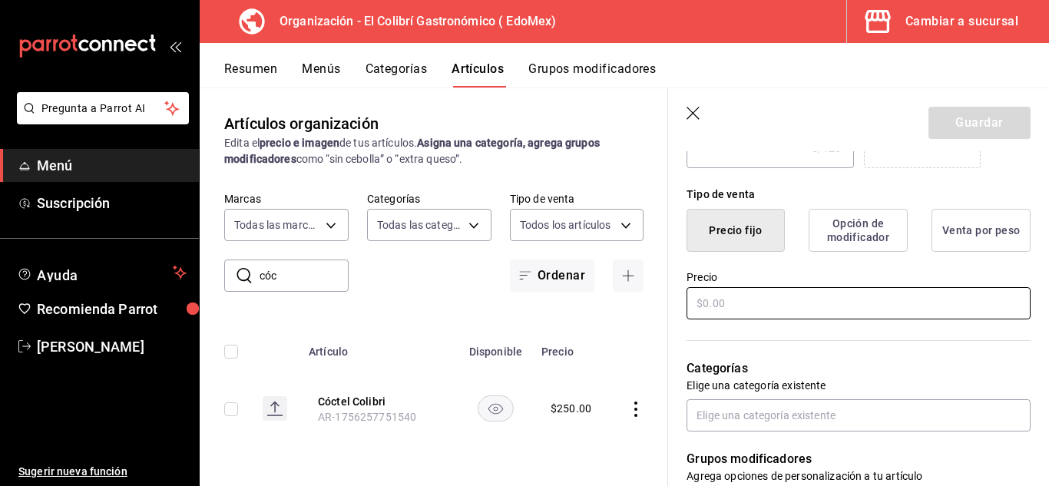
type input "Cóctel Camarón"
click at [873, 310] on input "text" at bounding box center [859, 303] width 344 height 32
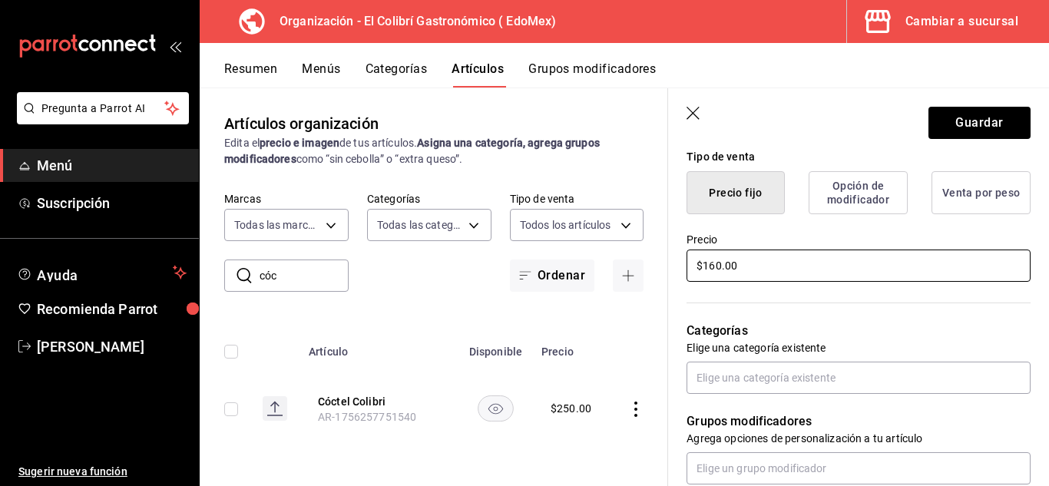
scroll to position [411, 0]
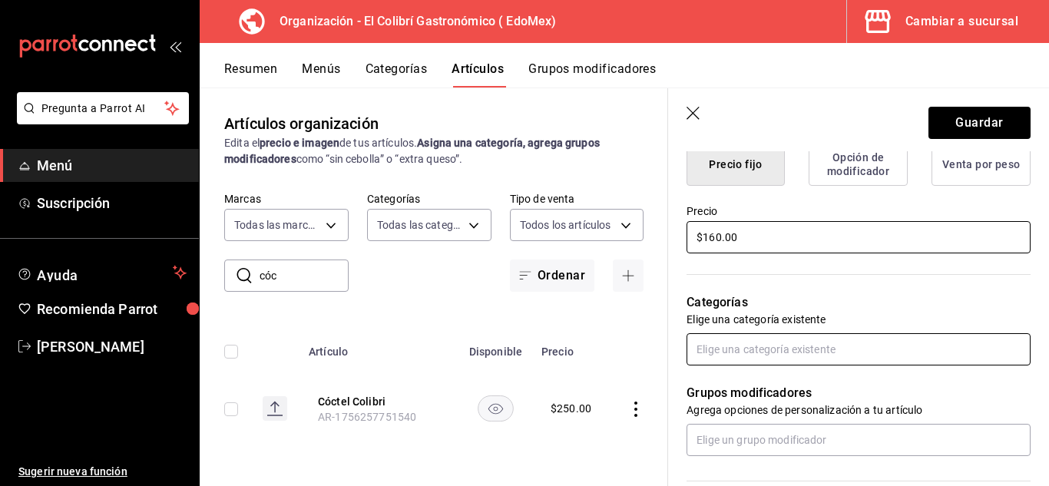
type input "$160.00"
click at [889, 338] on input "text" at bounding box center [859, 349] width 344 height 32
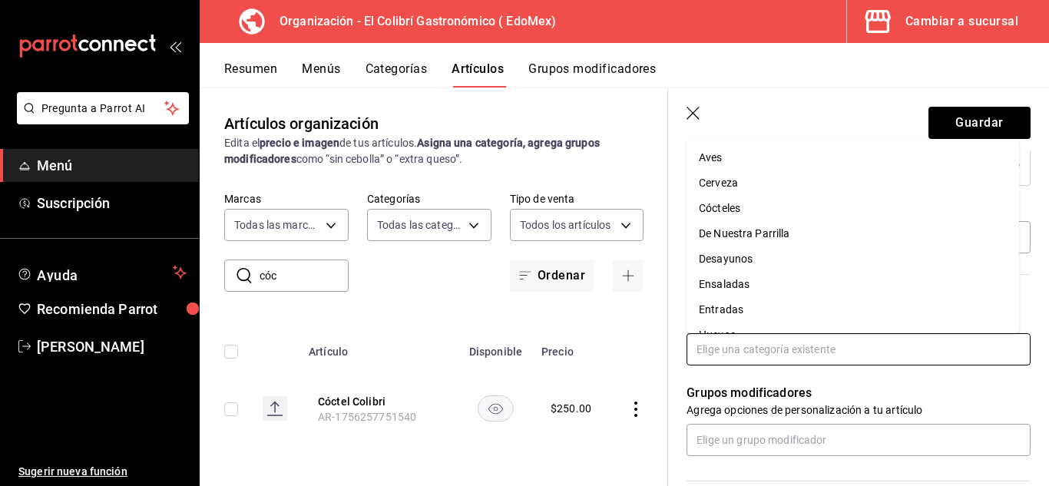
type input "c"
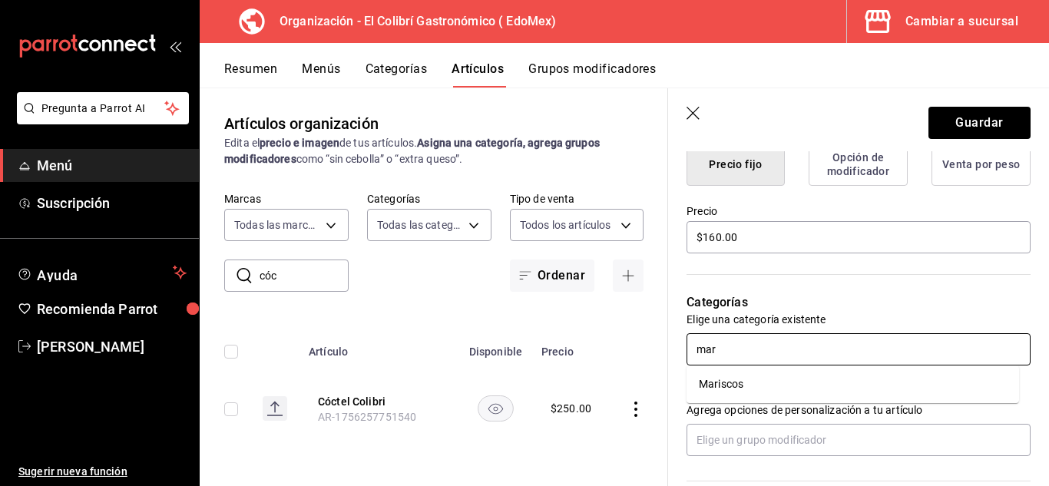
type input "mar"
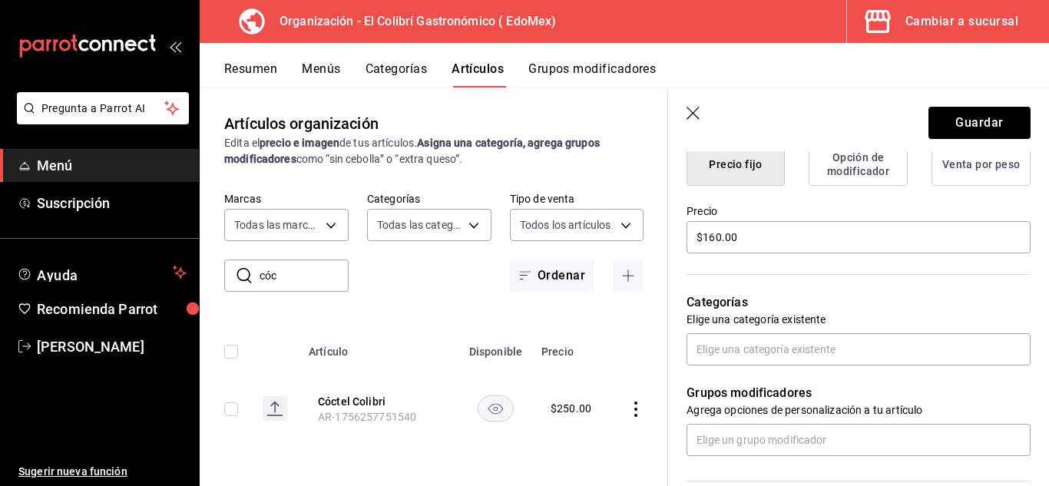
click at [806, 403] on p "Agrega opciones de personalización a tu artículo" at bounding box center [859, 409] width 344 height 15
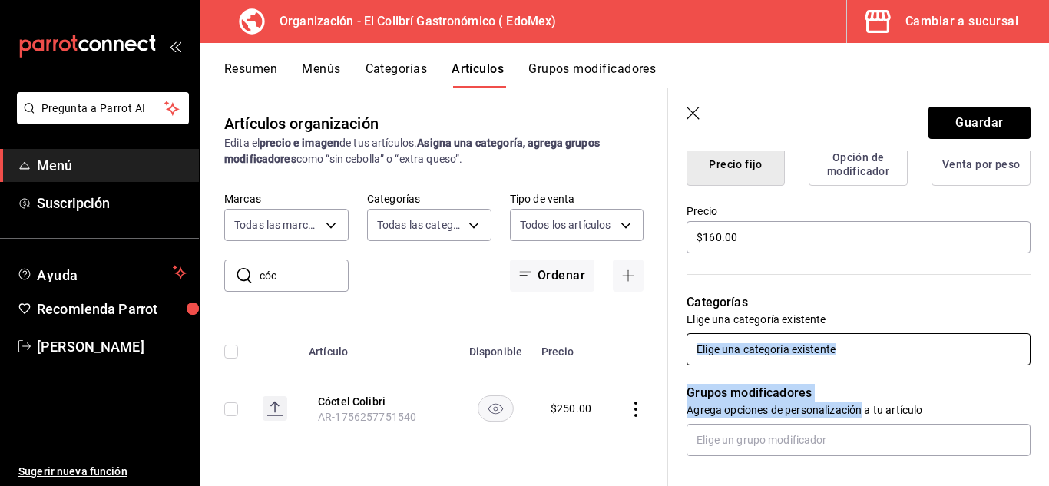
drag, startPoint x: 806, startPoint y: 403, endPoint x: 842, endPoint y: 358, distance: 57.9
click at [842, 358] on div "¿Cómo se va a llamar? Cóctel Camarón 14 /40 ¿Cómo se va a llamar? Ingresa una d…" at bounding box center [849, 298] width 363 height 977
click at [846, 354] on input "text" at bounding box center [859, 349] width 344 height 32
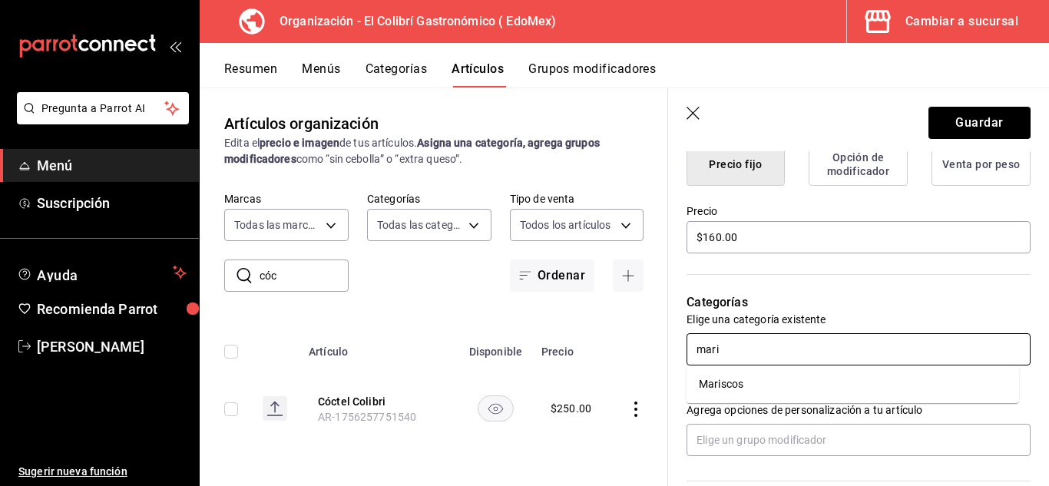
type input "maris"
click at [806, 384] on li "Mariscos" at bounding box center [853, 384] width 333 height 25
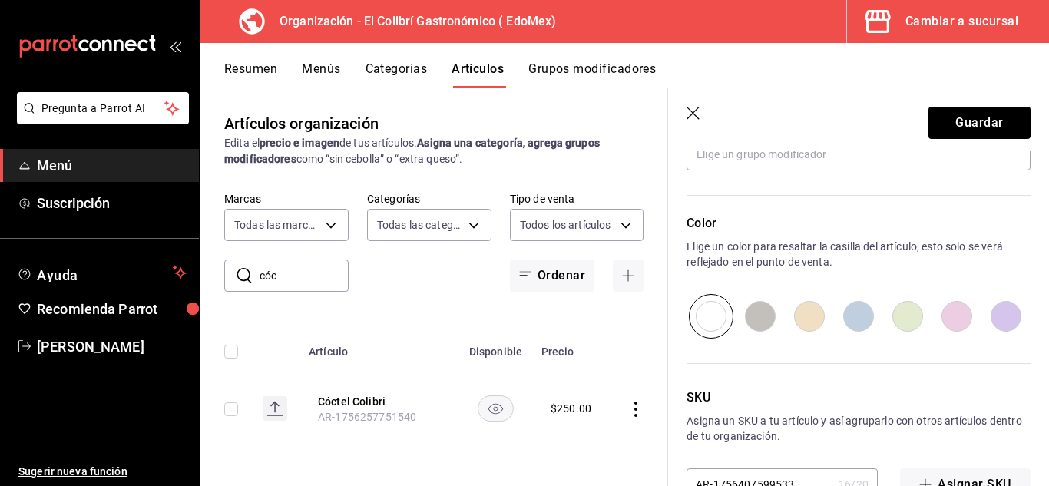
scroll to position [793, 0]
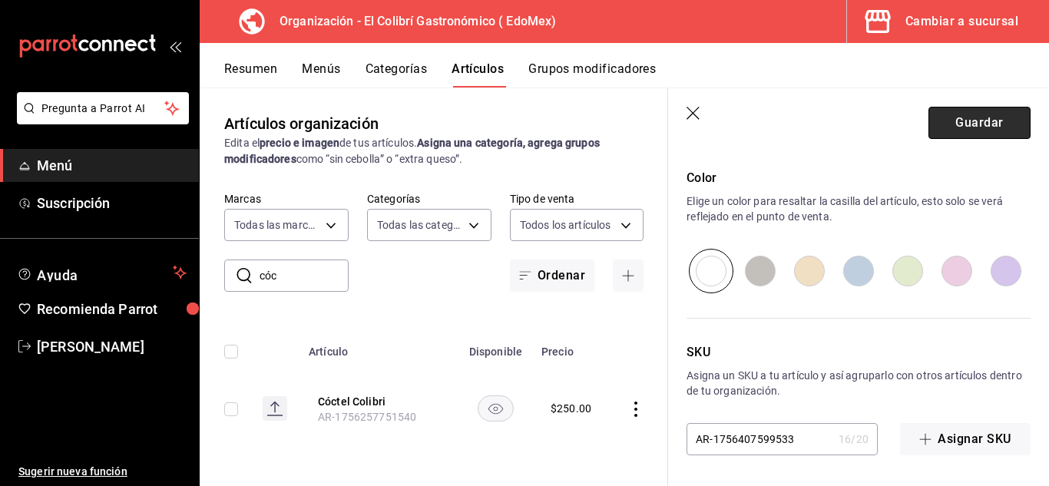
click at [994, 131] on button "Guardar" at bounding box center [980, 123] width 102 height 32
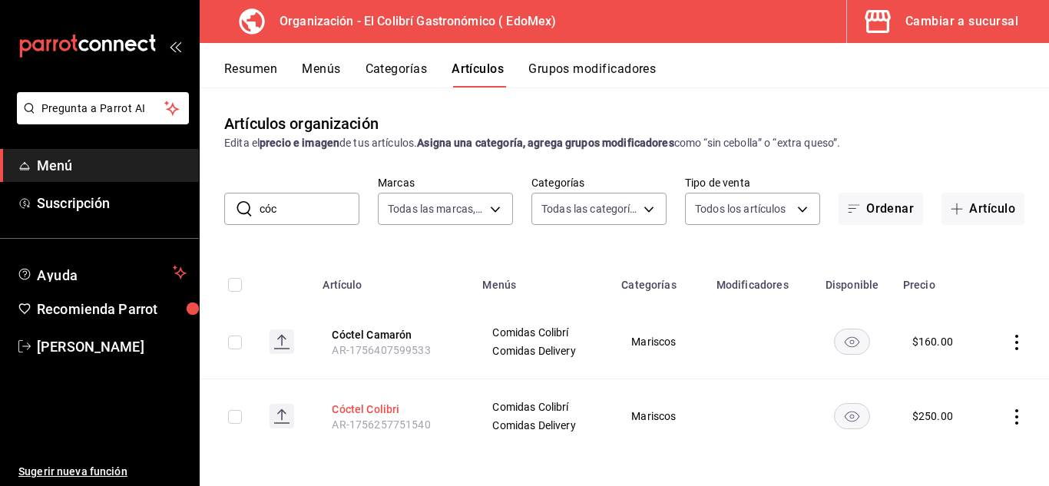
click at [379, 411] on button "Cóctel Colibri" at bounding box center [393, 409] width 123 height 15
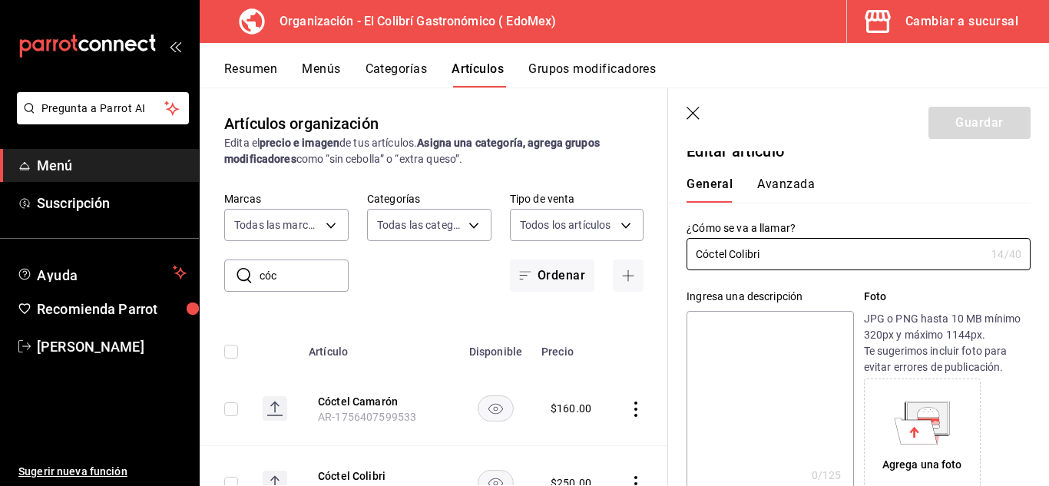
scroll to position [59, 0]
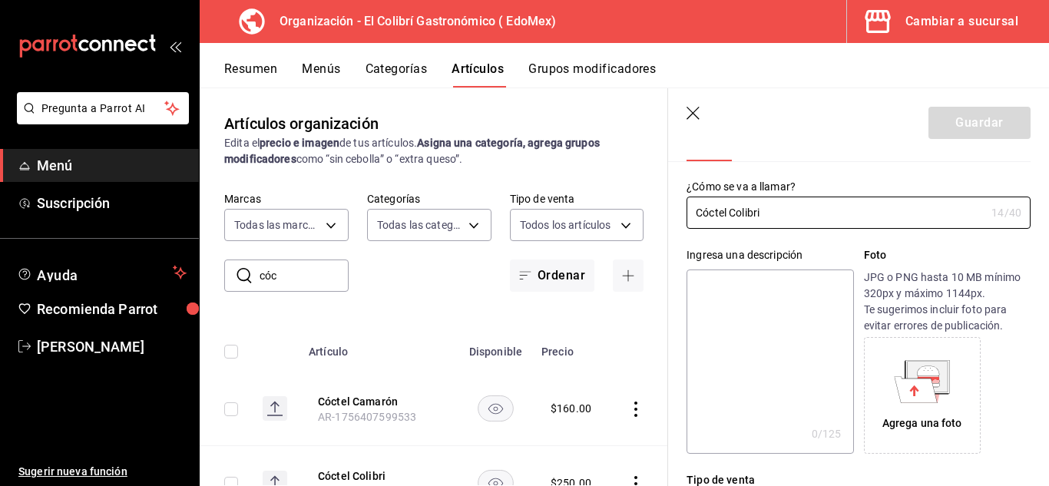
click at [790, 356] on textarea at bounding box center [770, 362] width 167 height 184
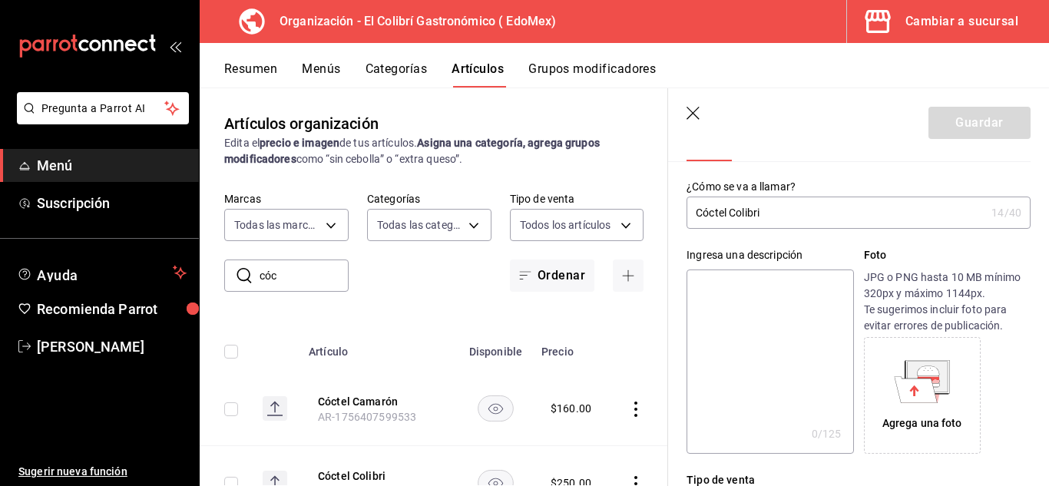
paste textarea "Callo de Hacha, Almeja Chocolata, Ostion y Camarón"
type textarea "Callo de Hacha, Almeja Chocolata, Ostion y Camarón"
type textarea "x"
click at [790, 356] on textarea "Callo de Hacha, Almeja Chocolata, Ostion y Camarón" at bounding box center [770, 362] width 167 height 184
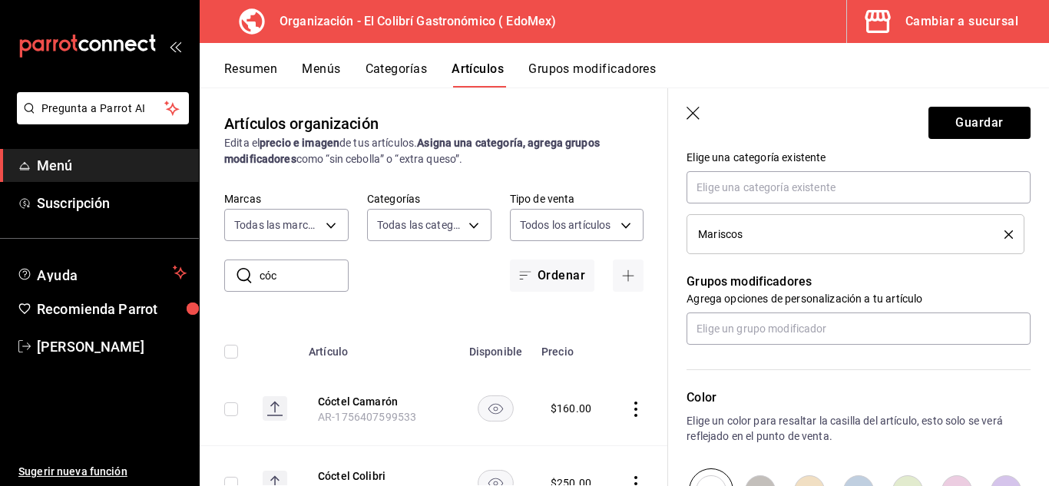
scroll to position [568, 0]
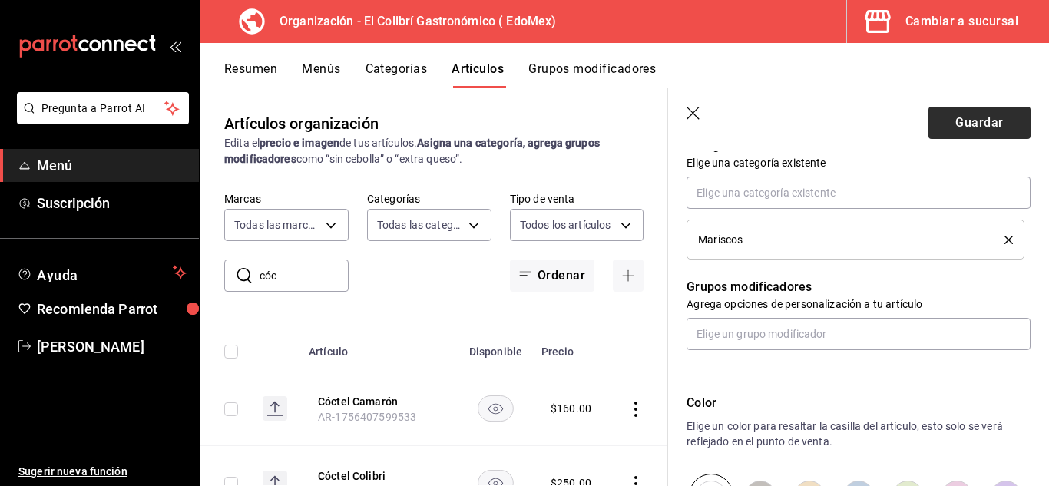
type textarea "Callo de Hacha, Almeja Chocolata, Ostion y Camarón"
click at [1014, 124] on button "Guardar" at bounding box center [980, 123] width 102 height 32
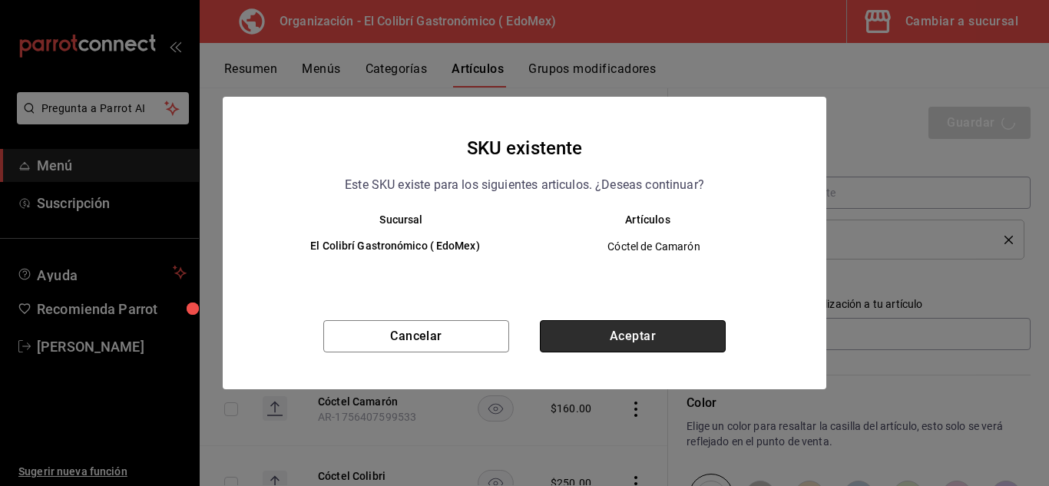
click at [627, 335] on button "Aceptar" at bounding box center [633, 336] width 186 height 32
type textarea "x"
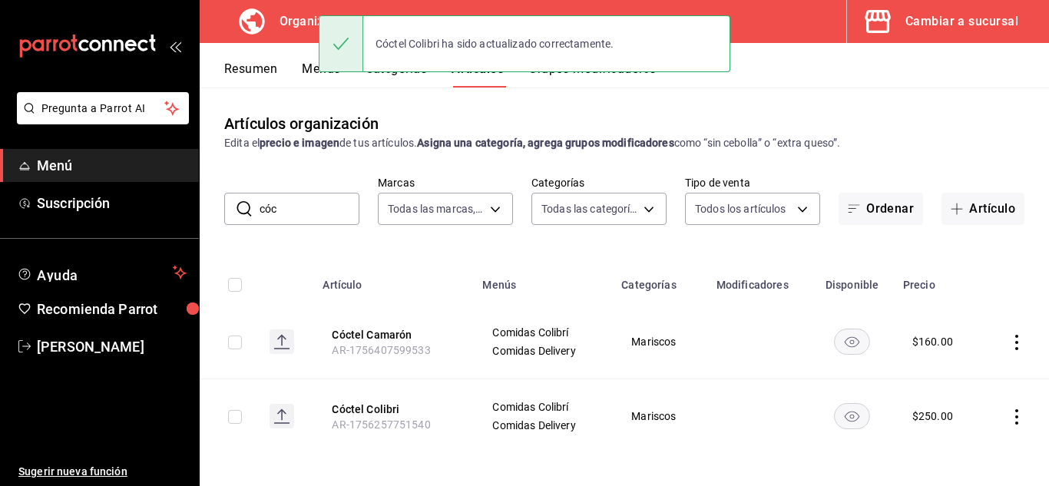
click at [336, 79] on button "Menús" at bounding box center [321, 74] width 38 height 26
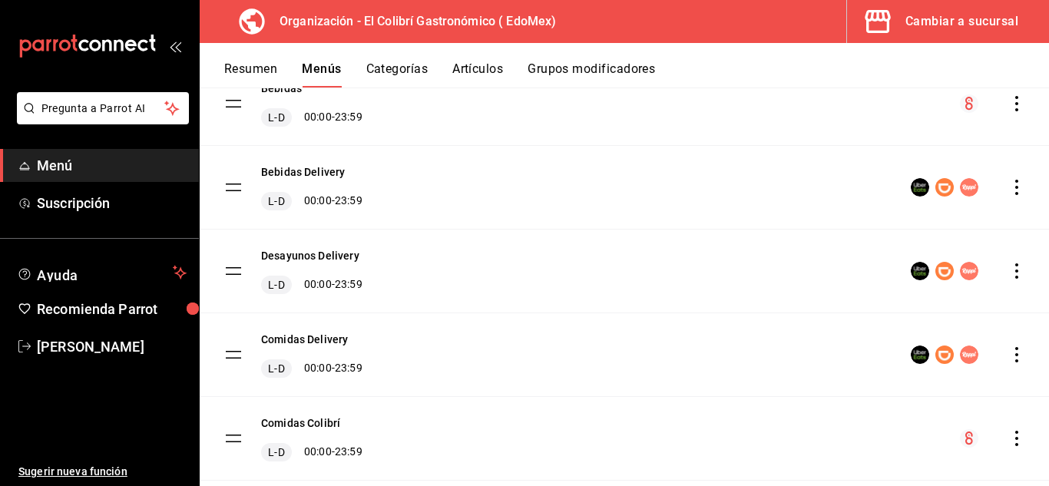
scroll to position [222, 0]
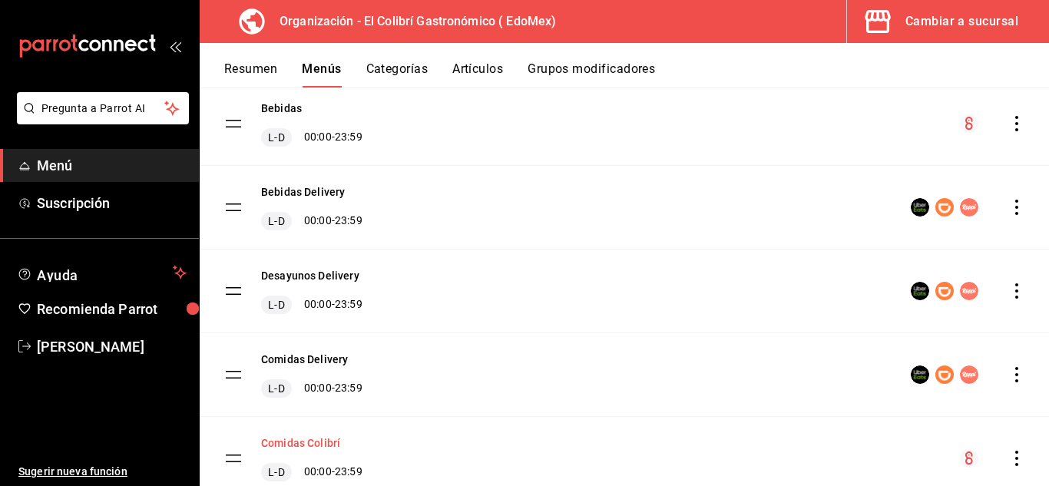
click at [313, 441] on button "Comidas Colibrí" at bounding box center [300, 442] width 79 height 15
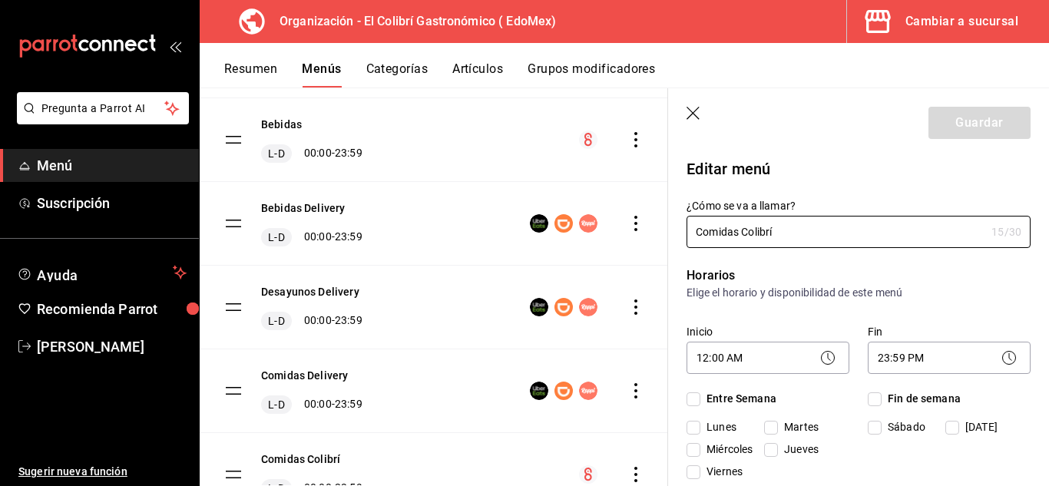
checkbox input "true"
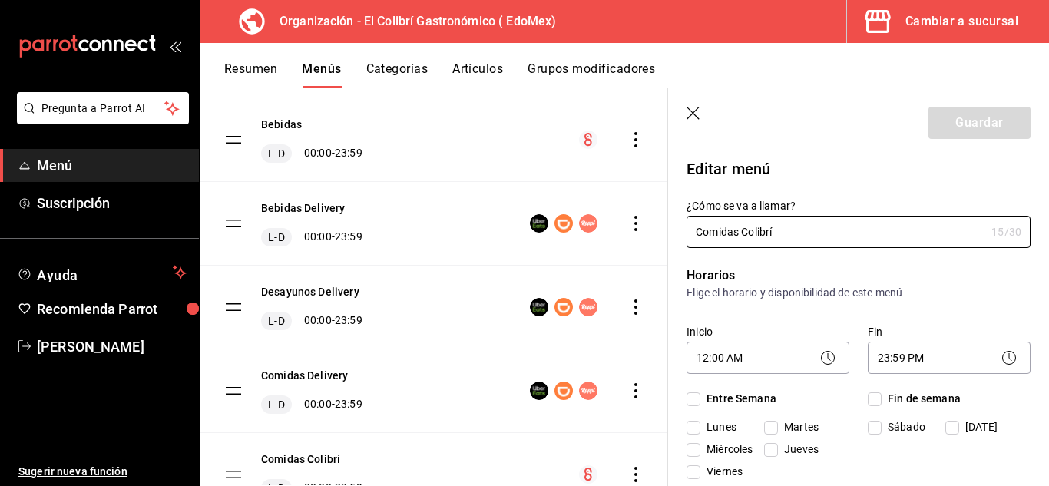
checkbox input "true"
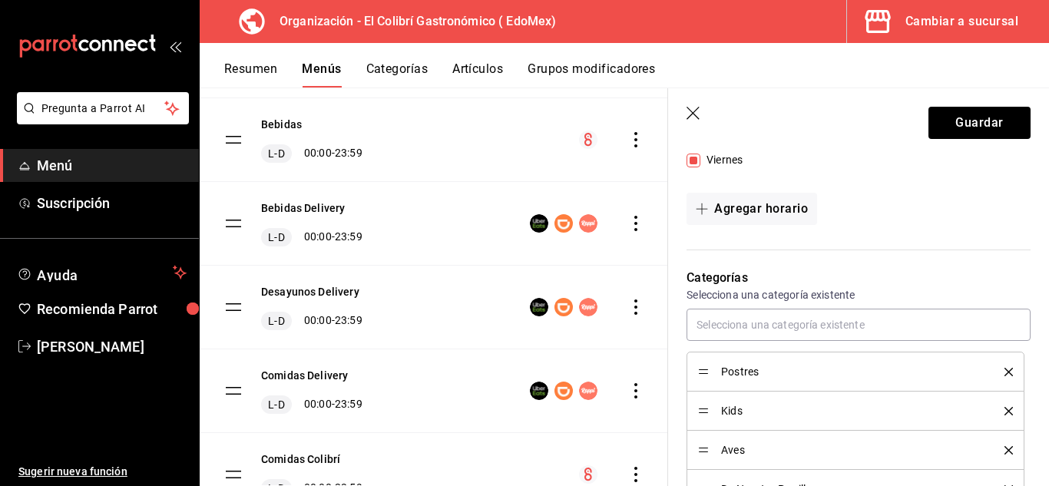
scroll to position [286, 0]
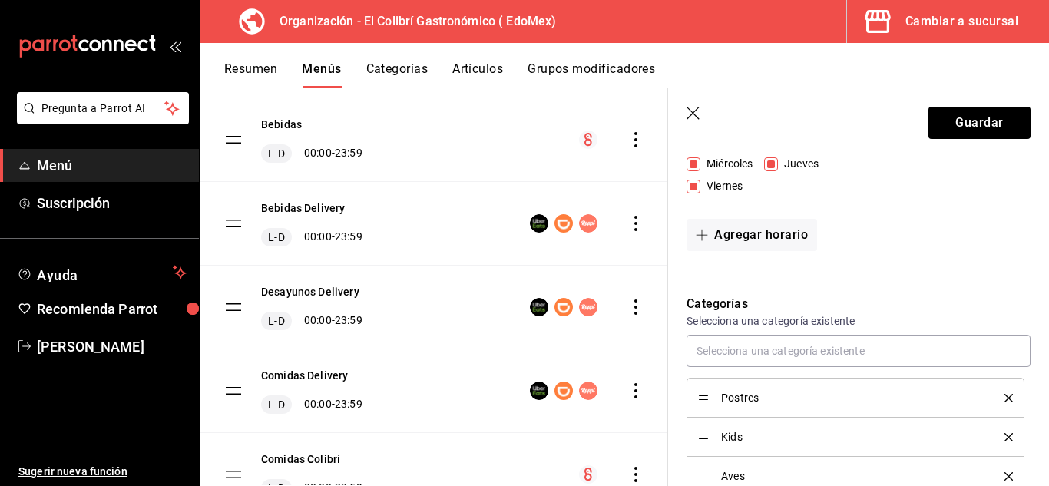
click at [698, 118] on icon "button" at bounding box center [693, 113] width 13 height 13
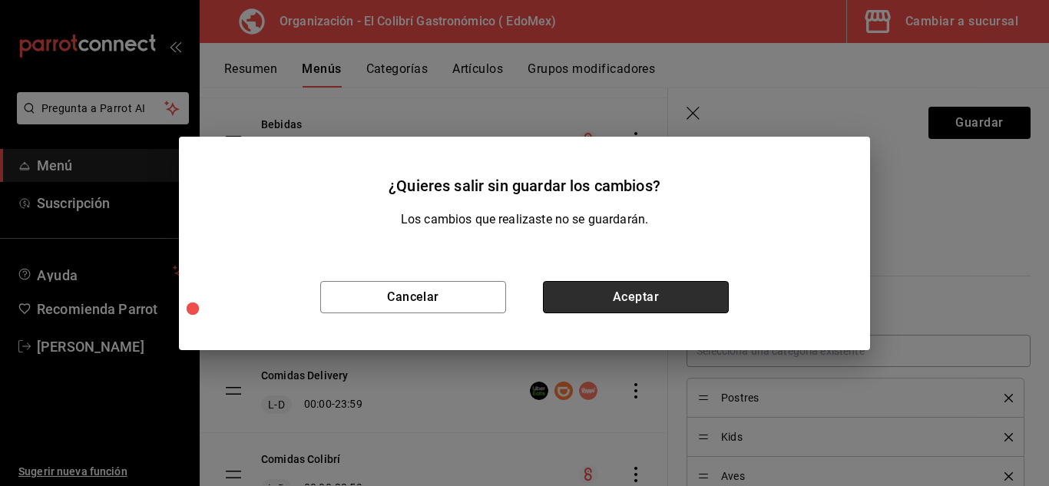
click at [617, 310] on button "Aceptar" at bounding box center [636, 297] width 186 height 32
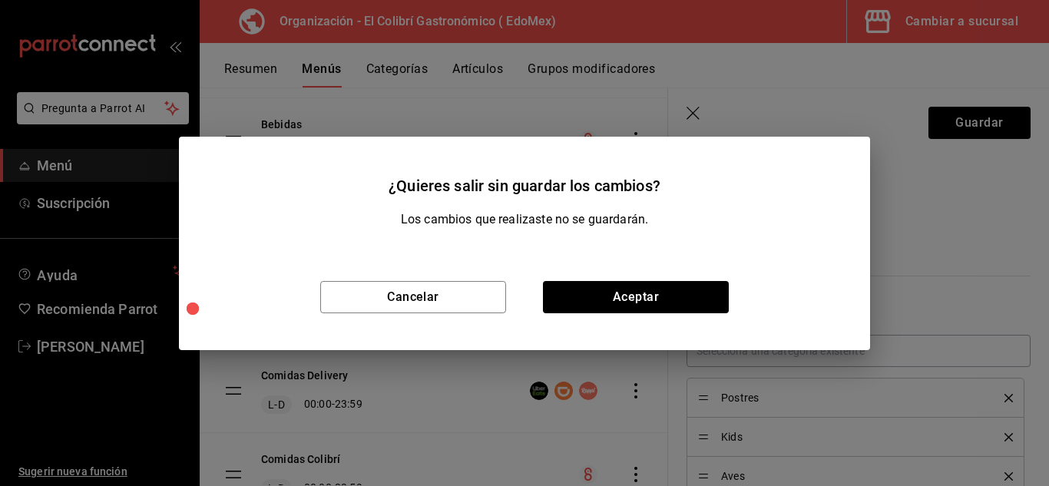
checkbox input "false"
type input "1756407678439"
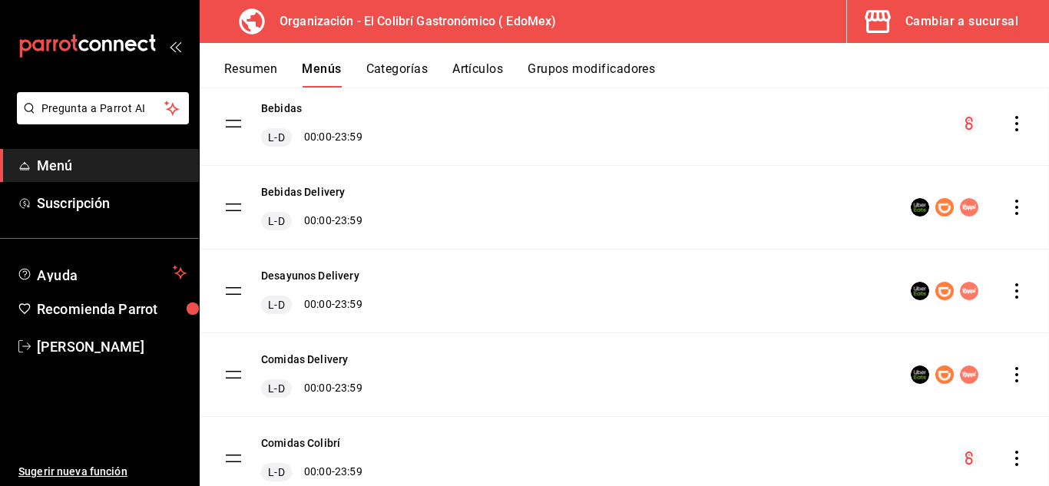
checkbox input "false"
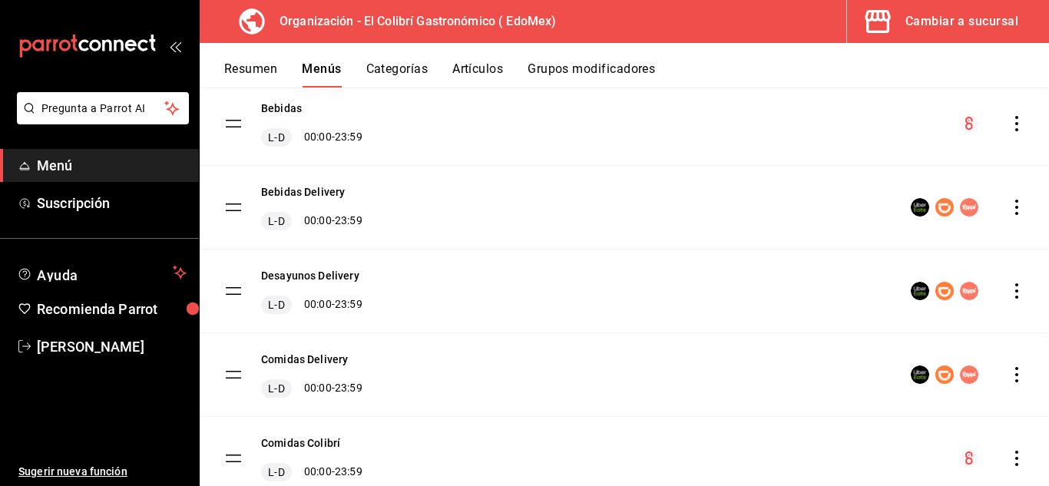
checkbox input "false"
click at [1009, 455] on icon "actions" at bounding box center [1016, 458] width 15 height 15
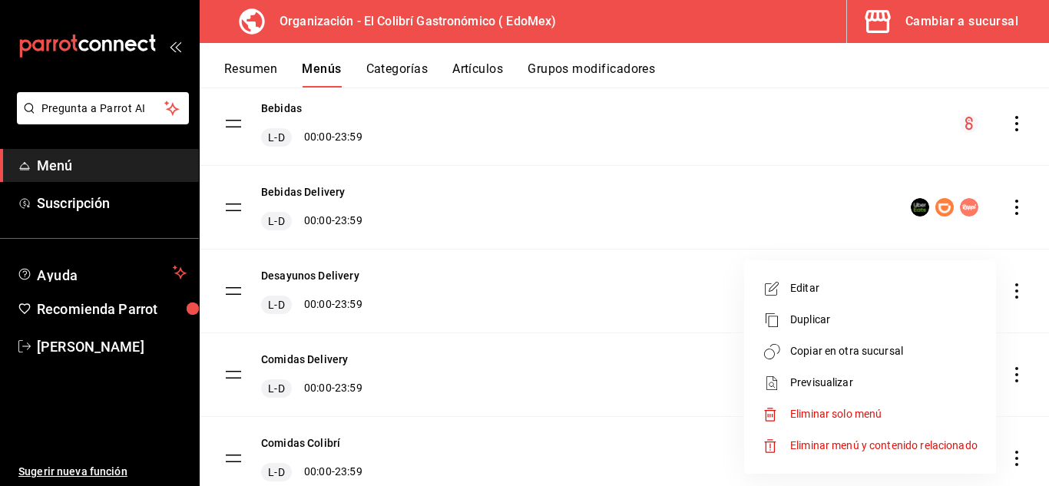
click at [872, 346] on span "Copiar en otra sucursal" at bounding box center [883, 351] width 187 height 16
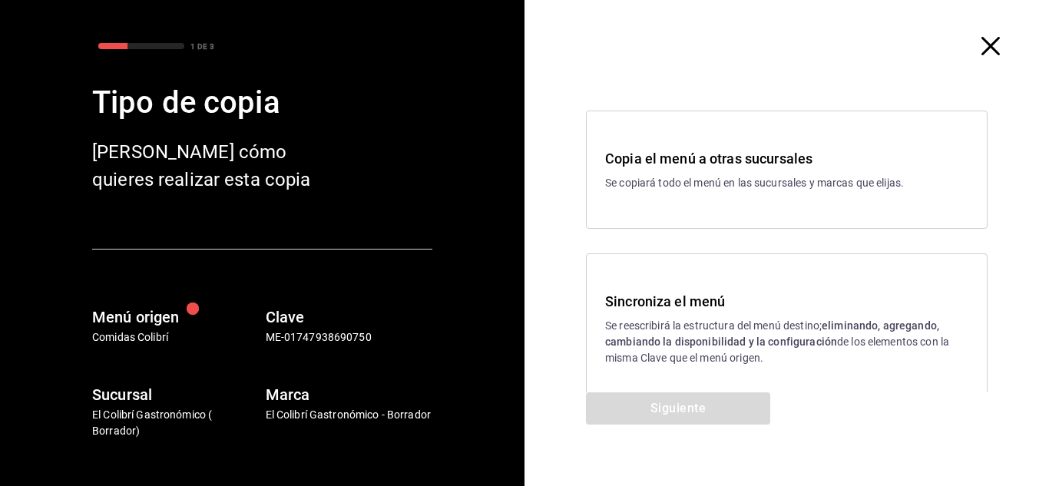
click at [699, 333] on p "Se reescribirá la estructura del menú destino; eliminando, agregando, cambiando…" at bounding box center [786, 342] width 363 height 48
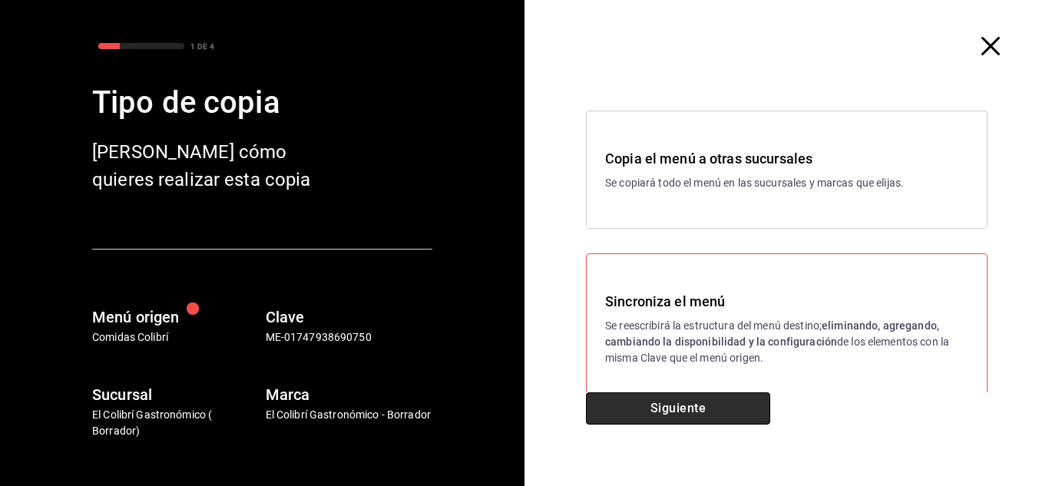
click at [694, 409] on button "Siguiente" at bounding box center [678, 408] width 184 height 32
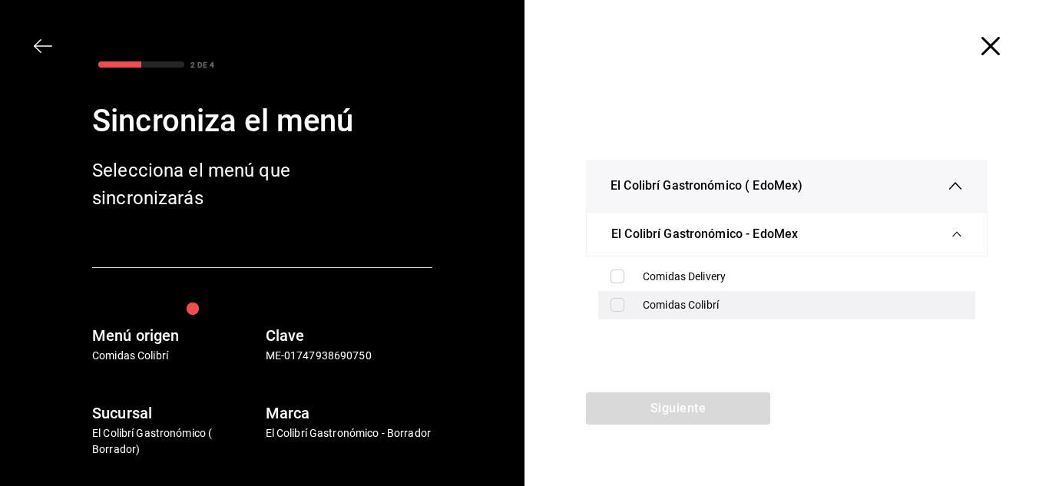
click at [647, 292] on div "Comidas Colibrí" at bounding box center [786, 305] width 377 height 28
checkbox input "true"
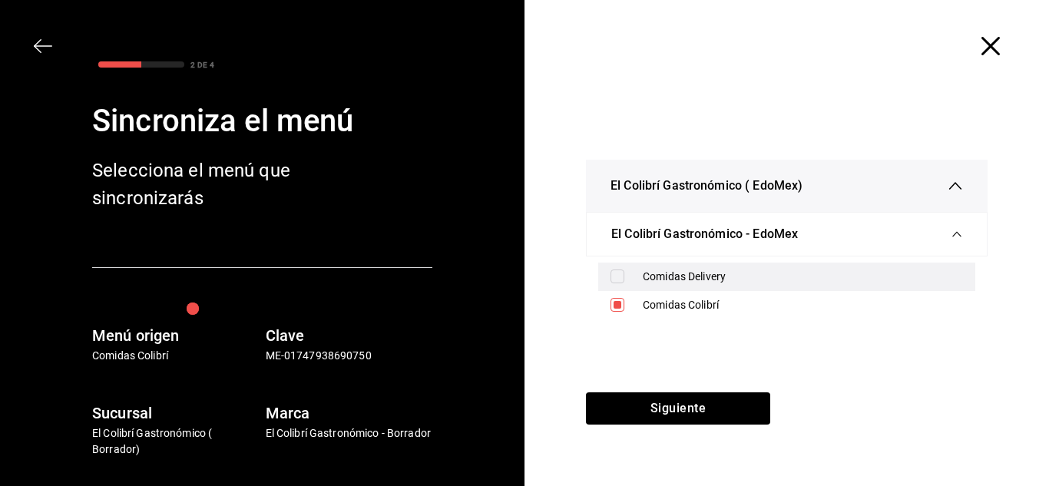
click at [650, 280] on div "Comidas Delivery" at bounding box center [803, 277] width 320 height 16
checkbox input "true"
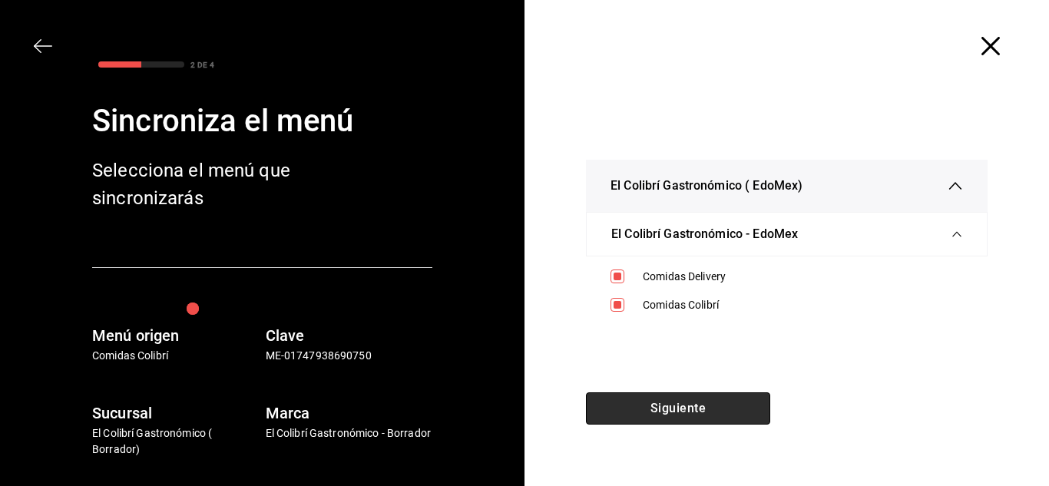
click at [692, 400] on button "Siguiente" at bounding box center [678, 408] width 184 height 32
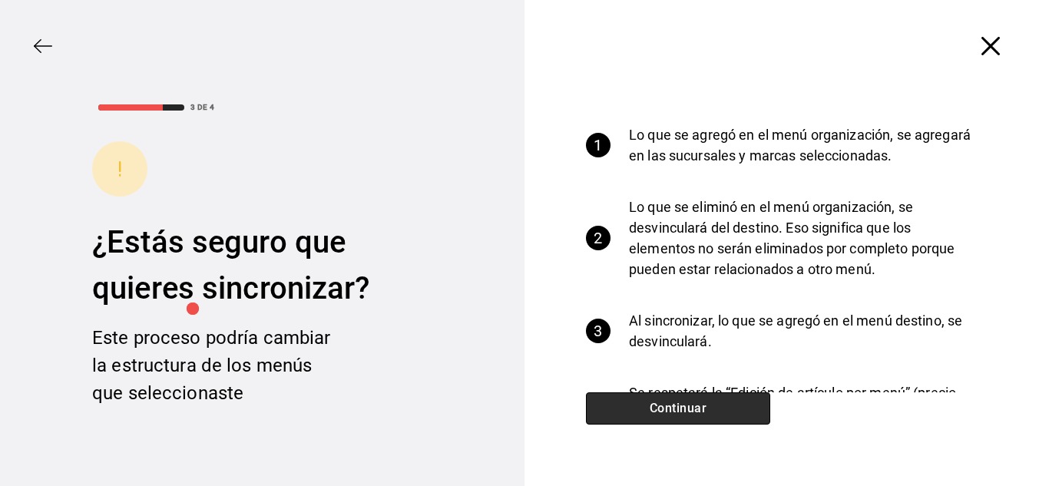
click at [692, 396] on button "Continuar" at bounding box center [678, 408] width 184 height 32
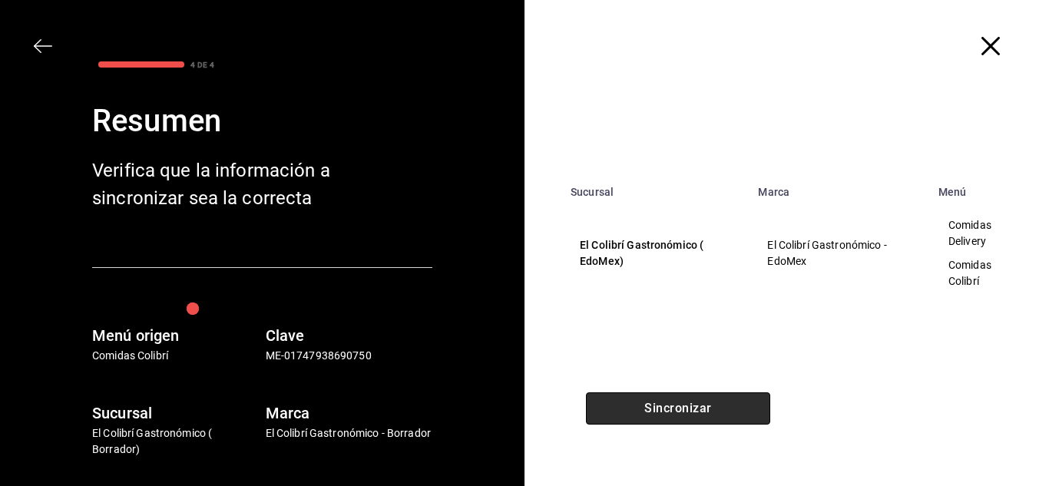
click at [692, 396] on button "Sincronizar" at bounding box center [678, 408] width 184 height 32
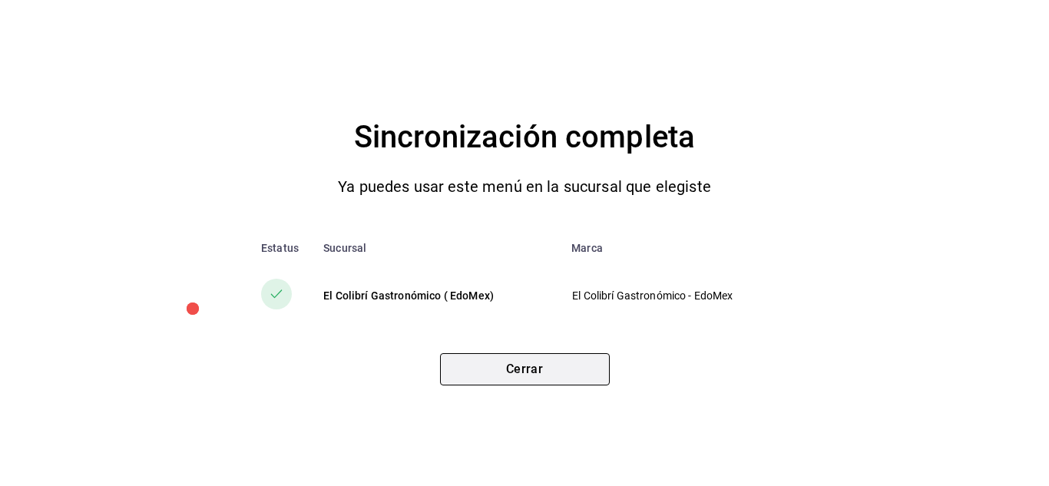
click at [526, 360] on button "Cerrar" at bounding box center [525, 369] width 170 height 32
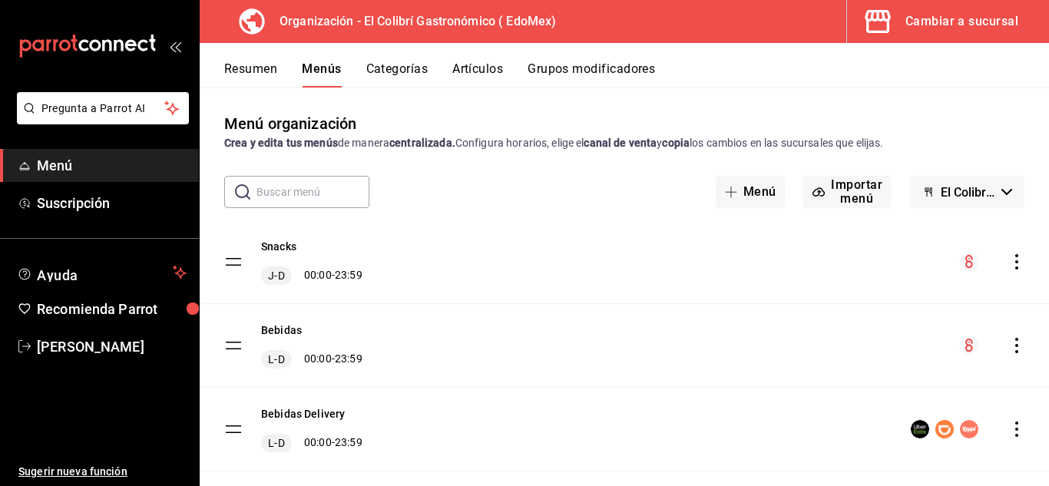
click at [978, 11] on div "Cambiar a sucursal" at bounding box center [962, 22] width 113 height 22
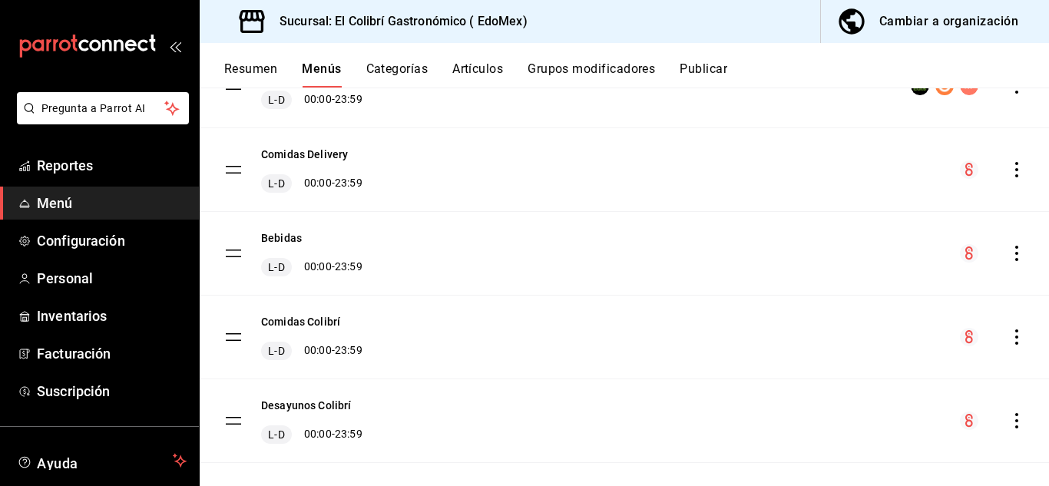
scroll to position [320, 0]
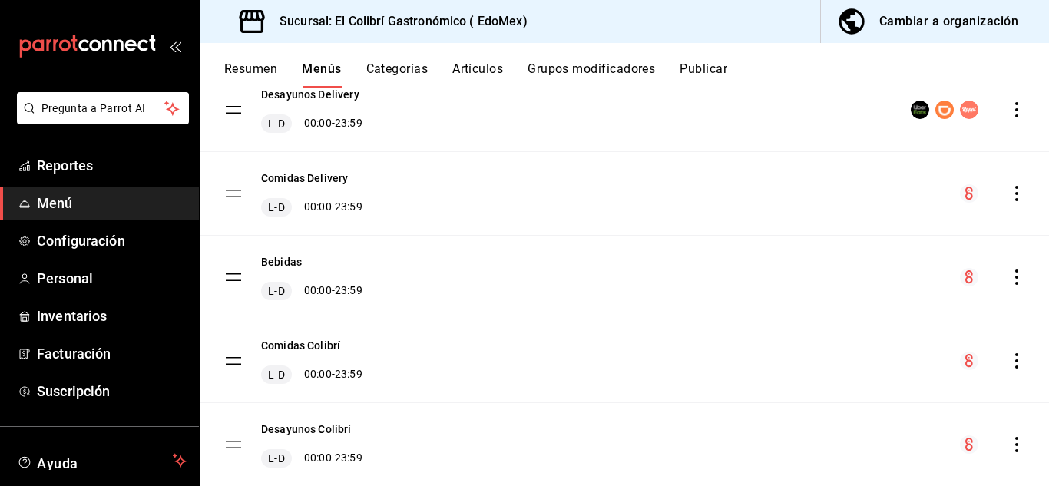
click at [999, 204] on div "Comidas Delivery L-D 00:00 - 23:59" at bounding box center [624, 193] width 849 height 83
click at [1007, 204] on div "Comidas Delivery L-D 00:00 - 23:59" at bounding box center [624, 193] width 849 height 83
click at [1009, 200] on icon "actions" at bounding box center [1016, 193] width 15 height 15
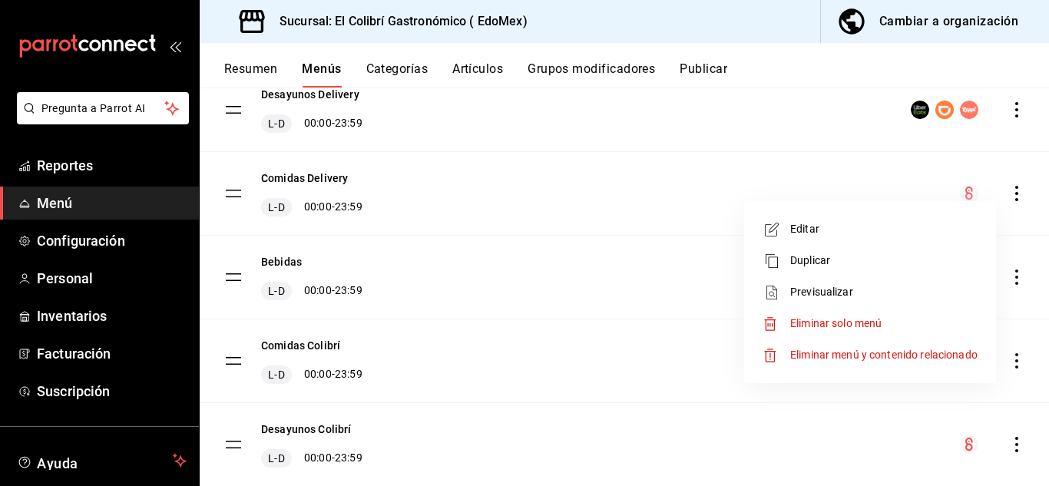
click at [892, 232] on span "Editar" at bounding box center [883, 229] width 187 height 16
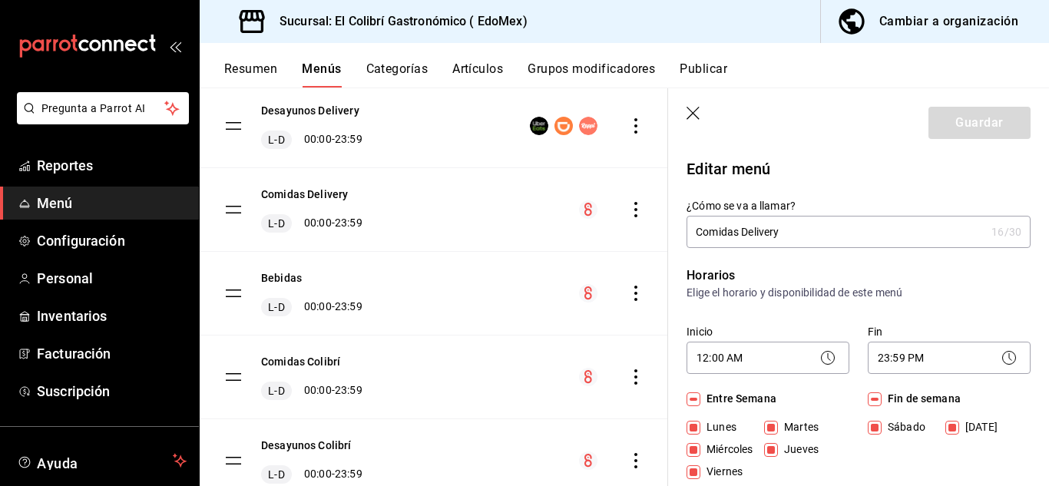
click at [1033, 144] on header "Guardar" at bounding box center [858, 119] width 381 height 63
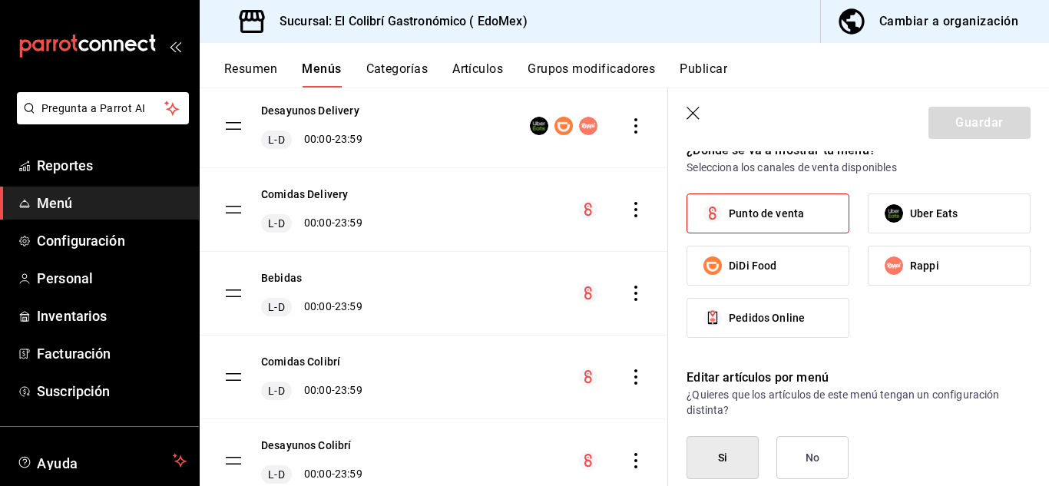
scroll to position [922, 0]
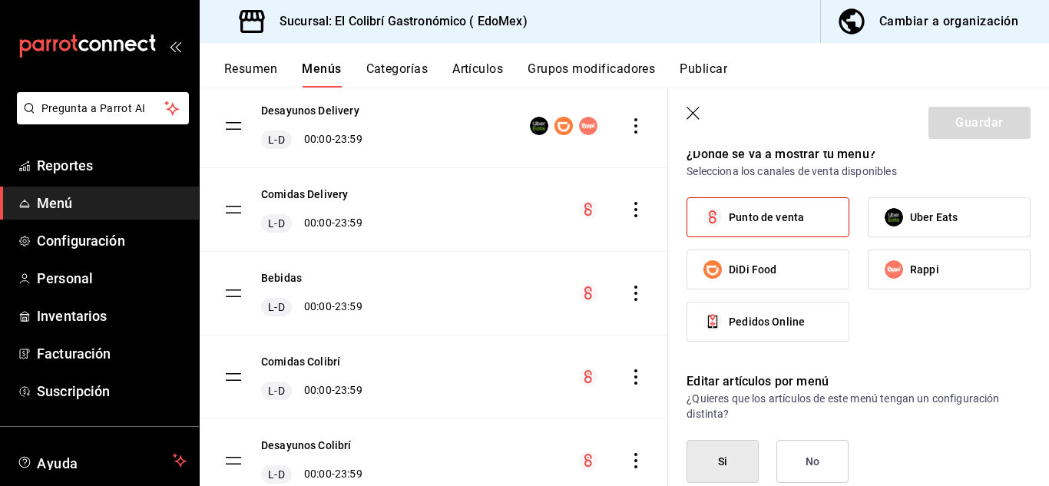
click at [791, 218] on span "Punto de venta" at bounding box center [766, 218] width 75 height 16
click at [729, 218] on input "Punto de venta" at bounding box center [713, 217] width 32 height 32
checkbox input "false"
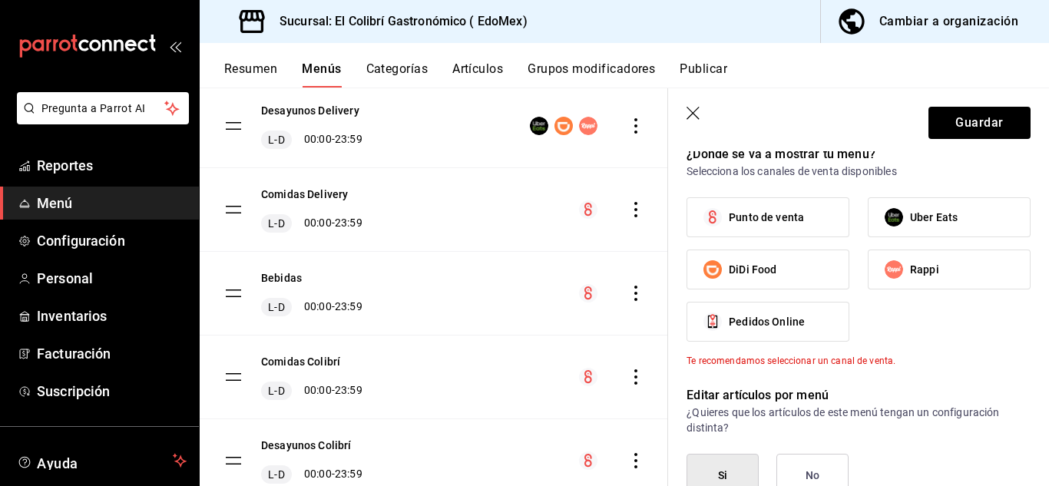
click at [790, 282] on label "DiDi Food" at bounding box center [767, 269] width 161 height 38
click at [729, 282] on input "DiDi Food" at bounding box center [713, 269] width 32 height 32
checkbox input "true"
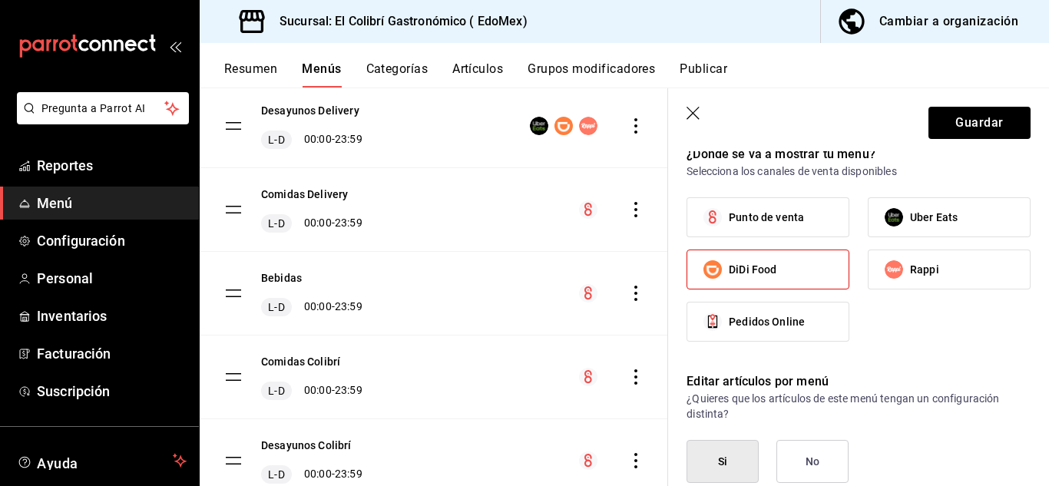
click at [909, 296] on div "Punto de venta Uber Eats DiDi Food Rappi Pedidos Online" at bounding box center [859, 275] width 344 height 157
click at [939, 278] on label "Rappi" at bounding box center [949, 269] width 161 height 38
click at [910, 278] on input "Rappi" at bounding box center [894, 269] width 32 height 32
checkbox input "true"
click at [949, 233] on label "Uber Eats" at bounding box center [949, 217] width 161 height 38
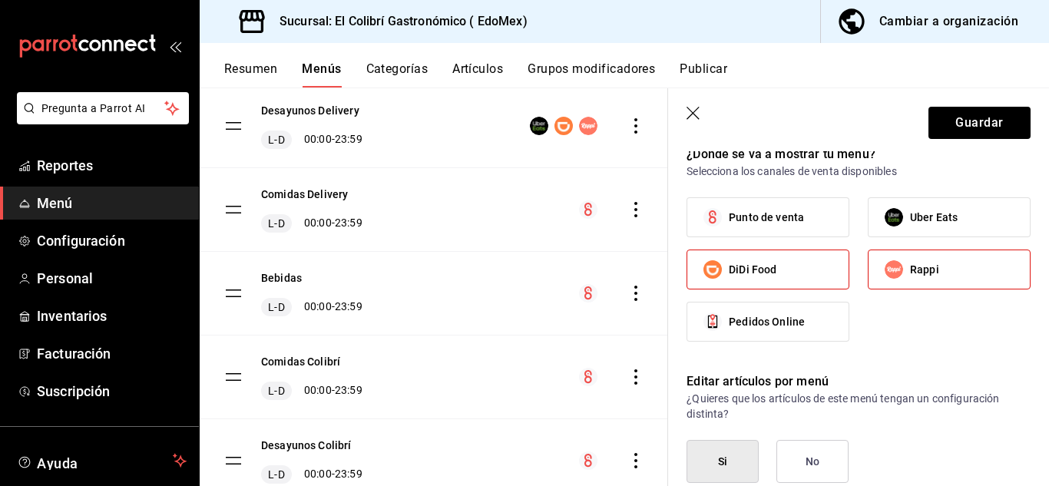
click at [910, 233] on input "Uber Eats" at bounding box center [894, 217] width 32 height 32
checkbox input "true"
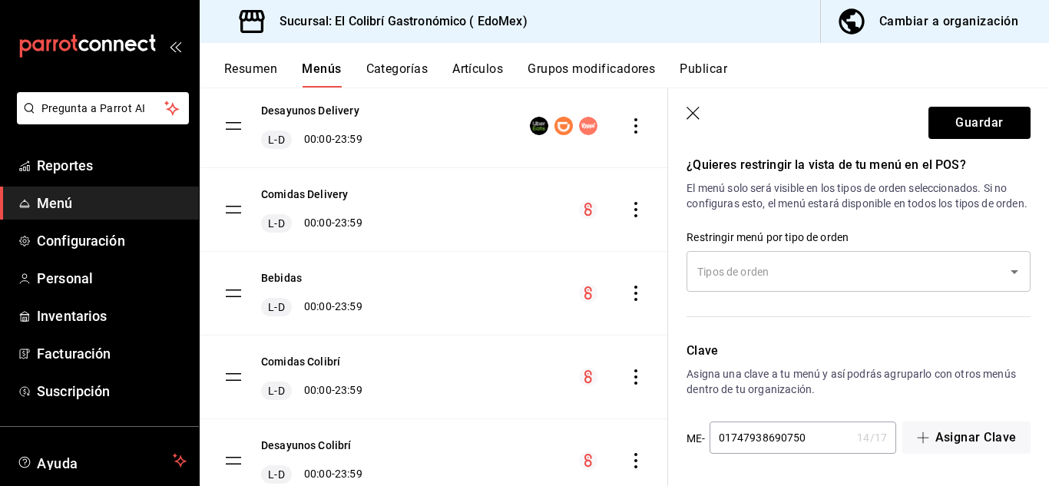
scroll to position [1363, 0]
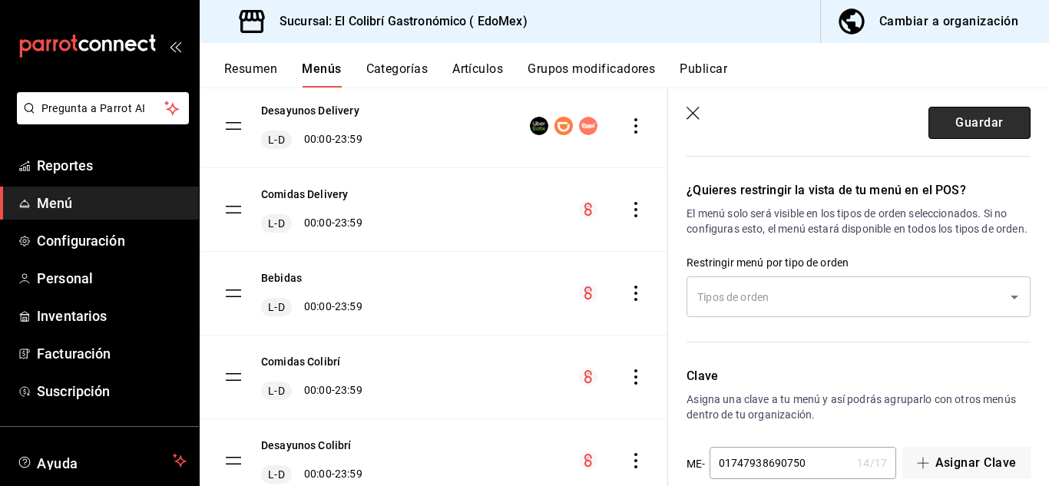
click at [958, 134] on button "Guardar" at bounding box center [980, 123] width 102 height 32
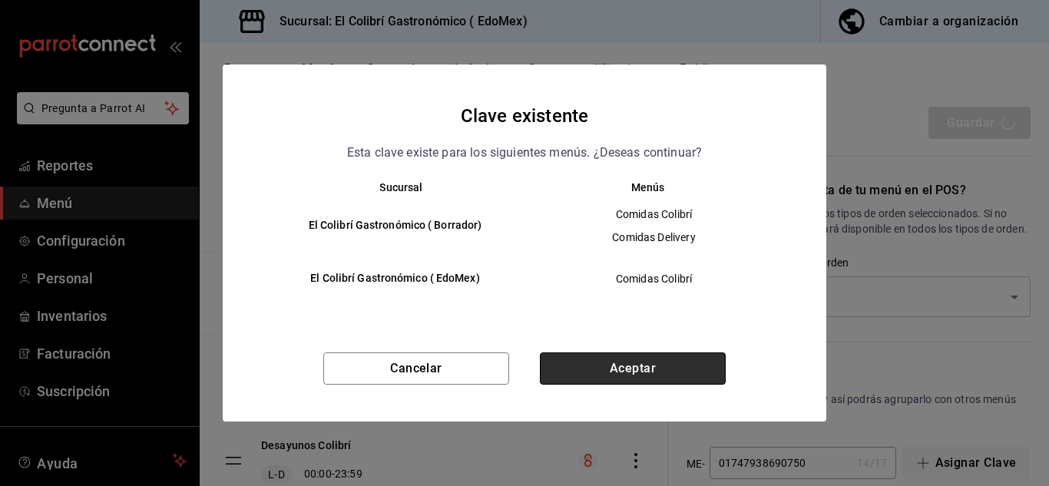
click at [714, 369] on button "Aceptar" at bounding box center [633, 369] width 186 height 32
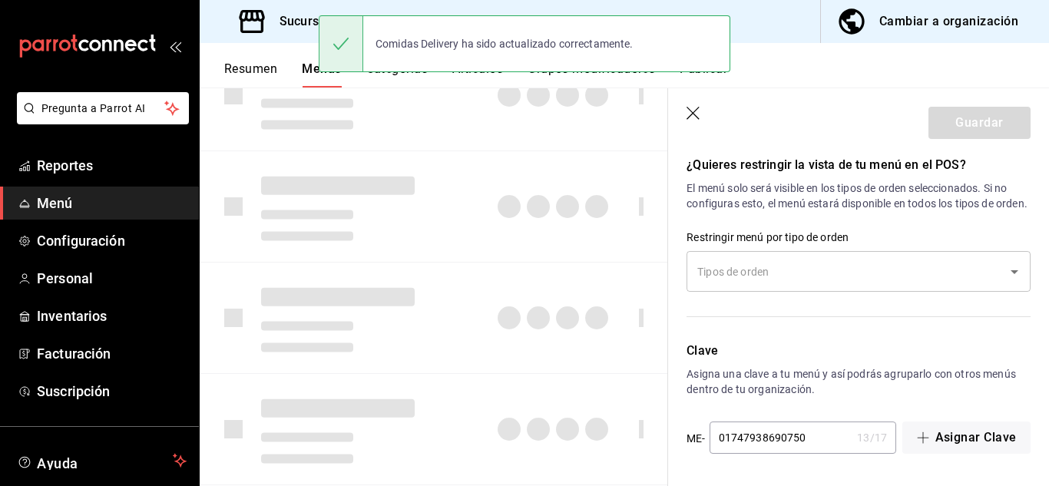
checkbox input "false"
type input "1756407725382"
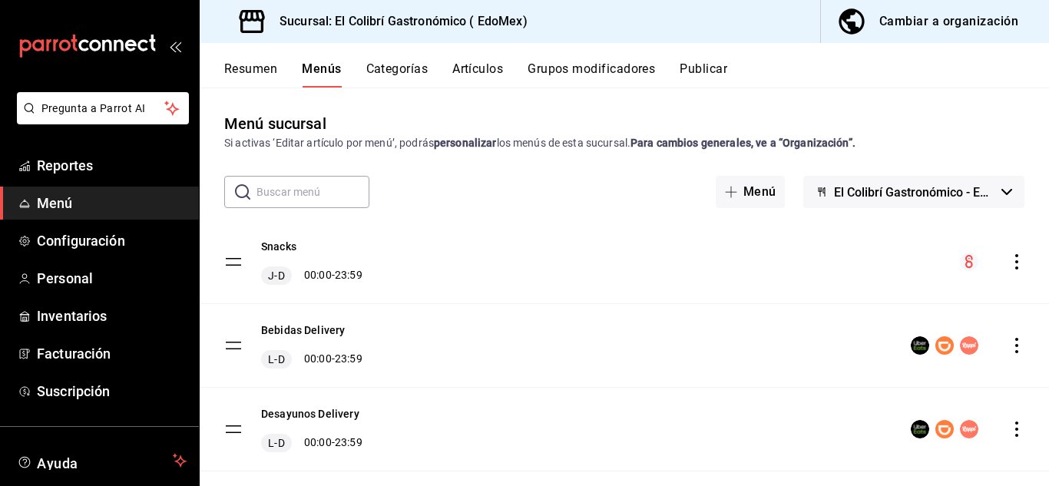
click at [709, 67] on button "Publicar" at bounding box center [704, 74] width 48 height 26
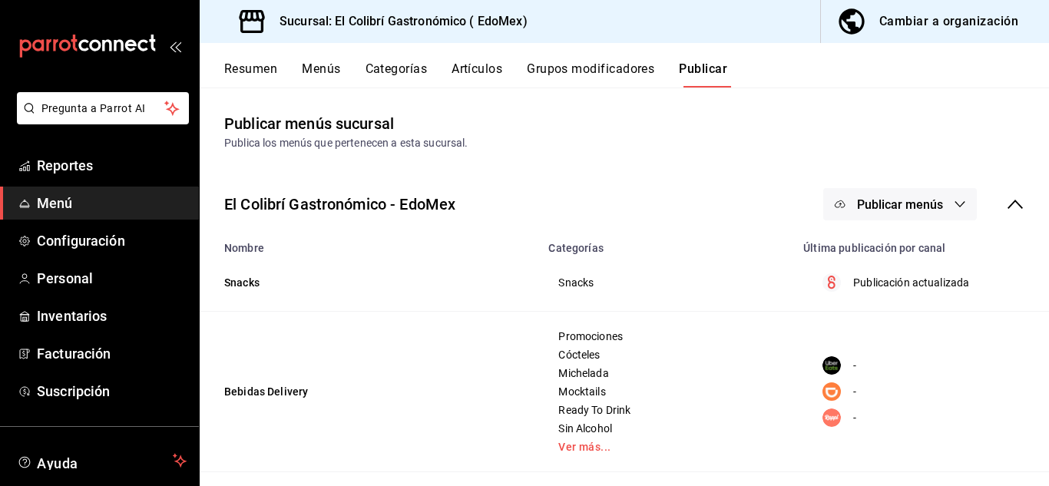
click at [901, 203] on span "Publicar menús" at bounding box center [900, 204] width 86 height 15
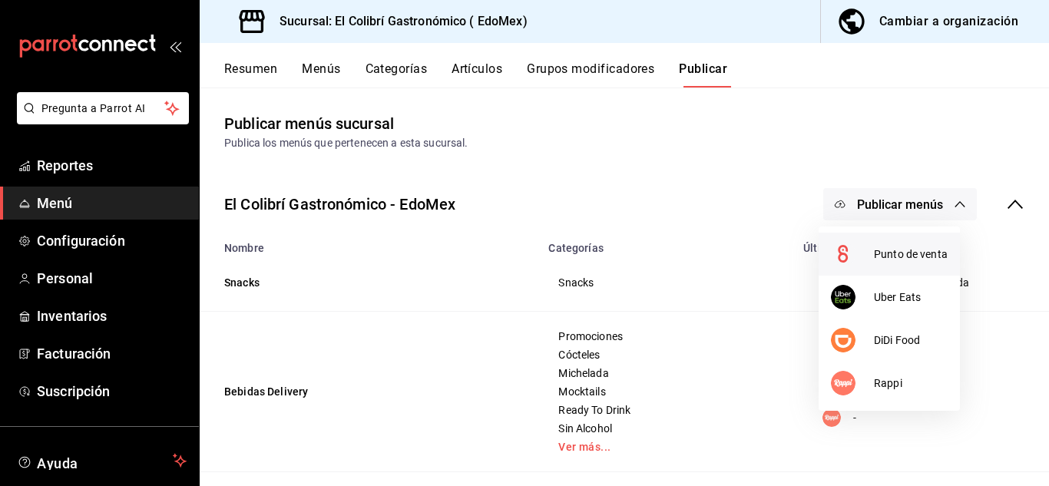
click at [899, 254] on span "Punto de venta" at bounding box center [911, 255] width 74 height 16
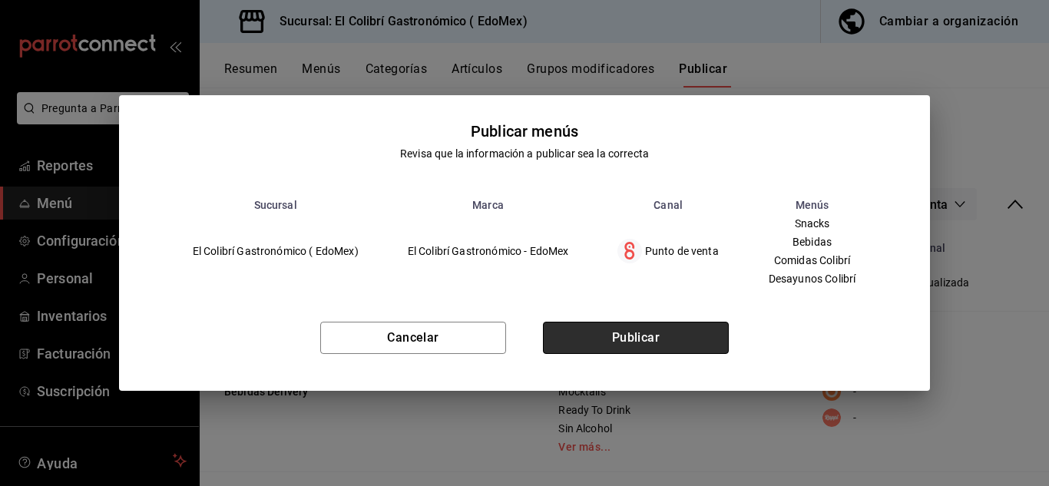
click at [684, 346] on button "Publicar" at bounding box center [636, 338] width 186 height 32
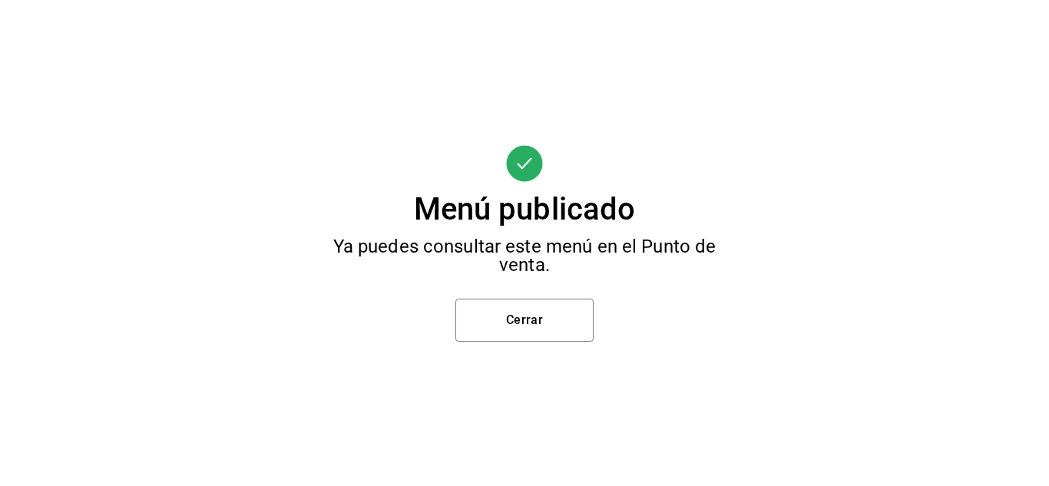
click at [598, 316] on div "Menú publicado Ya puedes consultar este menú en el Punto de venta. Cerrar" at bounding box center [524, 243] width 1049 height 486
click at [584, 333] on button "Cerrar" at bounding box center [524, 320] width 138 height 43
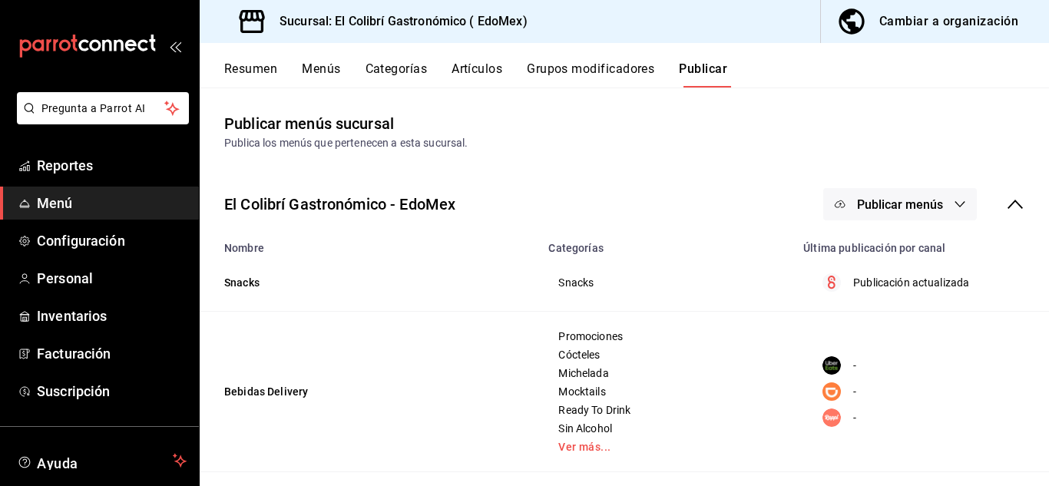
click at [844, 190] on button "Publicar menús" at bounding box center [900, 204] width 154 height 32
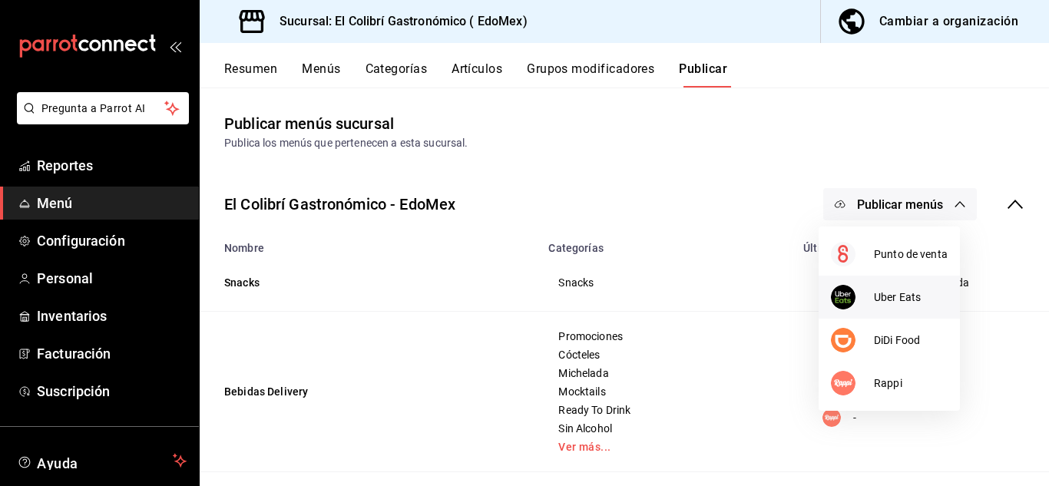
click at [860, 307] on div at bounding box center [852, 297] width 43 height 25
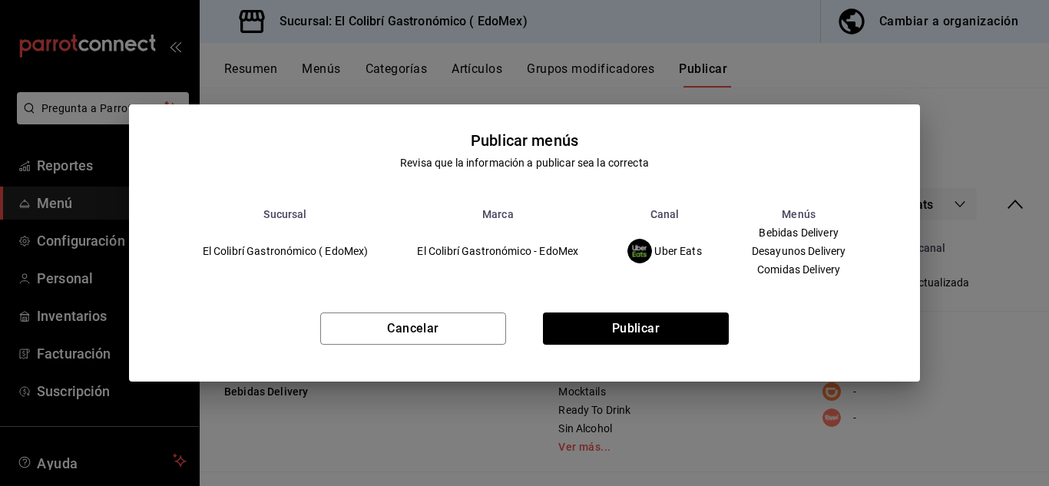
click at [652, 346] on div "Cancelar Publicar" at bounding box center [525, 335] width 792 height 94
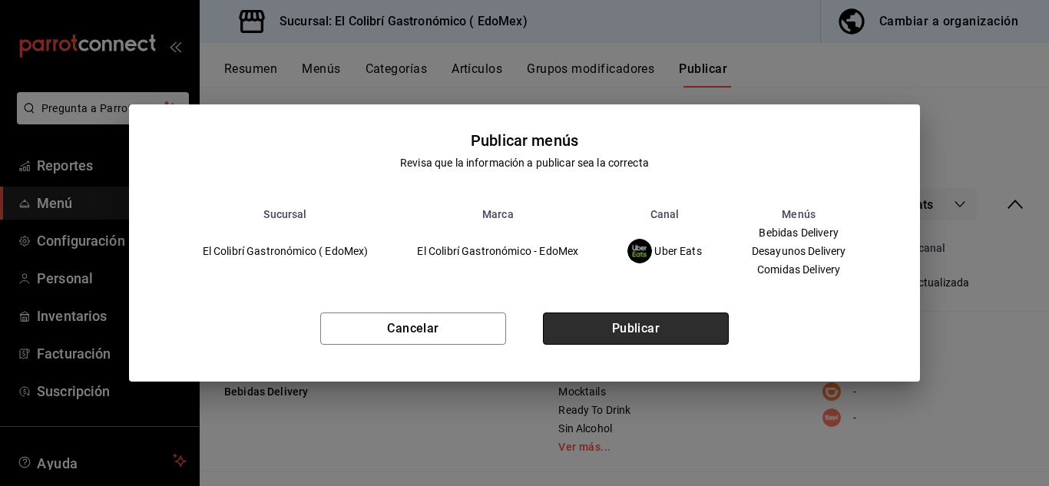
click at [678, 329] on button "Publicar" at bounding box center [636, 329] width 186 height 32
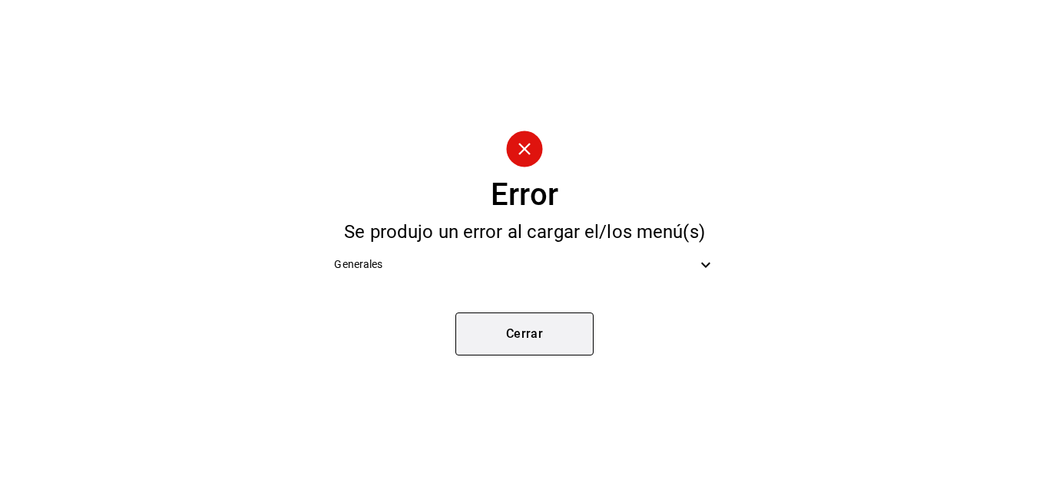
click at [455, 337] on button "Cerrar" at bounding box center [524, 334] width 138 height 43
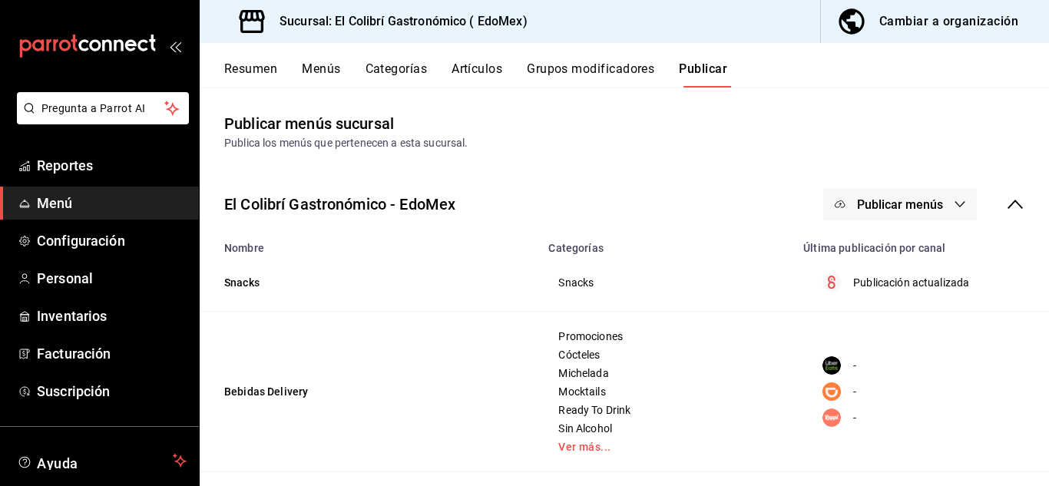
click at [644, 203] on div "El Colibrí Gastronómico - EdoMex Publicar menús" at bounding box center [624, 204] width 849 height 57
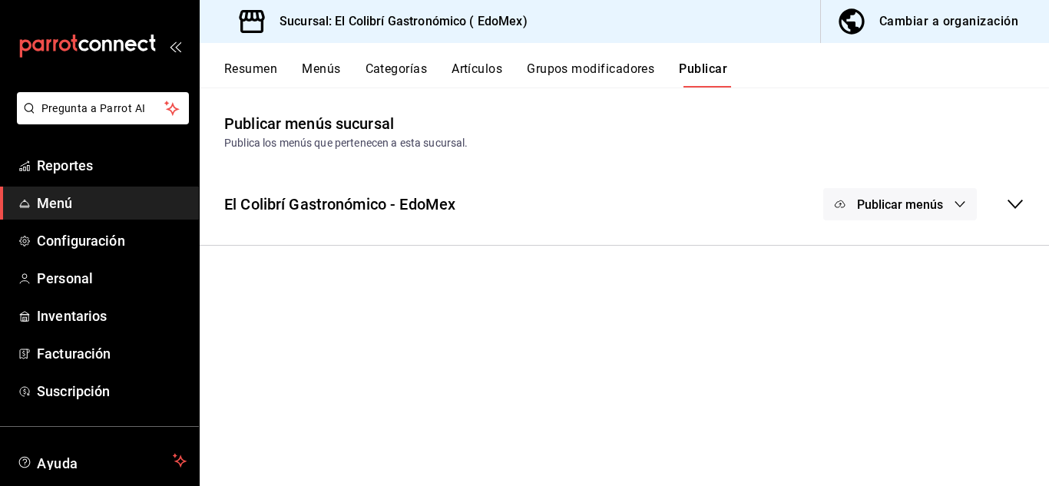
click at [773, 223] on div "El Colibrí Gastronómico - EdoMex Publicar menús" at bounding box center [624, 204] width 849 height 57
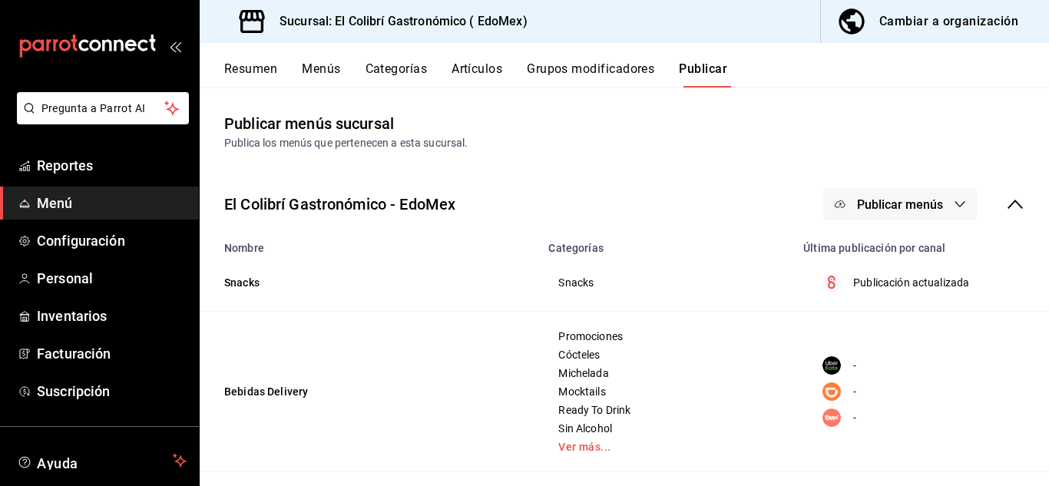
click at [864, 24] on icon "button" at bounding box center [851, 20] width 25 height 25
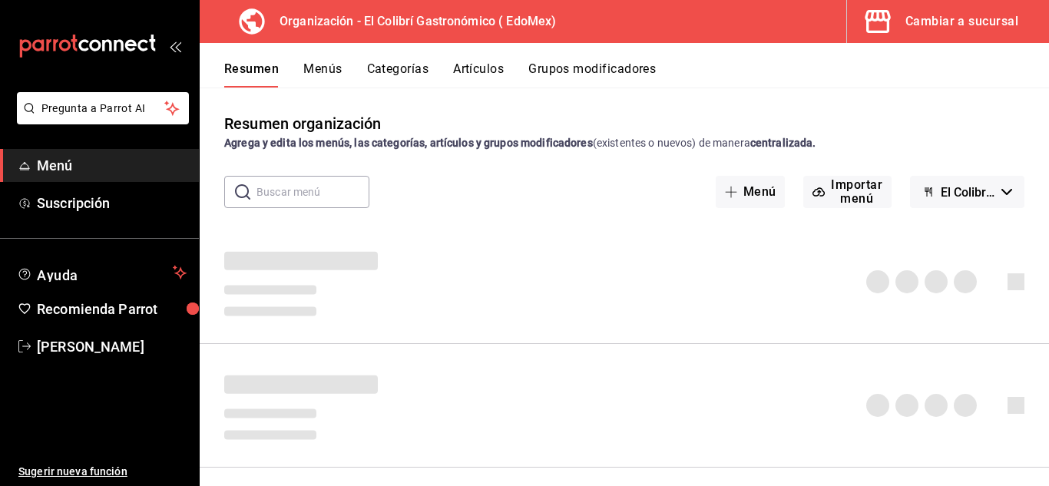
click at [482, 67] on button "Artículos" at bounding box center [478, 74] width 51 height 26
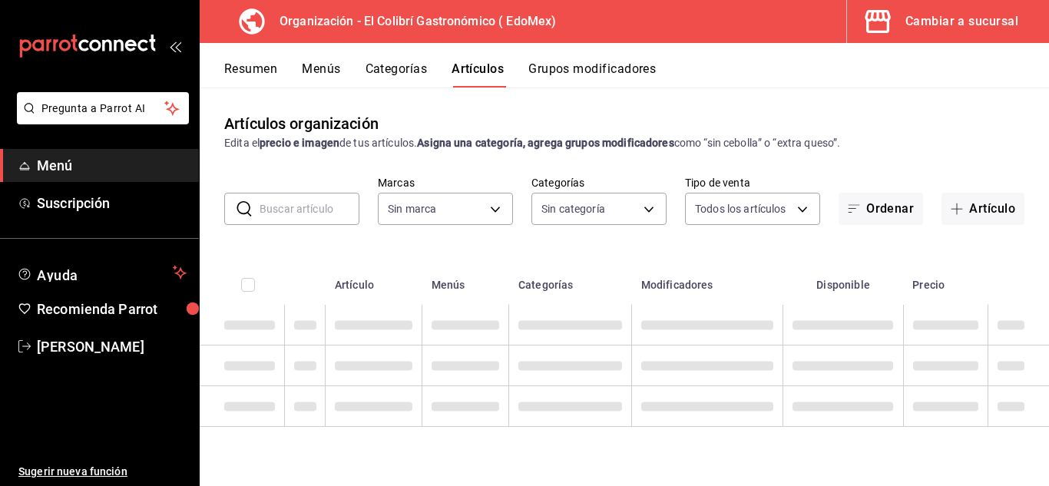
click at [316, 223] on input "text" at bounding box center [310, 209] width 100 height 31
type input "02d79155-410a-4a52-ba4e-8d9765c47241"
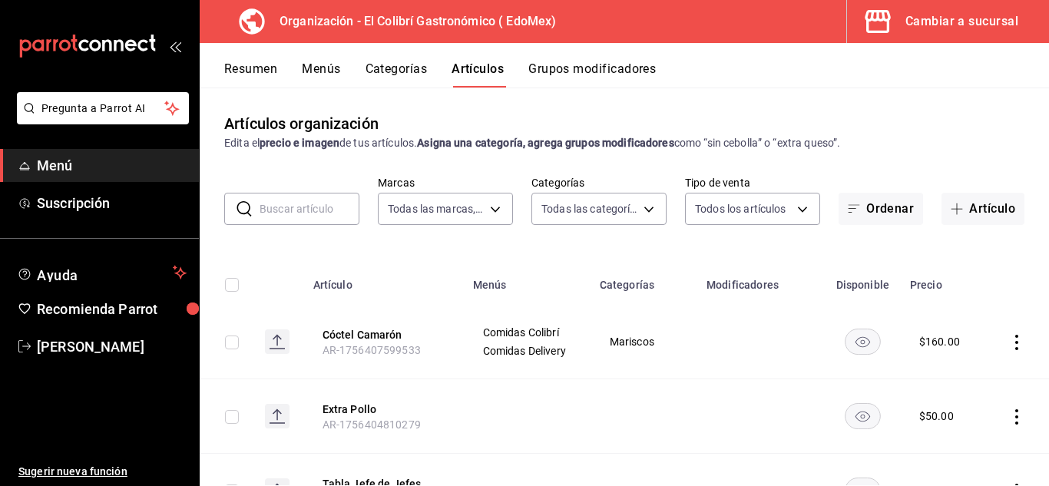
type input "6d6c4fd1-e53a-4624-99a2-7c92c6384161,d9fe7160-f61a-492f-ad87-3c2b3108834a,4ea69…"
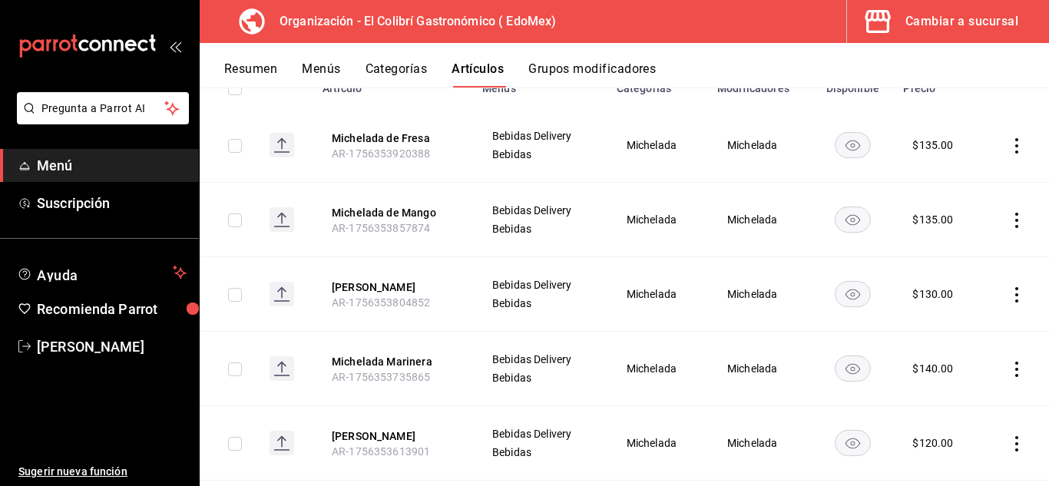
scroll to position [303, 0]
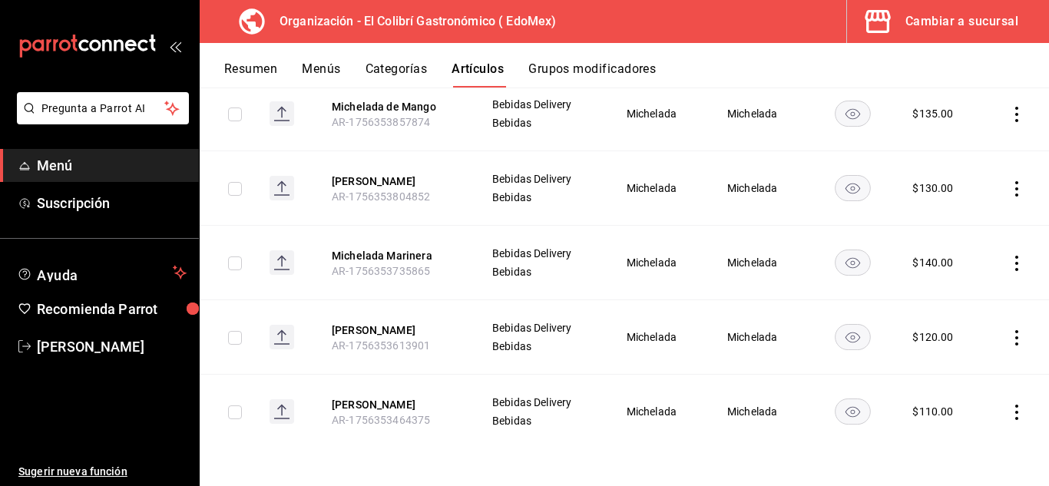
type input "miche"
click at [1009, 409] on icon "actions" at bounding box center [1016, 412] width 15 height 15
click at [949, 449] on span "Eliminar" at bounding box center [958, 445] width 39 height 12
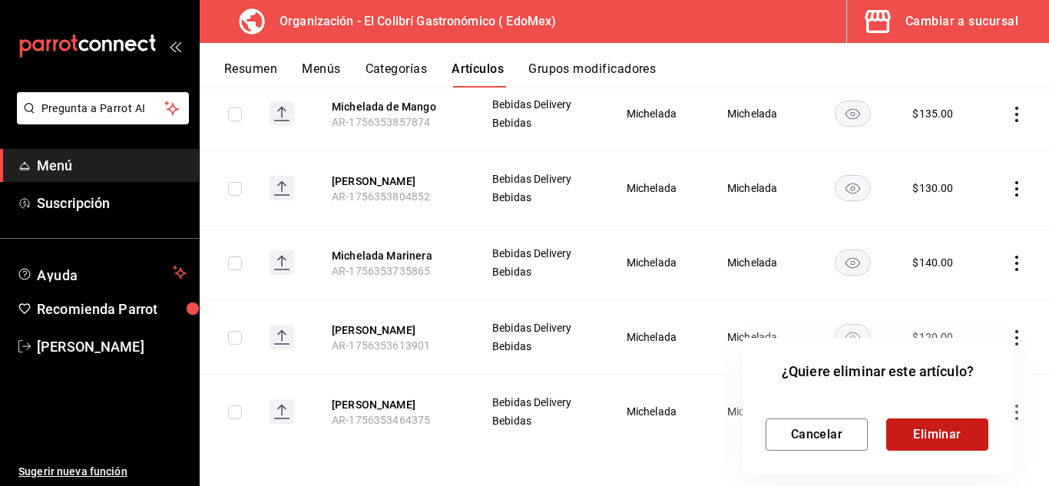
click at [970, 437] on button "Eliminar" at bounding box center [937, 435] width 102 height 32
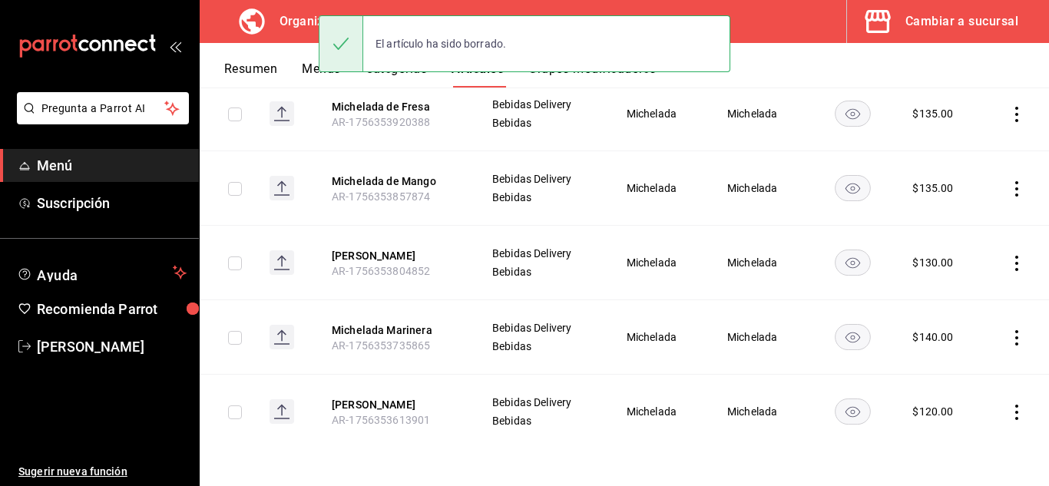
scroll to position [228, 0]
click at [1011, 405] on icon "actions" at bounding box center [1016, 412] width 15 height 15
click at [975, 451] on span "Eliminar" at bounding box center [958, 445] width 39 height 12
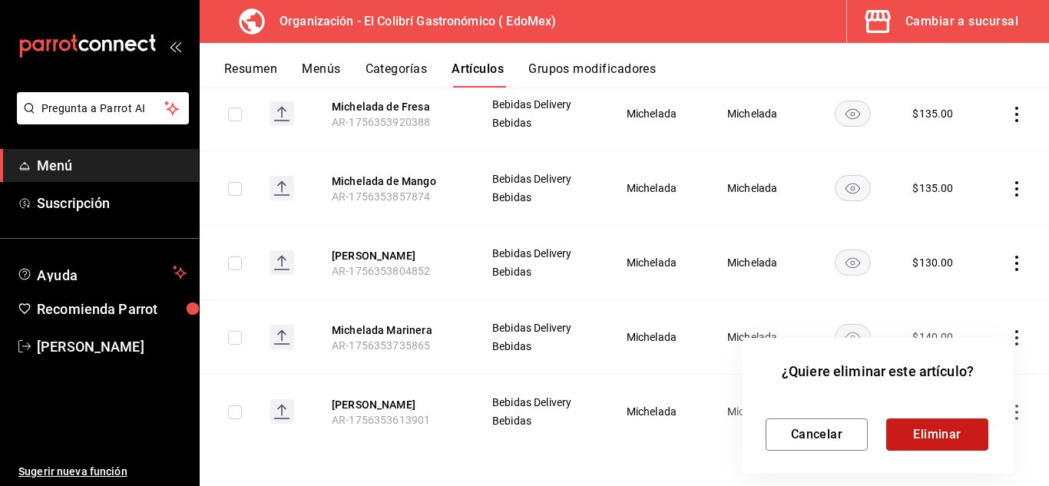
click at [980, 431] on button "Eliminar" at bounding box center [937, 435] width 102 height 32
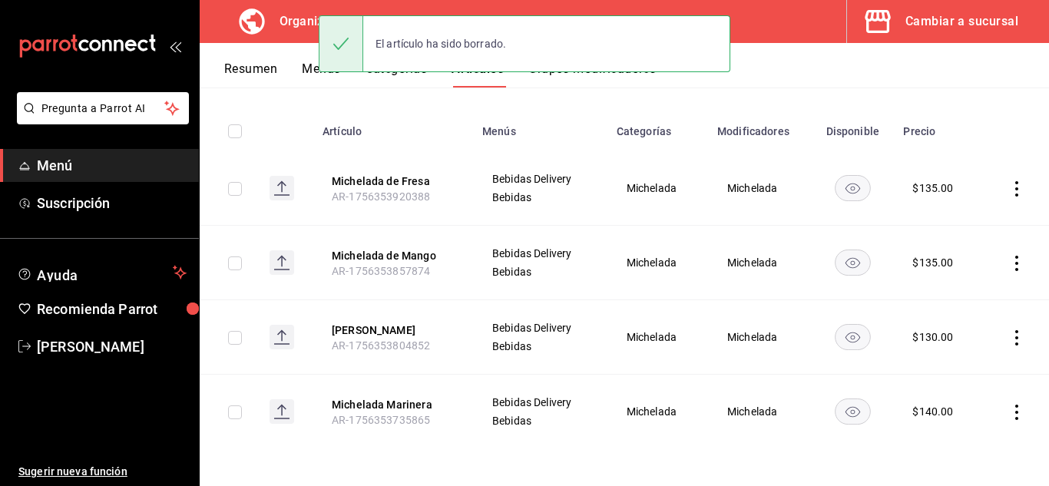
scroll to position [154, 0]
click at [1017, 425] on td at bounding box center [1015, 412] width 67 height 75
click at [1009, 409] on icon "actions" at bounding box center [1016, 412] width 15 height 15
click at [968, 438] on span "Eliminar" at bounding box center [959, 446] width 40 height 16
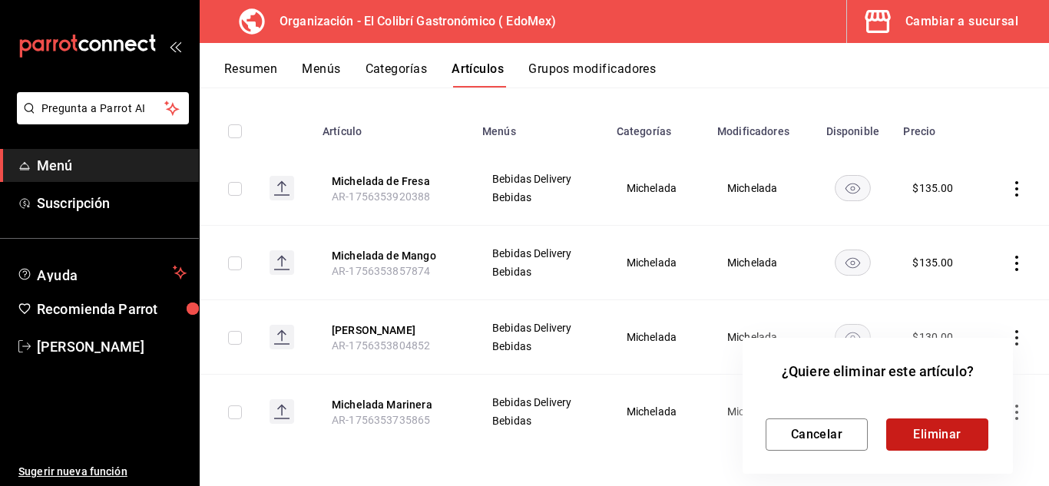
click at [978, 439] on button "Eliminar" at bounding box center [937, 435] width 102 height 32
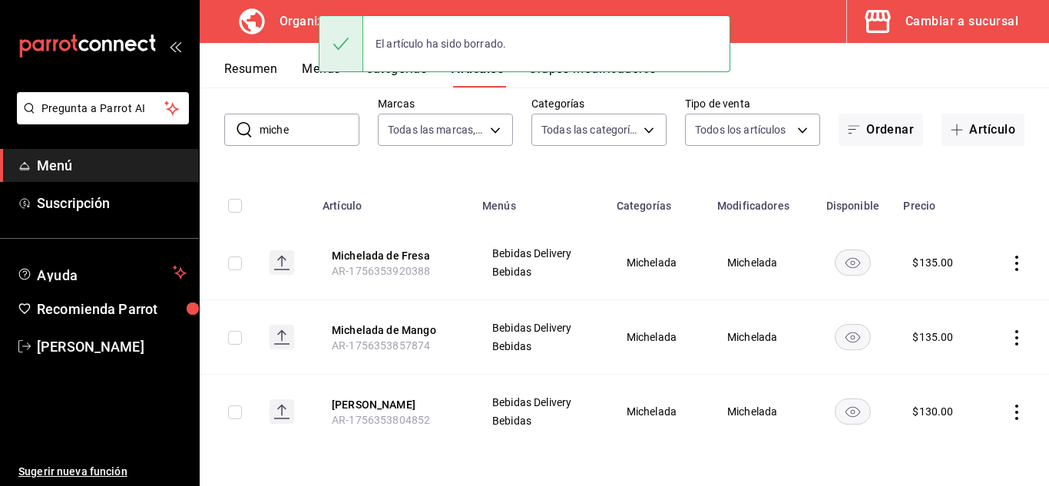
scroll to position [79, 0]
click at [1009, 415] on icon "actions" at bounding box center [1016, 412] width 15 height 15
click at [971, 440] on span "Eliminar" at bounding box center [958, 445] width 39 height 12
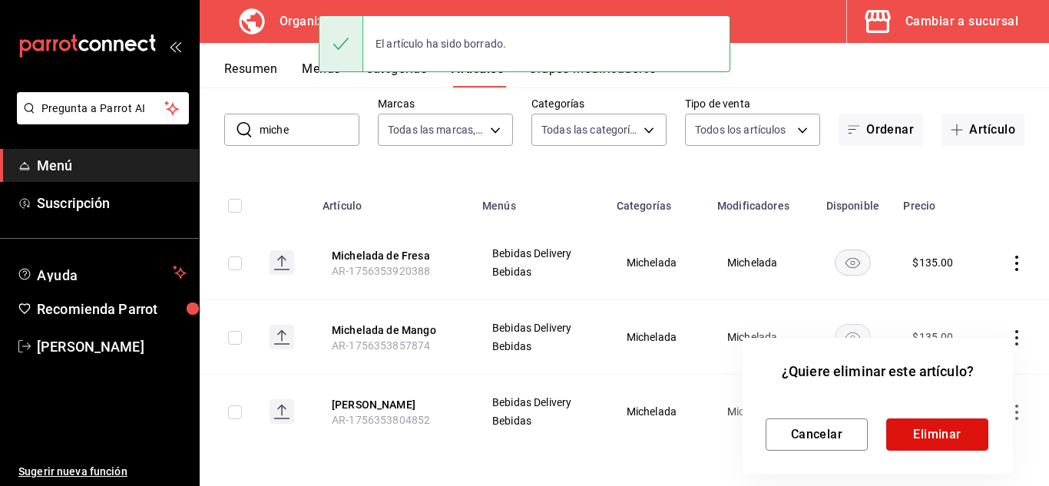
click at [978, 425] on button "Eliminar" at bounding box center [937, 435] width 102 height 32
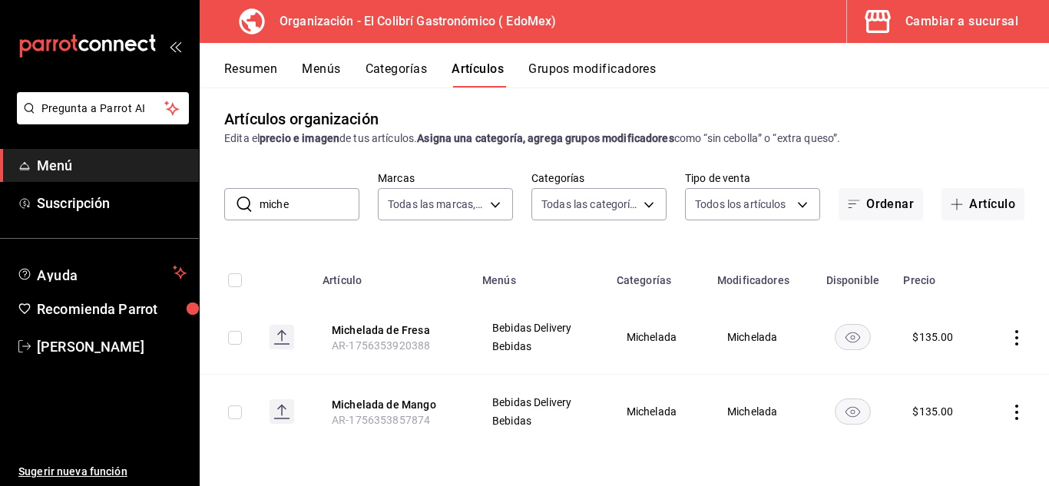
scroll to position [5, 0]
click at [1009, 413] on icon "actions" at bounding box center [1016, 412] width 15 height 15
click at [973, 443] on span "Eliminar" at bounding box center [958, 445] width 39 height 12
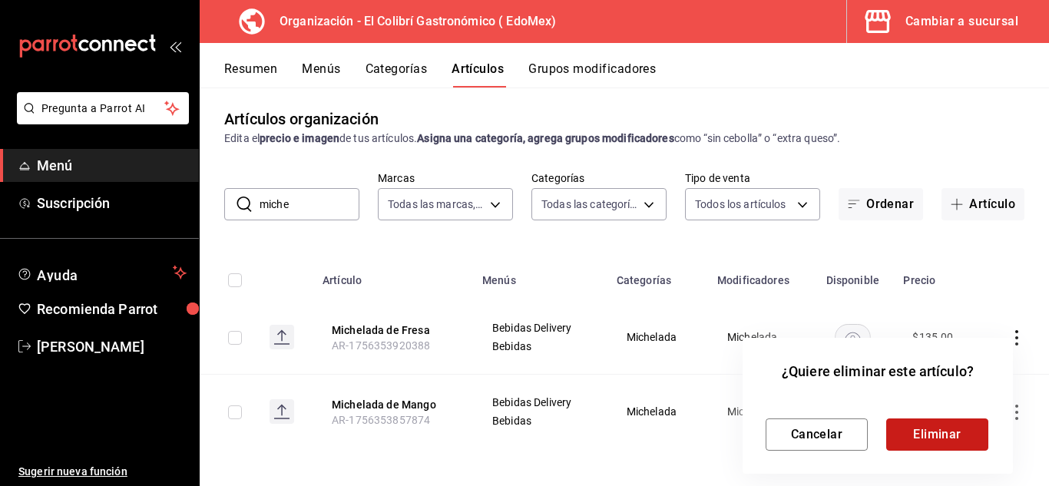
click at [967, 437] on button "Eliminar" at bounding box center [937, 435] width 102 height 32
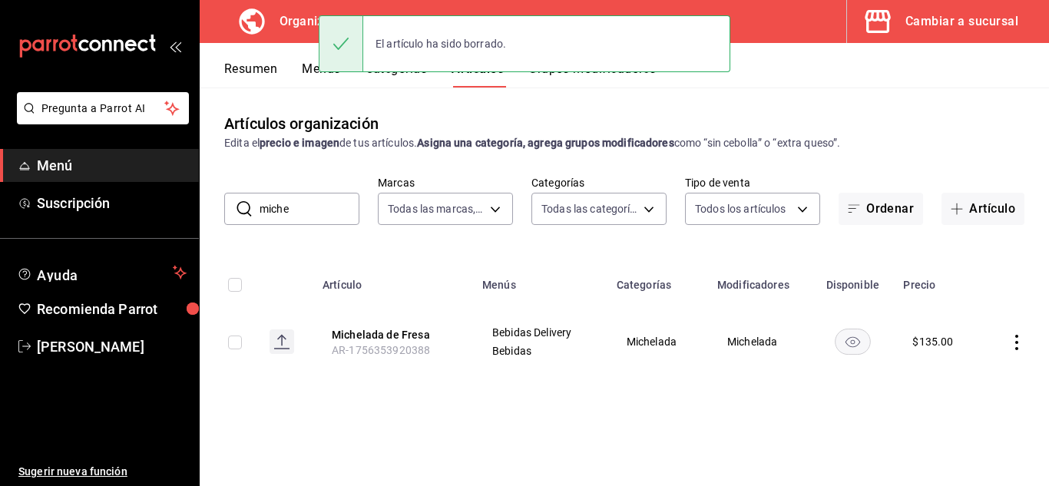
scroll to position [0, 0]
click at [1014, 349] on icon "actions" at bounding box center [1016, 342] width 15 height 15
click at [949, 441] on div at bounding box center [937, 440] width 28 height 15
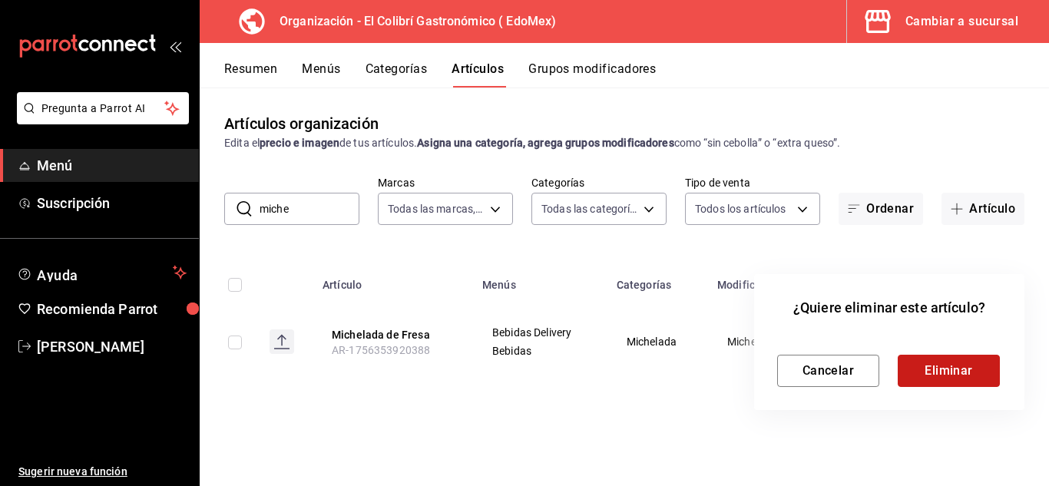
click at [945, 381] on button "Eliminar" at bounding box center [949, 371] width 102 height 32
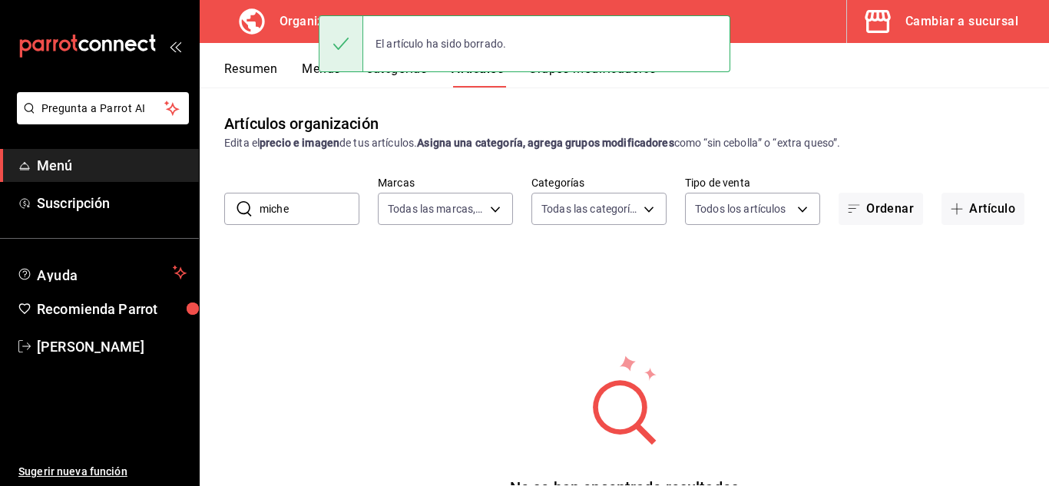
click at [532, 79] on button "Grupos modificadores" at bounding box center [591, 74] width 127 height 26
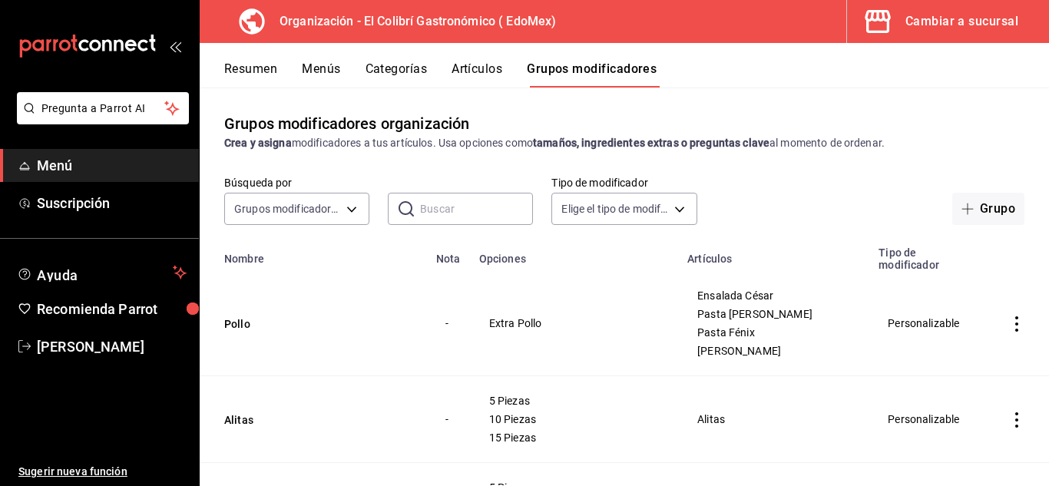
click at [506, 71] on div "Resumen Menús Categorías Artículos Grupos modificadores" at bounding box center [636, 74] width 825 height 26
click at [982, 220] on button "Grupo" at bounding box center [988, 209] width 72 height 32
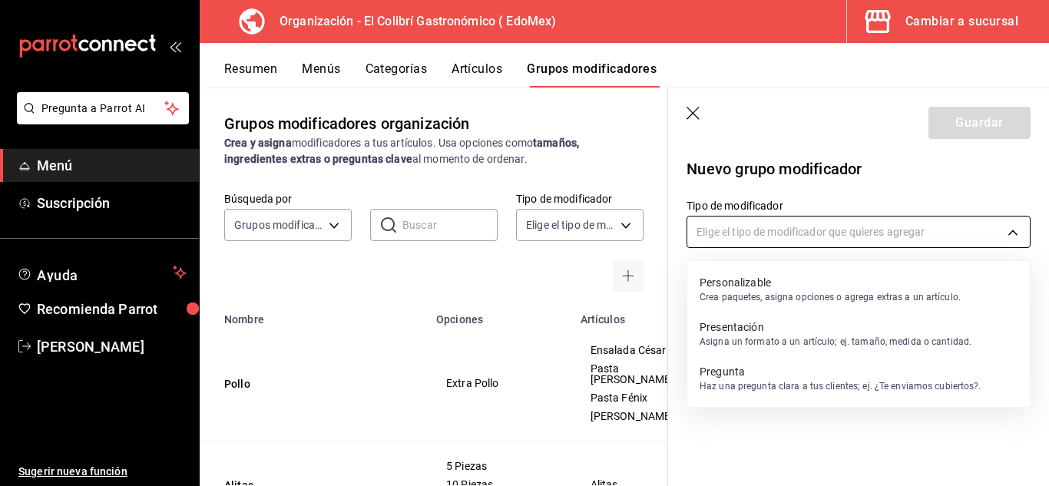
click at [808, 244] on body "Pregunta a Parrot AI Menú Suscripción Ayuda Recomienda Parrot Emilio Nagib Tera…" at bounding box center [524, 243] width 1049 height 486
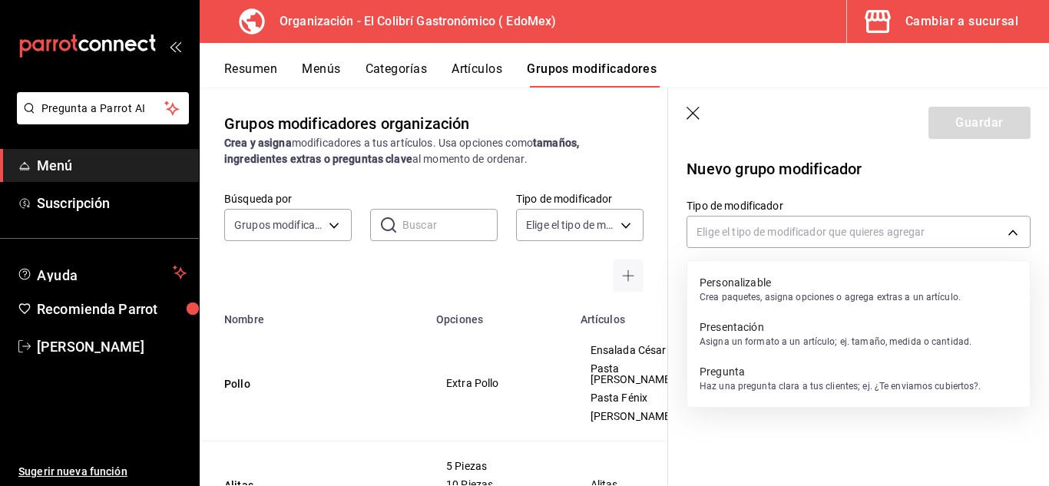
click at [780, 303] on p "Crea paquetes, asigna opciones o agrega extras a un artículo." at bounding box center [830, 297] width 261 height 14
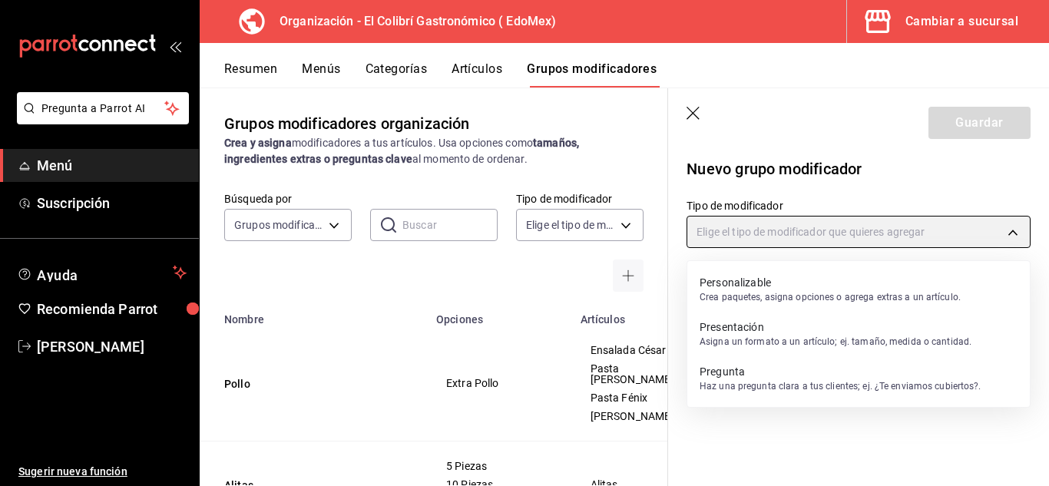
type input "CUSTOMIZABLE"
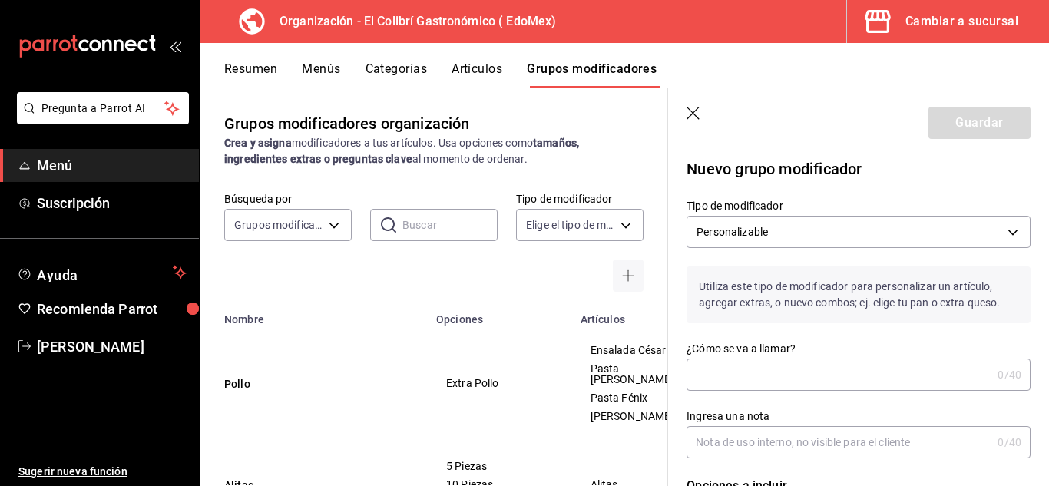
click at [734, 369] on input "¿Cómo se va a llamar?" at bounding box center [839, 374] width 305 height 31
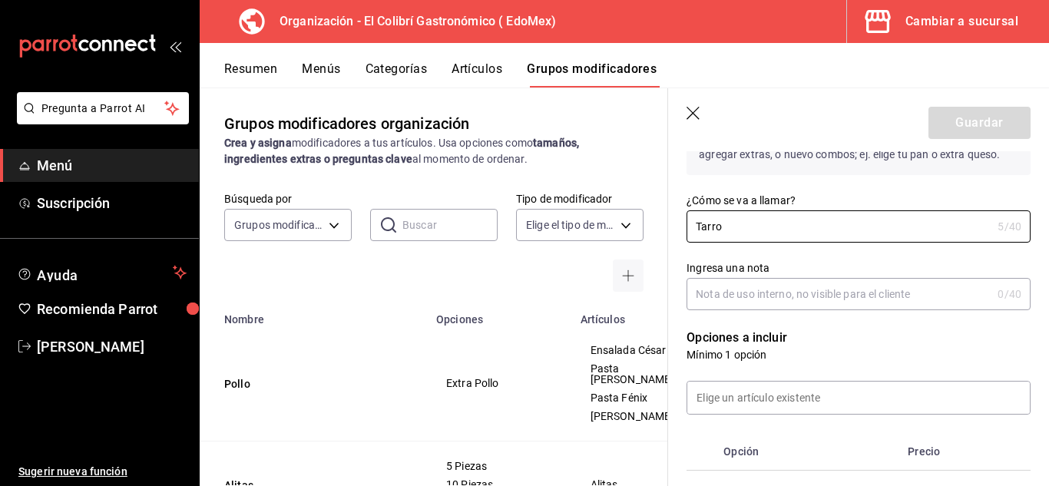
scroll to position [151, 0]
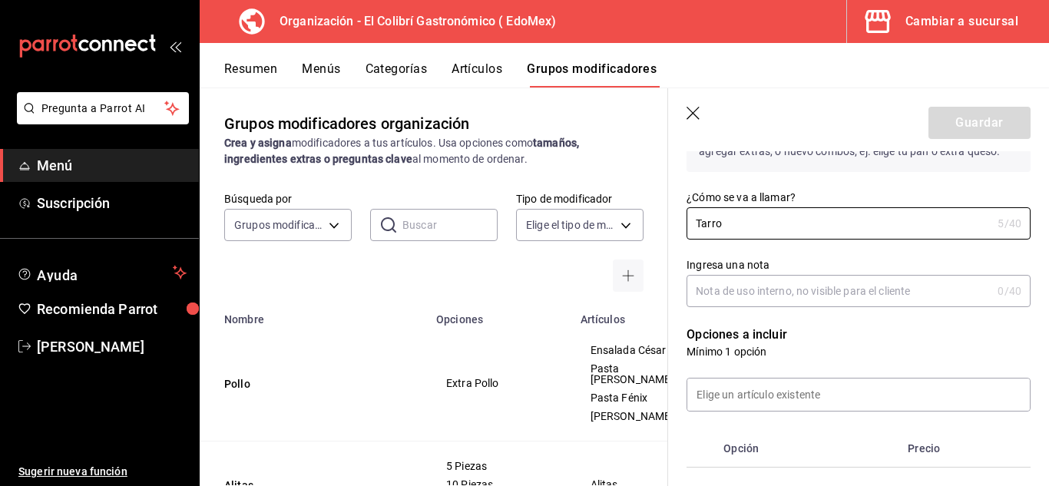
type input "Tarro"
click at [768, 307] on div "Opciones a incluir Mínimo 1 opción Opción Precio Nuevo artículo" at bounding box center [849, 412] width 363 height 211
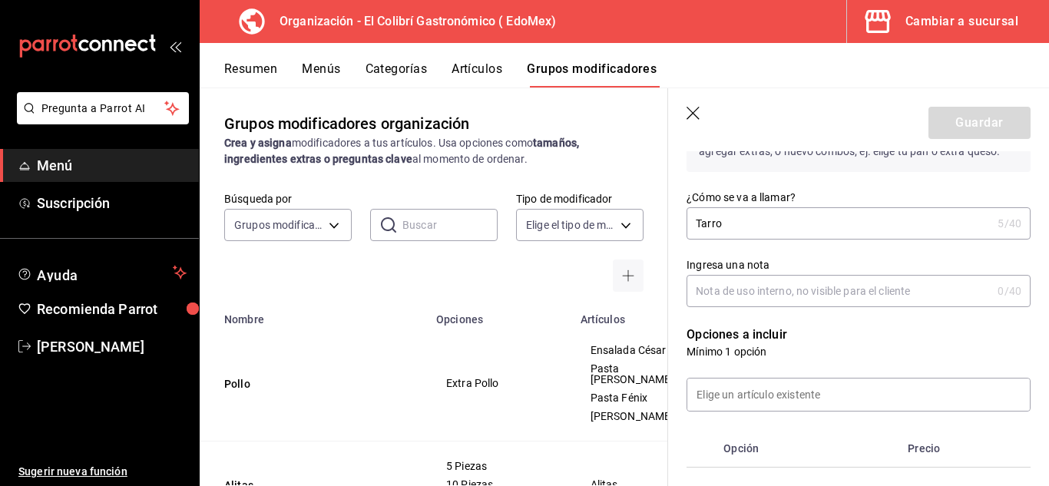
click at [783, 298] on input "Ingresa una nota" at bounding box center [839, 291] width 305 height 31
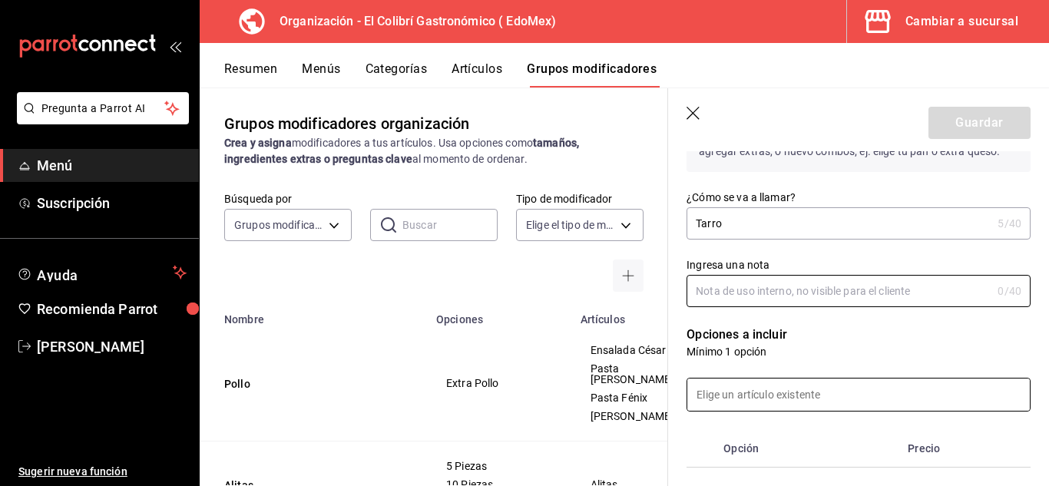
click at [774, 409] on input at bounding box center [858, 395] width 343 height 32
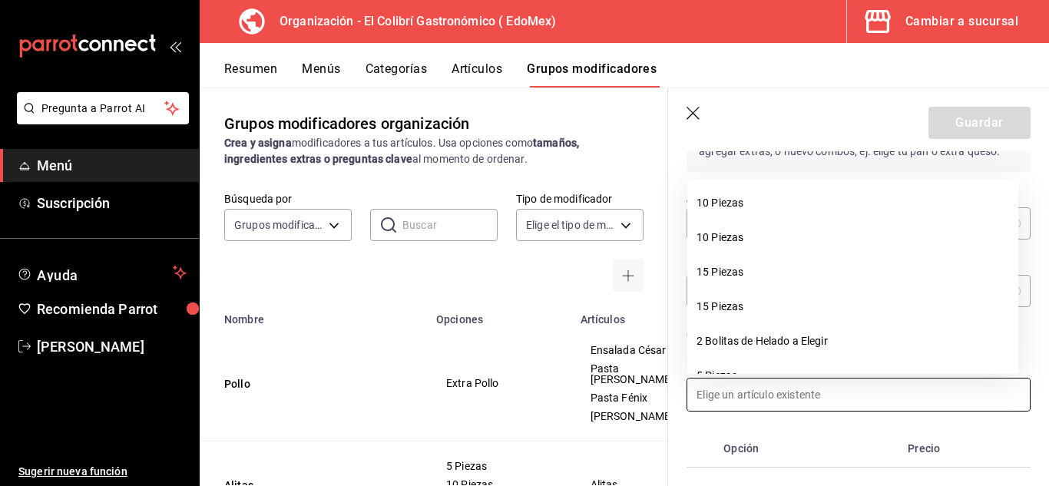
click at [774, 442] on th "Opción" at bounding box center [809, 448] width 184 height 37
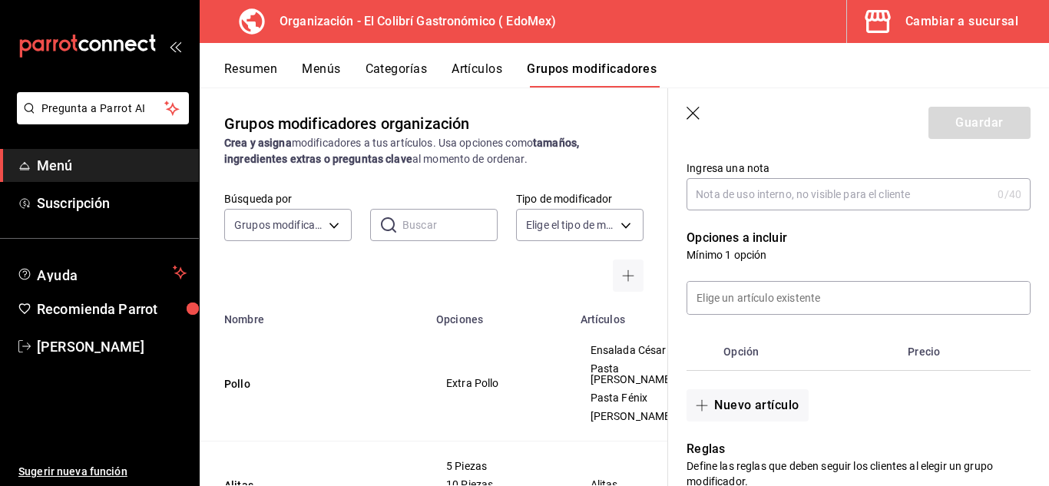
scroll to position [263, 0]
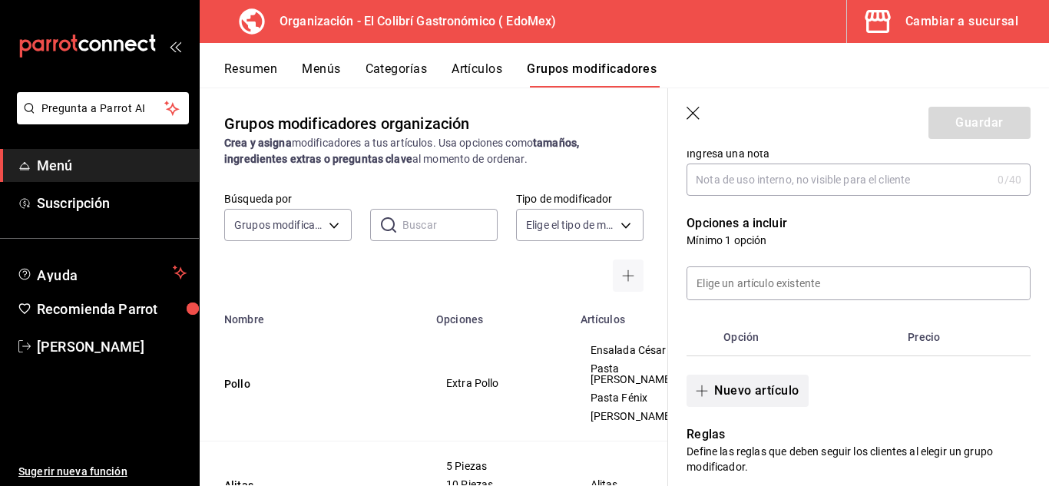
click at [721, 392] on button "Nuevo artículo" at bounding box center [747, 391] width 121 height 32
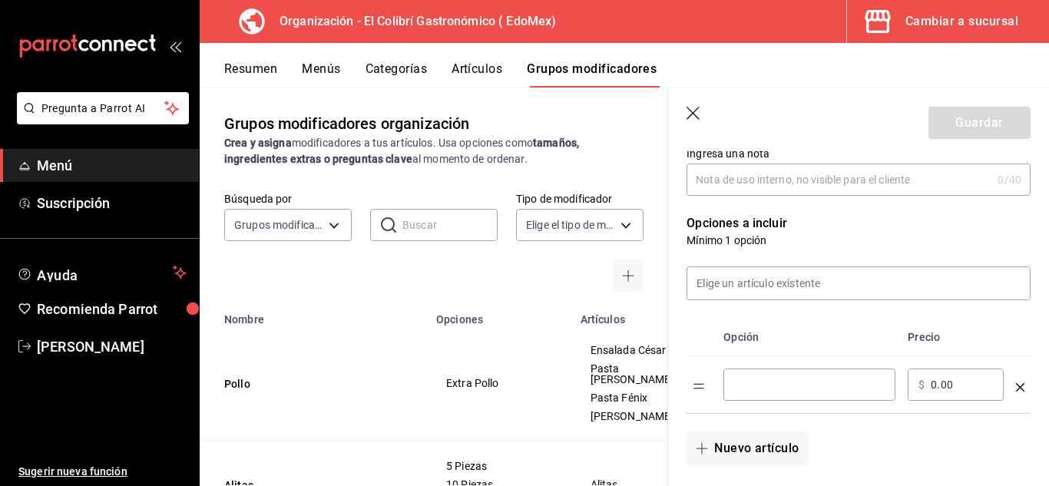
click at [790, 389] on input "optionsTable" at bounding box center [809, 384] width 151 height 15
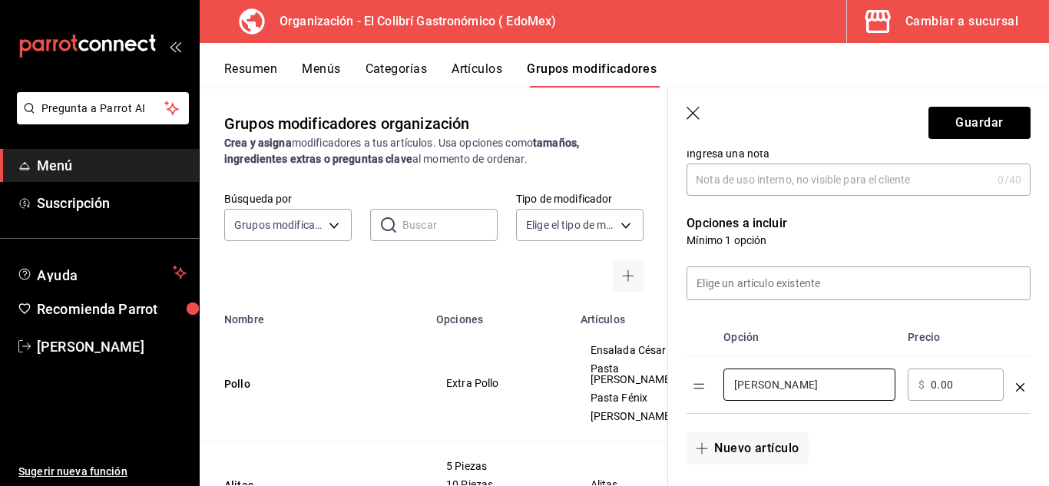
type input "Tarro Michelado"
click at [945, 380] on input "0.00" at bounding box center [962, 384] width 62 height 15
type input "15.00"
click at [694, 448] on button "Nuevo artículo" at bounding box center [747, 448] width 121 height 32
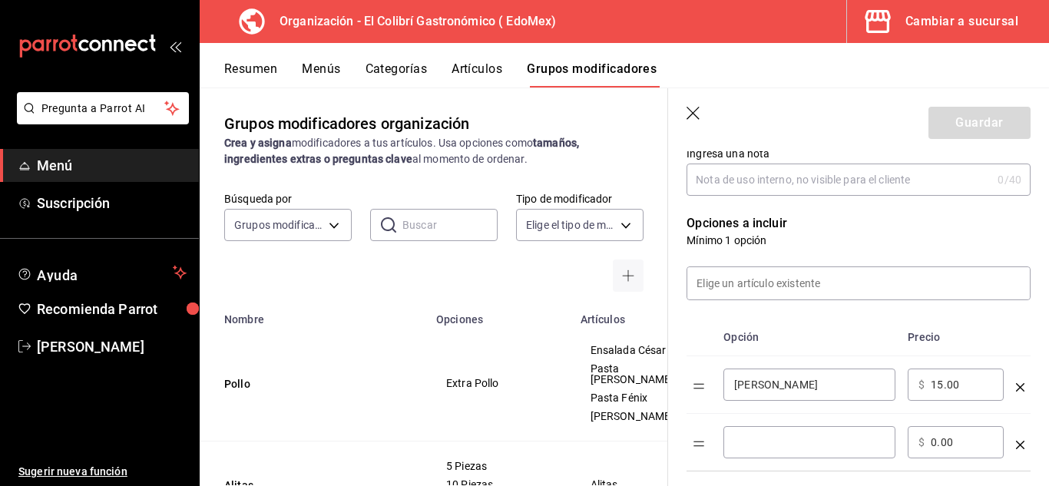
click at [776, 440] on input "optionsTable" at bounding box center [809, 442] width 151 height 15
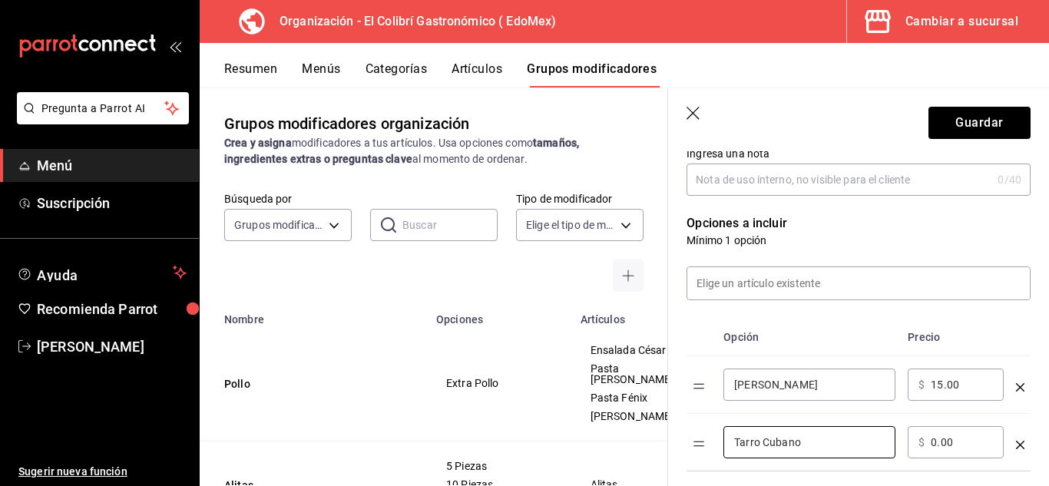
type input "Tarro Cubano"
click at [928, 447] on div "​ $ 0.00 ​" at bounding box center [956, 442] width 96 height 32
click at [954, 445] on input "0.00" at bounding box center [962, 442] width 62 height 15
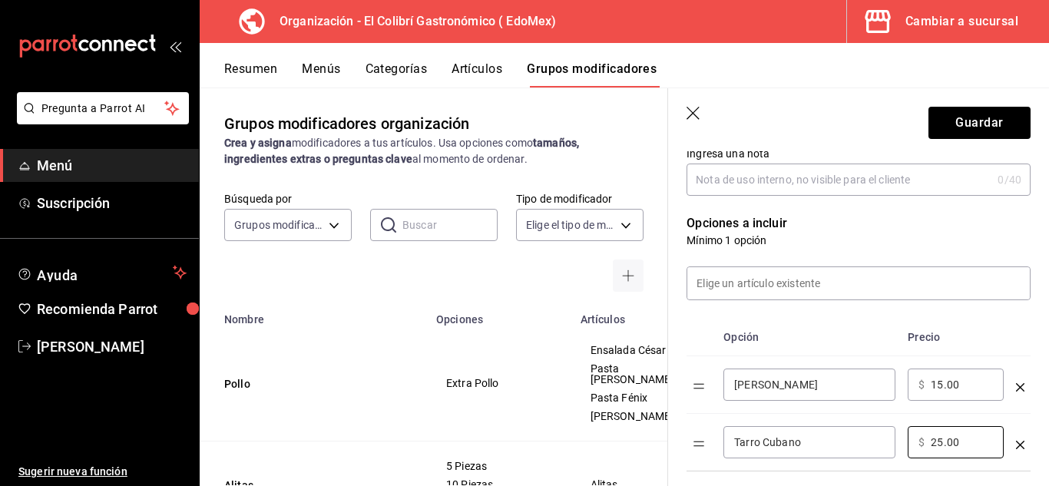
type input "25.00"
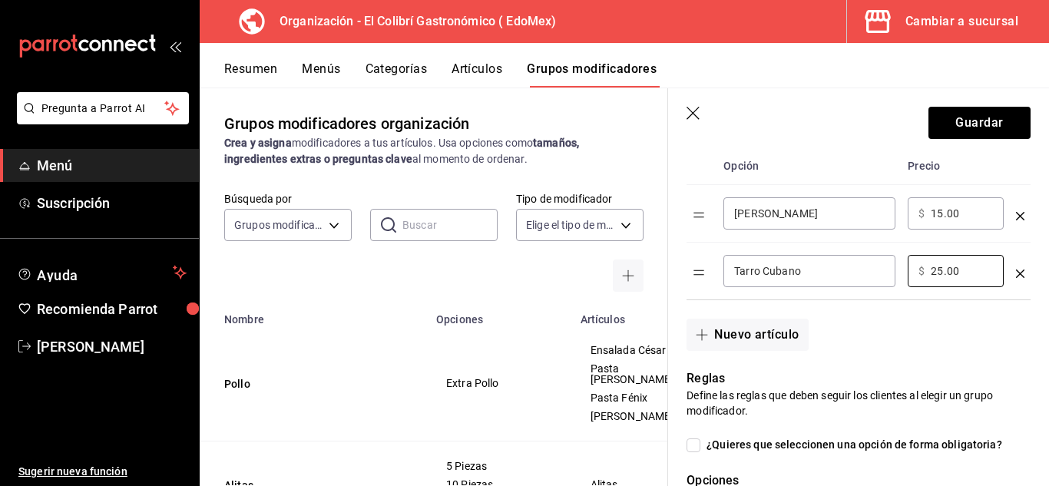
scroll to position [431, 0]
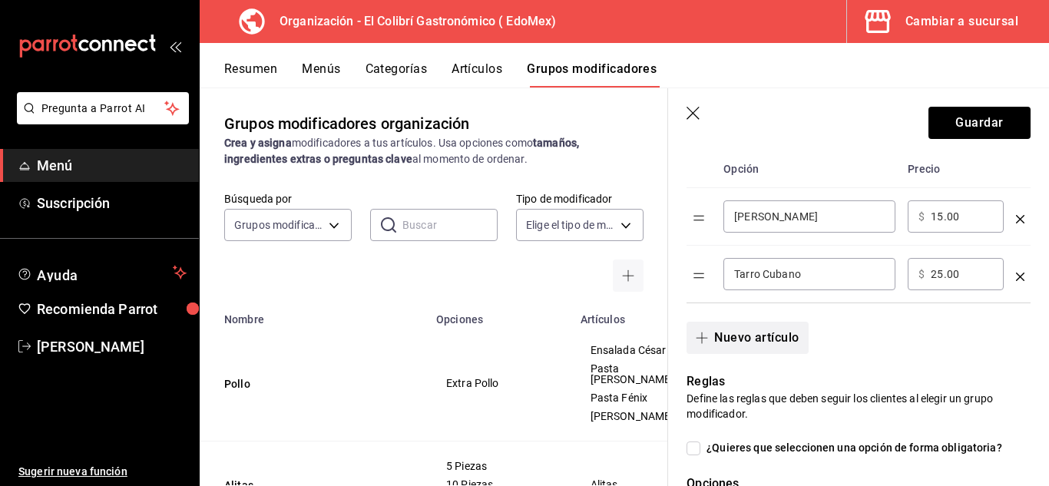
click at [714, 344] on span "button" at bounding box center [705, 338] width 18 height 12
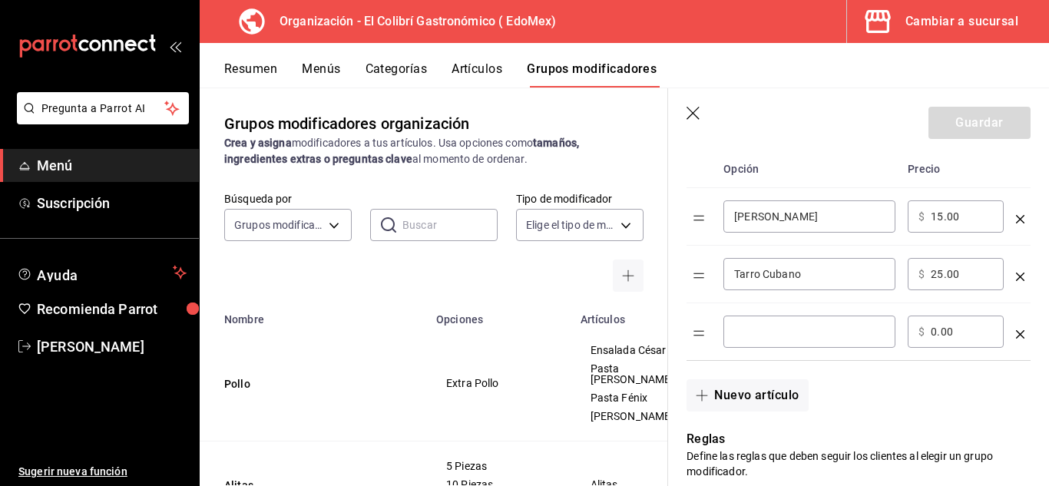
click at [788, 320] on div "​" at bounding box center [809, 332] width 172 height 32
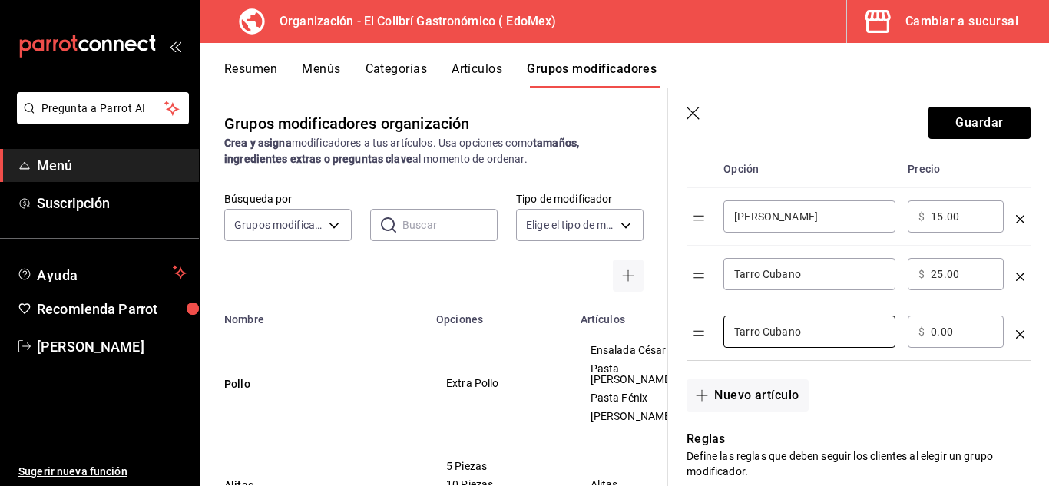
type input "Tarro Cubano"
click at [965, 359] on td "​ $ 0.00 ​" at bounding box center [956, 332] width 108 height 58
click at [950, 329] on input "0.00" at bounding box center [962, 331] width 62 height 15
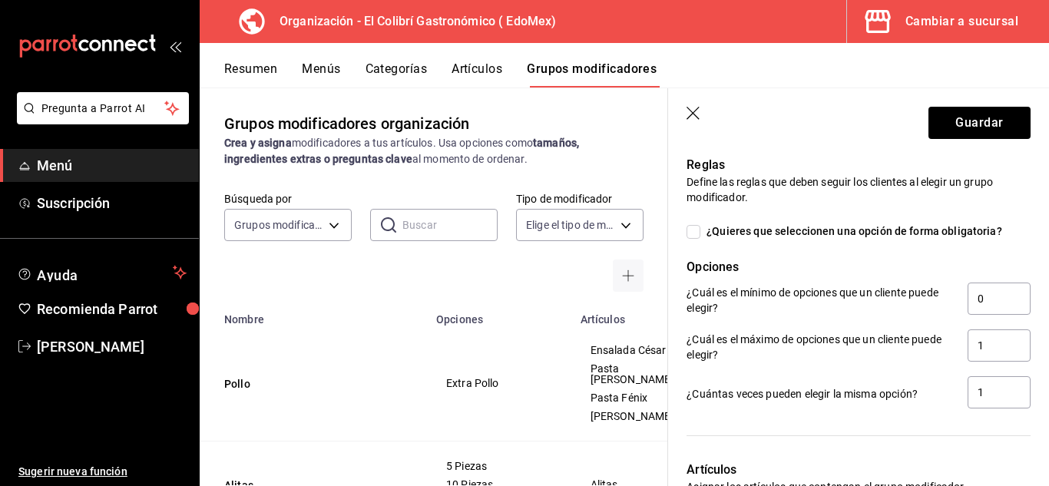
scroll to position [0, 0]
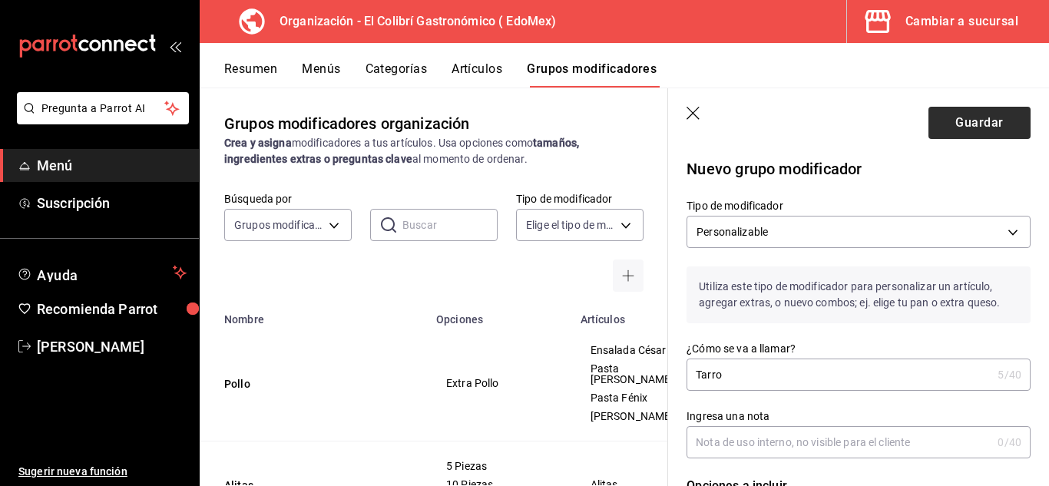
type input "35.00"
click at [937, 111] on button "Guardar" at bounding box center [980, 123] width 102 height 32
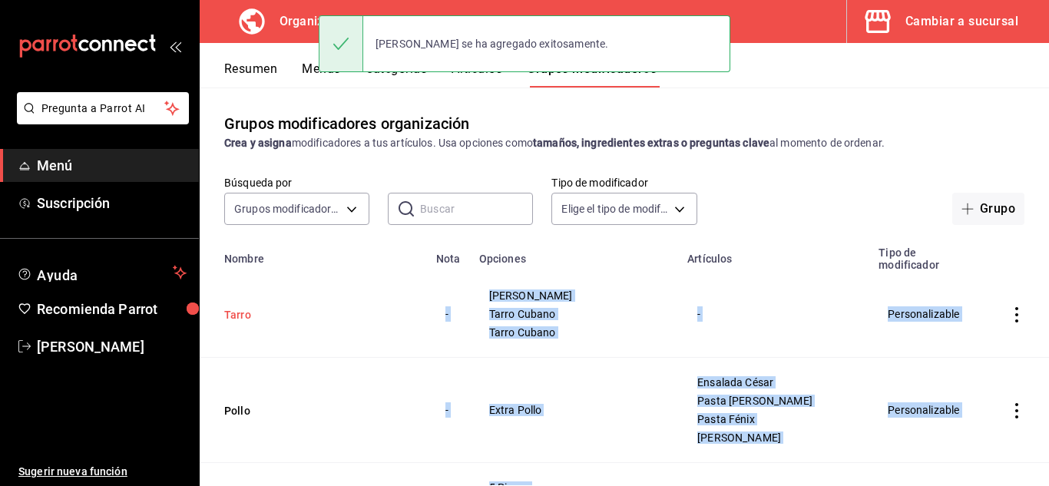
click at [256, 314] on button "Tarro" at bounding box center [316, 314] width 184 height 15
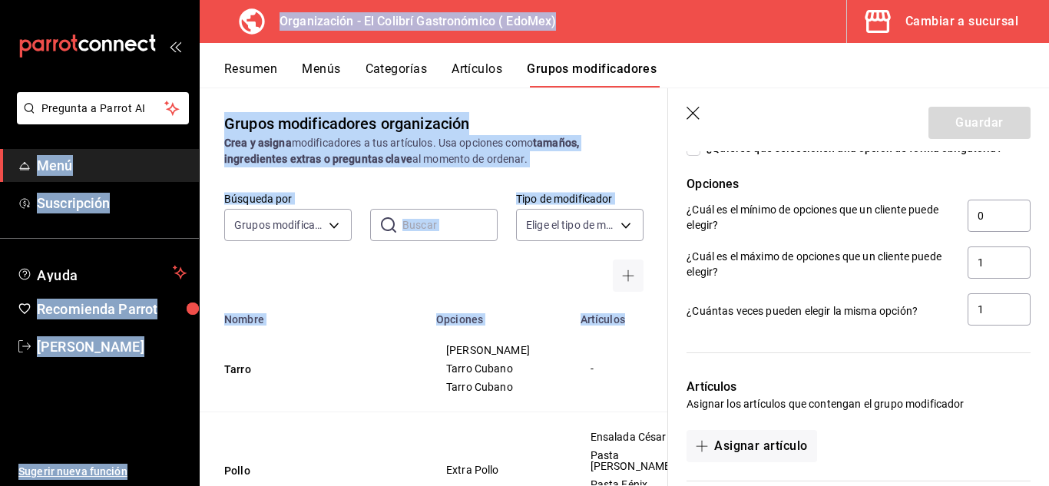
scroll to position [878, 0]
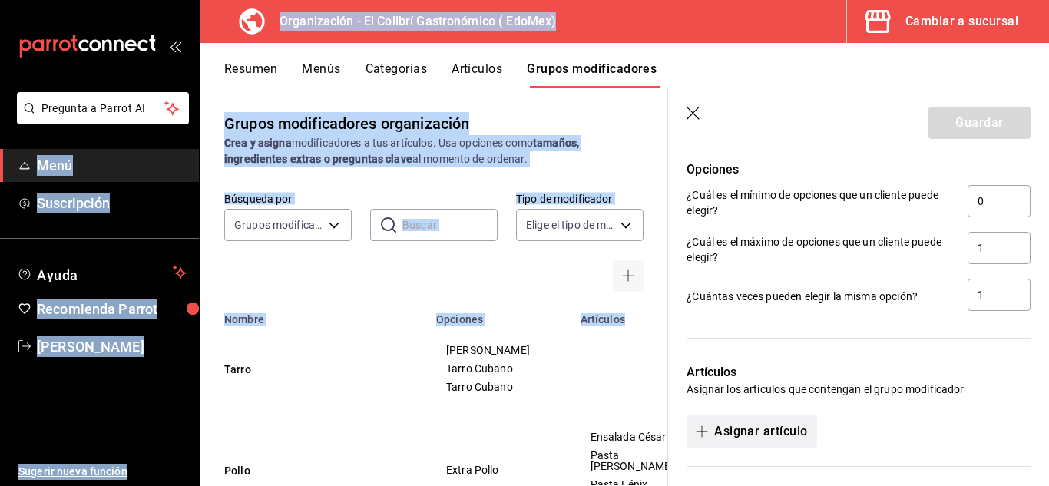
click at [743, 427] on button "Asignar artículo" at bounding box center [752, 432] width 130 height 32
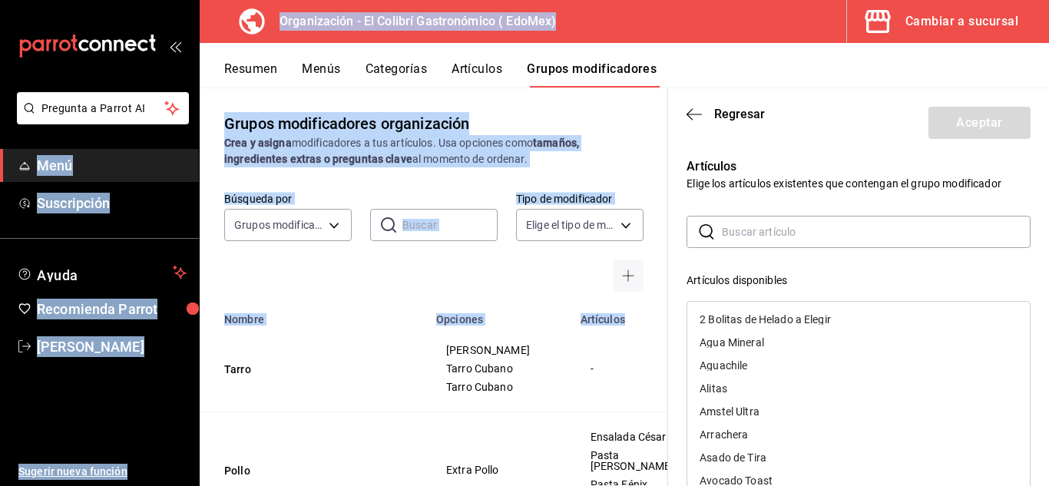
click at [743, 404] on div "Amstel Ultra" at bounding box center [858, 411] width 343 height 23
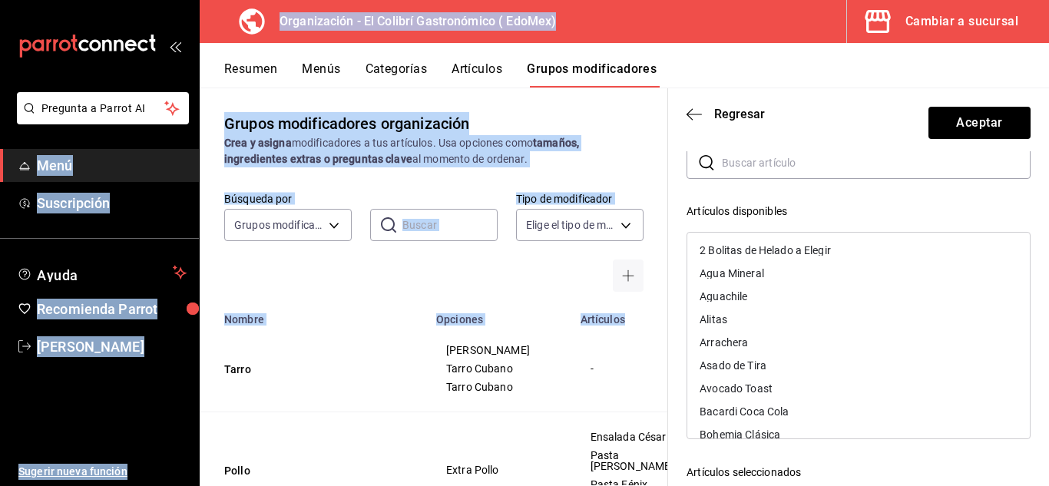
scroll to position [180, 0]
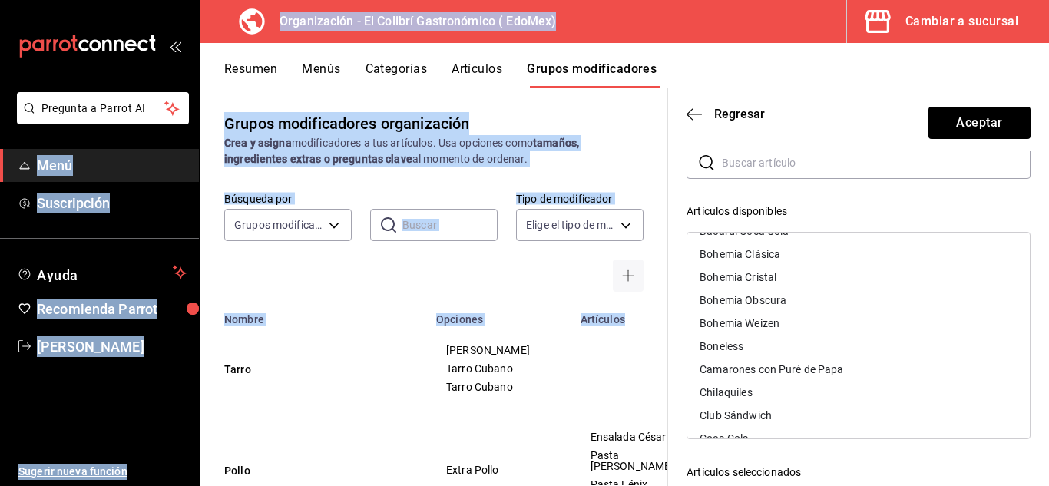
click at [718, 279] on div "Bohemia Cristal" at bounding box center [738, 277] width 77 height 11
click at [750, 257] on div "Bohemia Clásica" at bounding box center [740, 254] width 81 height 11
click at [750, 257] on div "Bohemia Obscura" at bounding box center [743, 254] width 87 height 11
click at [741, 259] on div "Bohemia Weizen" at bounding box center [740, 254] width 80 height 11
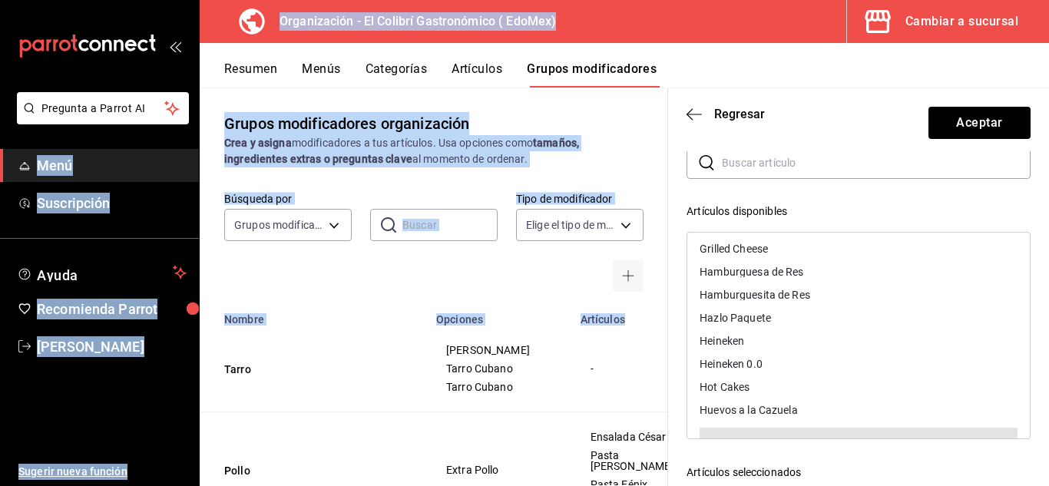
scroll to position [854, 0]
click at [765, 347] on div "Heineken" at bounding box center [858, 340] width 343 height 23
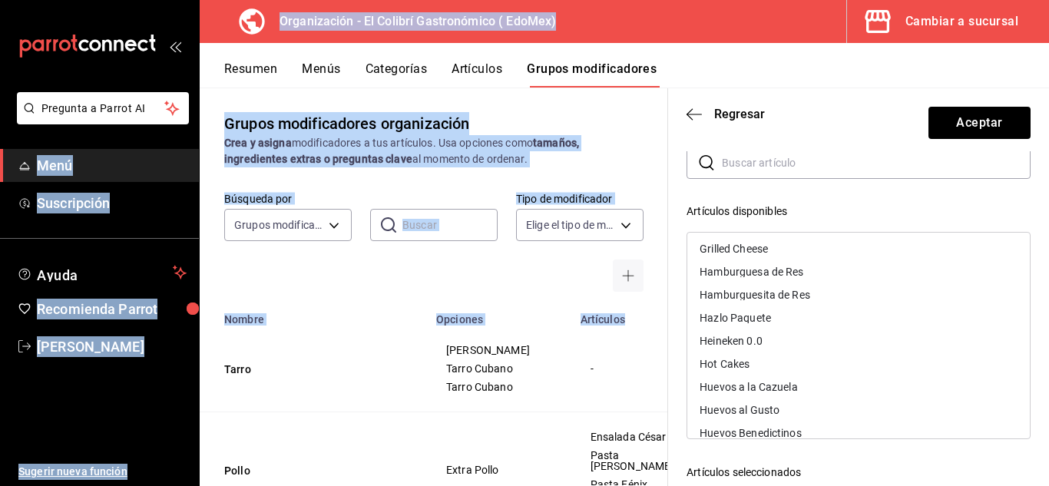
click at [765, 346] on div "Heineken 0.0" at bounding box center [858, 340] width 343 height 23
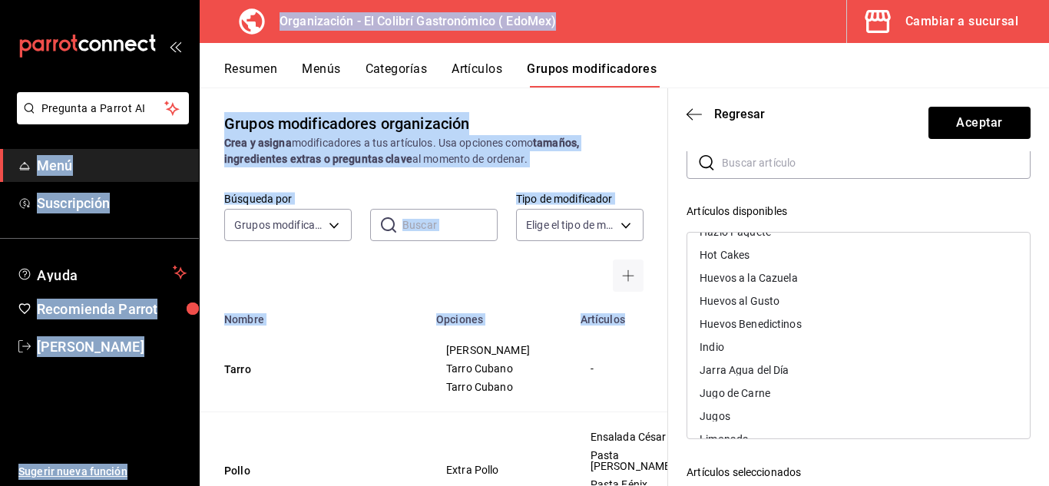
scroll to position [949, 0]
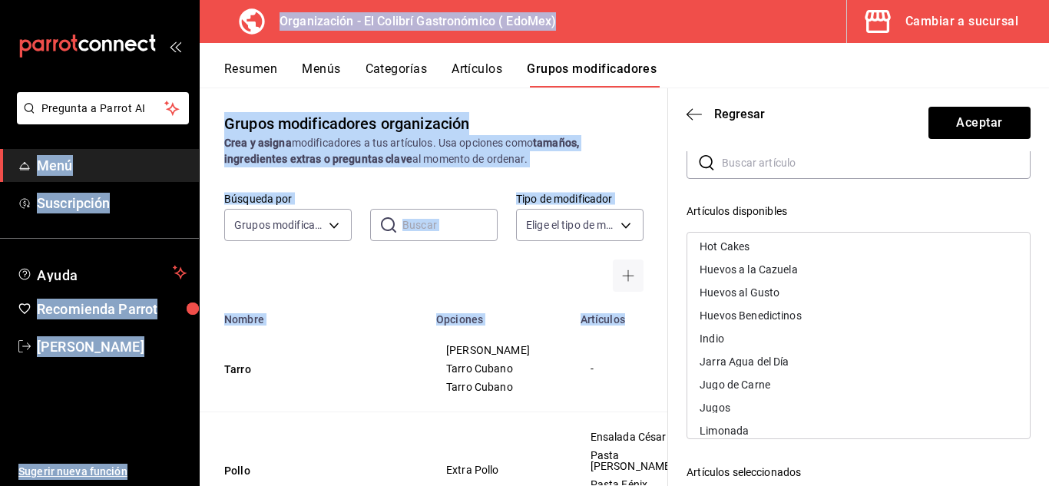
click at [775, 332] on div "Indio" at bounding box center [858, 338] width 343 height 23
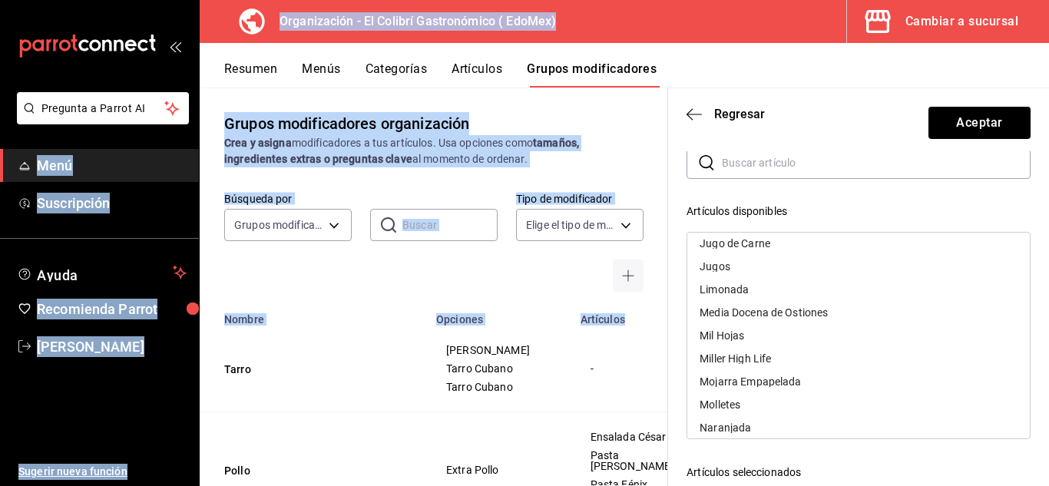
scroll to position [1084, 0]
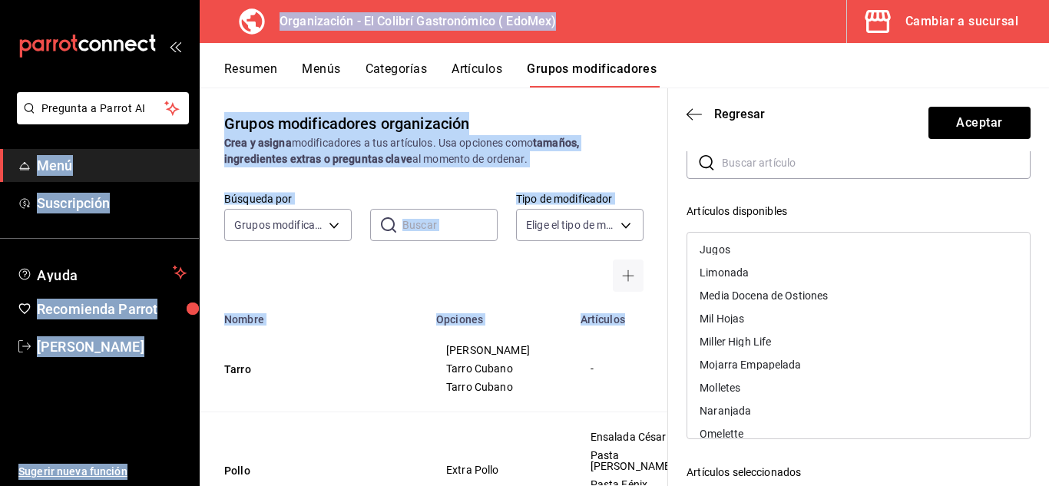
click at [812, 343] on div "Miller High Life" at bounding box center [858, 341] width 343 height 23
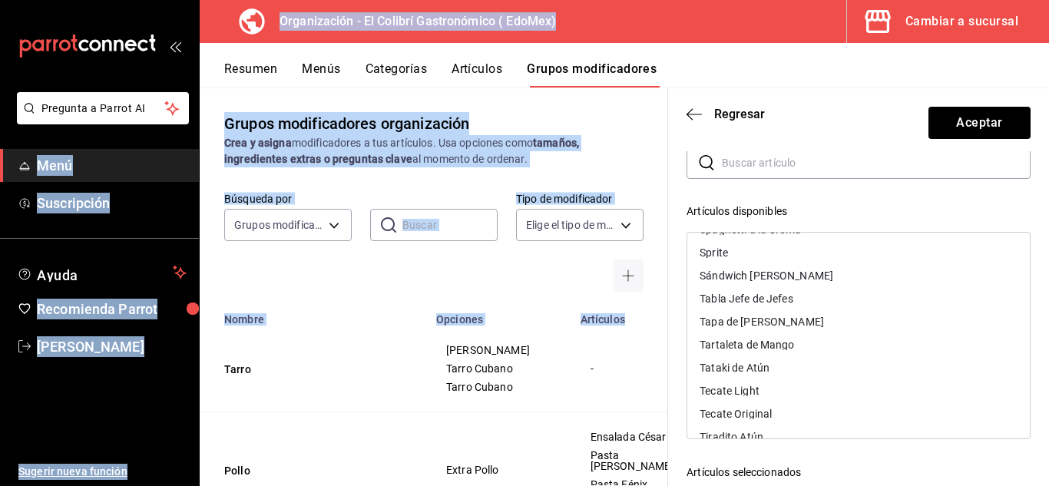
scroll to position [1734, 0]
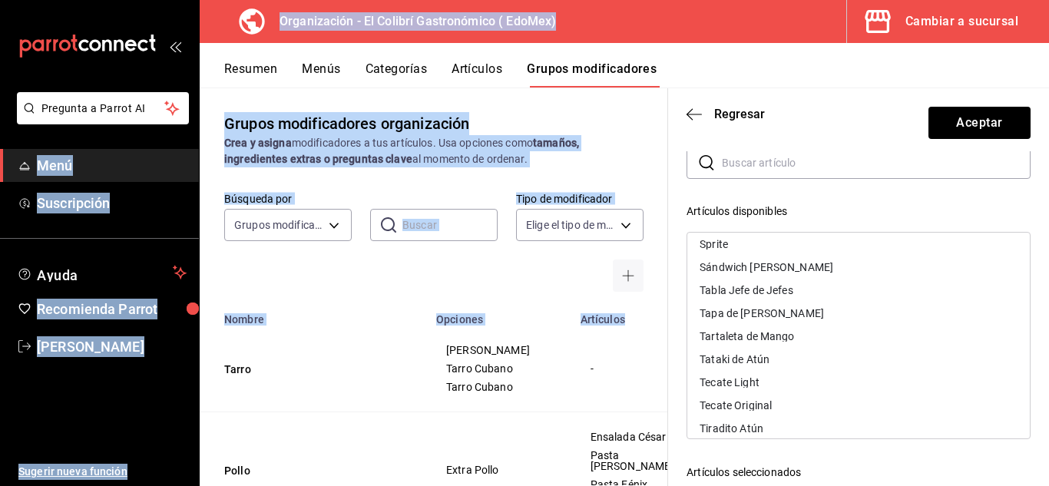
click at [832, 386] on div "Tecate Light" at bounding box center [858, 382] width 343 height 23
click at [832, 386] on div "Tecate Original" at bounding box center [858, 382] width 343 height 23
click at [803, 402] on div "XX Ambar" at bounding box center [858, 405] width 343 height 23
click at [803, 402] on div "XX Lager" at bounding box center [858, 405] width 343 height 23
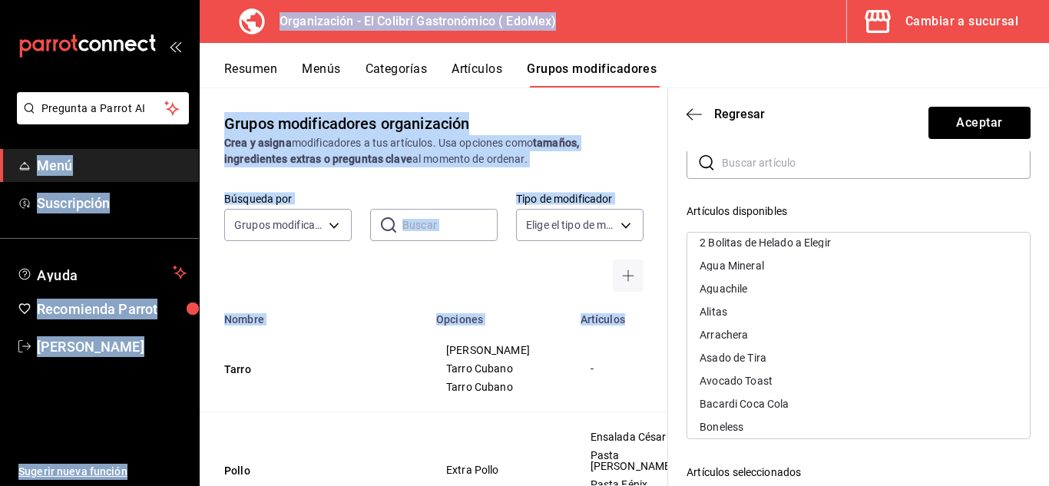
scroll to position [0, 0]
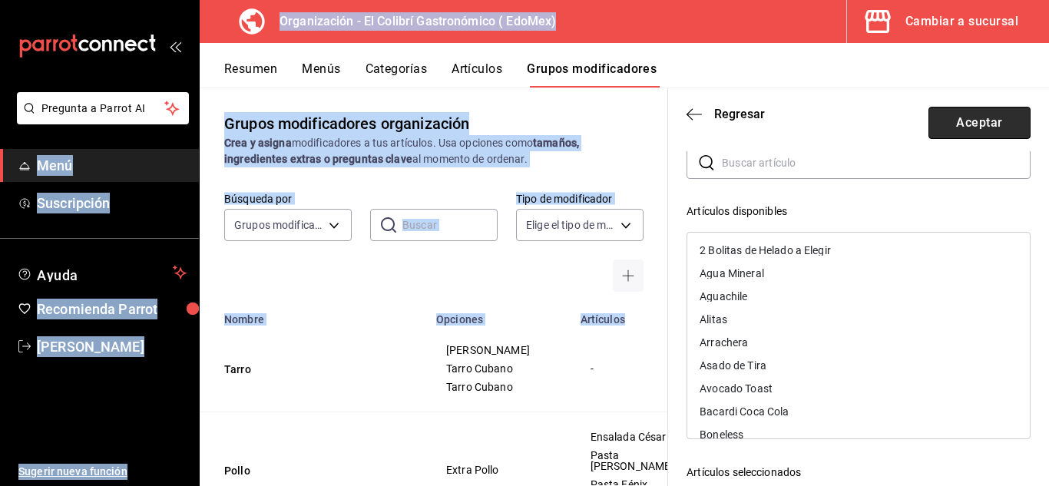
click at [985, 113] on button "Aceptar" at bounding box center [980, 123] width 102 height 32
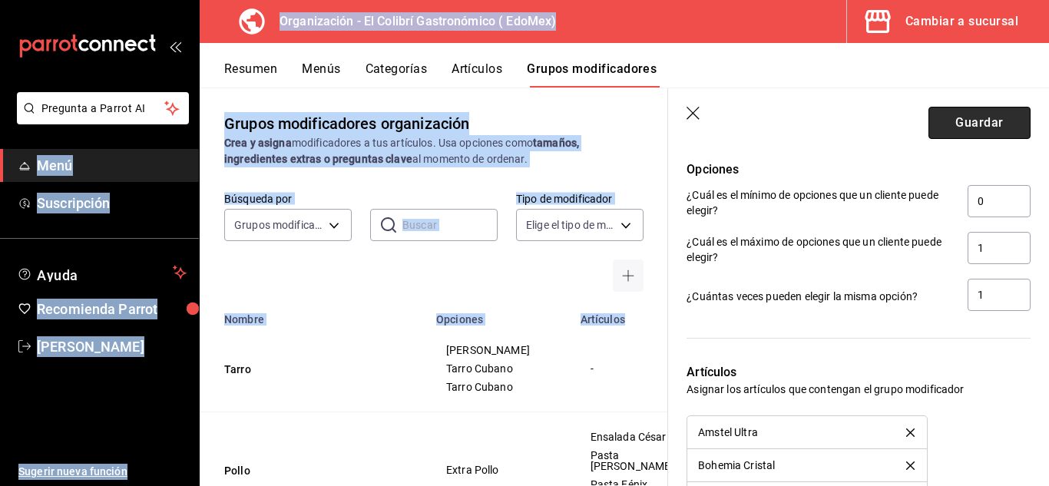
click at [978, 121] on button "Guardar" at bounding box center [980, 123] width 102 height 32
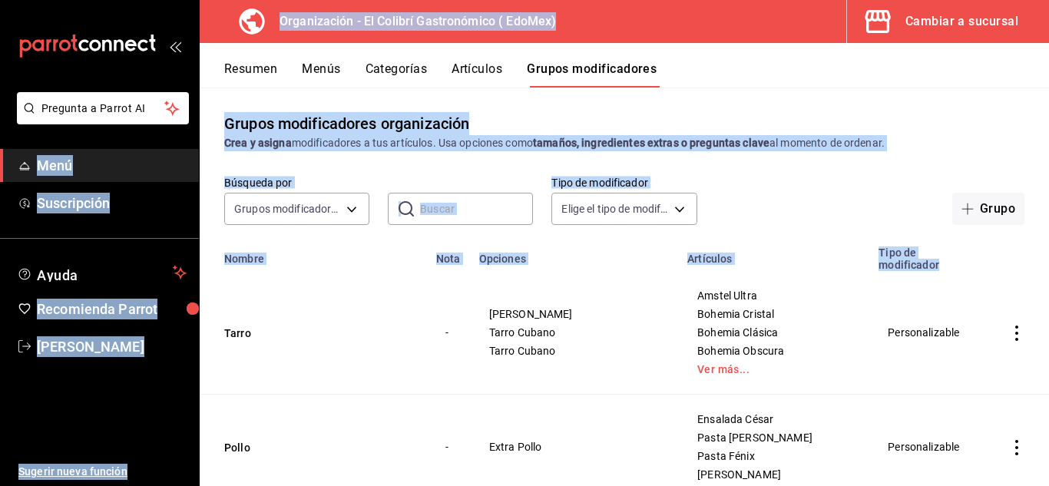
click at [488, 71] on button "Artículos" at bounding box center [477, 74] width 51 height 26
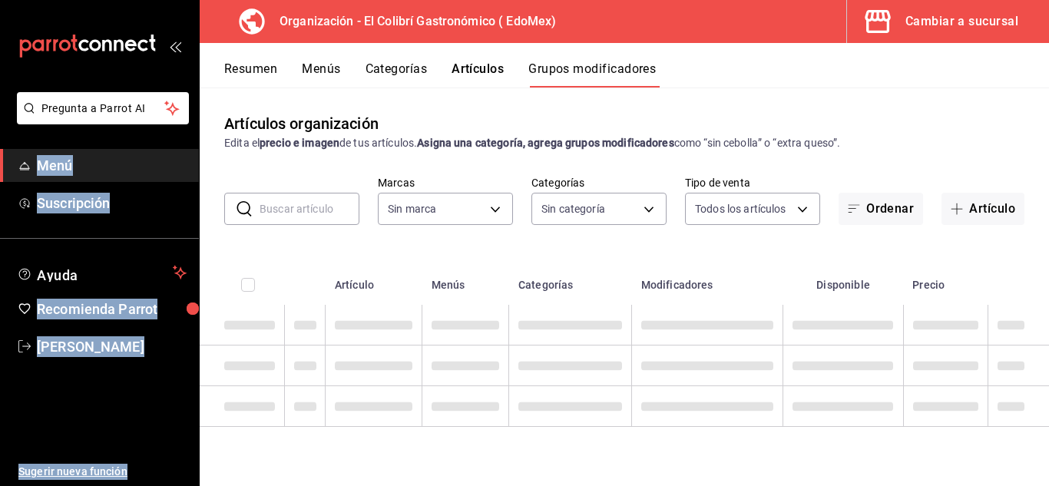
type input "02d79155-410a-4a52-ba4e-8d9765c47241"
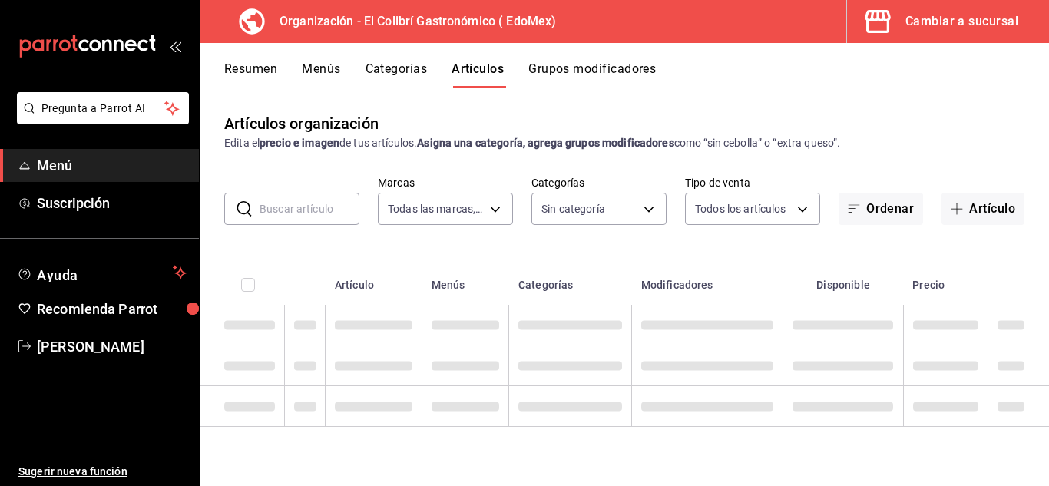
type input "02d79155-410a-4a52-ba4e-8d9765c47241"
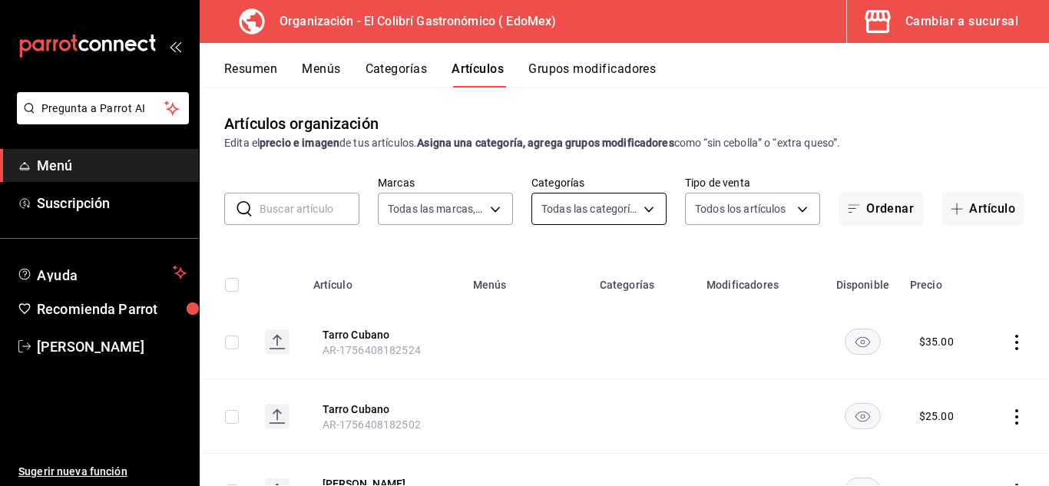
type input "6d6c4fd1-e53a-4624-99a2-7c92c6384161,d9fe7160-f61a-492f-ad87-3c2b3108834a,4ea69…"
click at [642, 215] on body "Pregunta a Parrot AI Menú Suscripción Ayuda Recomienda Parrot Emilio Nagib Tera…" at bounding box center [524, 243] width 1049 height 486
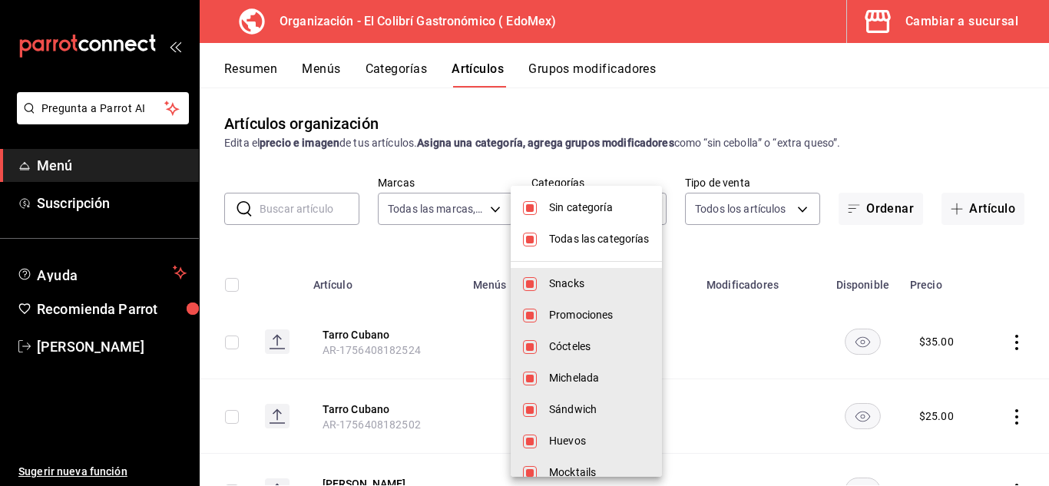
click at [599, 209] on span "Sin categoría" at bounding box center [599, 208] width 101 height 16
checkbox input "false"
click at [608, 230] on li "Todas las categorías" at bounding box center [586, 239] width 151 height 31
checkbox input "false"
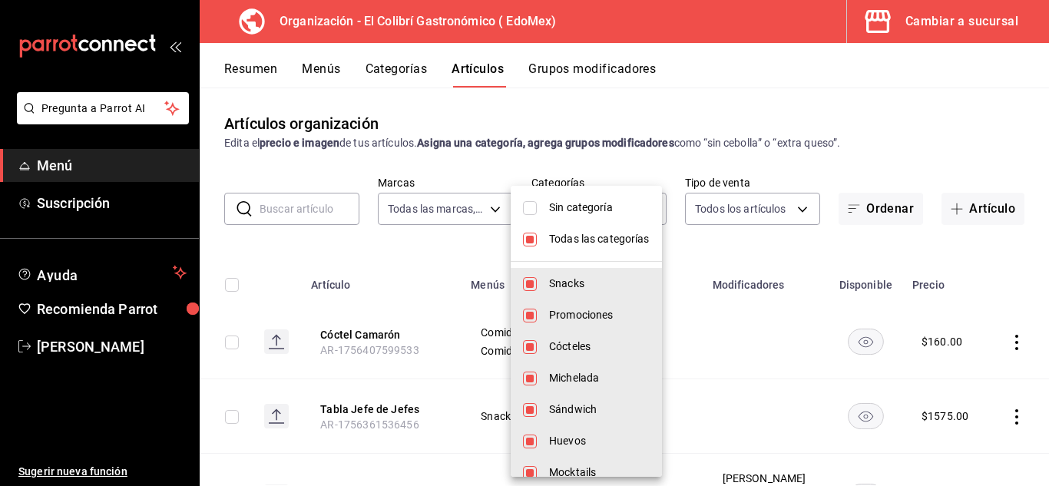
checkbox input "false"
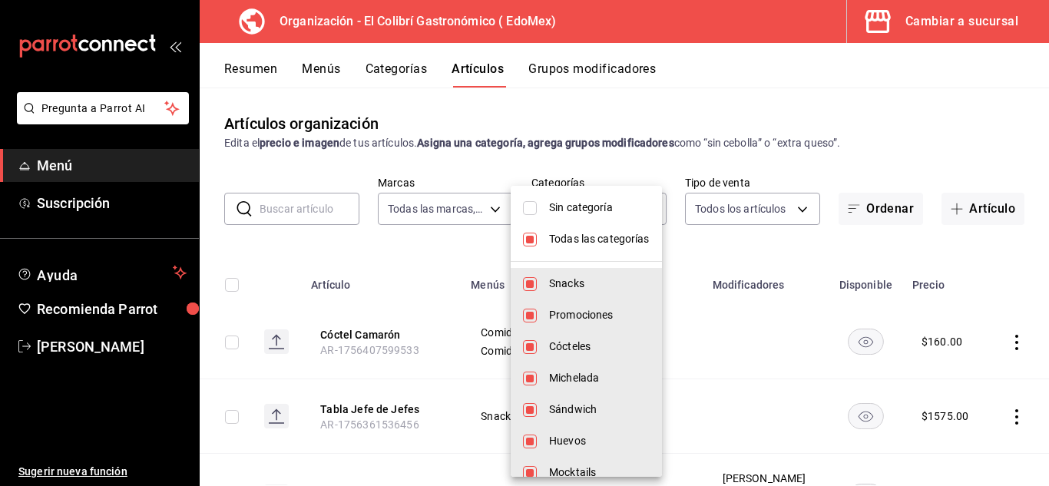
checkbox input "false"
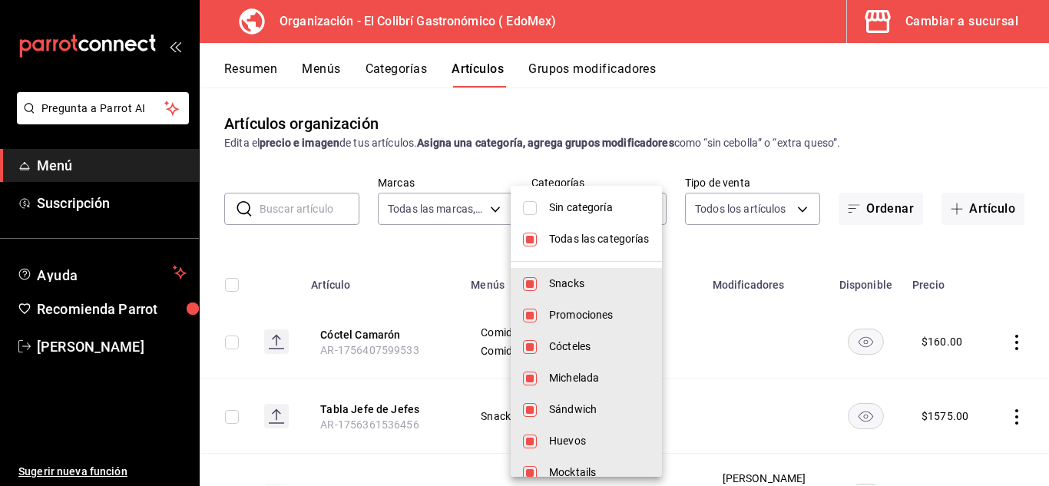
checkbox input "false"
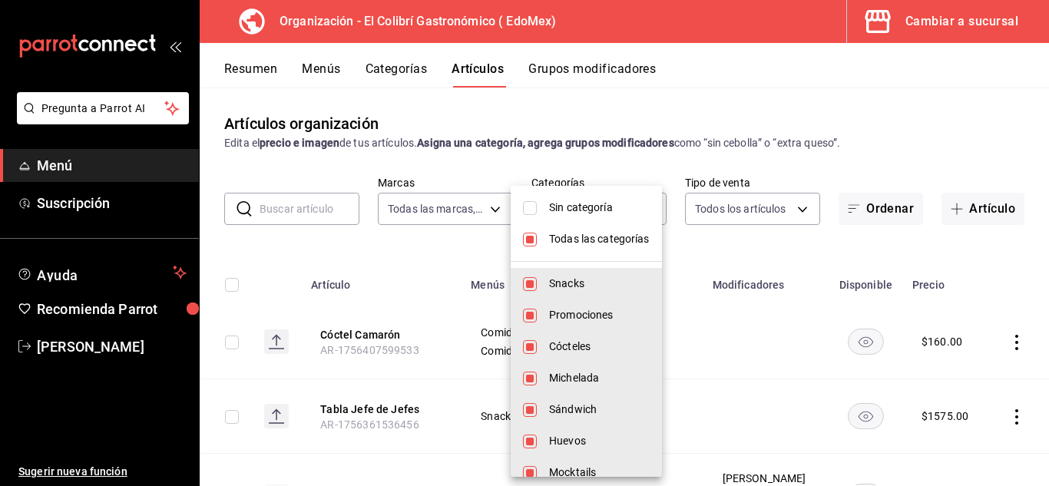
checkbox input "false"
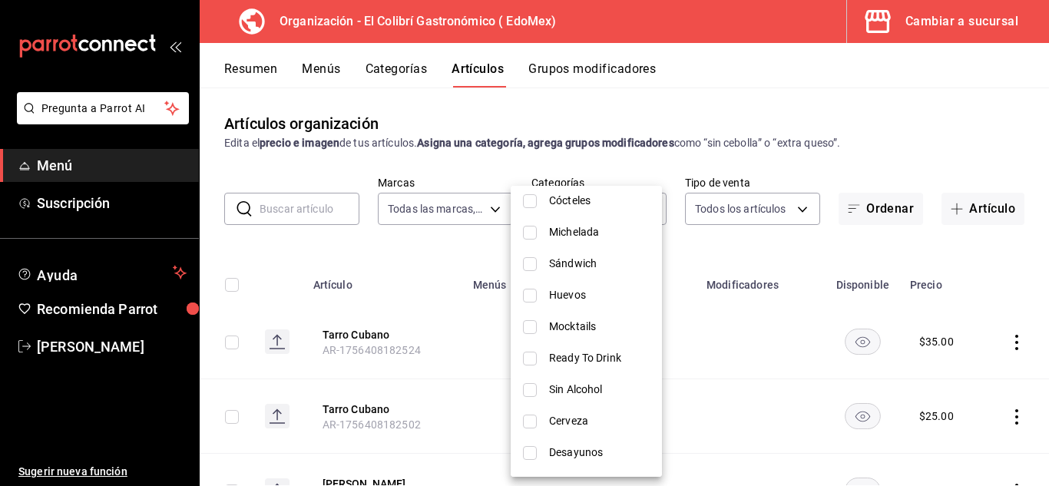
scroll to position [115, 0]
click at [571, 454] on span "Cerveza" at bounding box center [599, 452] width 101 height 16
type input "07e19220-46df-4179-b846-3115264f0854"
checkbox input "true"
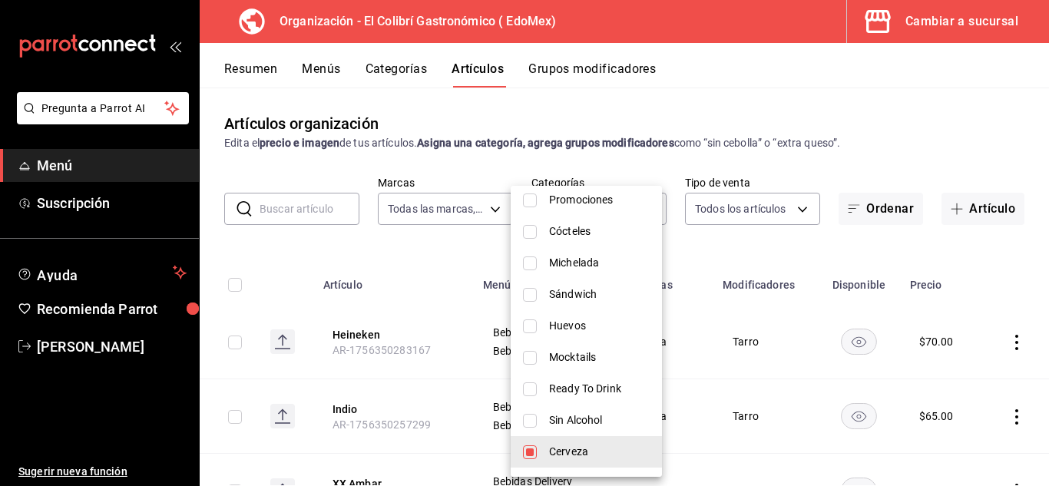
click at [833, 166] on div at bounding box center [524, 243] width 1049 height 486
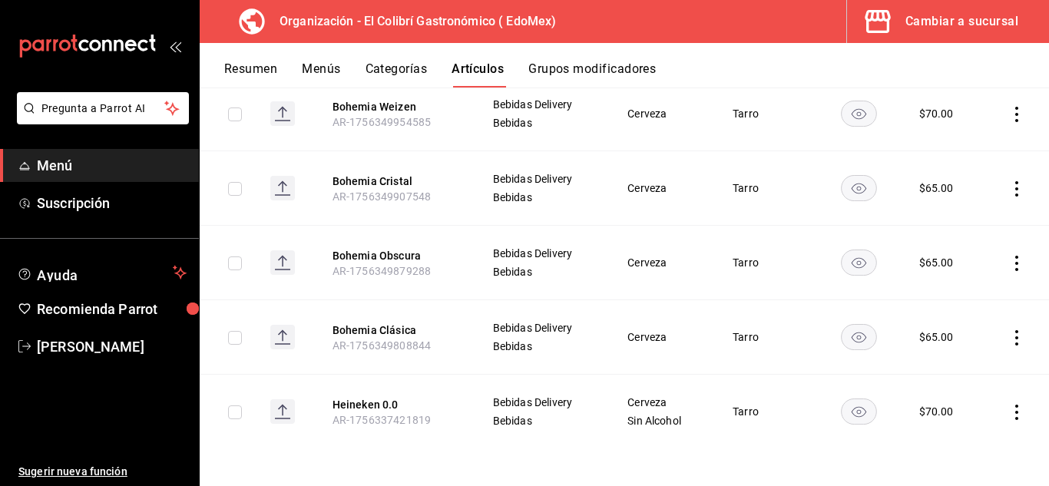
scroll to position [0, 0]
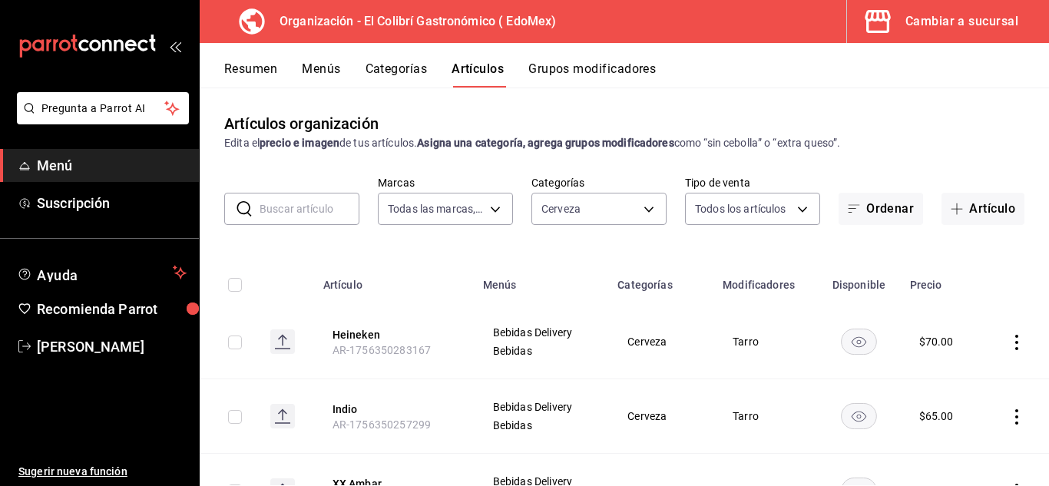
click at [316, 75] on button "Menús" at bounding box center [321, 74] width 38 height 26
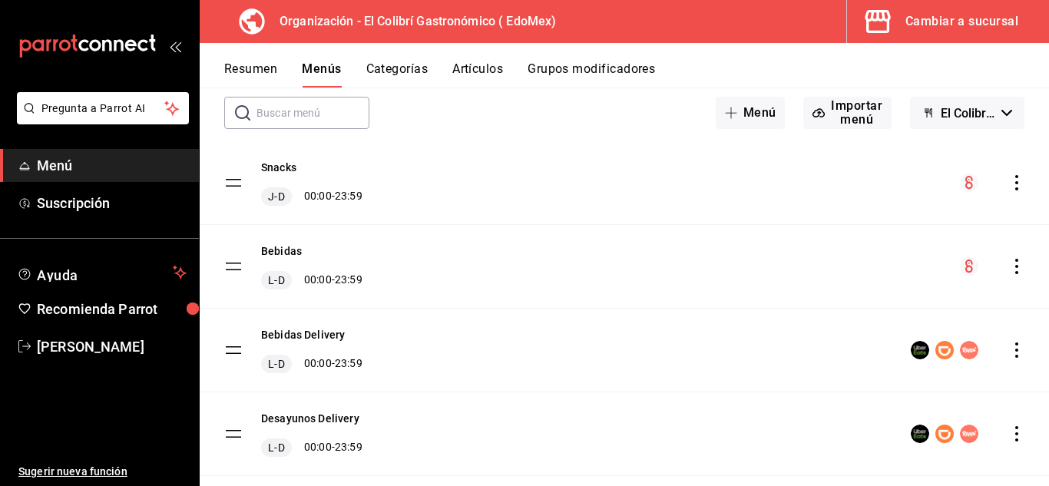
scroll to position [84, 0]
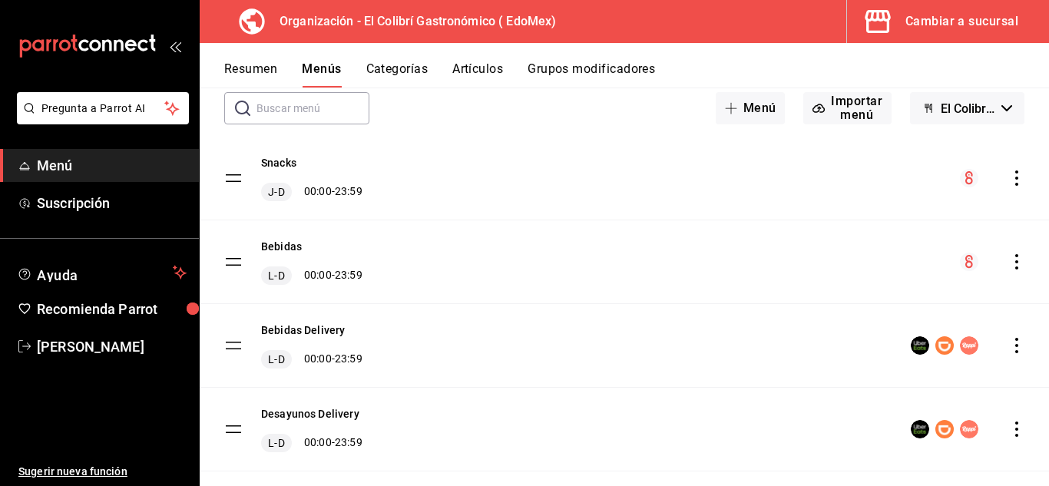
click at [1009, 263] on icon "actions" at bounding box center [1016, 261] width 15 height 15
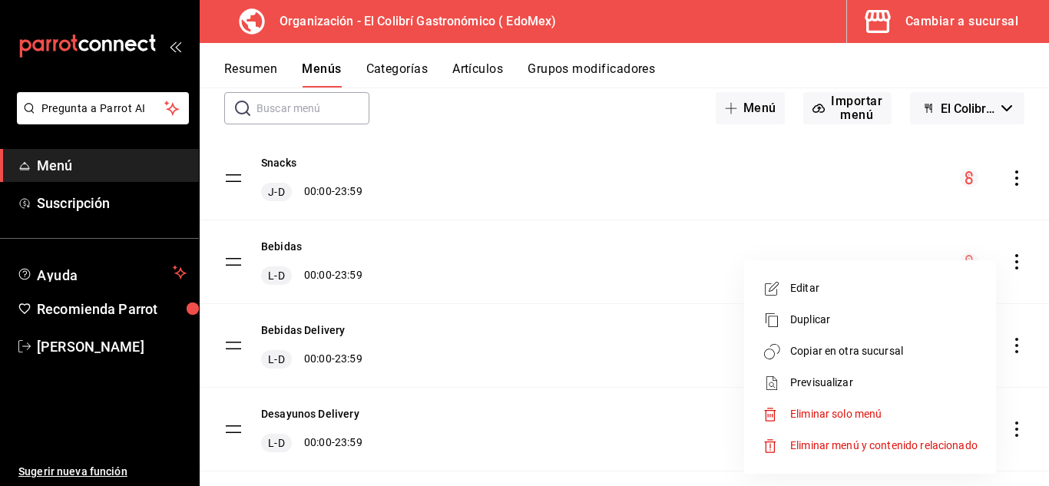
click at [871, 346] on span "Copiar en otra sucursal" at bounding box center [883, 351] width 187 height 16
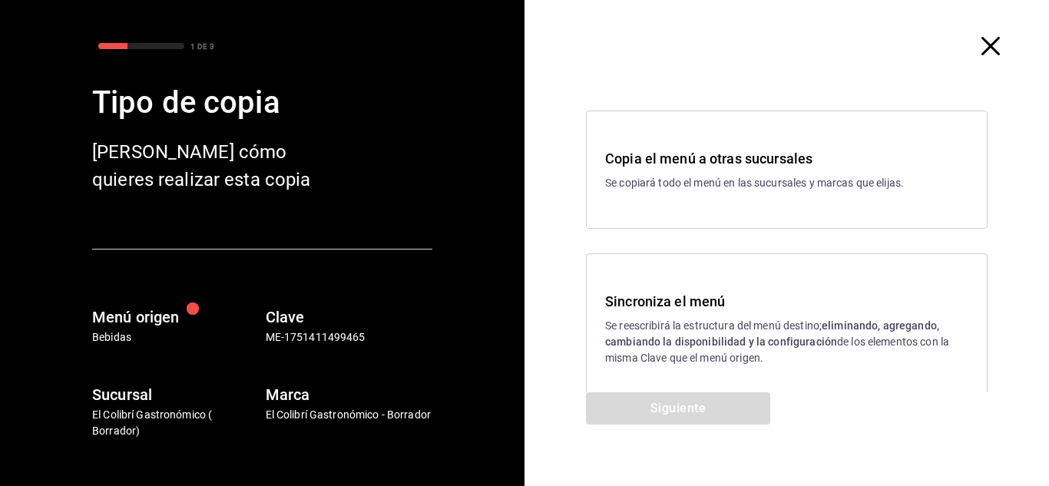
click at [665, 334] on p "Se reescribirá la estructura del menú destino; eliminando, agregando, cambiando…" at bounding box center [786, 342] width 363 height 48
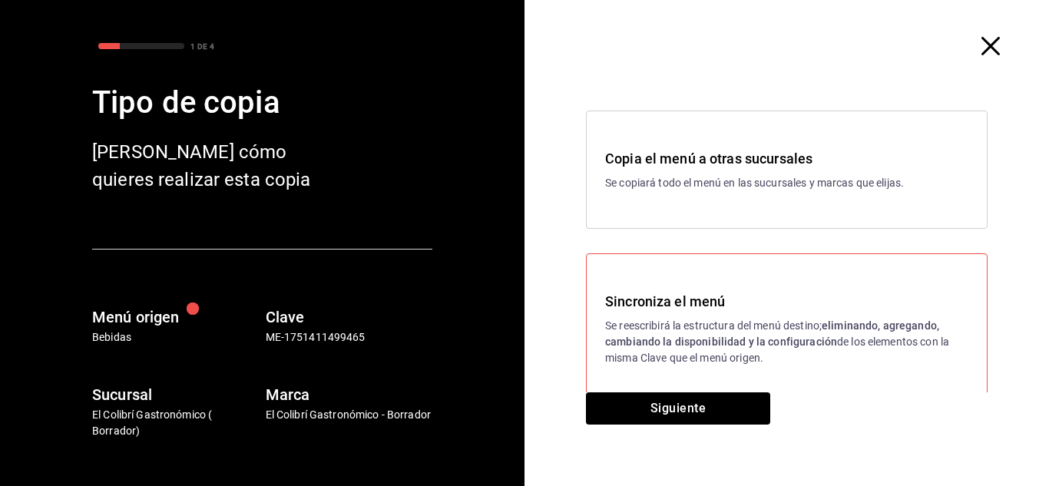
click at [653, 389] on div "Sincroniza el menú Se reescribirá la estructura del menú destino; eliminando, a…" at bounding box center [787, 328] width 402 height 151
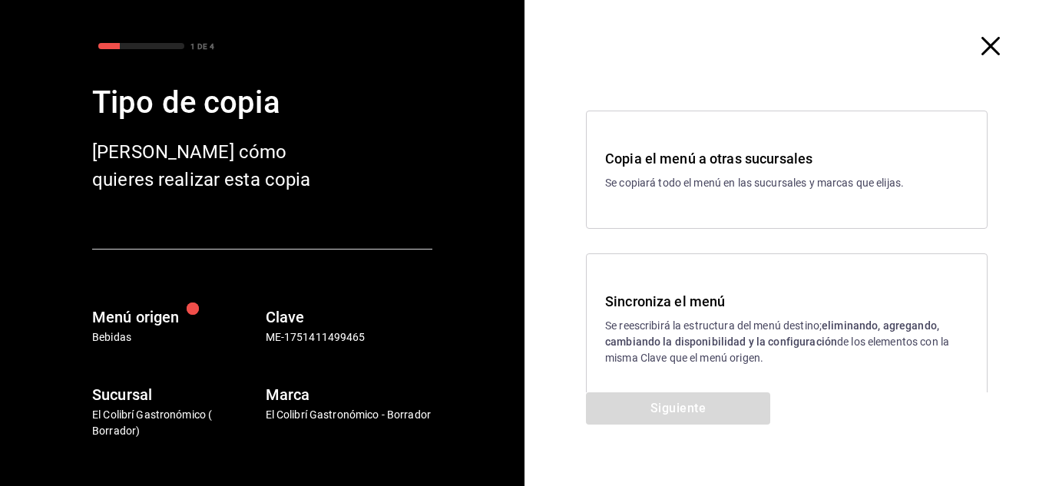
click at [666, 371] on div "Sincroniza el menú Se reescribirá la estructura del menú destino; eliminando, a…" at bounding box center [787, 328] width 402 height 151
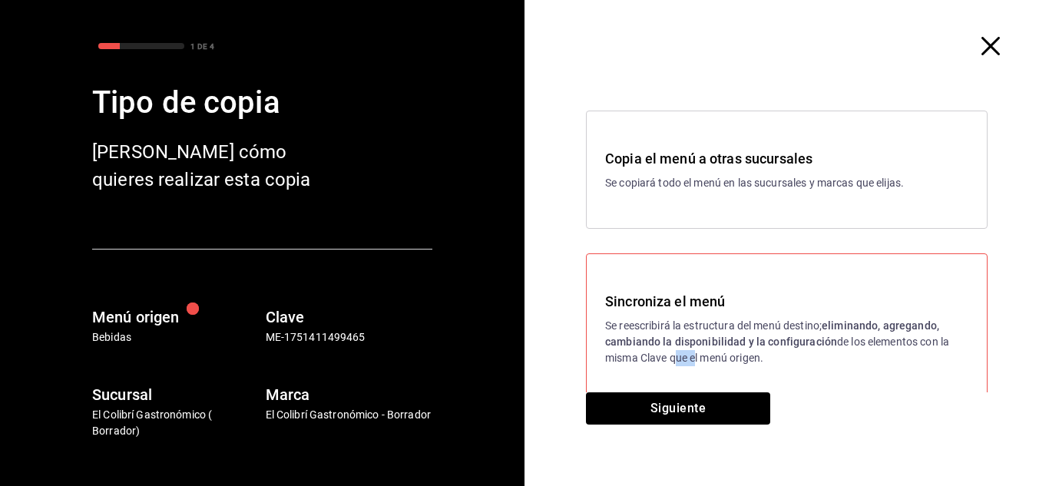
click at [666, 371] on div "Sincroniza el menú Se reescribirá la estructura del menú destino; eliminando, a…" at bounding box center [787, 328] width 402 height 151
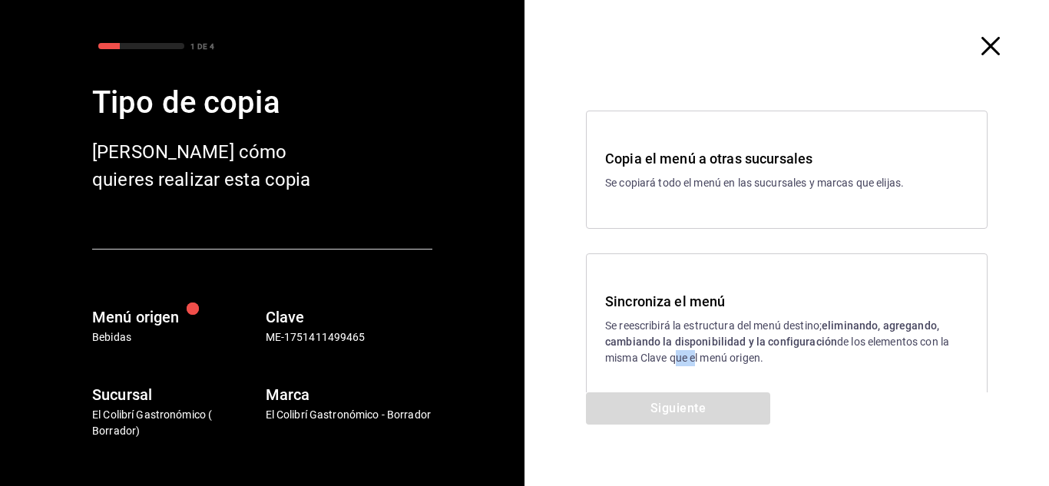
click at [680, 363] on p "Se reescribirá la estructura del menú destino; eliminando, agregando, cambiando…" at bounding box center [786, 342] width 363 height 48
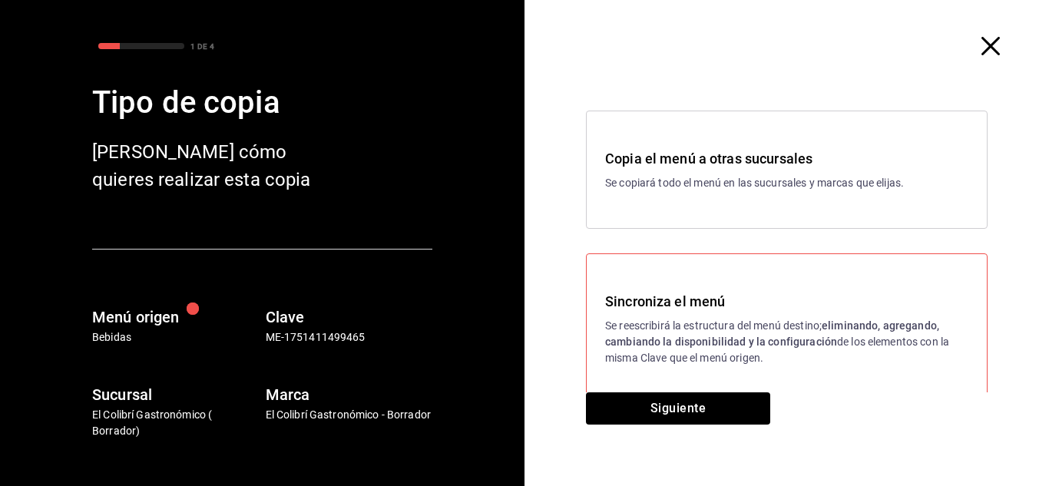
click at [660, 391] on div "Sincroniza el menú Se reescribirá la estructura del menú destino; eliminando, a…" at bounding box center [787, 328] width 402 height 151
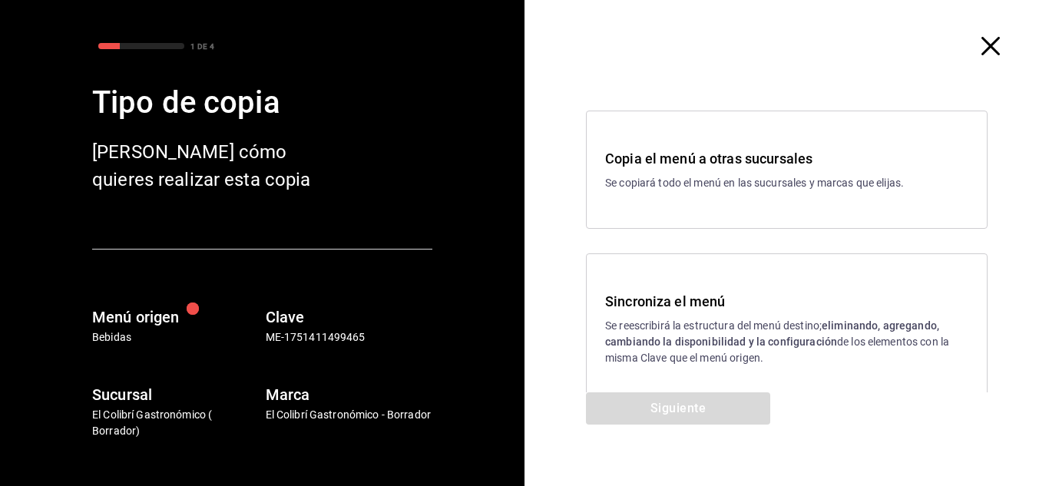
click at [677, 343] on strong "eliminando, agregando, cambiando la disponibilidad y la configuración" at bounding box center [772, 334] width 334 height 28
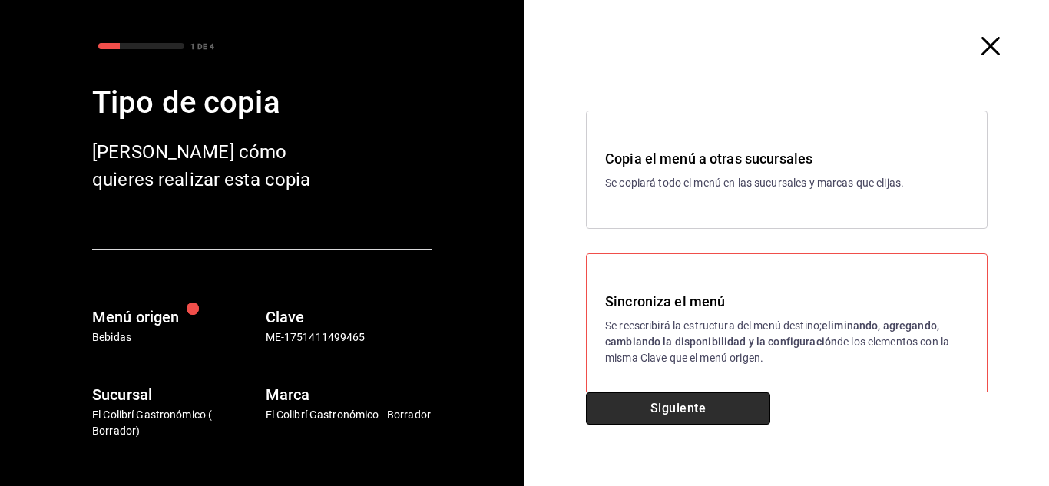
click at [634, 403] on button "Siguiente" at bounding box center [678, 408] width 184 height 32
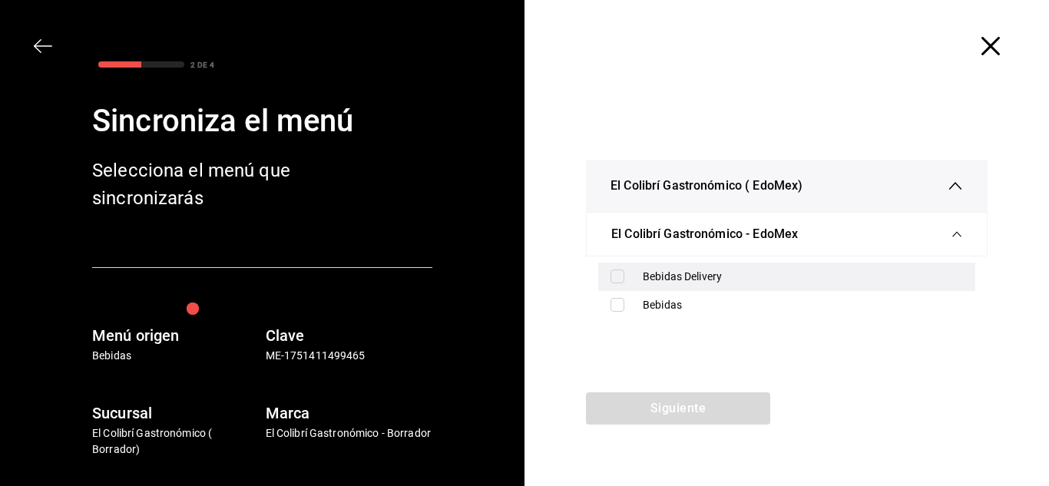
click at [672, 289] on div "Bebidas Delivery" at bounding box center [786, 277] width 377 height 28
checkbox input "true"
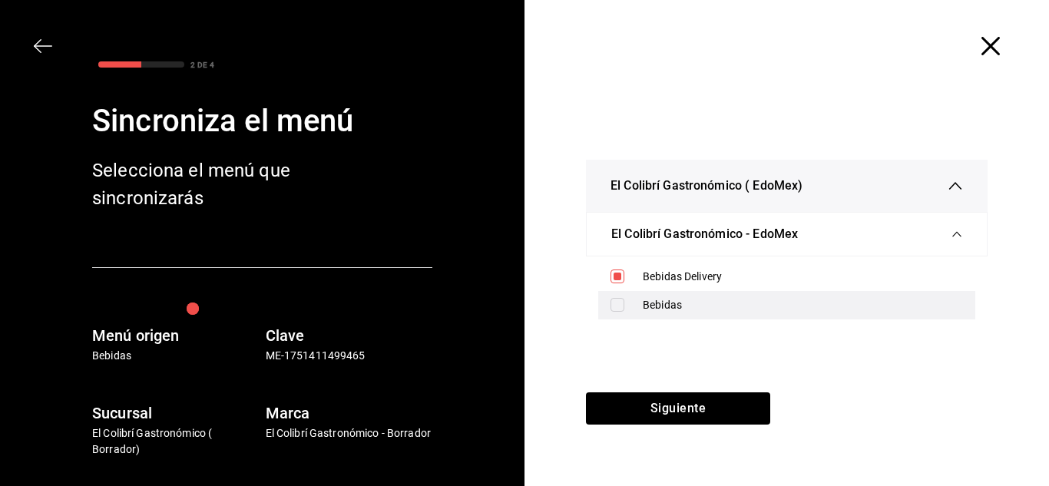
click at [665, 306] on div "Bebidas" at bounding box center [803, 305] width 320 height 16
checkbox input "true"
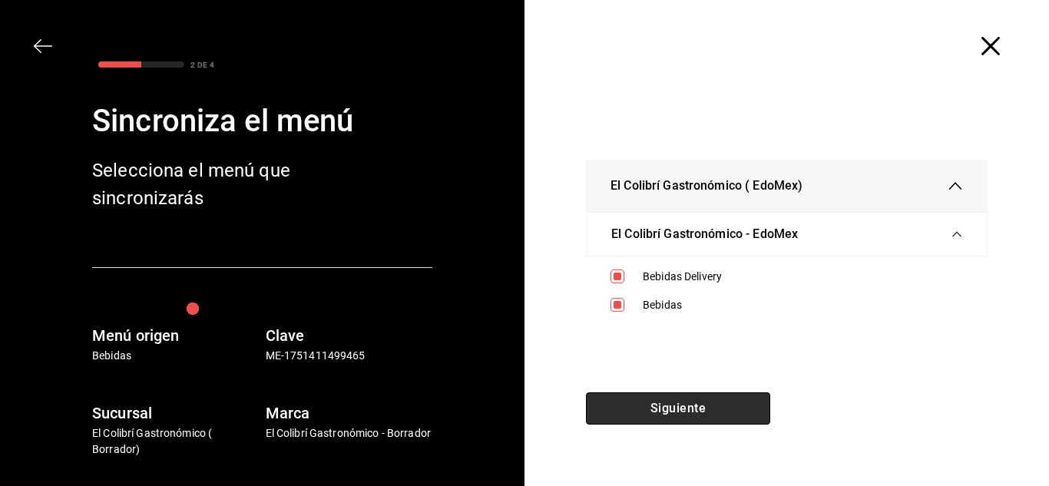
click at [669, 402] on button "Siguiente" at bounding box center [678, 408] width 184 height 32
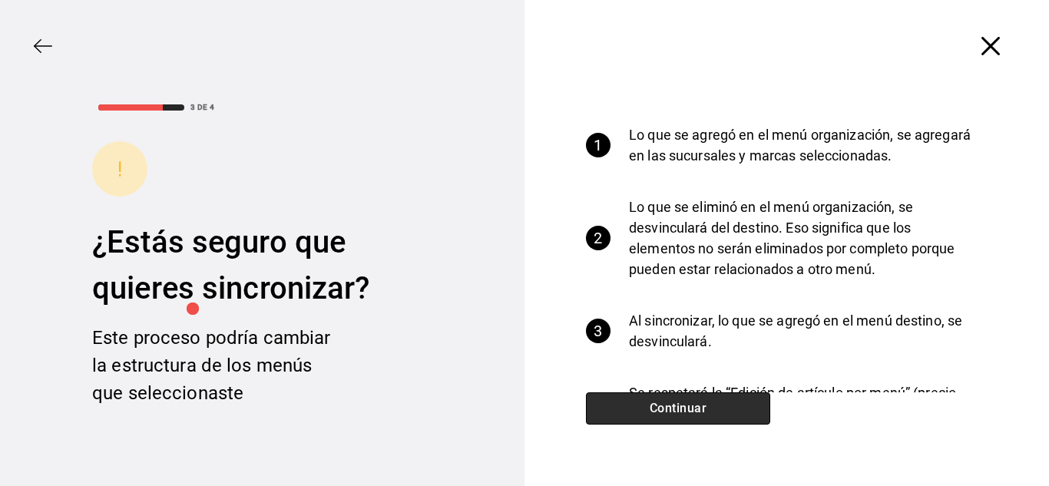
click at [690, 398] on button "Continuar" at bounding box center [678, 408] width 184 height 32
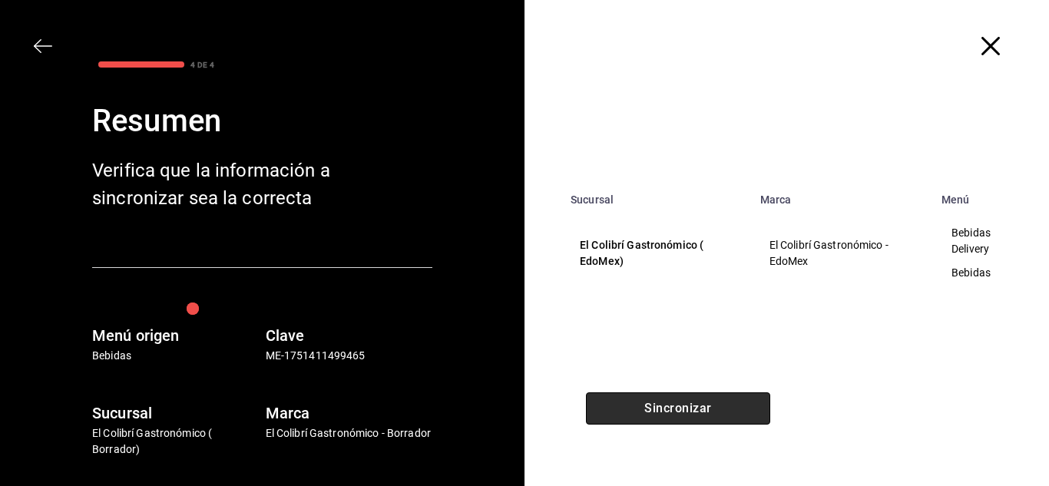
click at [650, 416] on button "Sincronizar" at bounding box center [678, 408] width 184 height 32
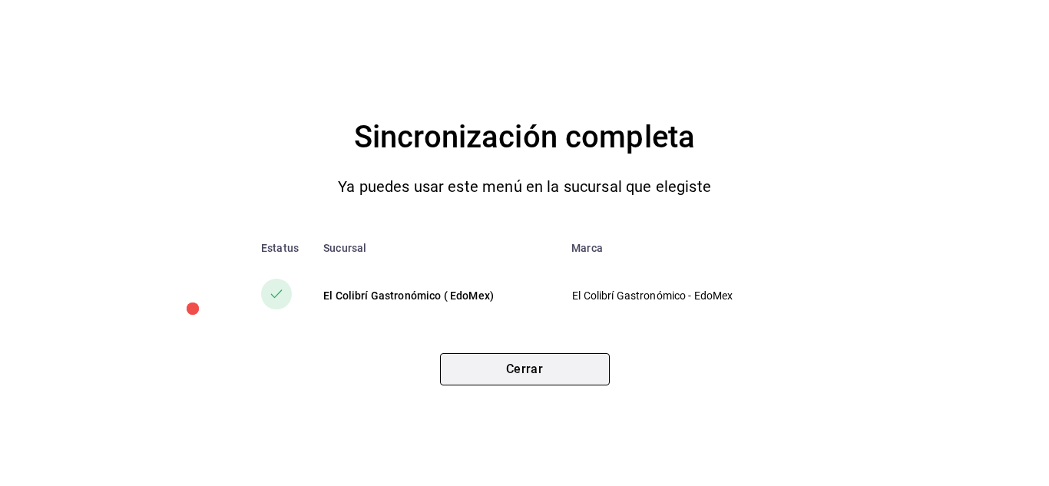
click at [594, 369] on button "Cerrar" at bounding box center [525, 369] width 170 height 32
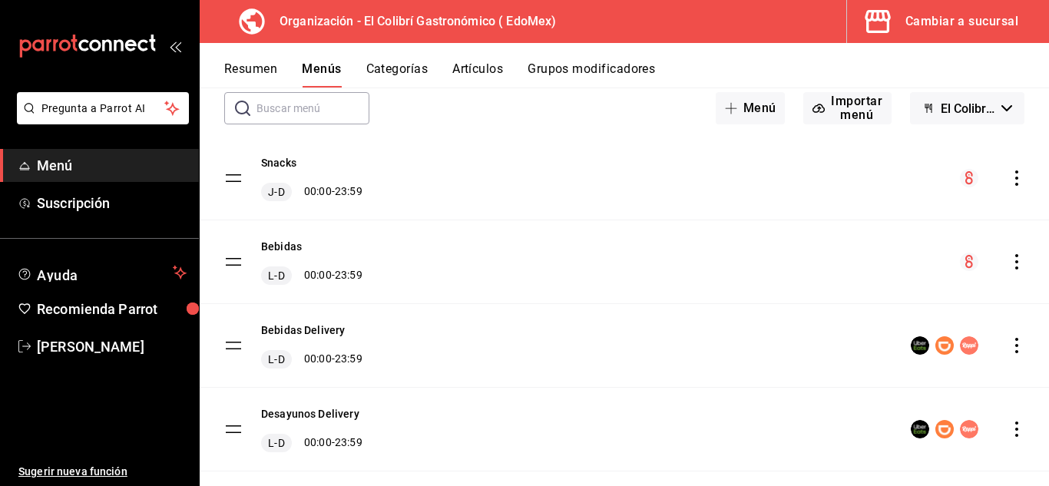
click at [964, 37] on button "Cambiar a sucursal" at bounding box center [942, 21] width 190 height 43
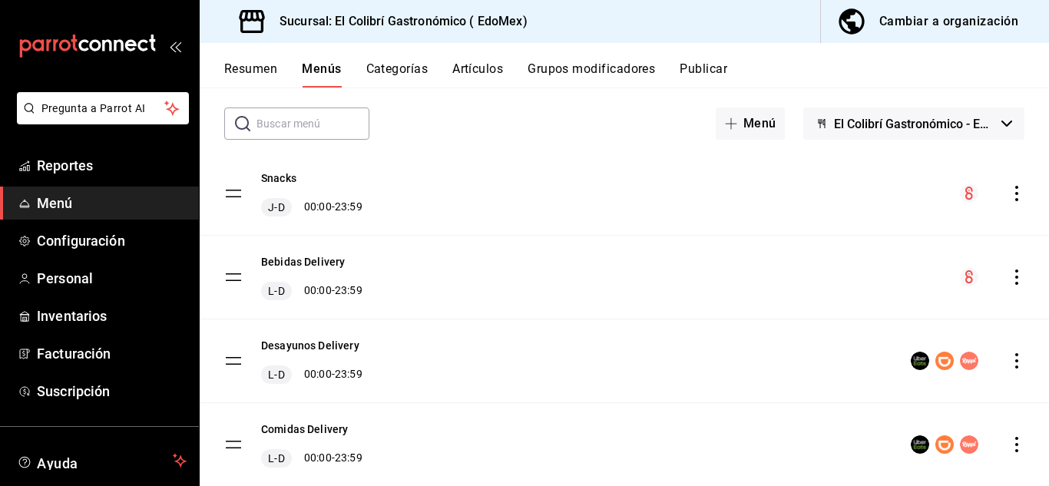
scroll to position [81, 0]
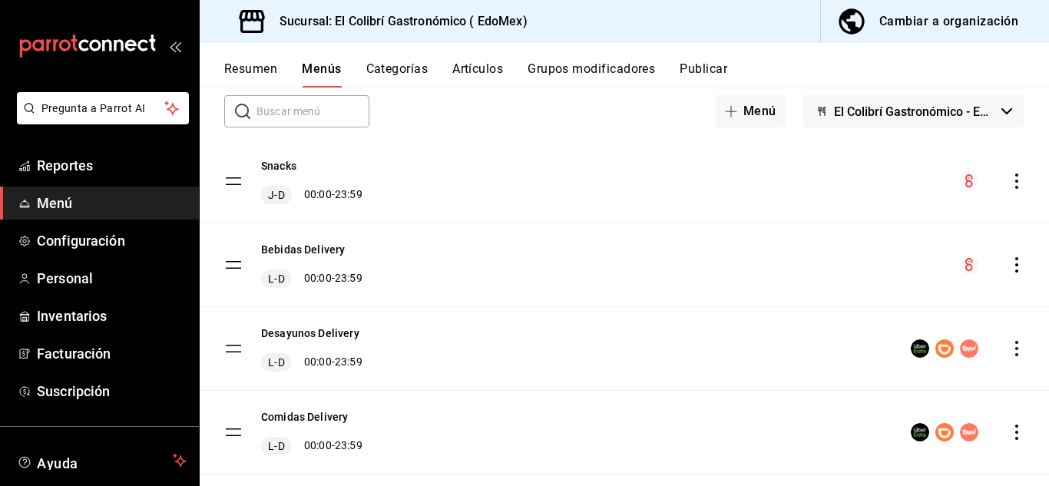
click at [1009, 269] on icon "actions" at bounding box center [1016, 264] width 15 height 15
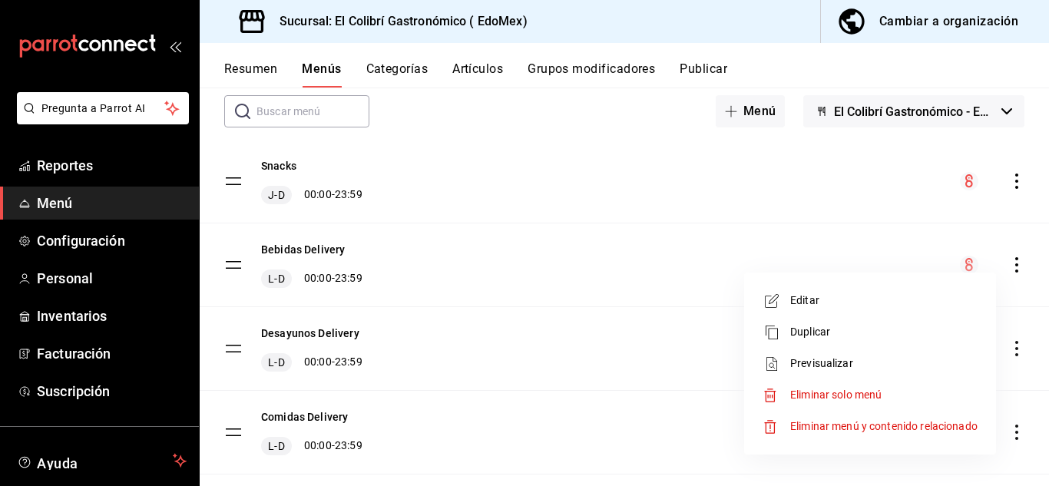
click at [909, 293] on span "Editar" at bounding box center [883, 301] width 187 height 16
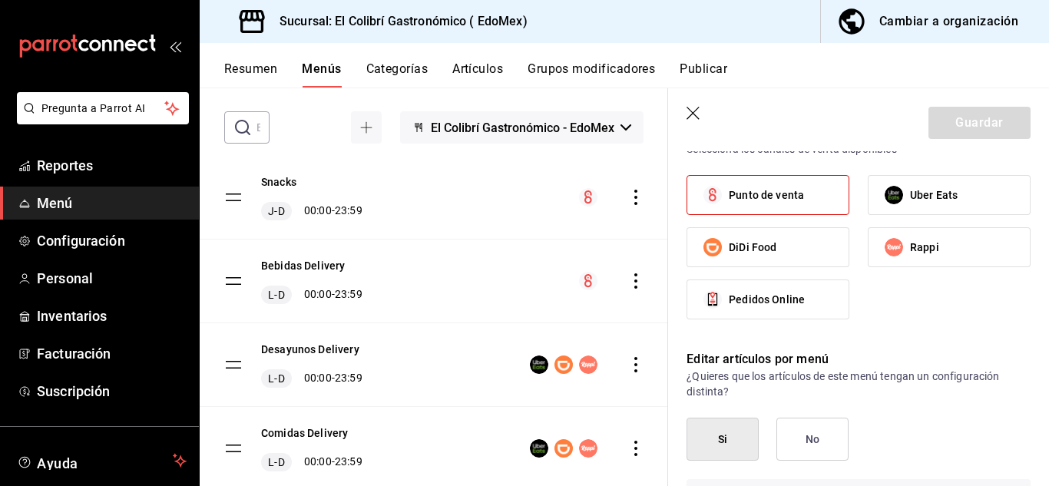
scroll to position [748, 0]
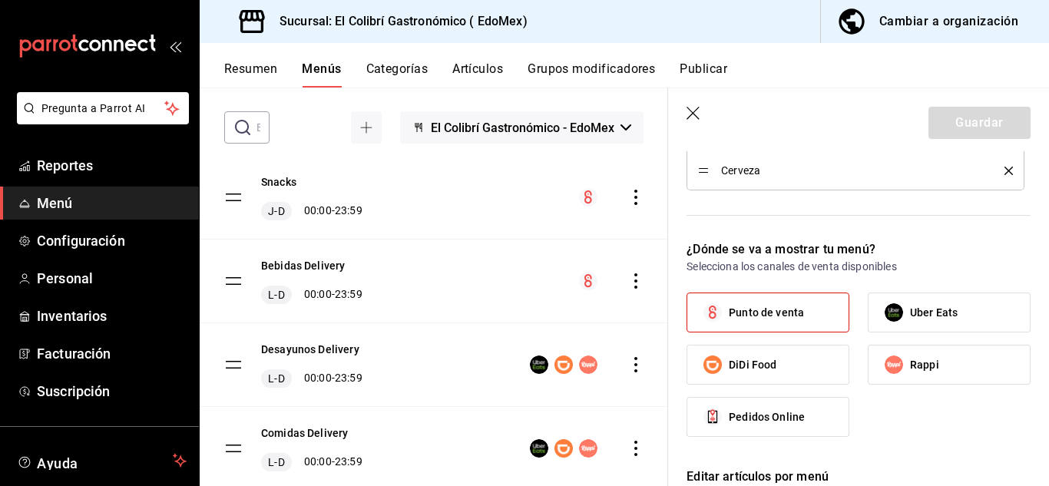
click at [805, 320] on label "Punto de venta" at bounding box center [767, 312] width 161 height 38
click at [729, 320] on input "Punto de venta" at bounding box center [713, 312] width 32 height 32
checkbox input "false"
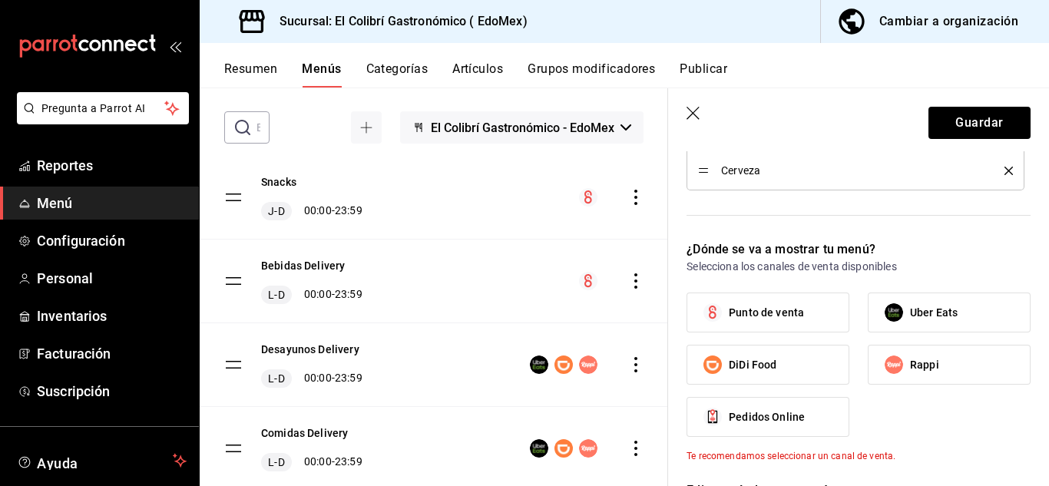
click at [902, 324] on input "Uber Eats" at bounding box center [894, 312] width 32 height 32
checkbox input "true"
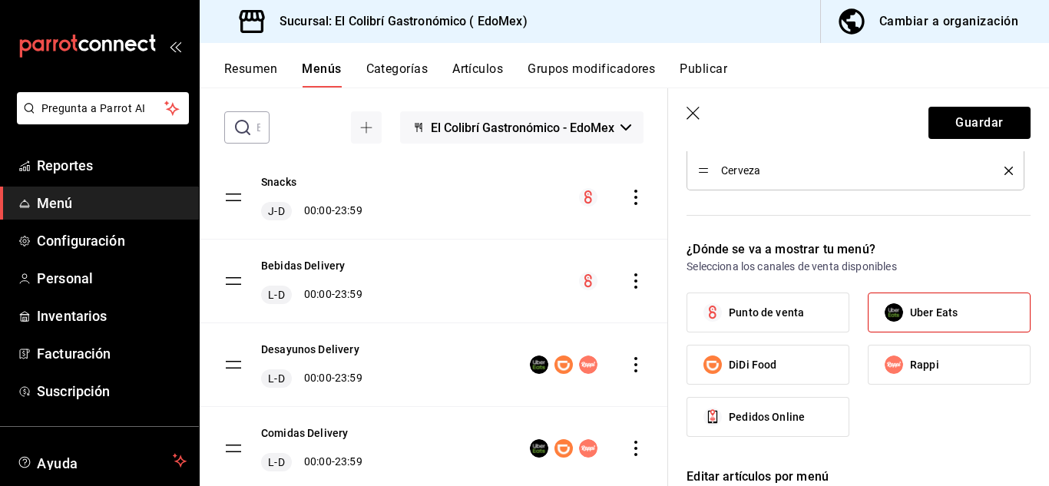
click at [910, 364] on span "Rappi" at bounding box center [924, 365] width 29 height 16
click at [907, 364] on input "Rappi" at bounding box center [894, 365] width 32 height 32
checkbox input "true"
click at [839, 367] on label "DiDi Food" at bounding box center [767, 365] width 161 height 38
click at [729, 367] on input "DiDi Food" at bounding box center [713, 365] width 32 height 32
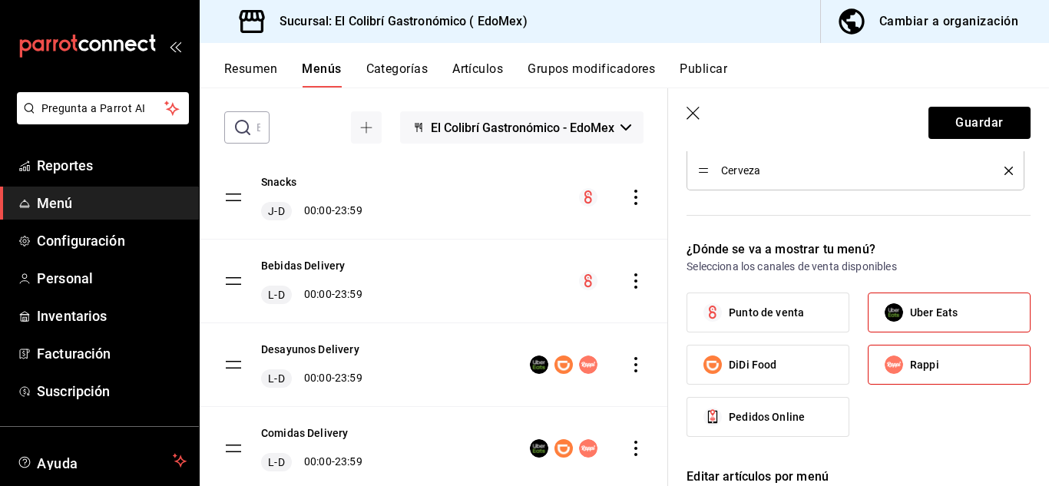
checkbox input "true"
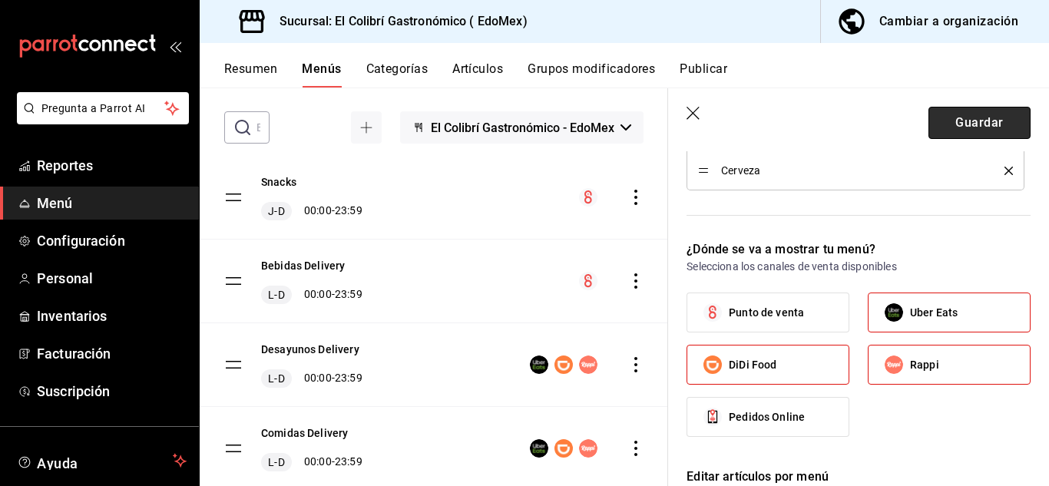
click at [971, 133] on button "Guardar" at bounding box center [980, 123] width 102 height 32
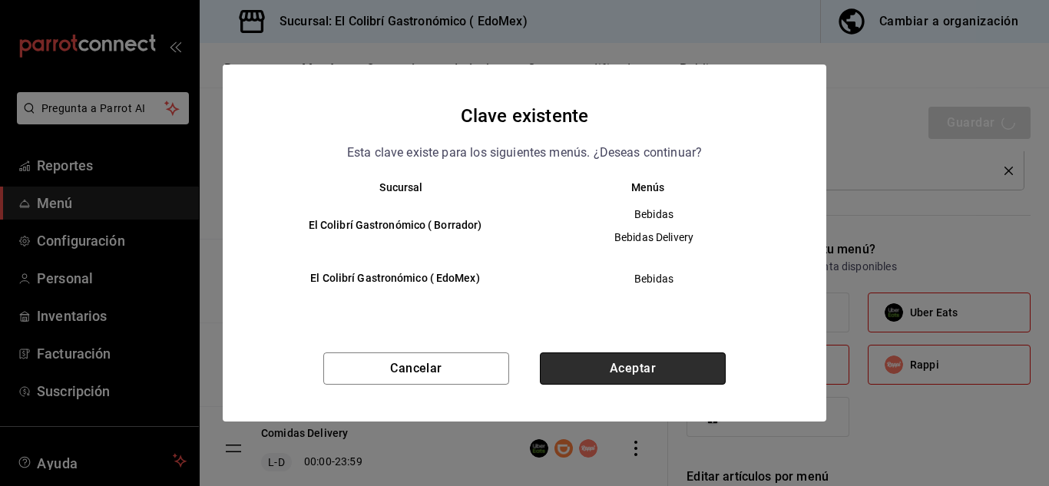
click at [604, 362] on button "Aceptar" at bounding box center [633, 369] width 186 height 32
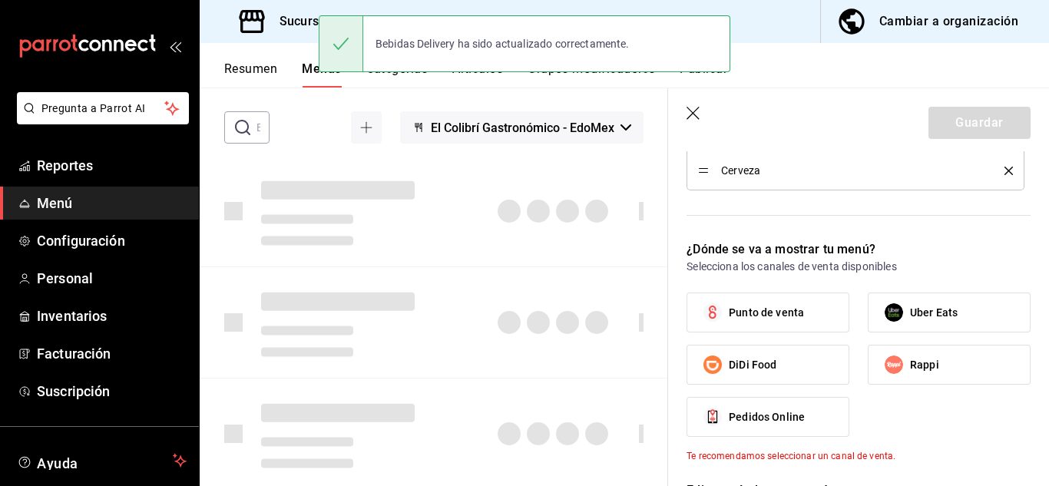
checkbox input "false"
type input "1756408331398"
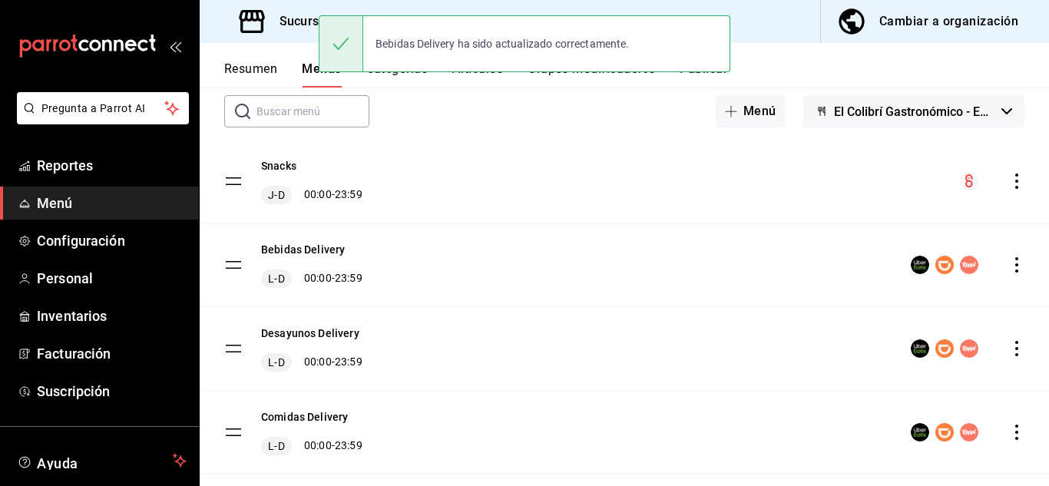
click at [713, 81] on button "Publicar" at bounding box center [704, 74] width 48 height 26
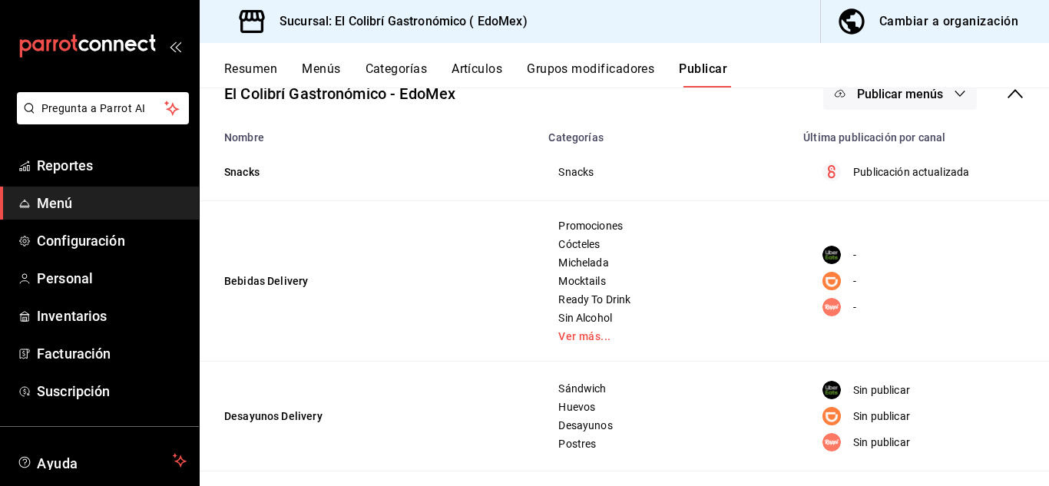
scroll to position [108, 0]
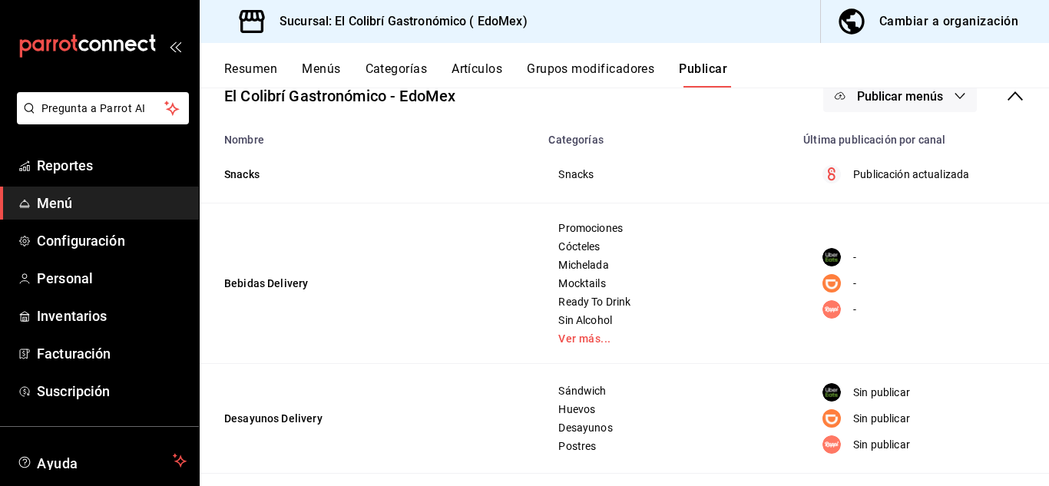
click at [901, 104] on button "Publicar menús" at bounding box center [900, 96] width 154 height 32
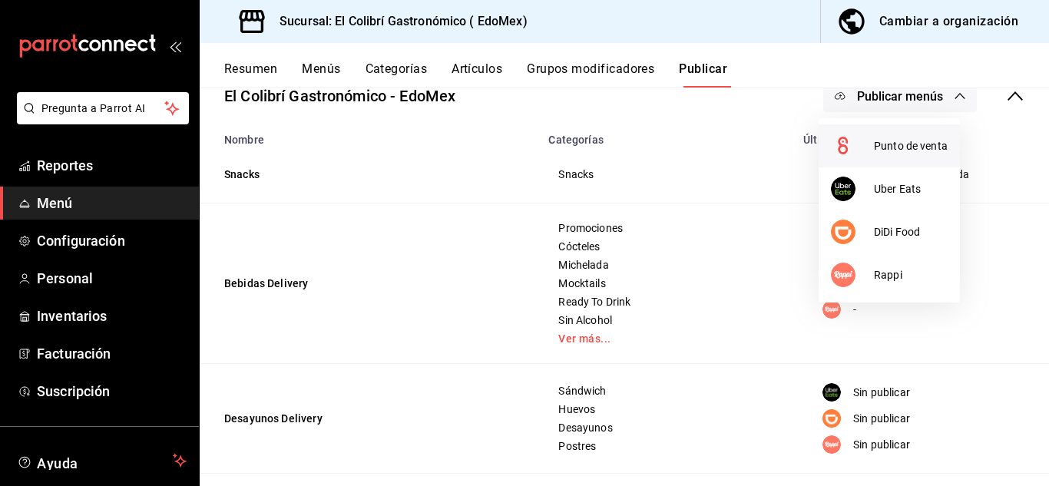
click at [924, 160] on li "Punto de venta" at bounding box center [889, 145] width 141 height 43
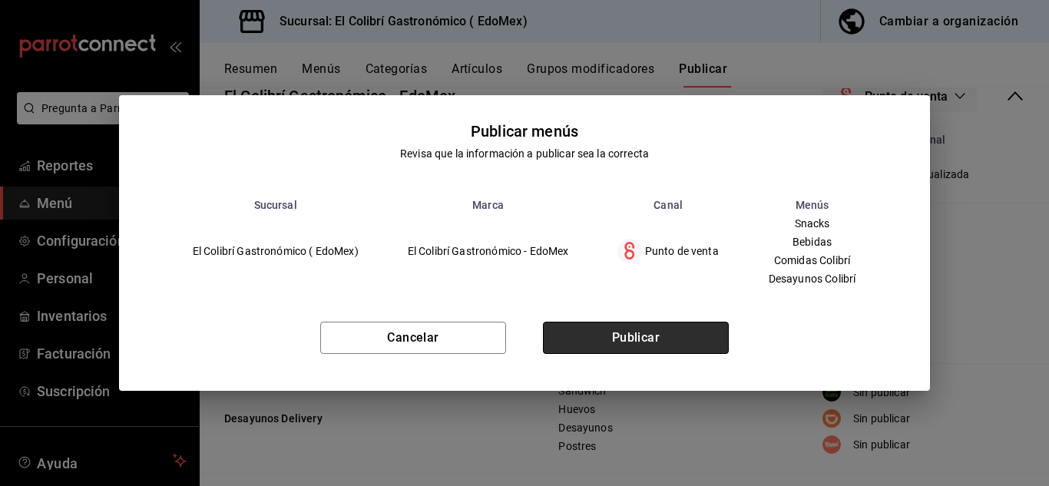
click at [667, 332] on button "Publicar" at bounding box center [636, 338] width 186 height 32
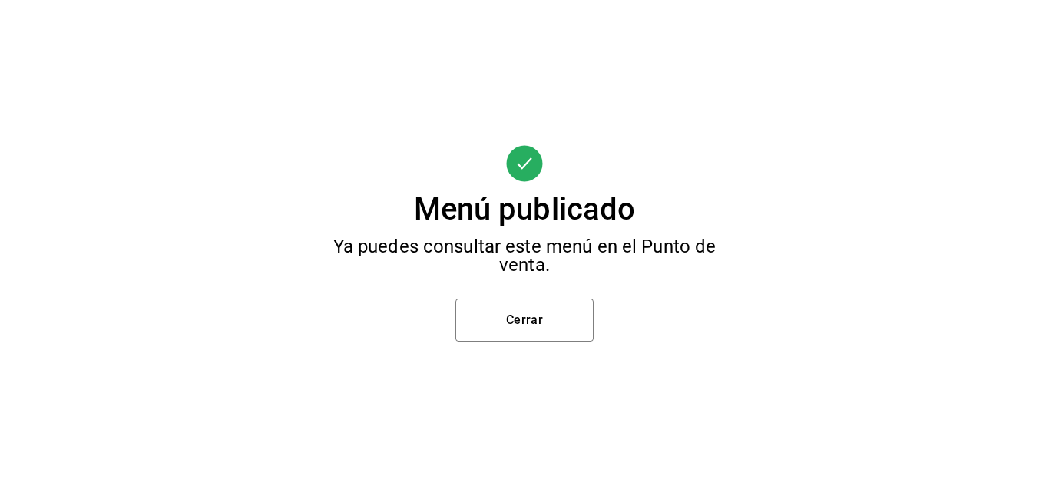
scroll to position [0, 0]
drag, startPoint x: 604, startPoint y: 321, endPoint x: 545, endPoint y: 336, distance: 61.1
click at [545, 336] on div "Menú publicado Ya puedes consultar este menú en el Punto de venta. Cerrar" at bounding box center [524, 243] width 1049 height 486
click at [545, 336] on button "Cerrar" at bounding box center [524, 320] width 138 height 43
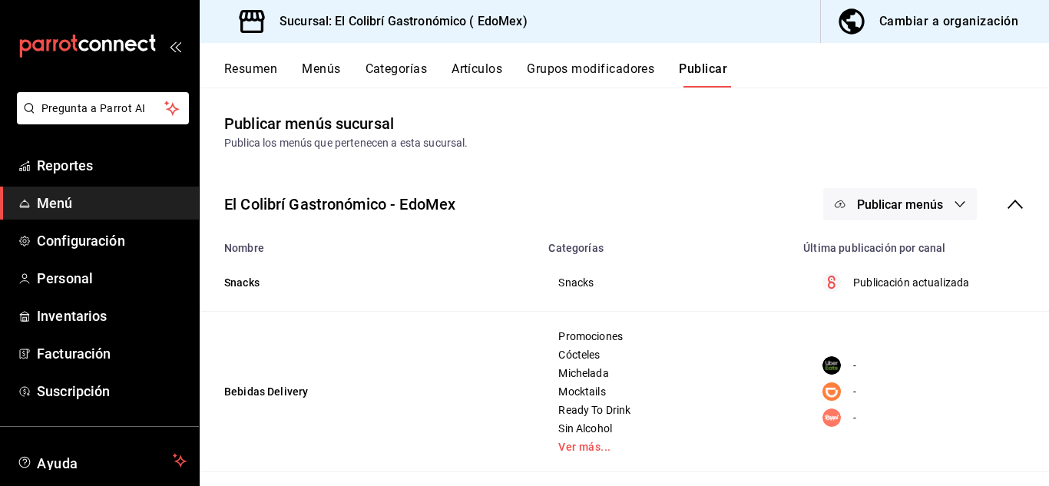
click at [862, 197] on span "Publicar menús" at bounding box center [900, 204] width 86 height 15
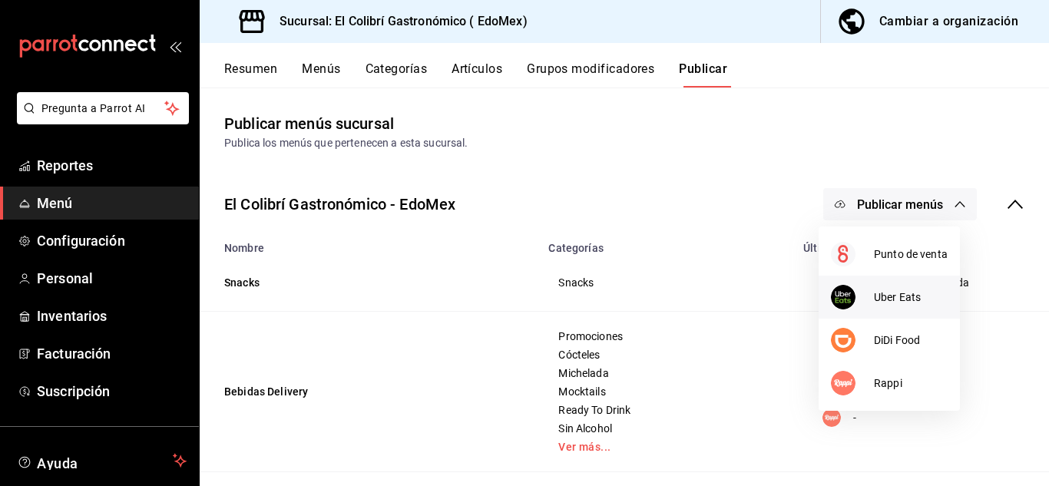
click at [878, 283] on li "Uber Eats" at bounding box center [889, 297] width 141 height 43
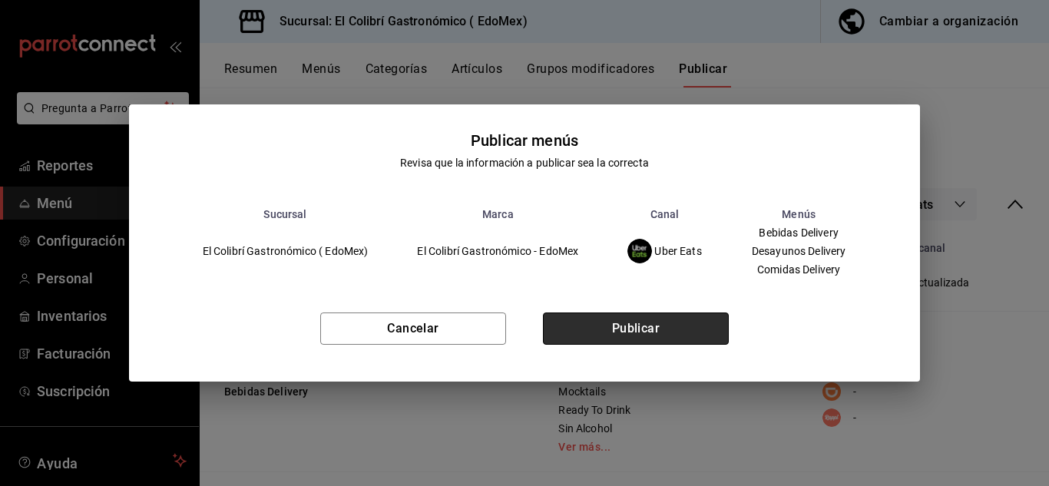
click at [658, 313] on button "Publicar" at bounding box center [636, 329] width 186 height 32
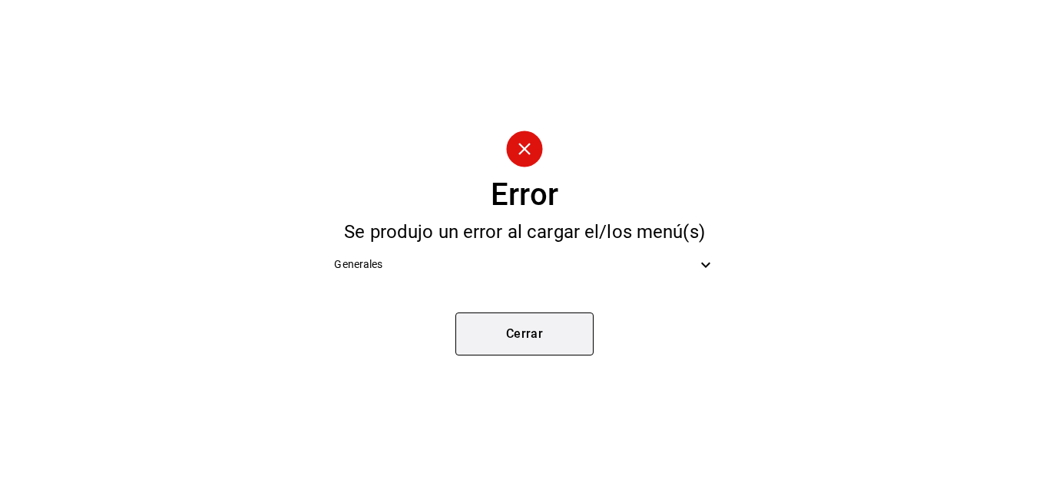
click at [543, 339] on button "Cerrar" at bounding box center [524, 334] width 138 height 43
